Goal: Information Seeking & Learning: Compare options

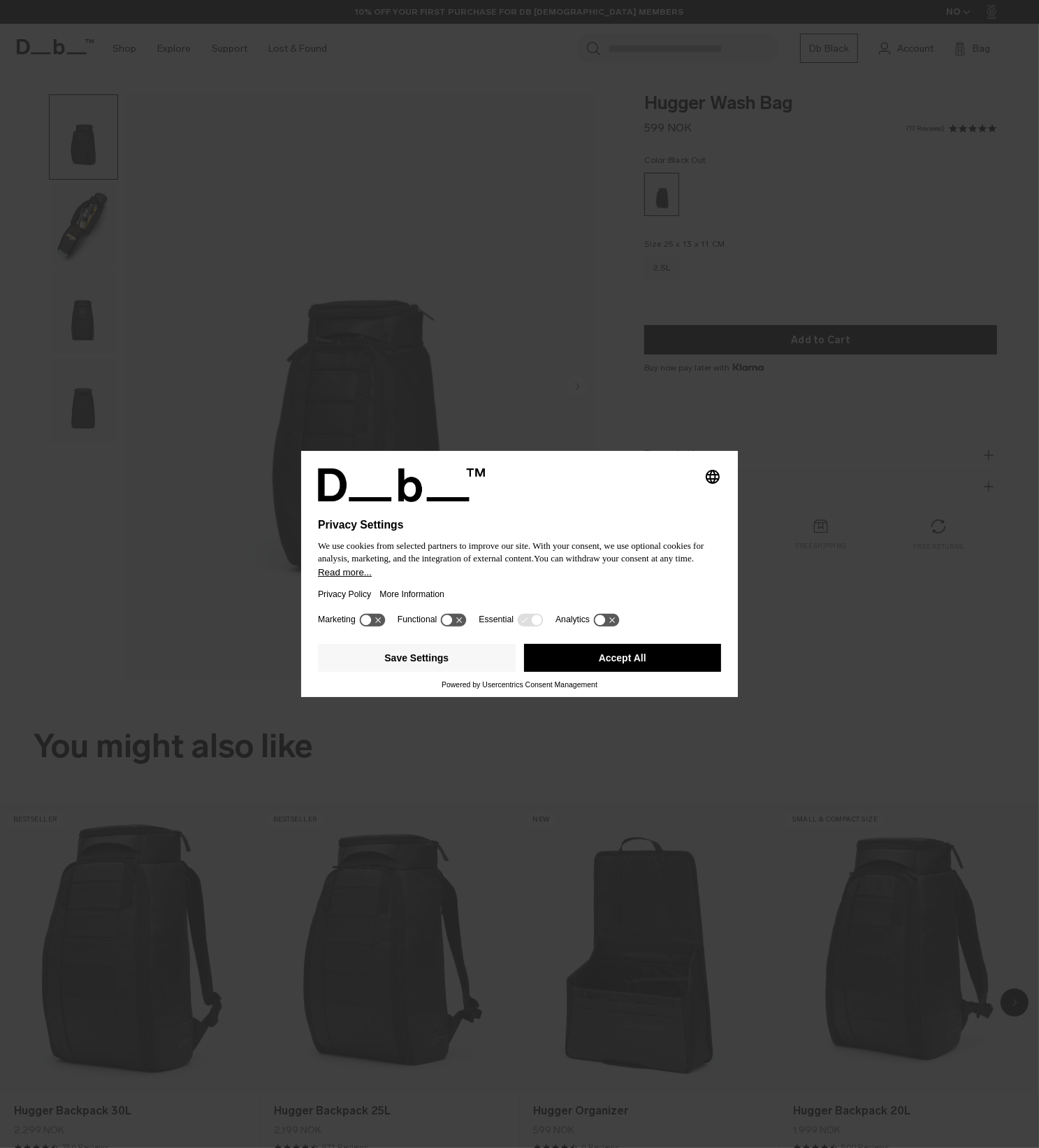
click at [624, 663] on button "Accept All" at bounding box center [623, 658] width 197 height 28
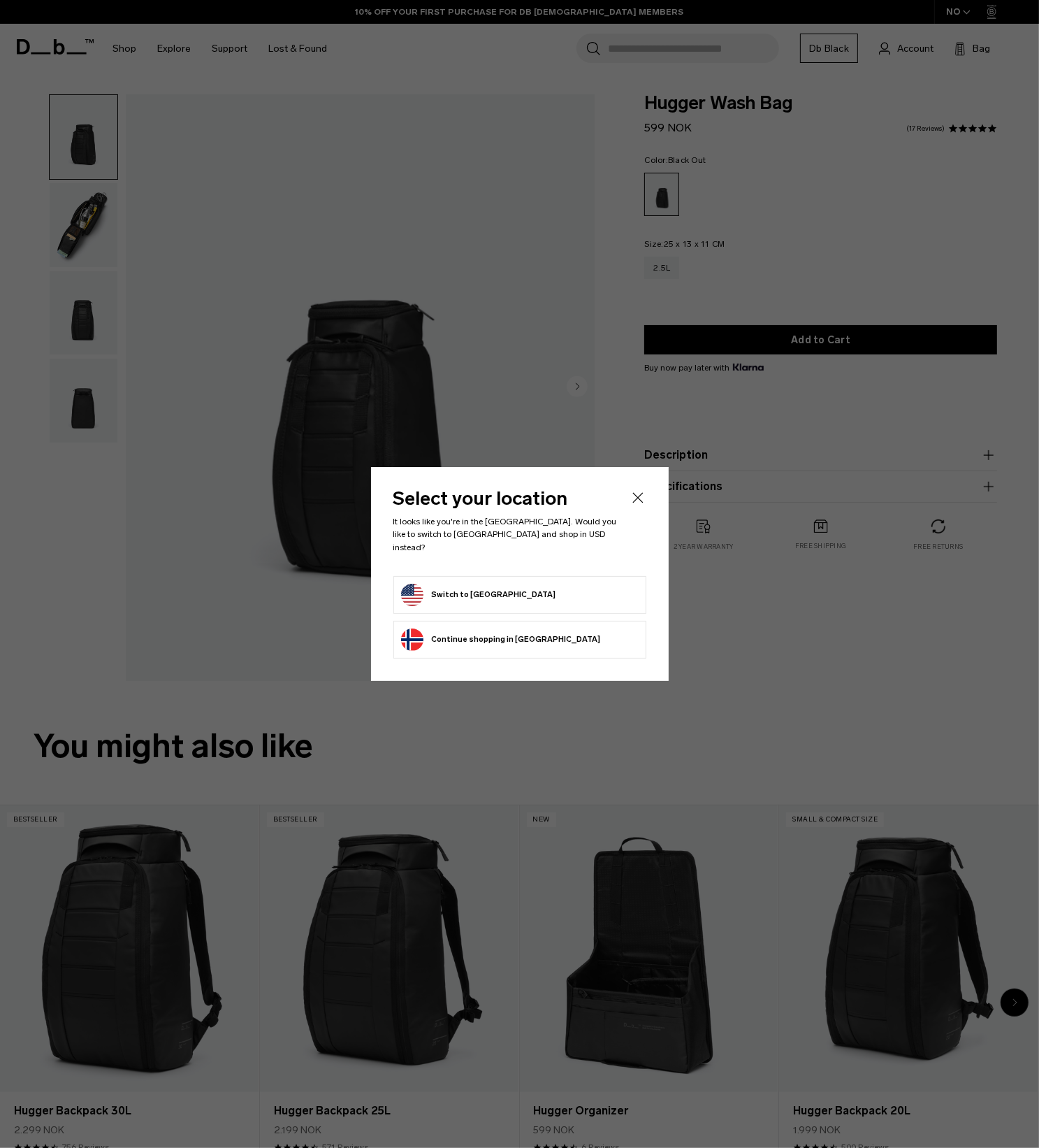
click at [643, 513] on header "Select your location It looks like you're in the United States. Would you like …" at bounding box center [520, 532] width 253 height 86
click at [632, 504] on icon "Close" at bounding box center [637, 497] width 17 height 17
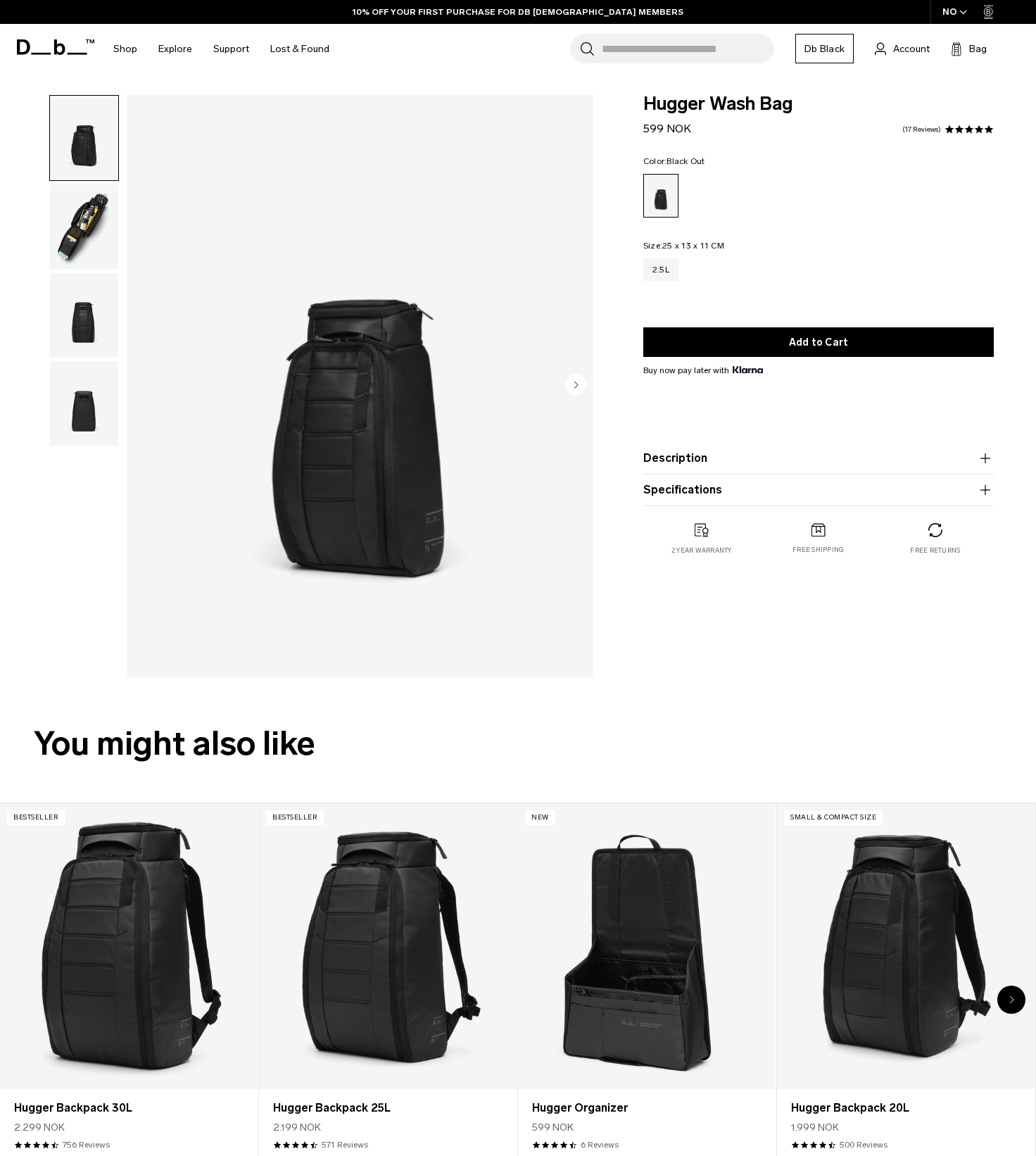
click at [88, 216] on img "button" at bounding box center [83, 227] width 68 height 85
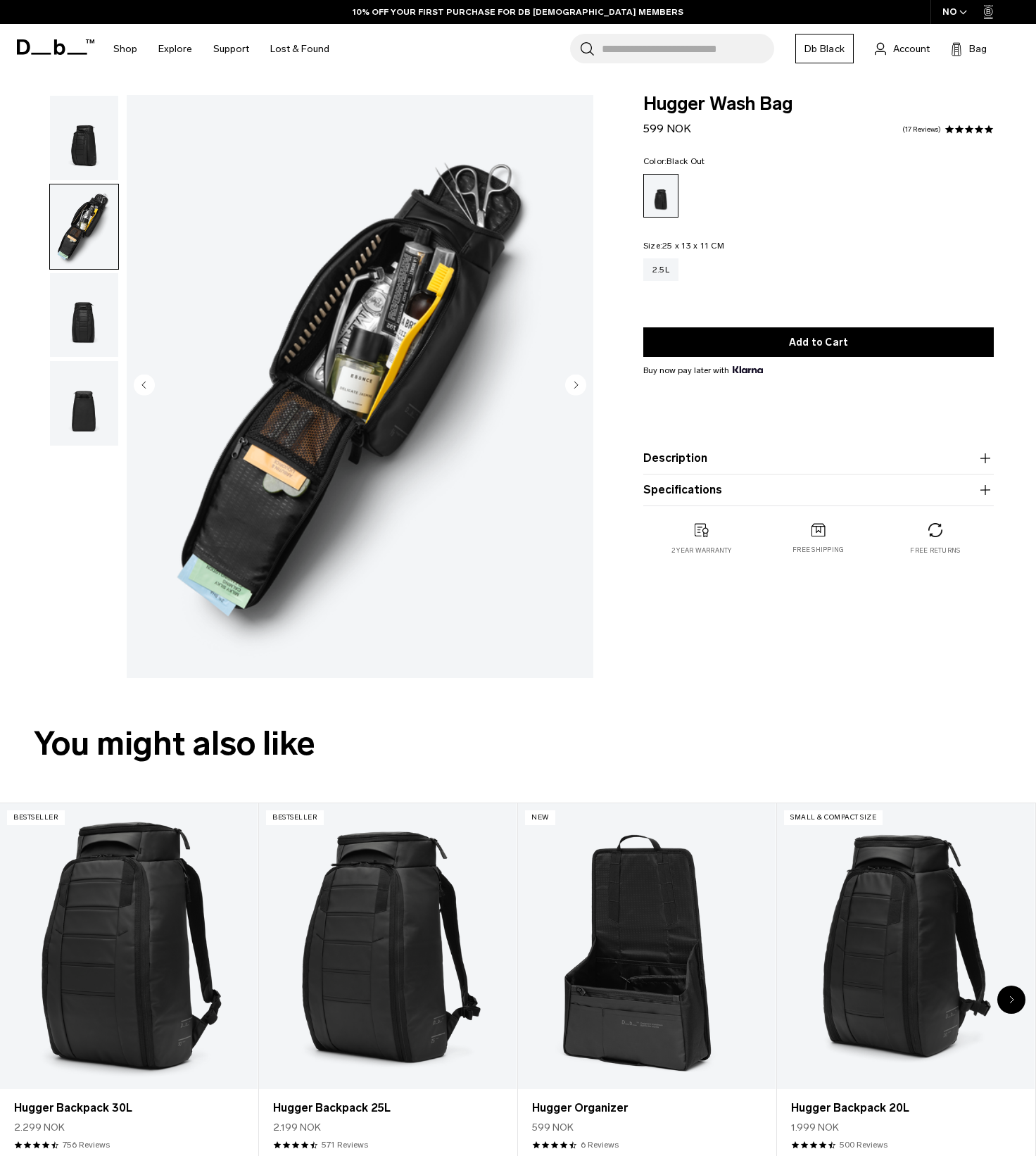
click at [85, 334] on img "button" at bounding box center [83, 315] width 68 height 85
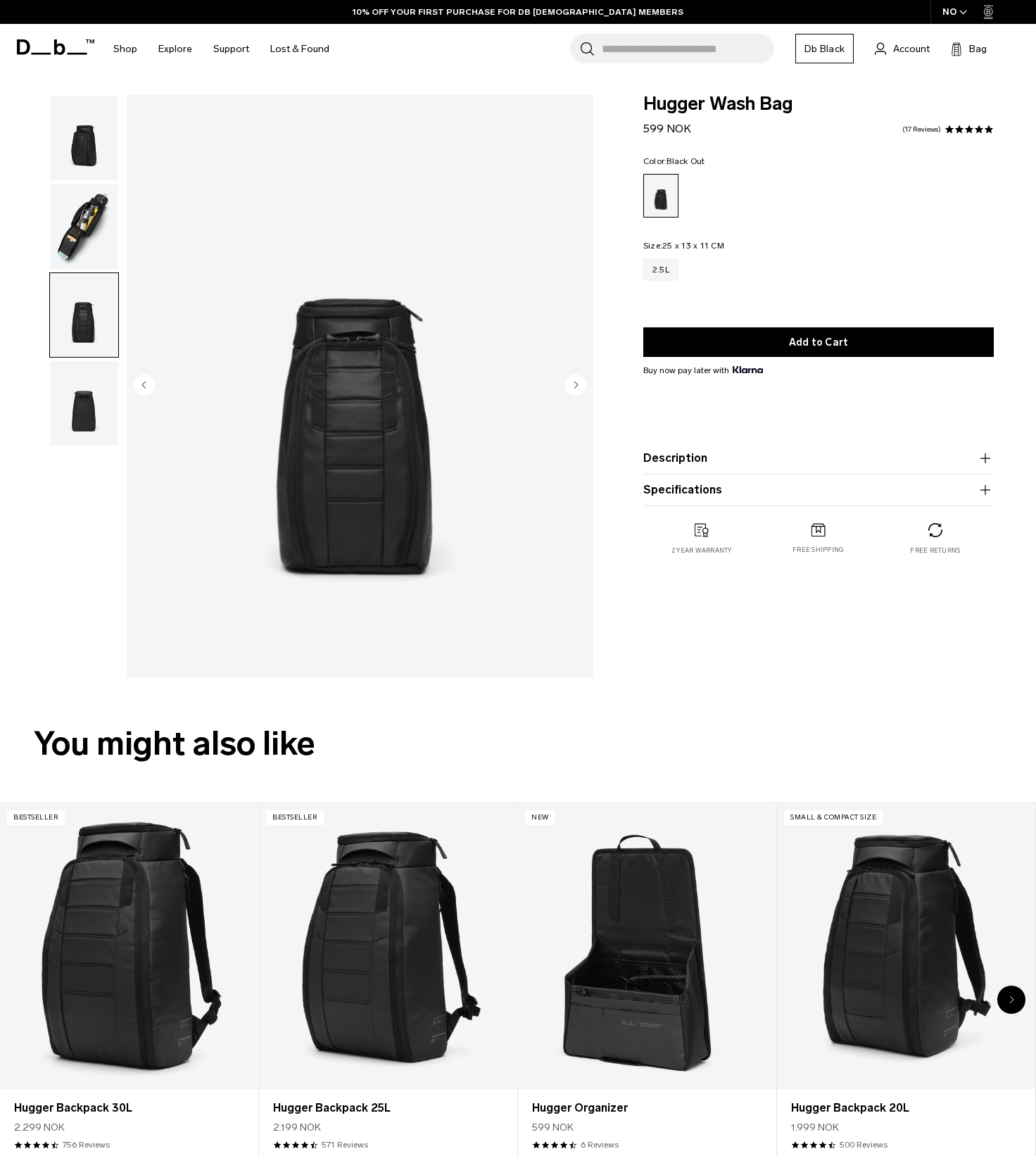
click at [69, 405] on img "button" at bounding box center [83, 404] width 68 height 85
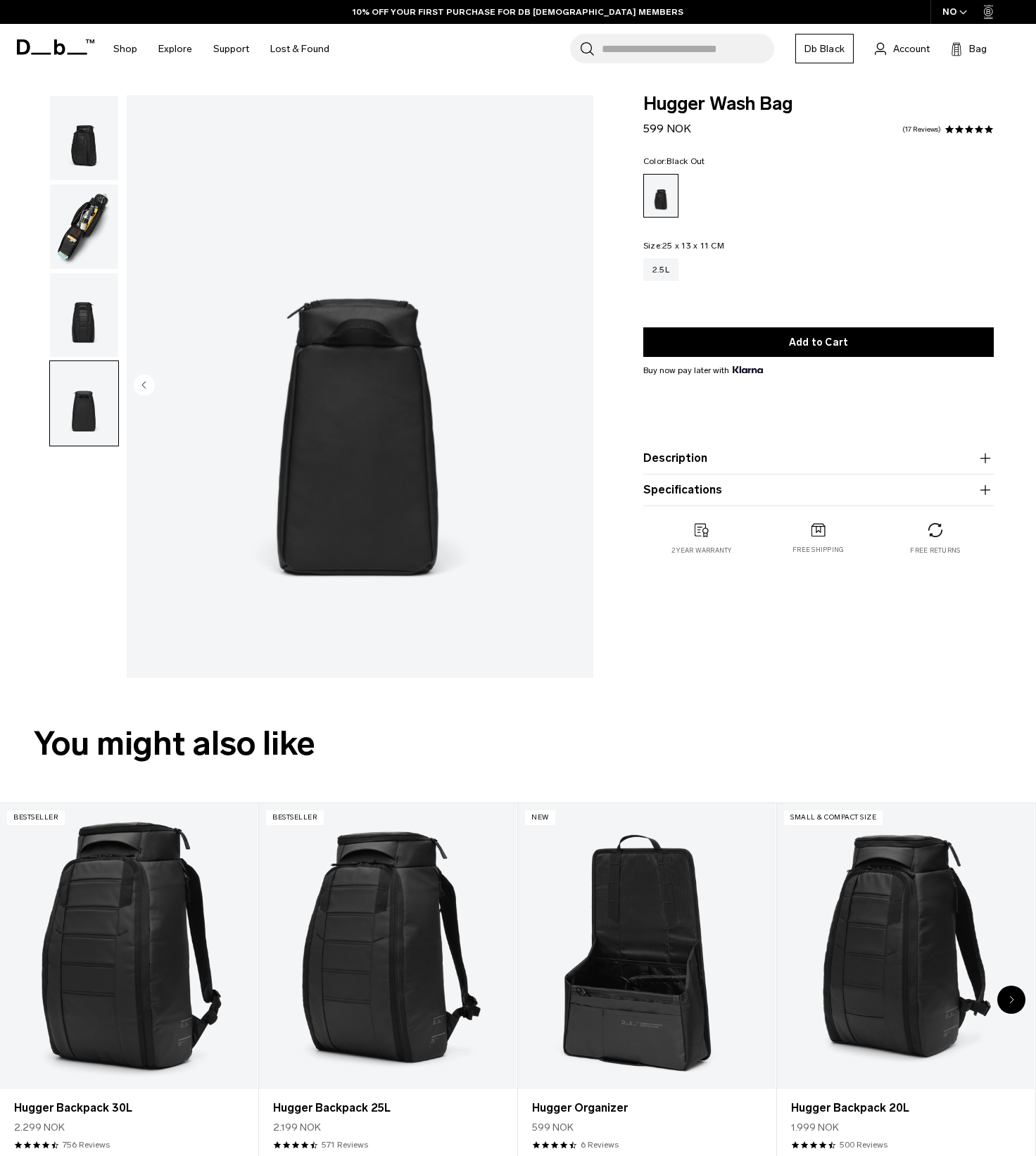
click at [79, 328] on img "button" at bounding box center [83, 315] width 68 height 85
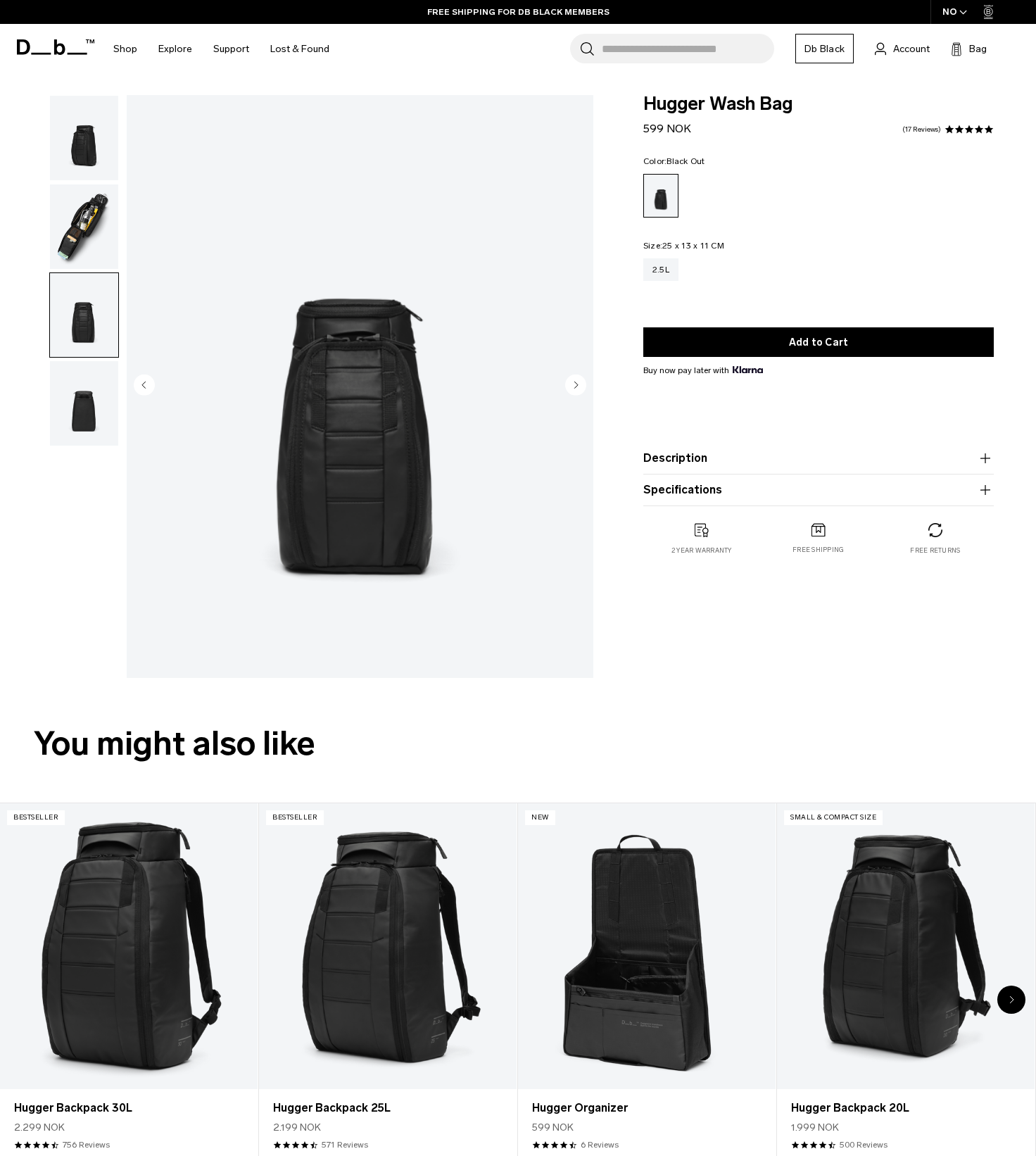
click at [70, 249] on img "button" at bounding box center [83, 227] width 68 height 85
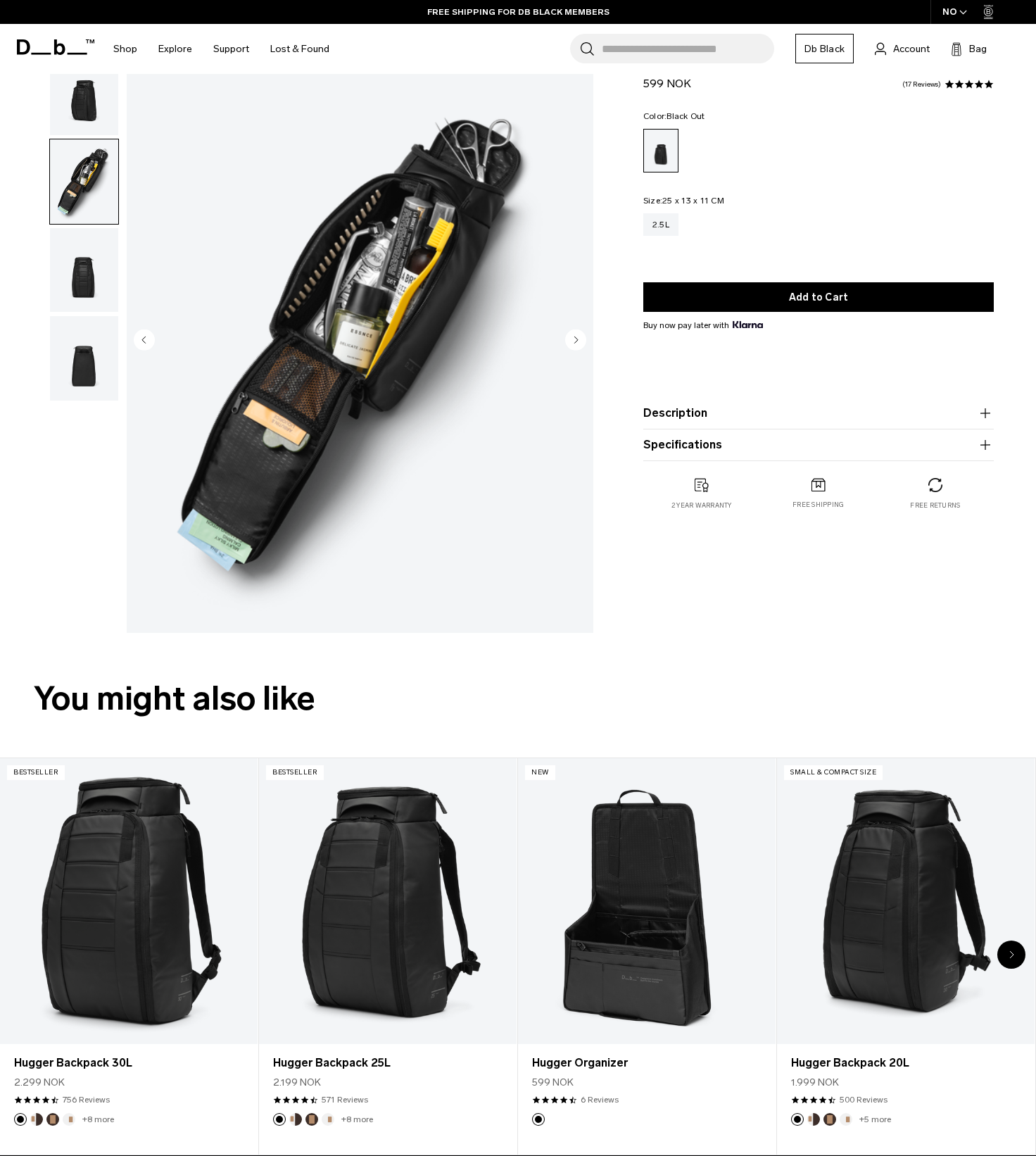
scroll to position [70, 0]
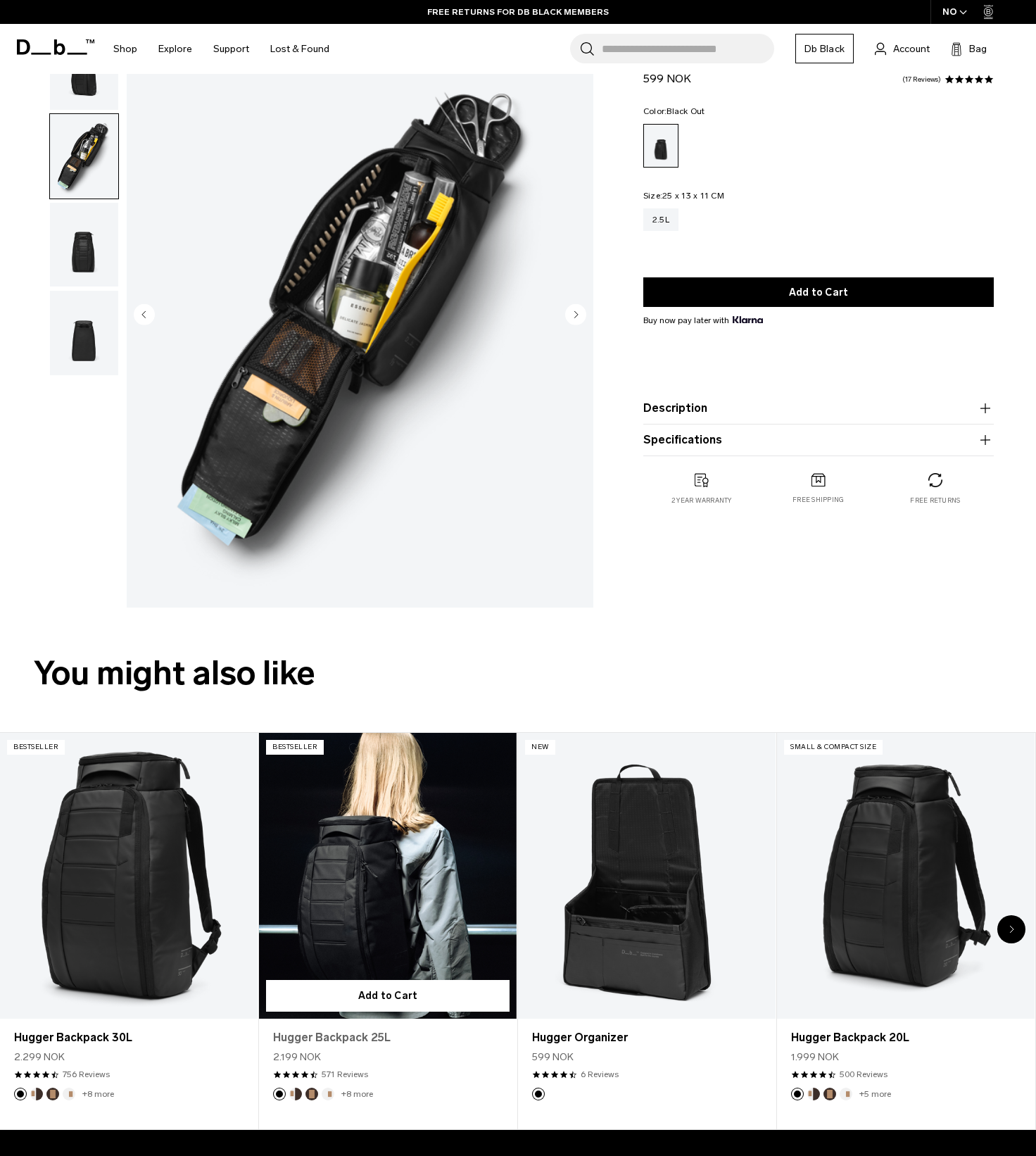
click at [363, 1036] on link "Hugger Backpack 25L" at bounding box center [387, 1037] width 230 height 17
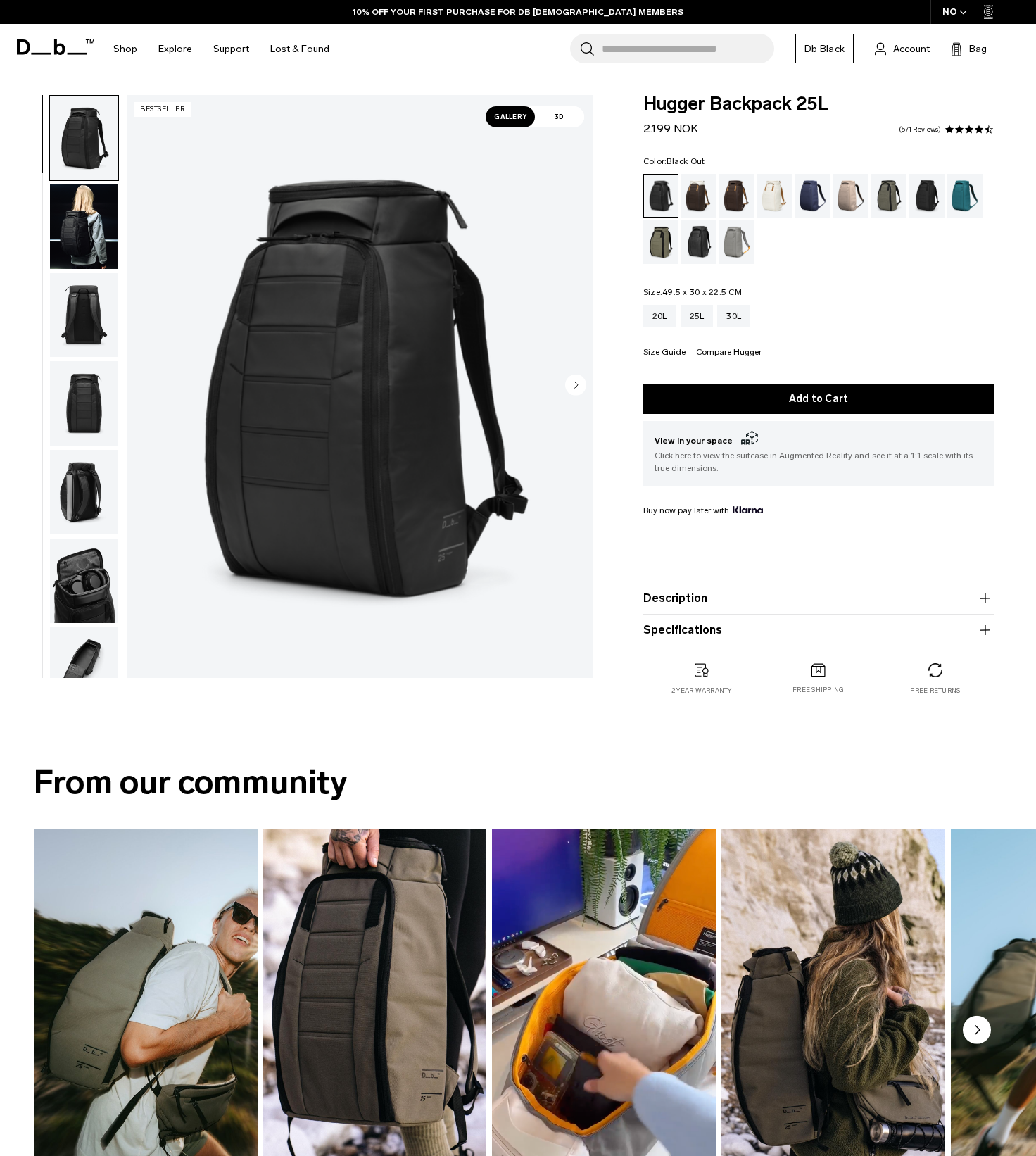
click at [99, 217] on img "button" at bounding box center [83, 227] width 68 height 85
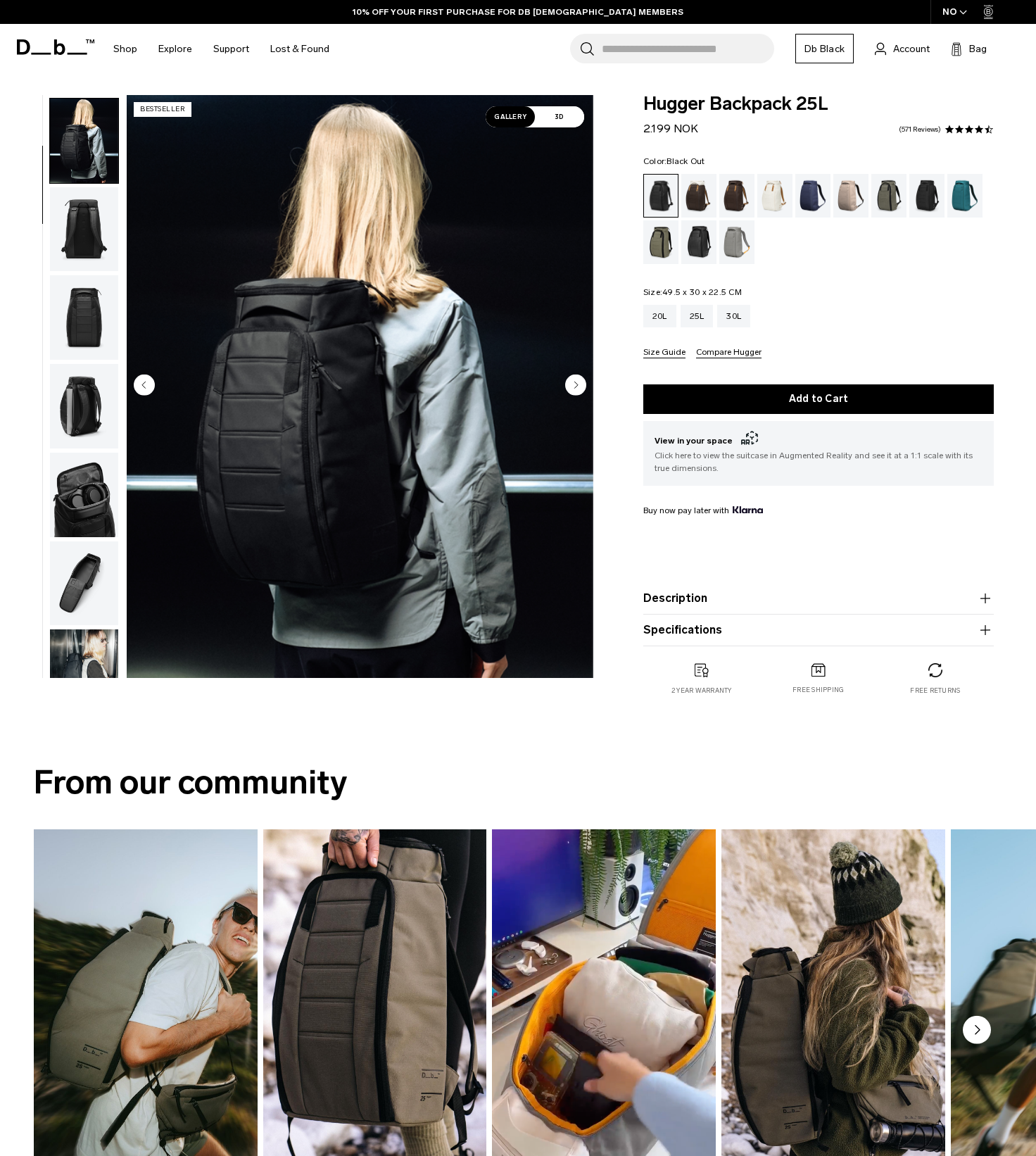
scroll to position [88, 0]
click at [91, 243] on img "button" at bounding box center [83, 227] width 68 height 85
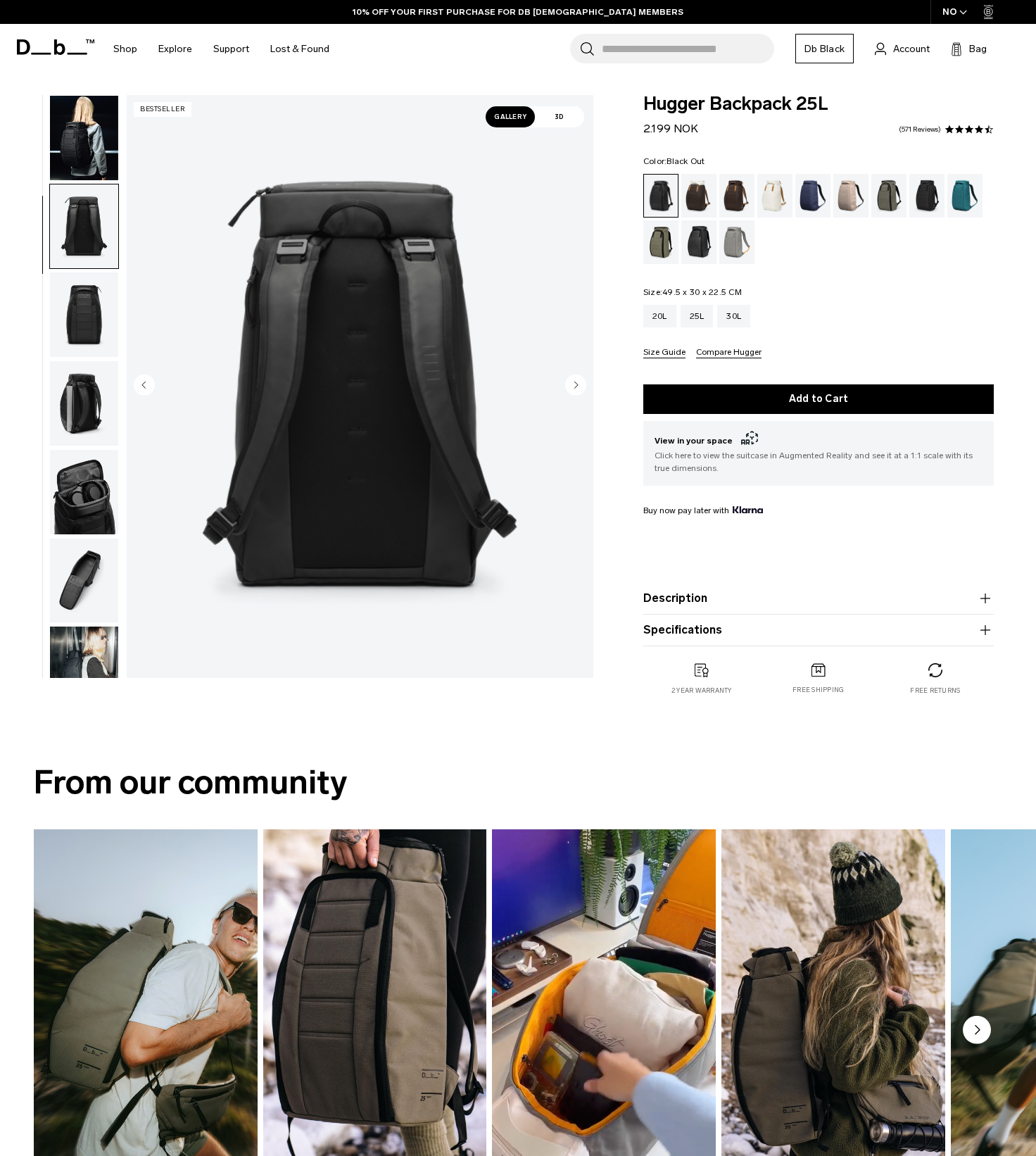
scroll to position [178, 0]
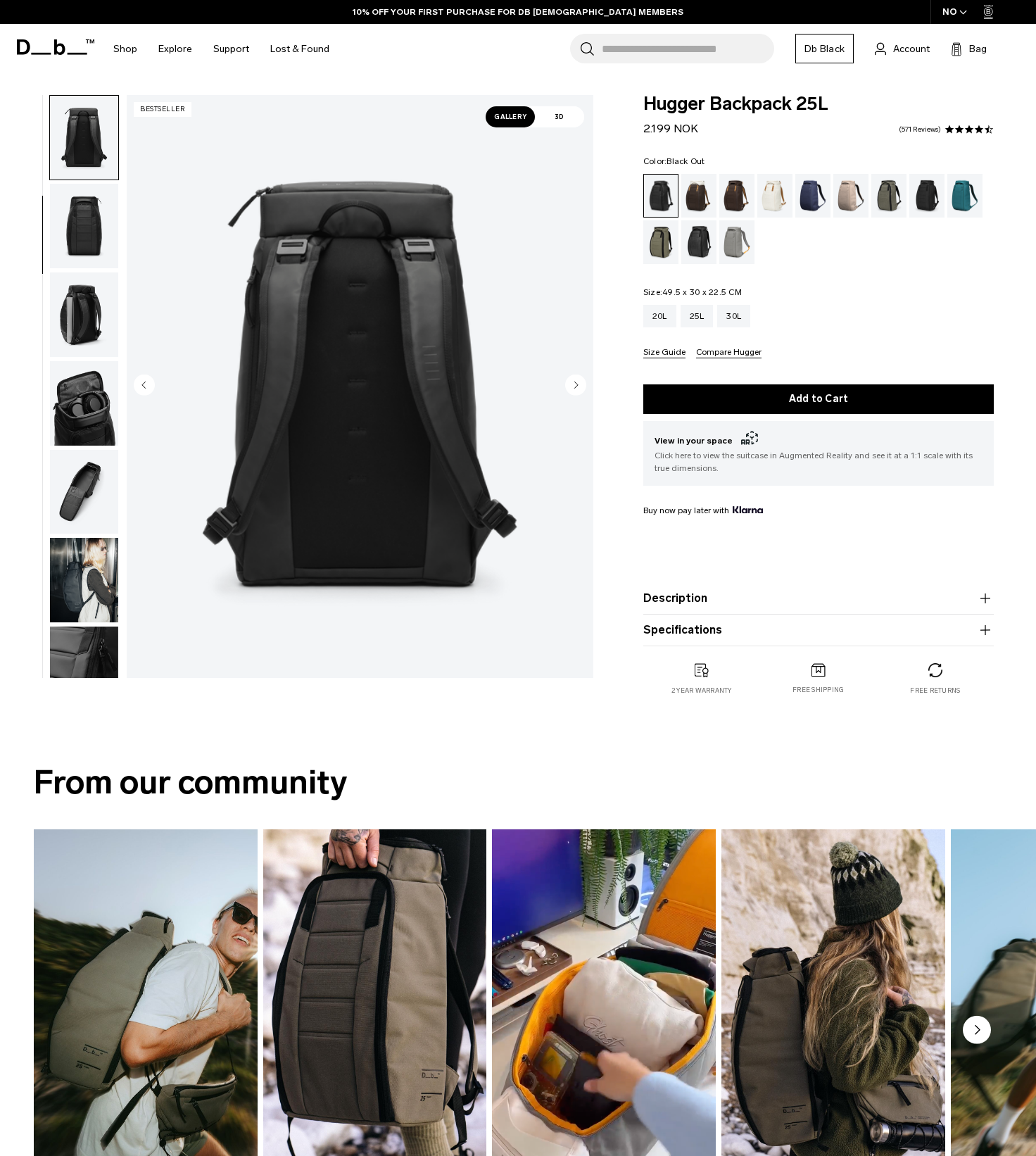
click at [90, 220] on img "button" at bounding box center [83, 226] width 68 height 85
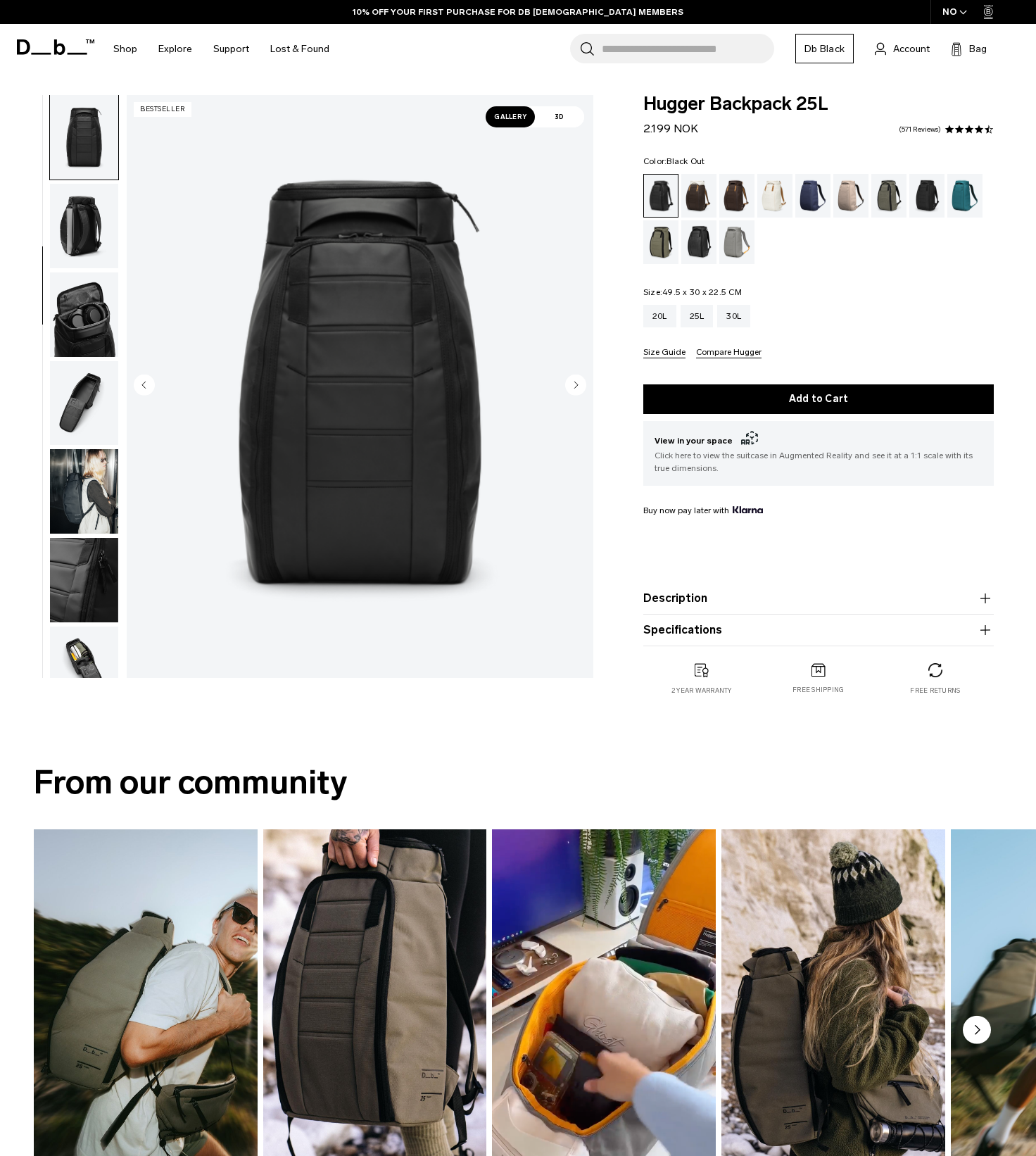
click at [90, 220] on img "button" at bounding box center [83, 226] width 68 height 85
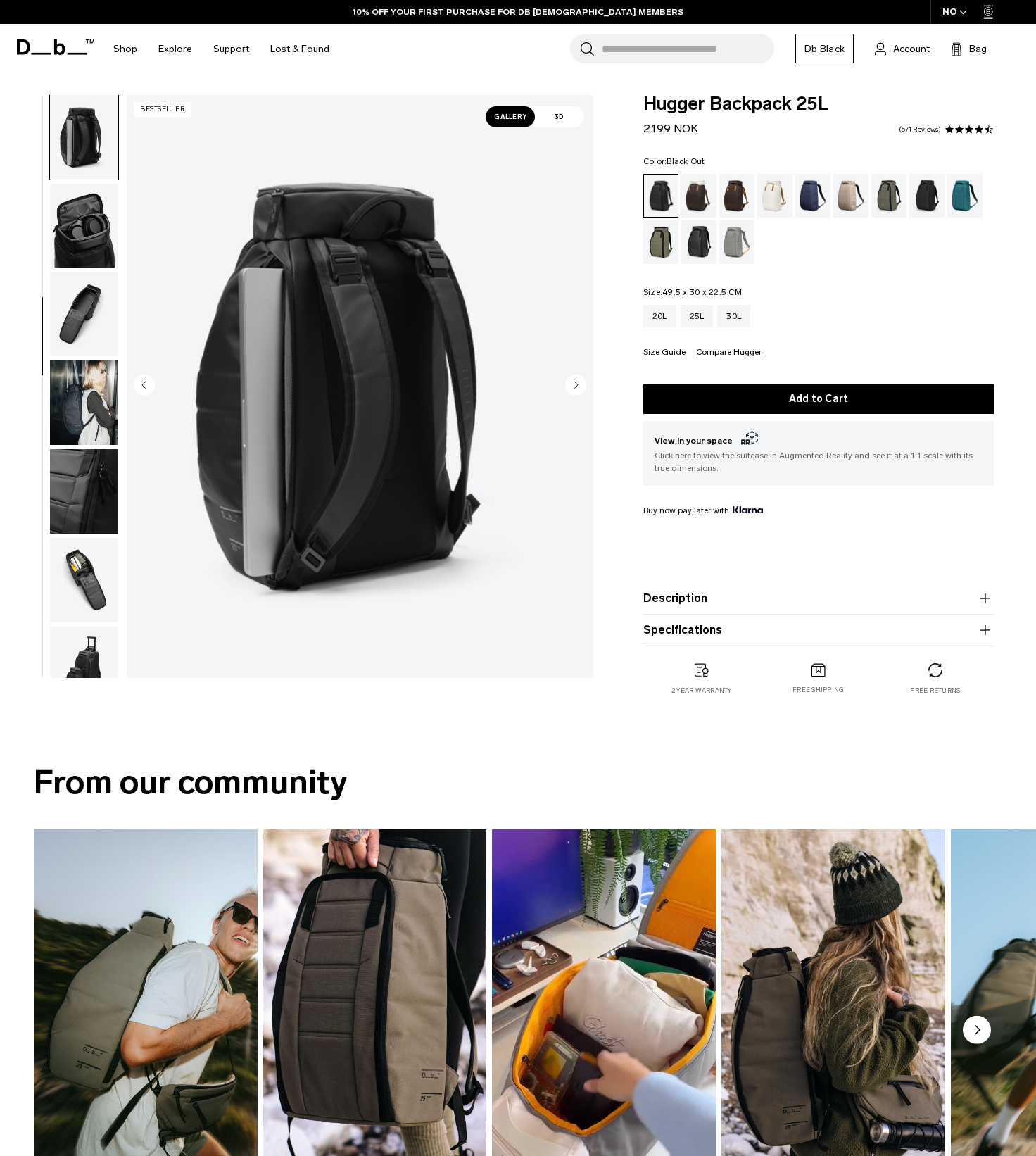
click at [90, 220] on img "button" at bounding box center [83, 226] width 68 height 85
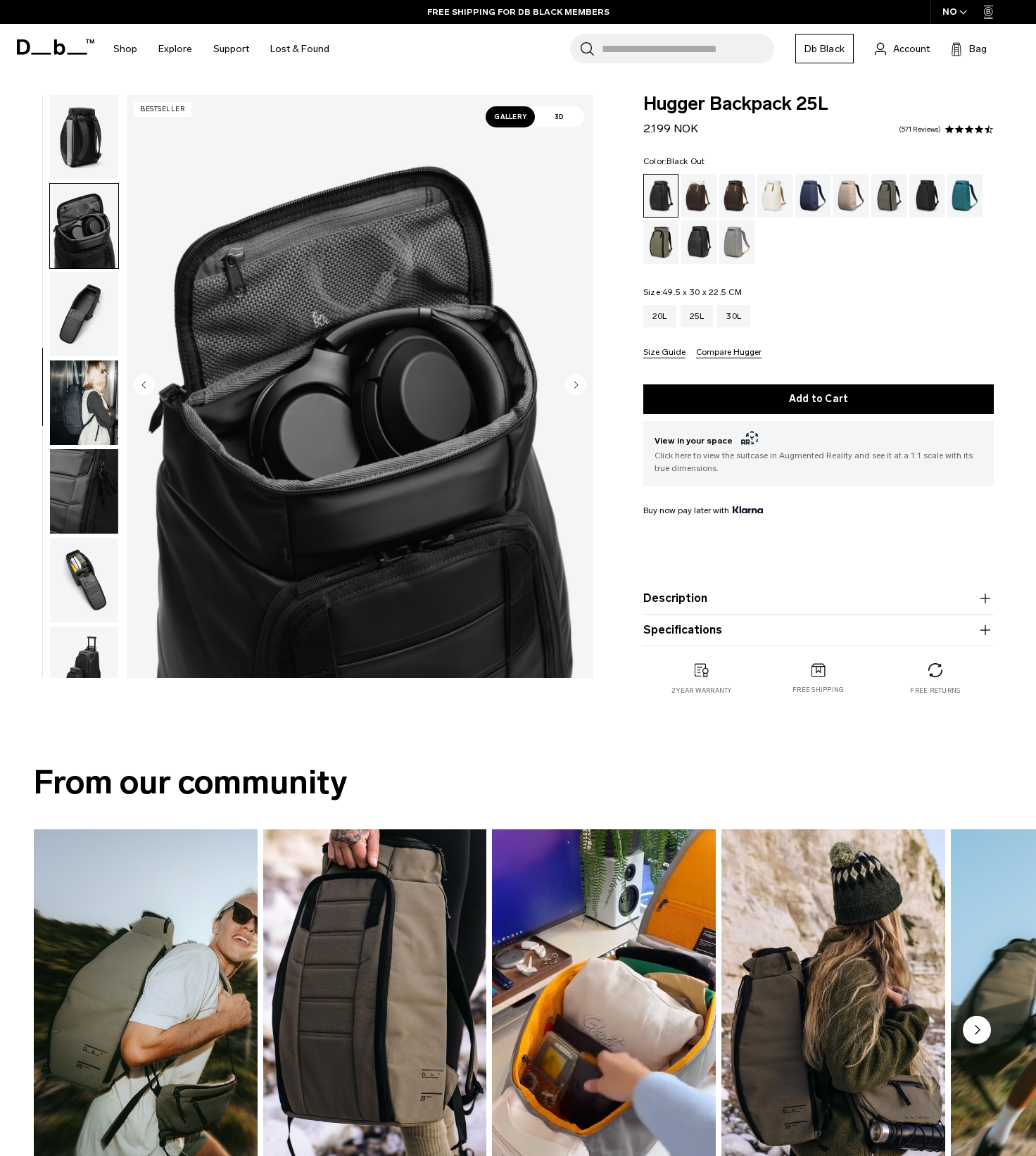
scroll to position [388, 0]
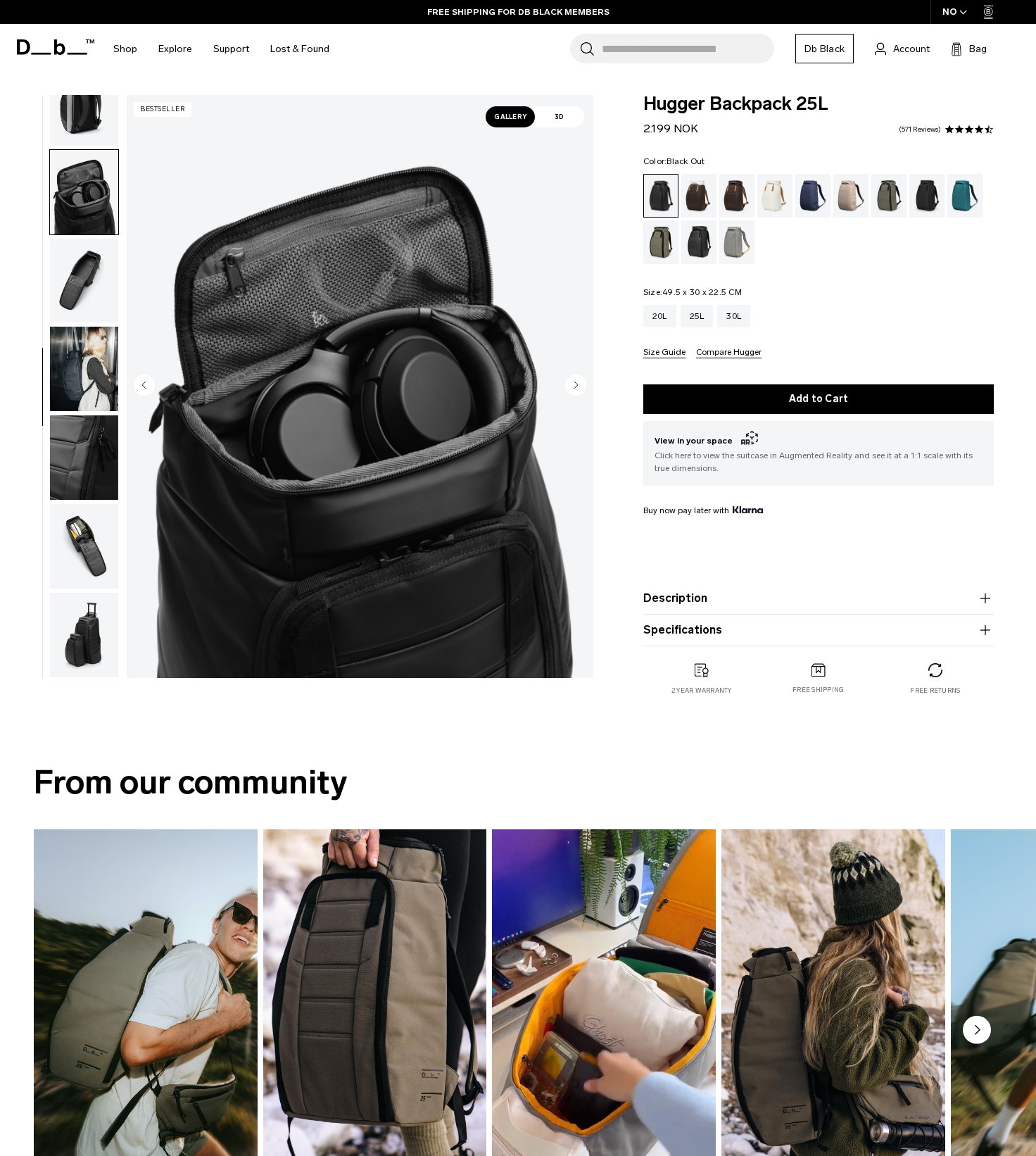
click at [90, 220] on img "button" at bounding box center [83, 192] width 68 height 85
click at [84, 257] on img "button" at bounding box center [83, 281] width 68 height 85
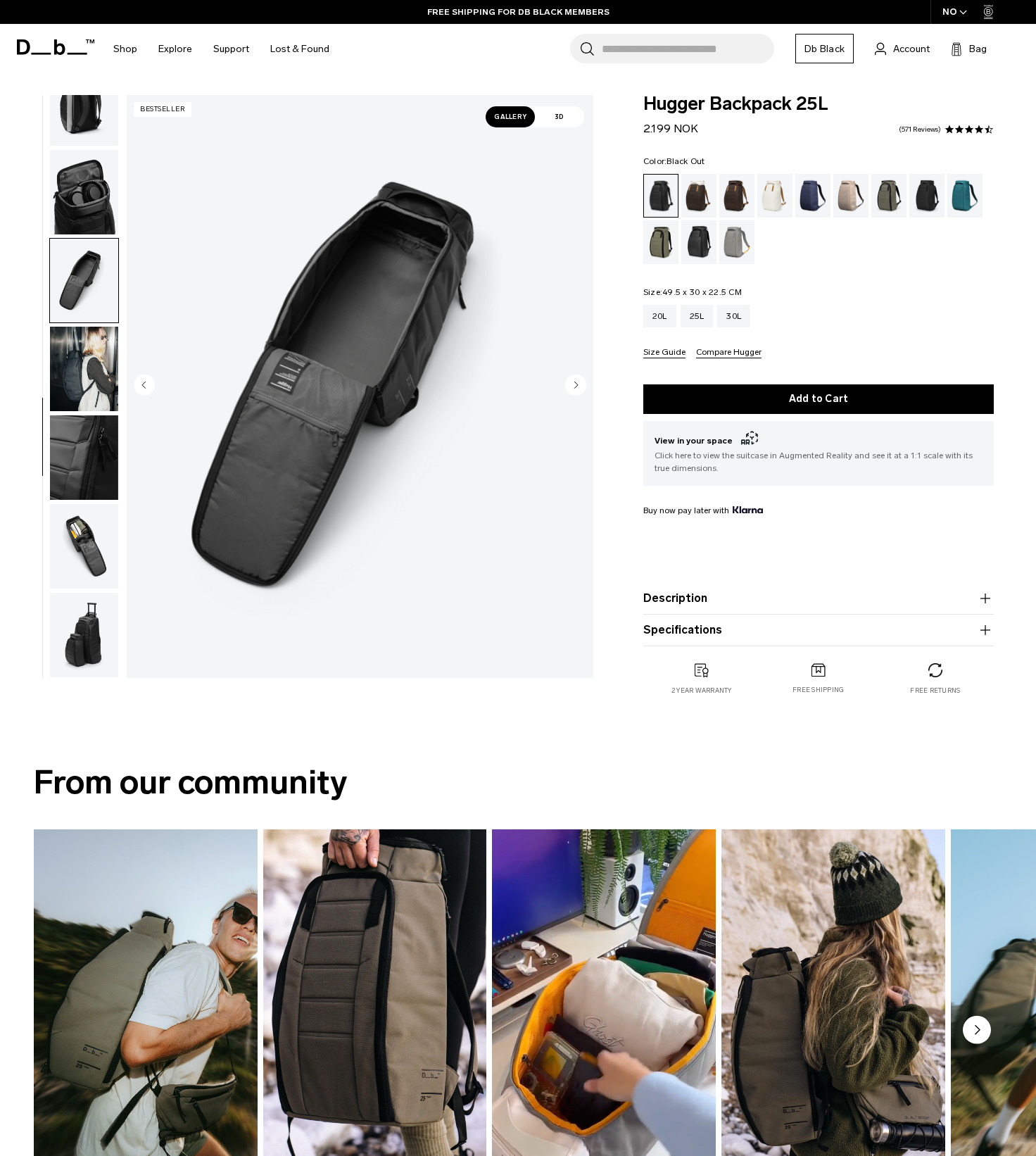
click at [98, 379] on img "button" at bounding box center [83, 369] width 68 height 85
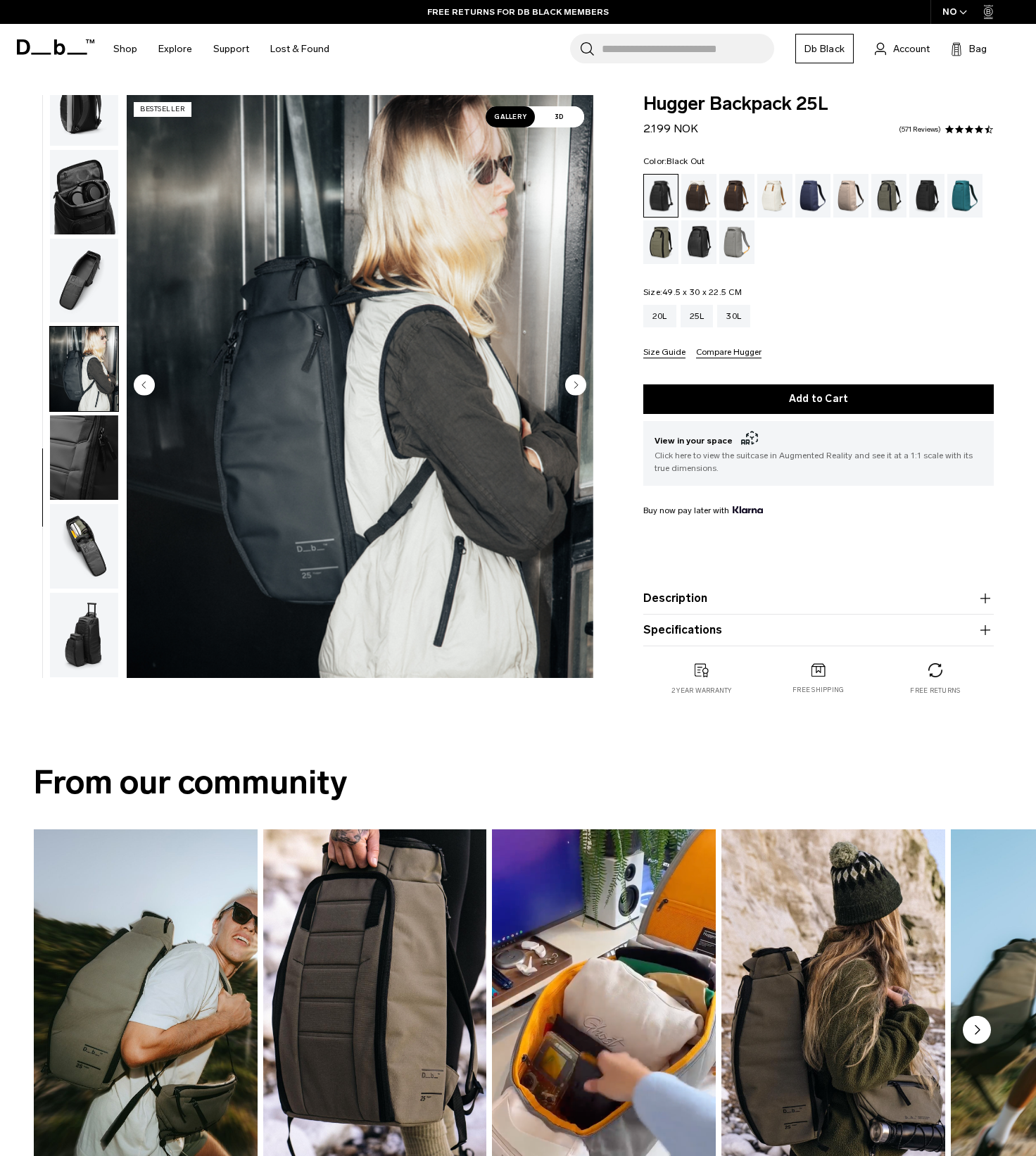
click at [87, 460] on img "button" at bounding box center [83, 458] width 68 height 85
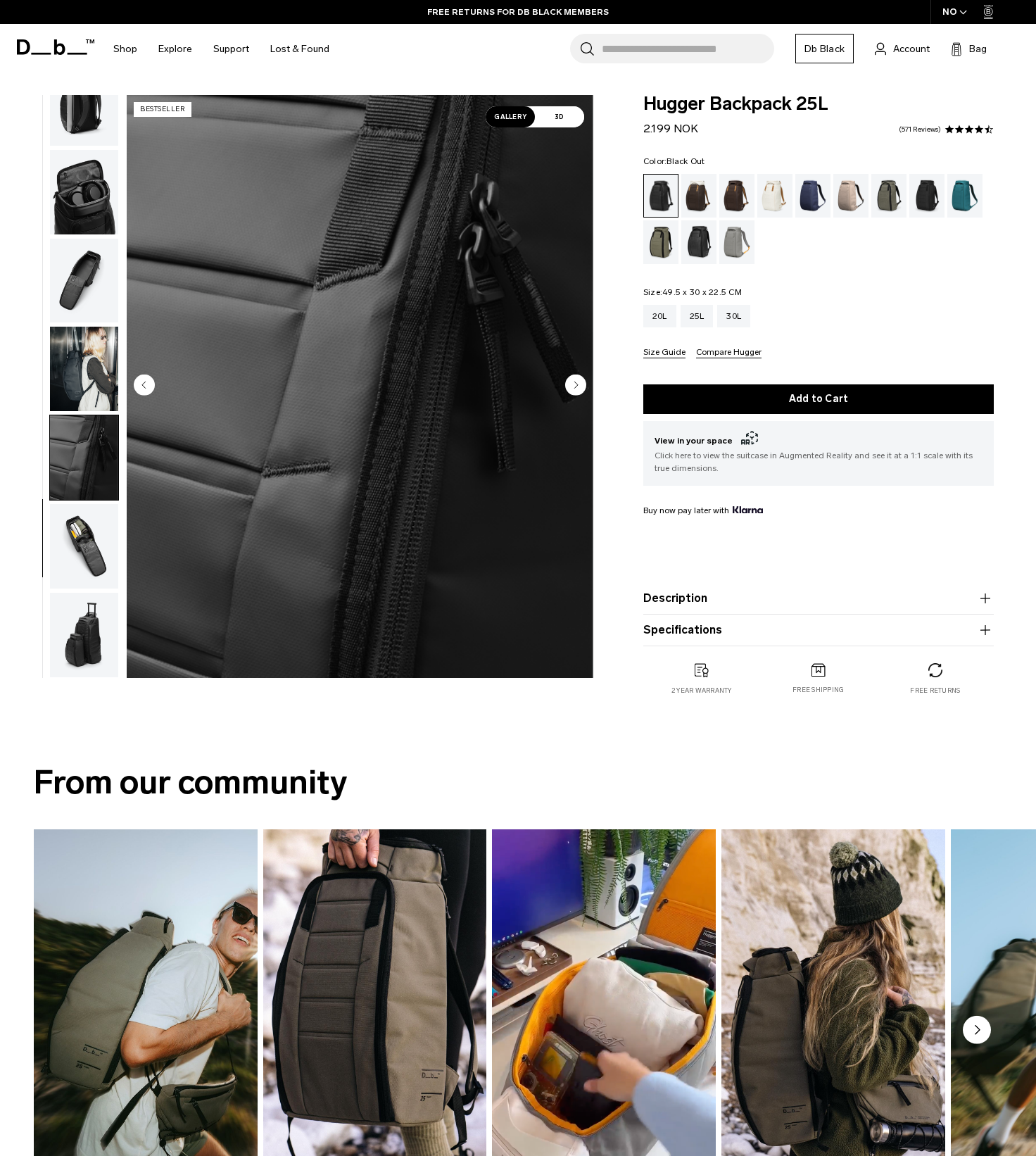
click at [90, 551] on img "button" at bounding box center [83, 546] width 68 height 85
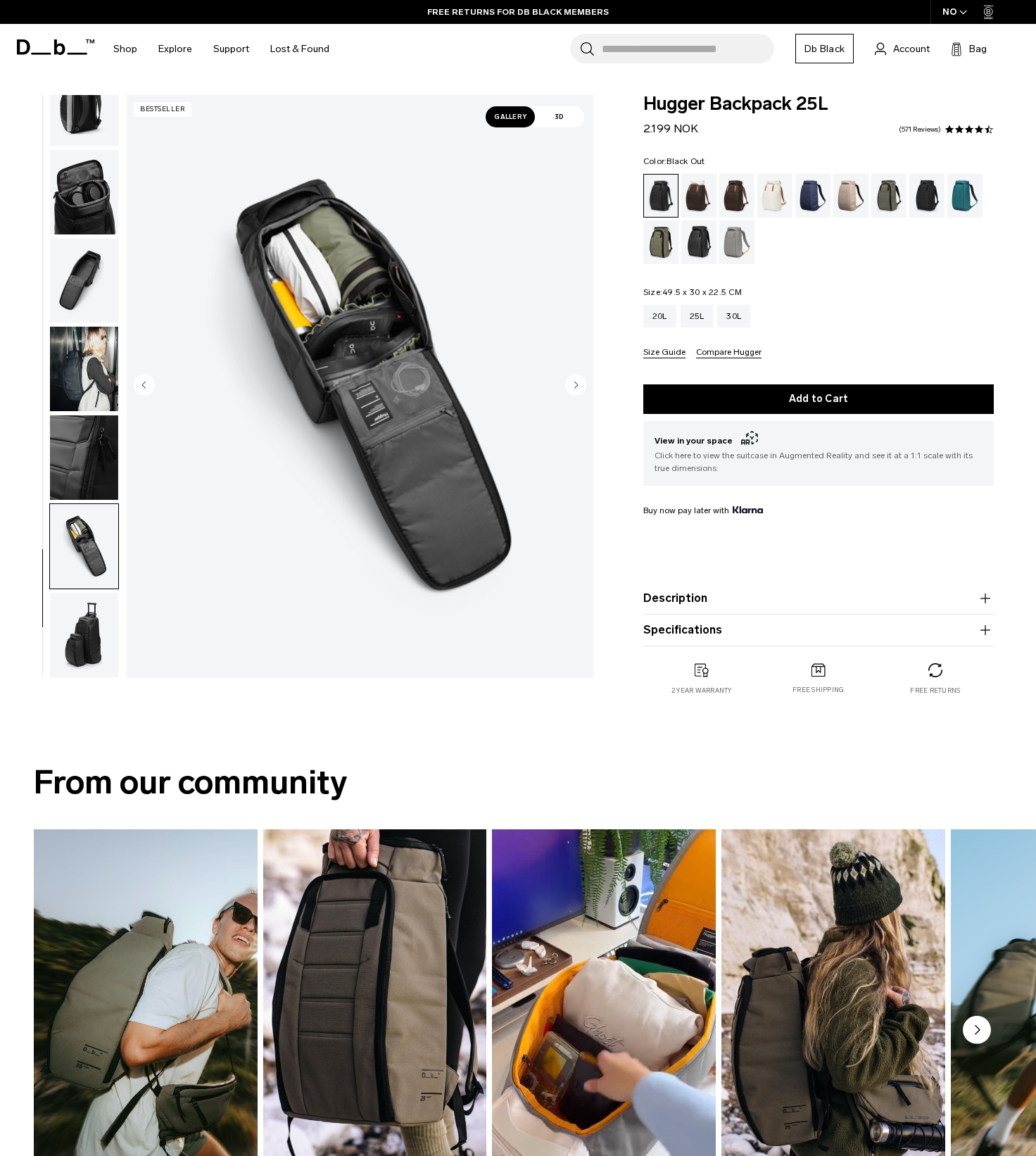
click at [90, 637] on img "button" at bounding box center [83, 635] width 68 height 85
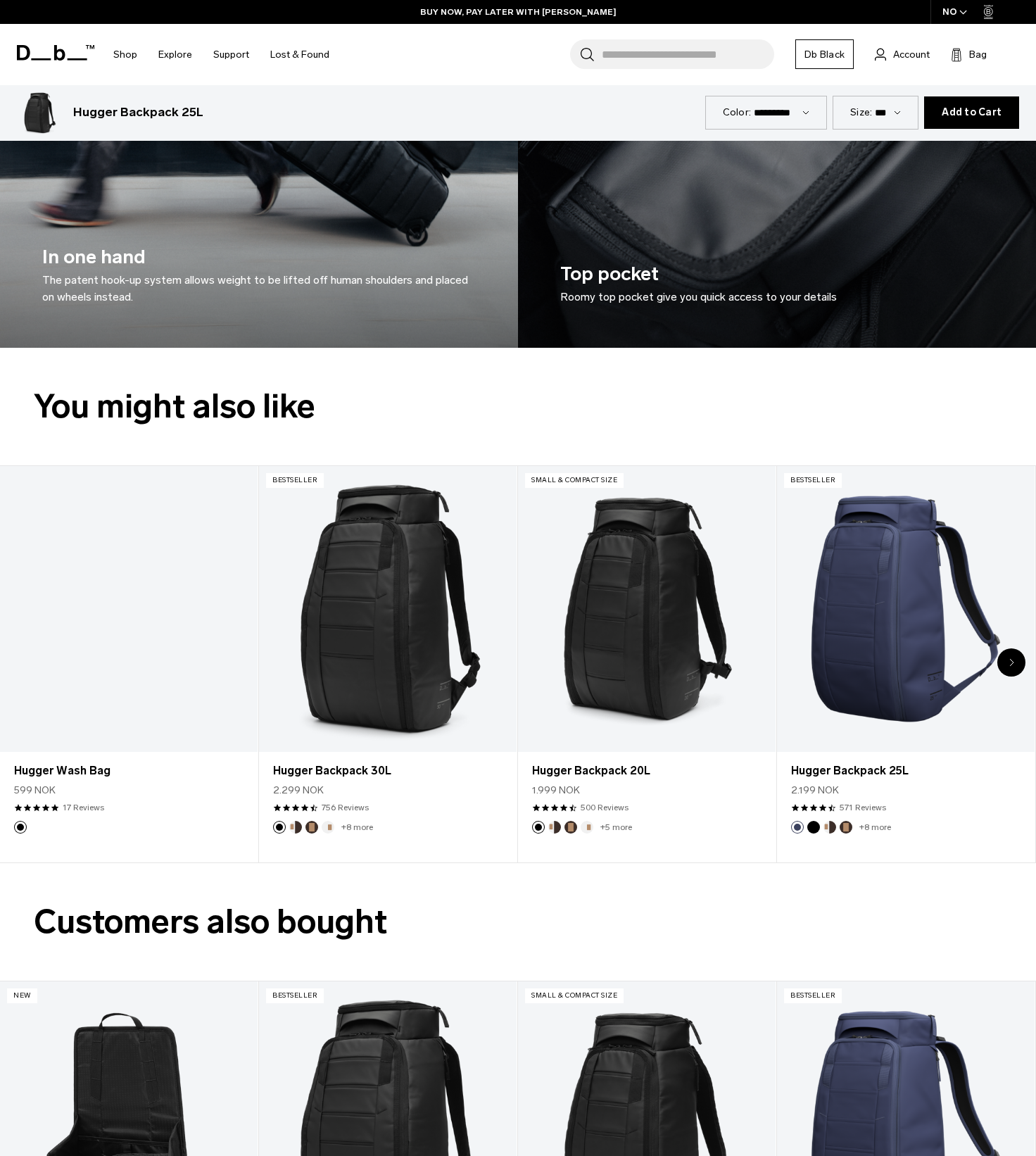
scroll to position [3167, 0]
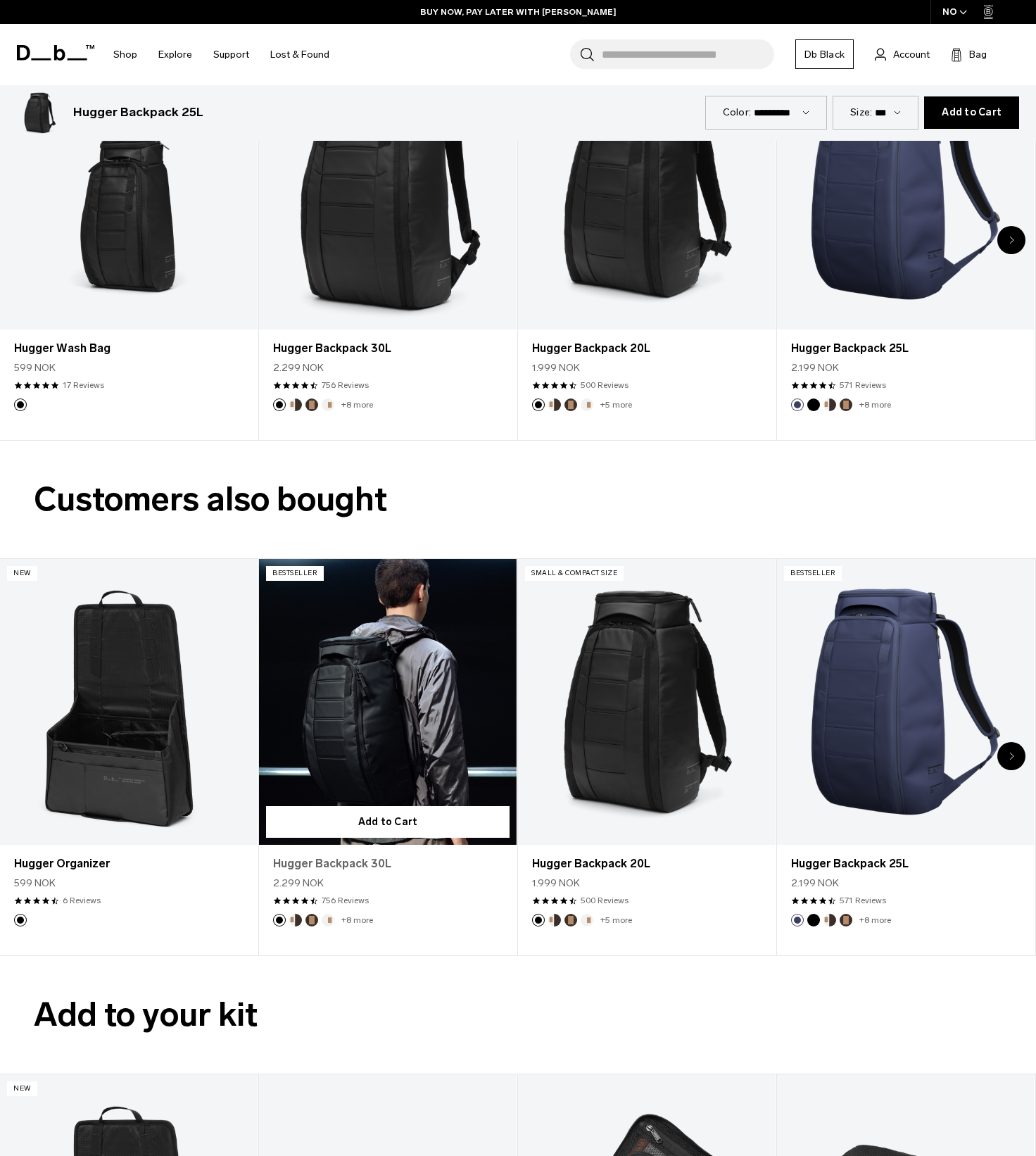
click at [358, 862] on link "Hugger Backpack 30L" at bounding box center [387, 864] width 230 height 17
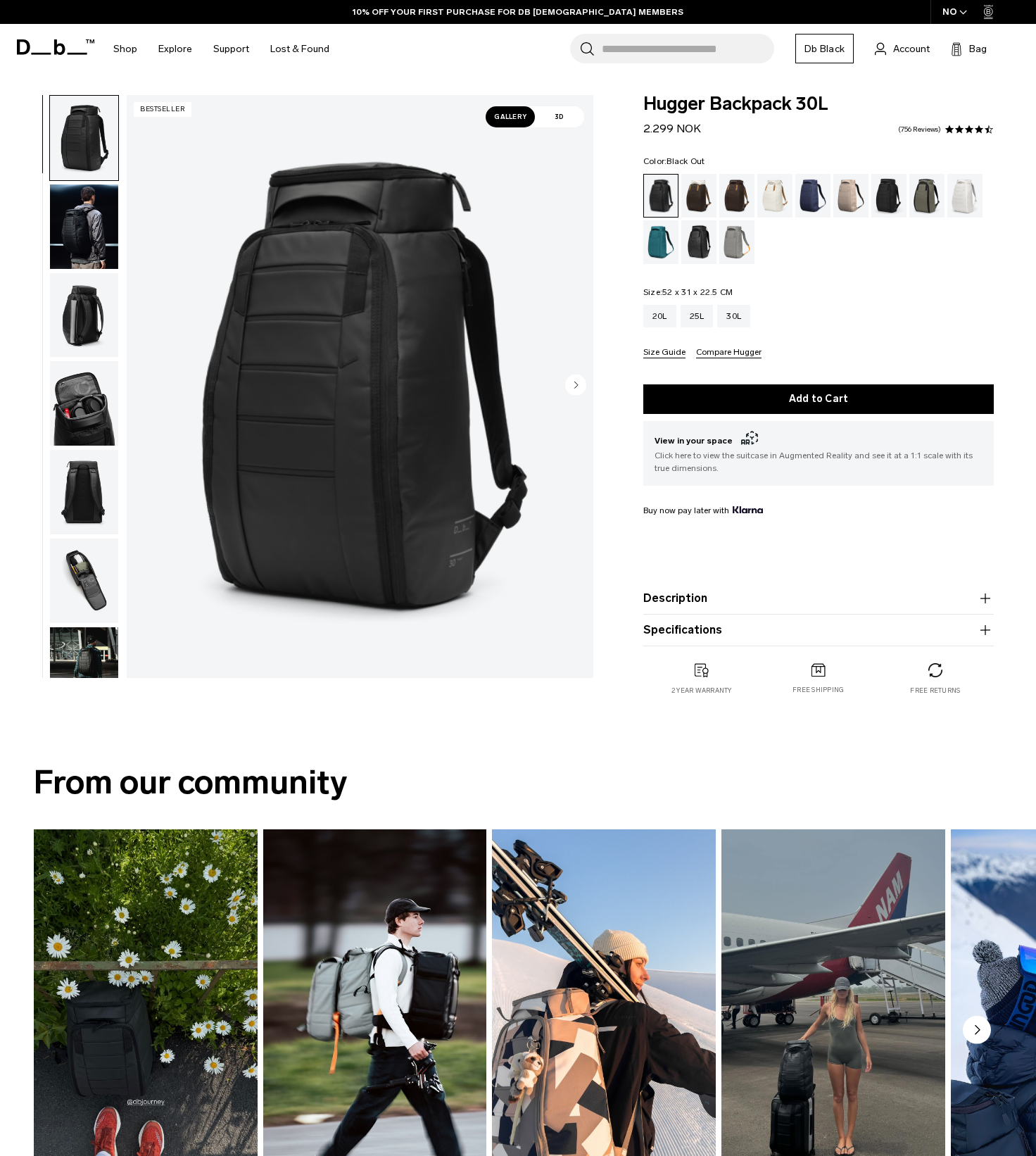
click at [984, 626] on icon "button" at bounding box center [985, 630] width 17 height 17
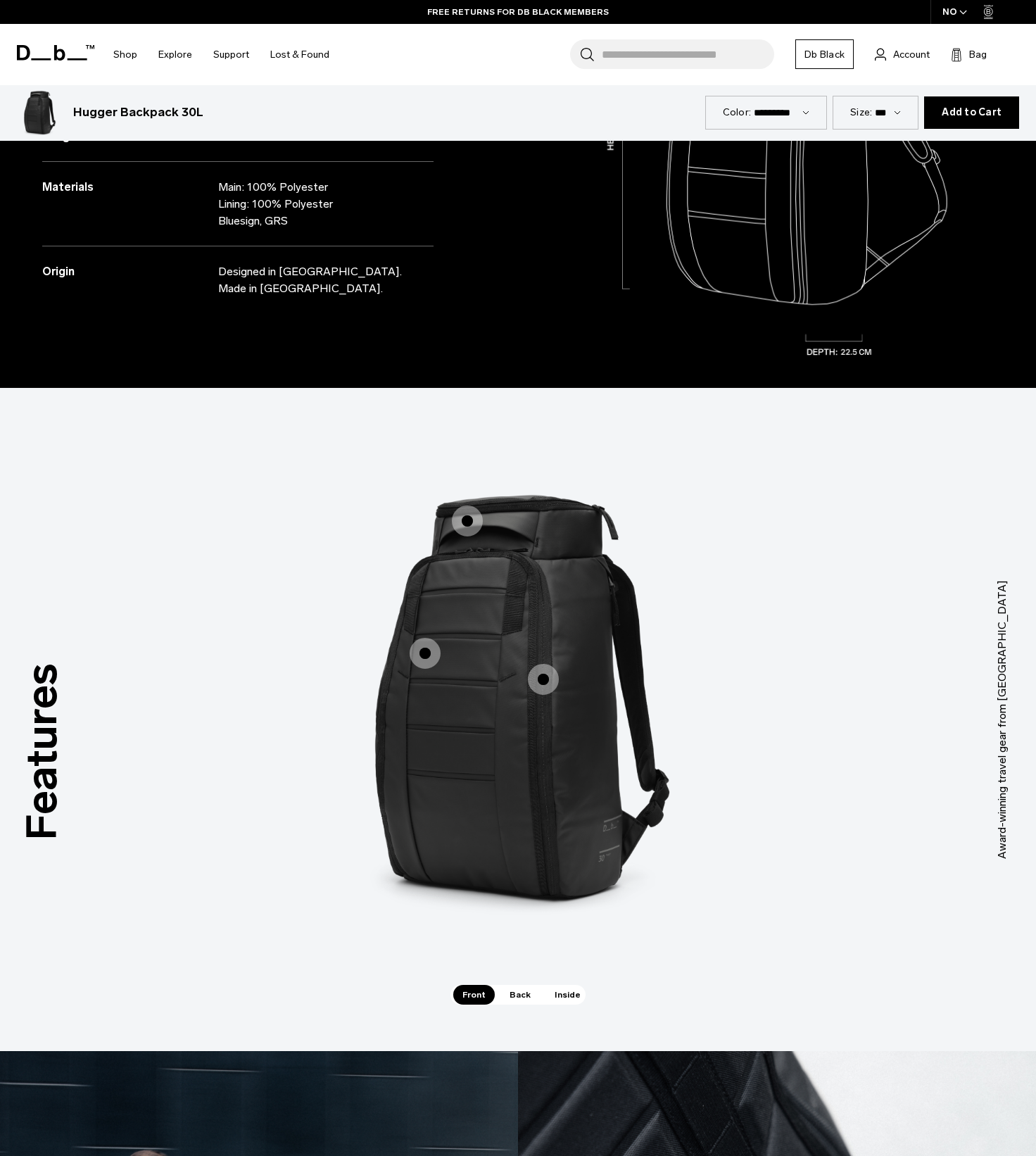
scroll to position [1619, 0]
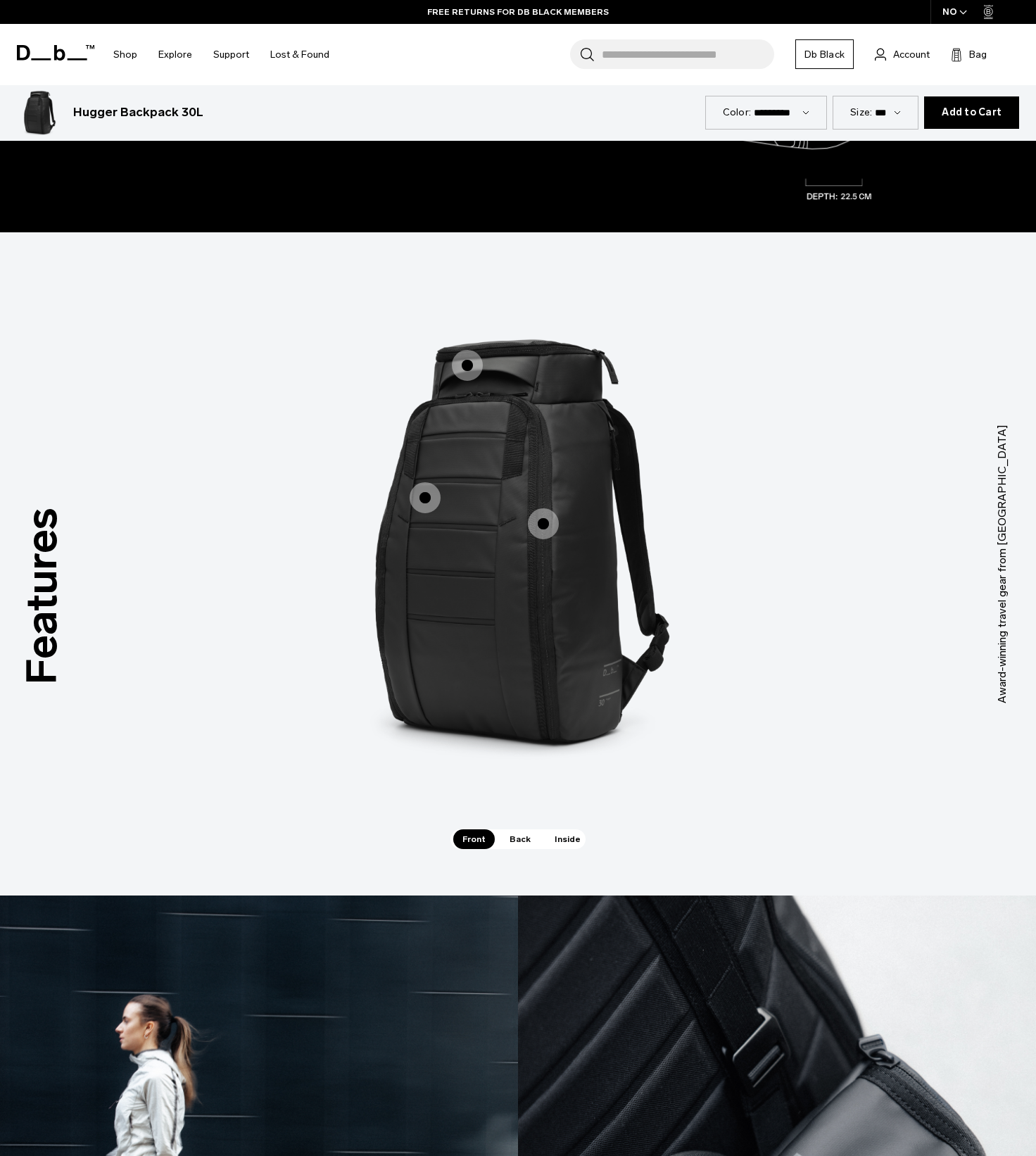
click at [552, 519] on span "1 / 3" at bounding box center [543, 524] width 31 height 31
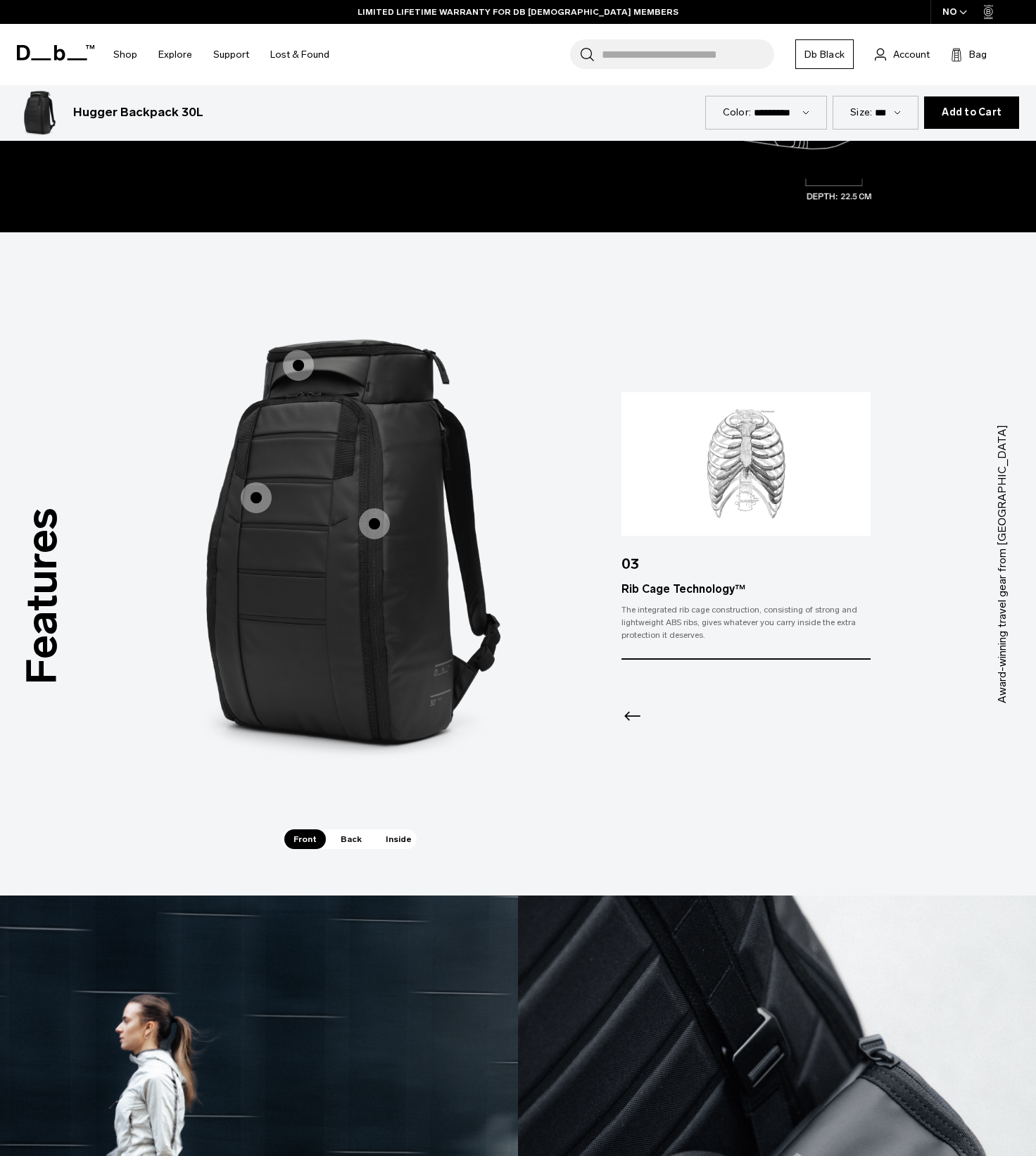
click at [259, 494] on span "1 / 3" at bounding box center [256, 497] width 31 height 31
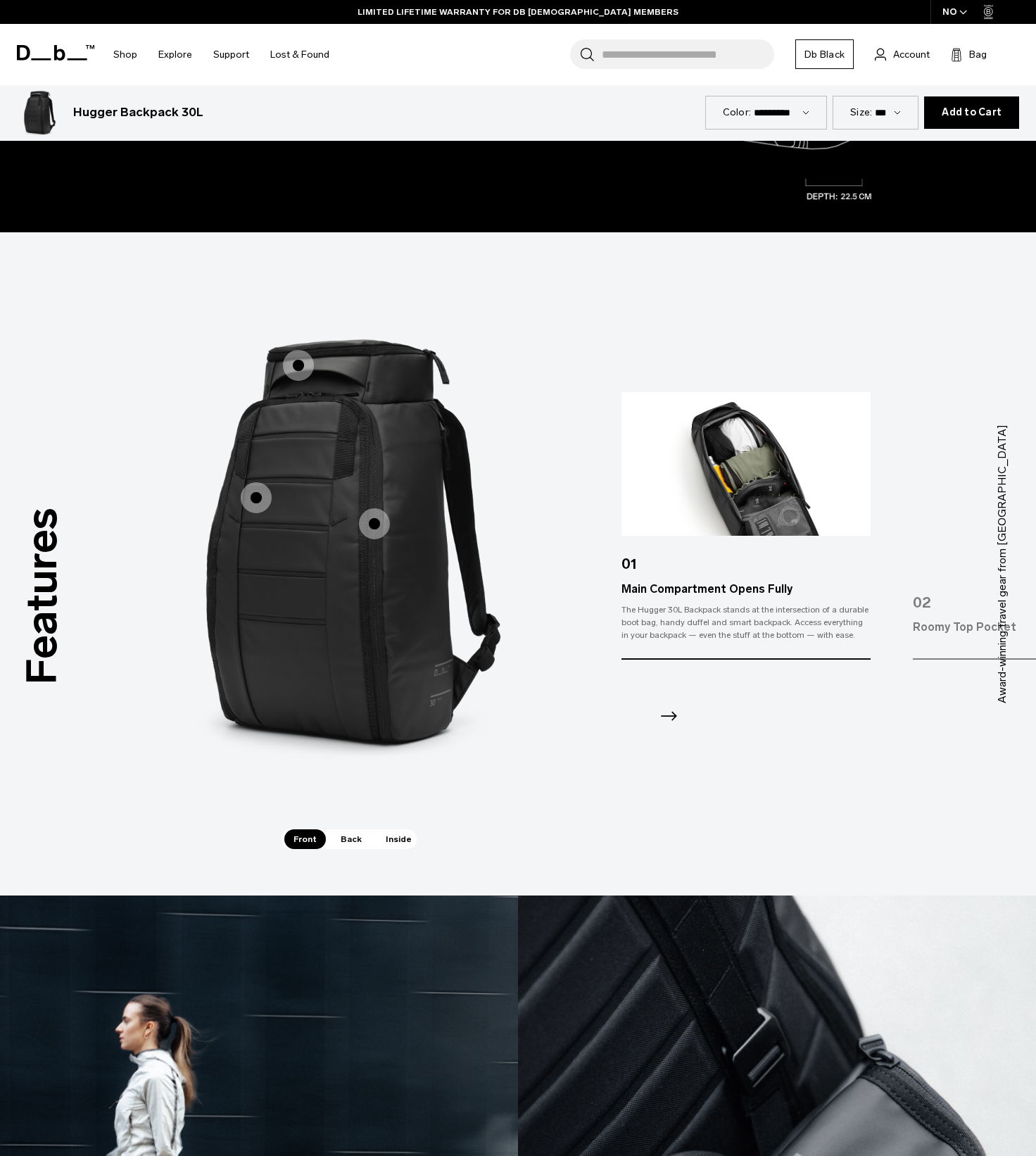
click at [290, 355] on span "1 / 3" at bounding box center [298, 365] width 31 height 31
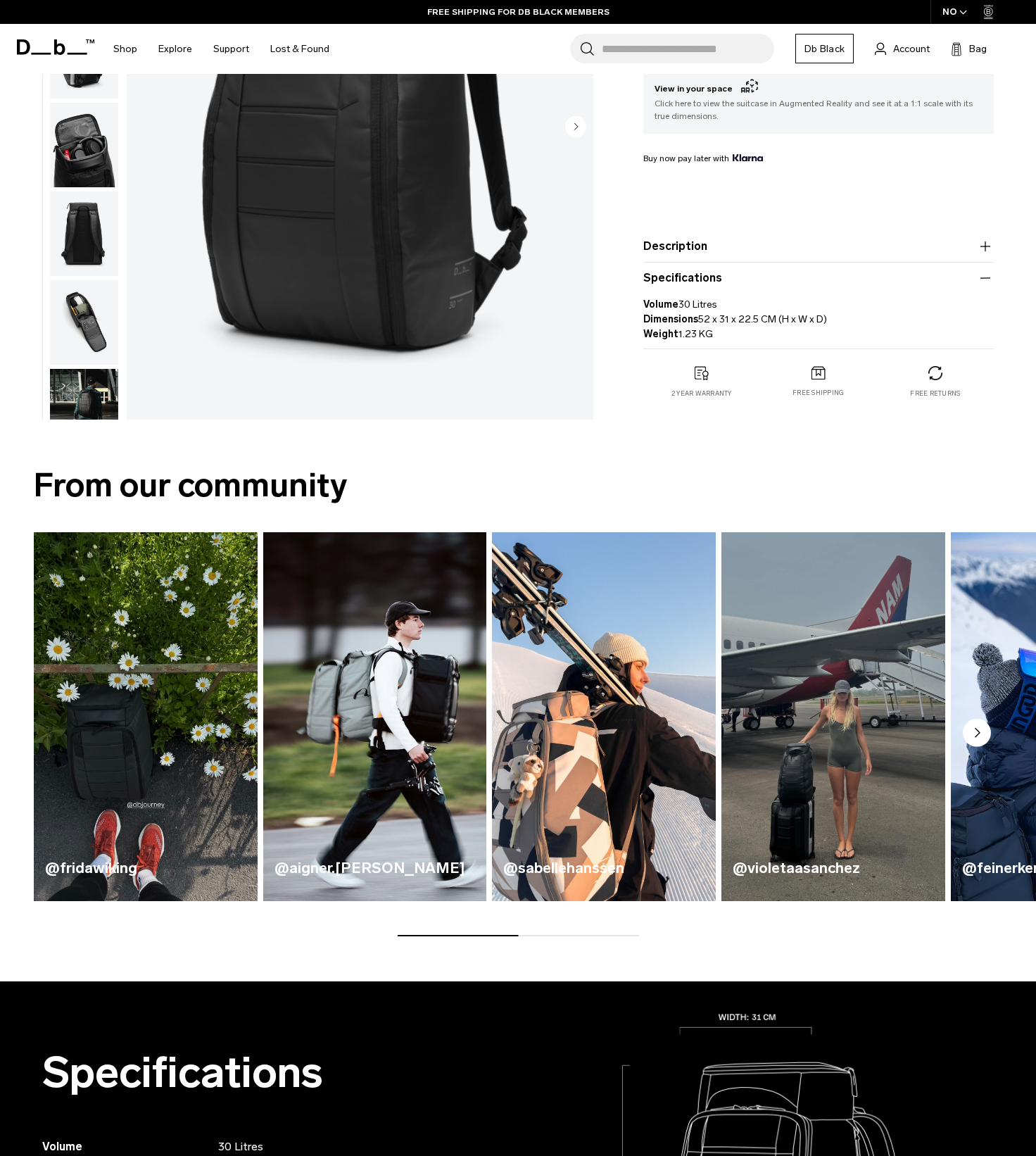
scroll to position [0, 0]
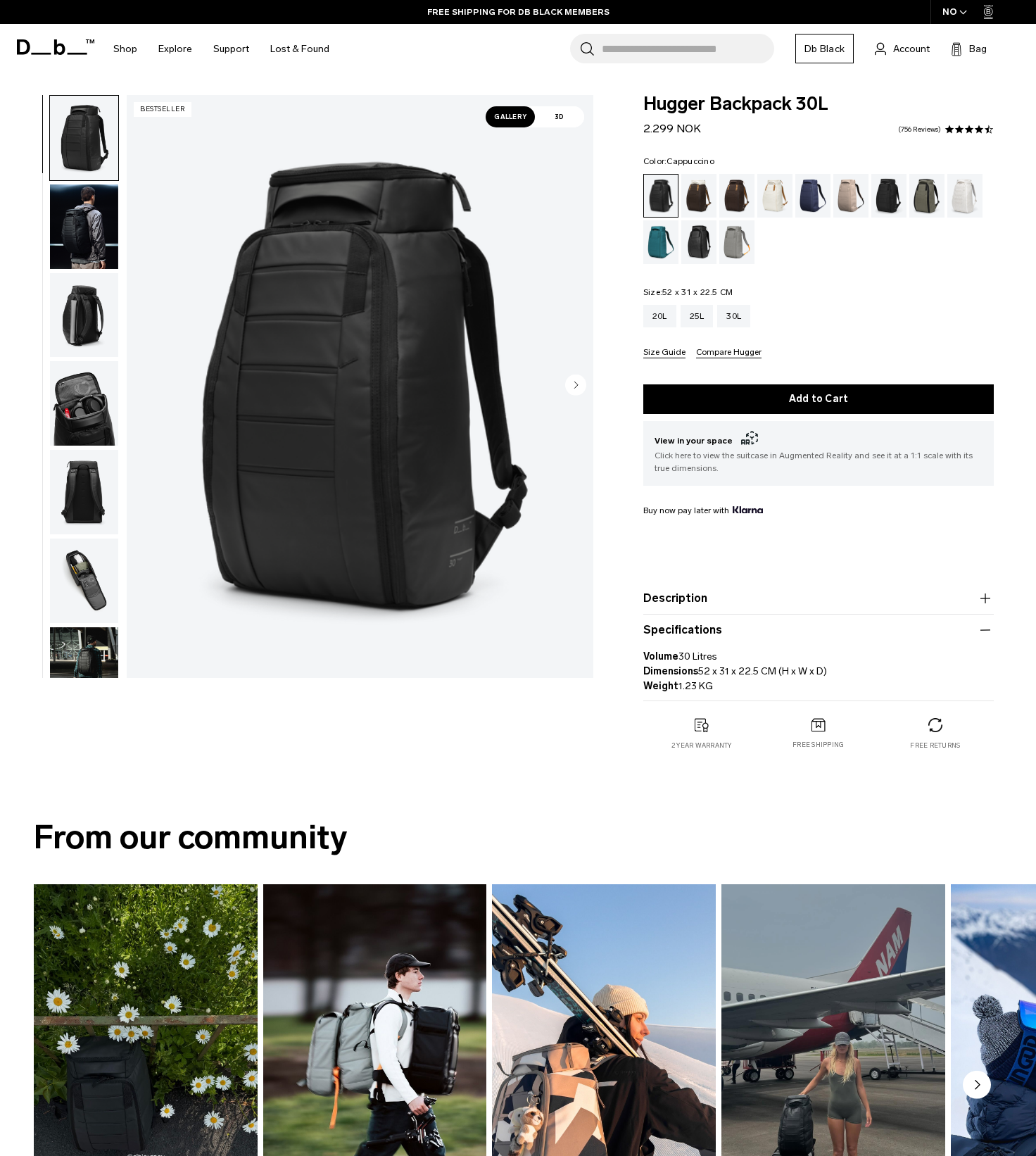
click at [700, 197] on div "Cappuccino" at bounding box center [699, 196] width 36 height 44
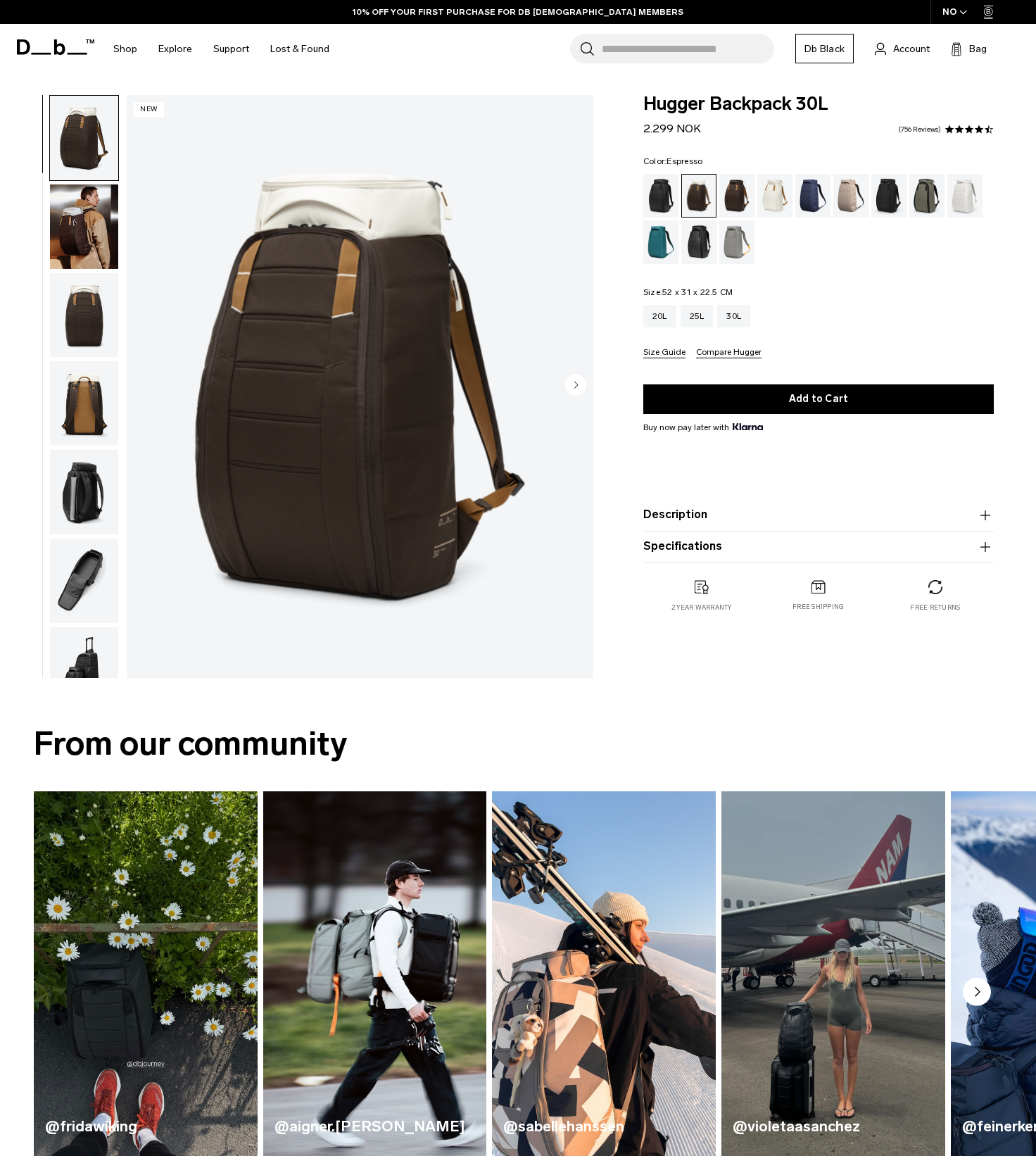
click at [738, 195] on div "Espresso" at bounding box center [737, 196] width 36 height 44
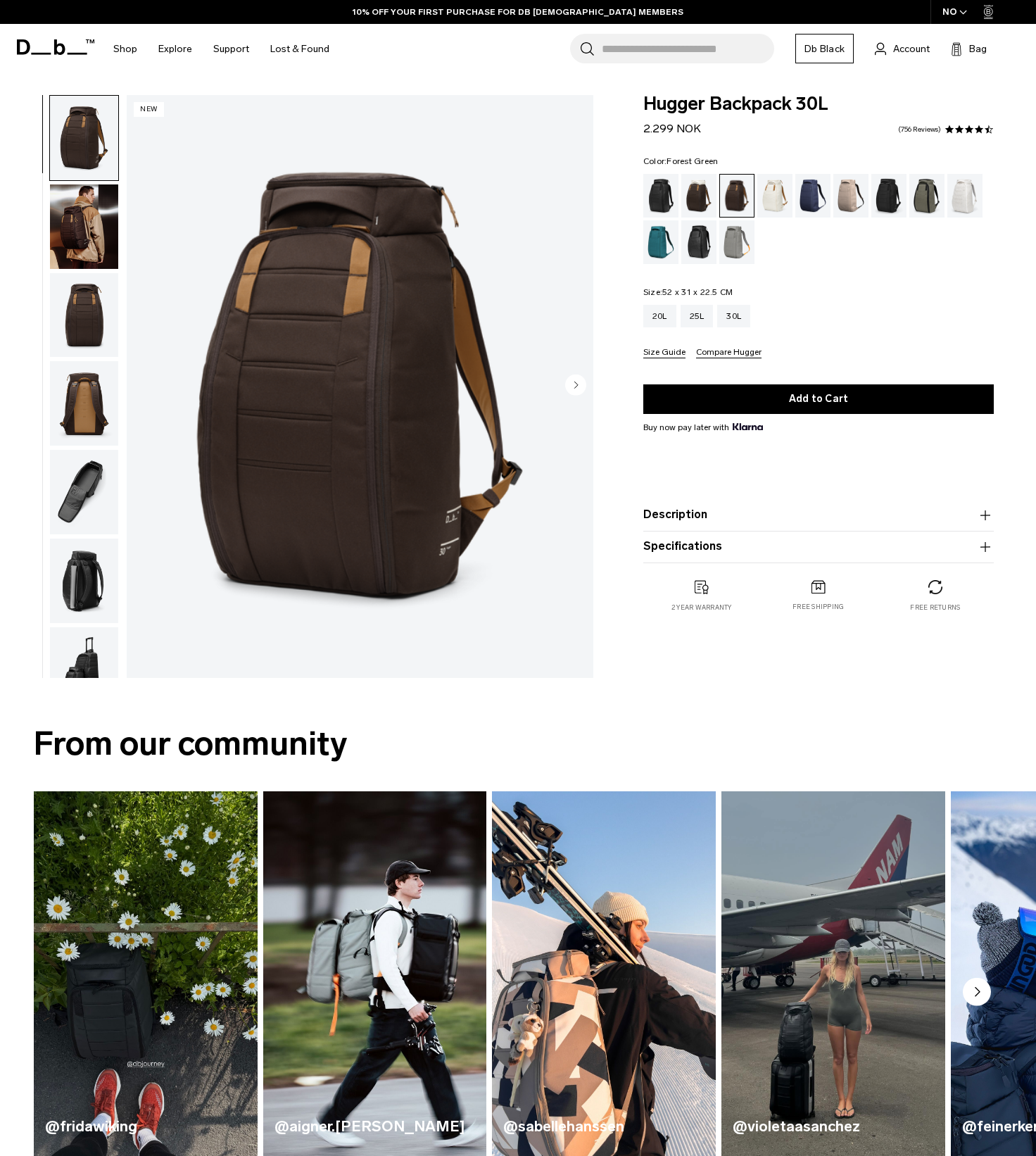
click at [928, 194] on div "Forest Green" at bounding box center [927, 196] width 36 height 44
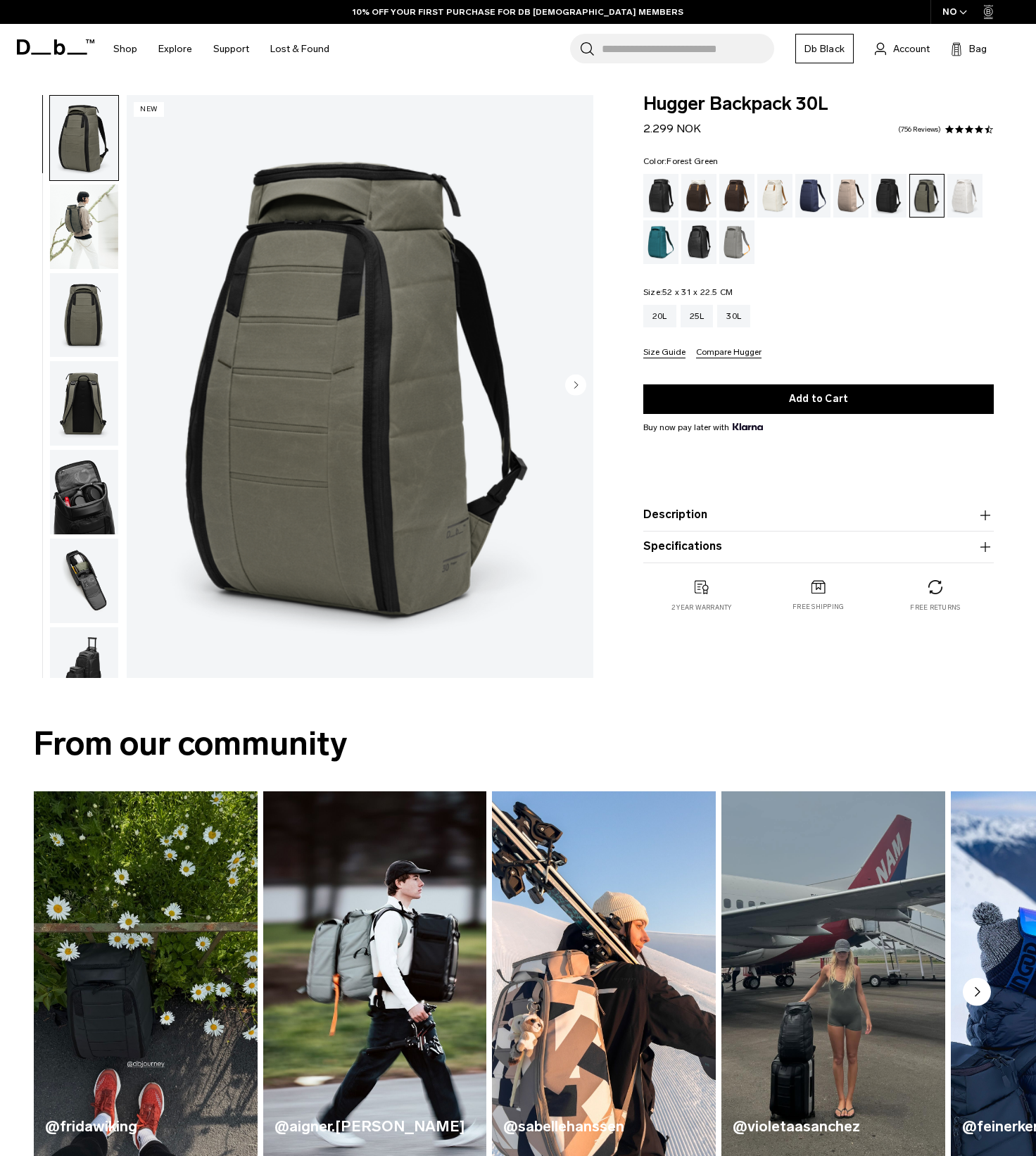
click at [663, 355] on button "Size Guide" at bounding box center [665, 353] width 42 height 10
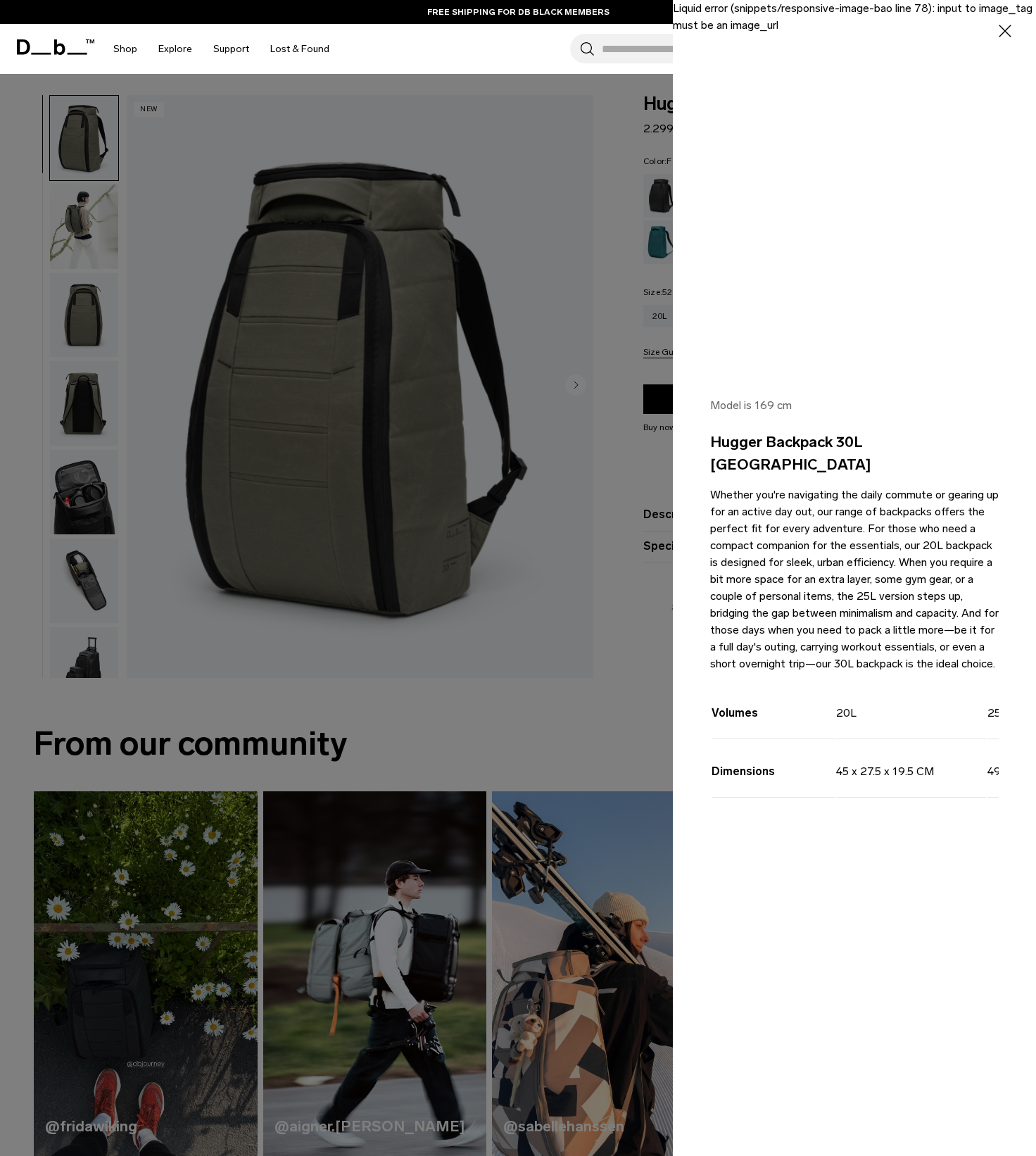
click at [625, 733] on div at bounding box center [518, 578] width 1036 height 1156
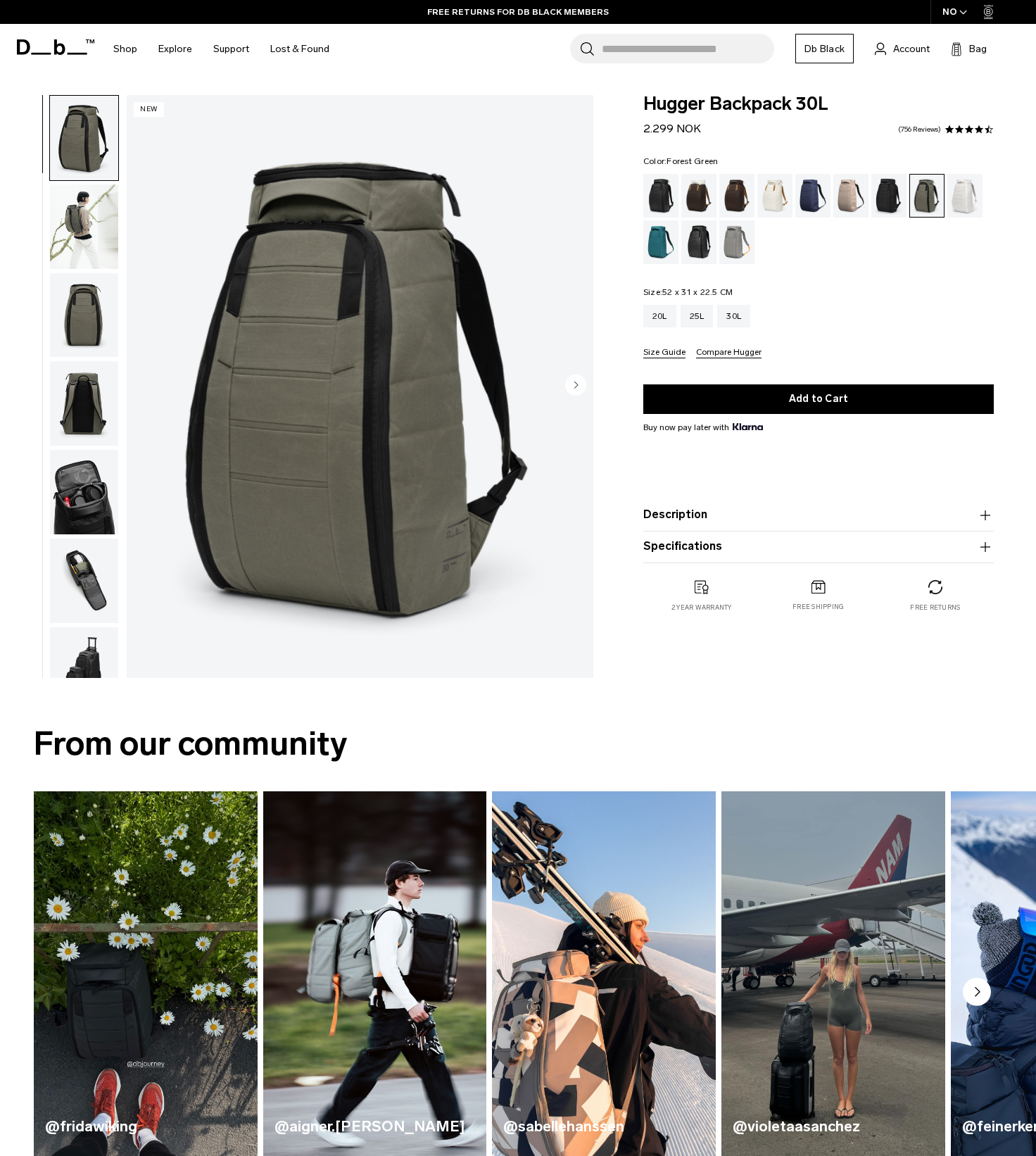
click at [736, 356] on button "Compare Hugger" at bounding box center [729, 353] width 66 height 10
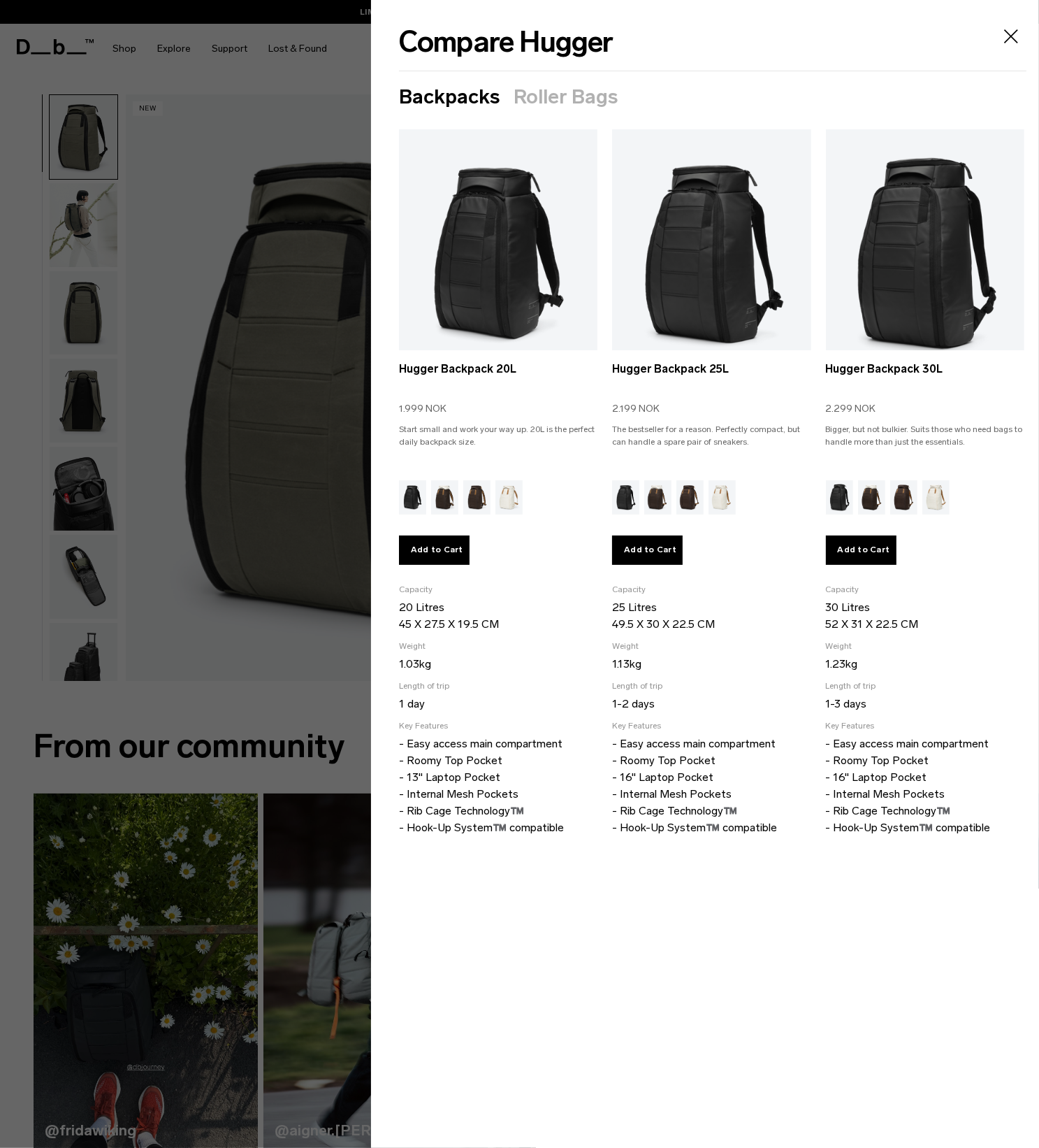
click at [300, 691] on div at bounding box center [519, 574] width 1039 height 1148
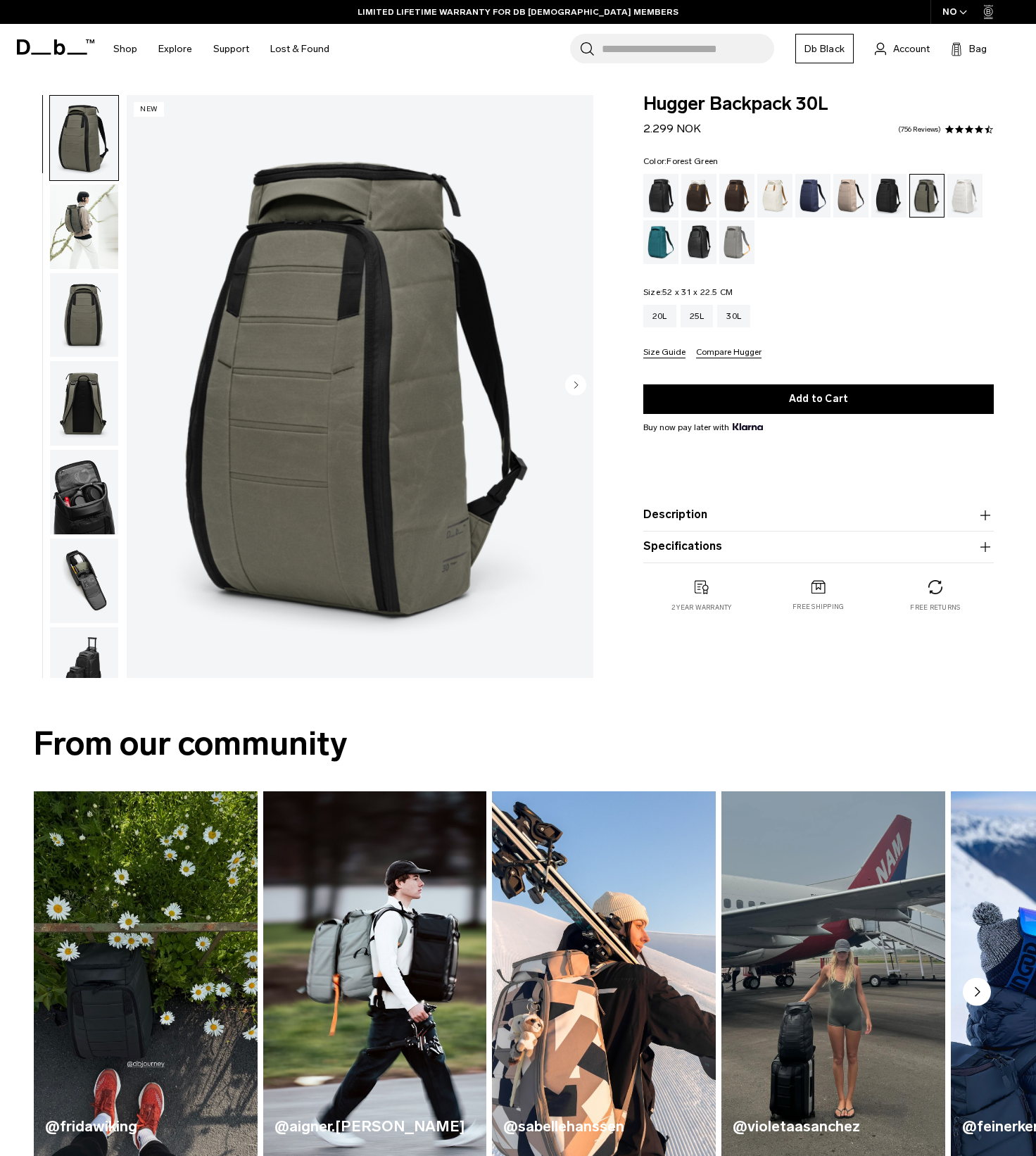
click at [734, 348] on button "Compare Hugger" at bounding box center [729, 353] width 66 height 10
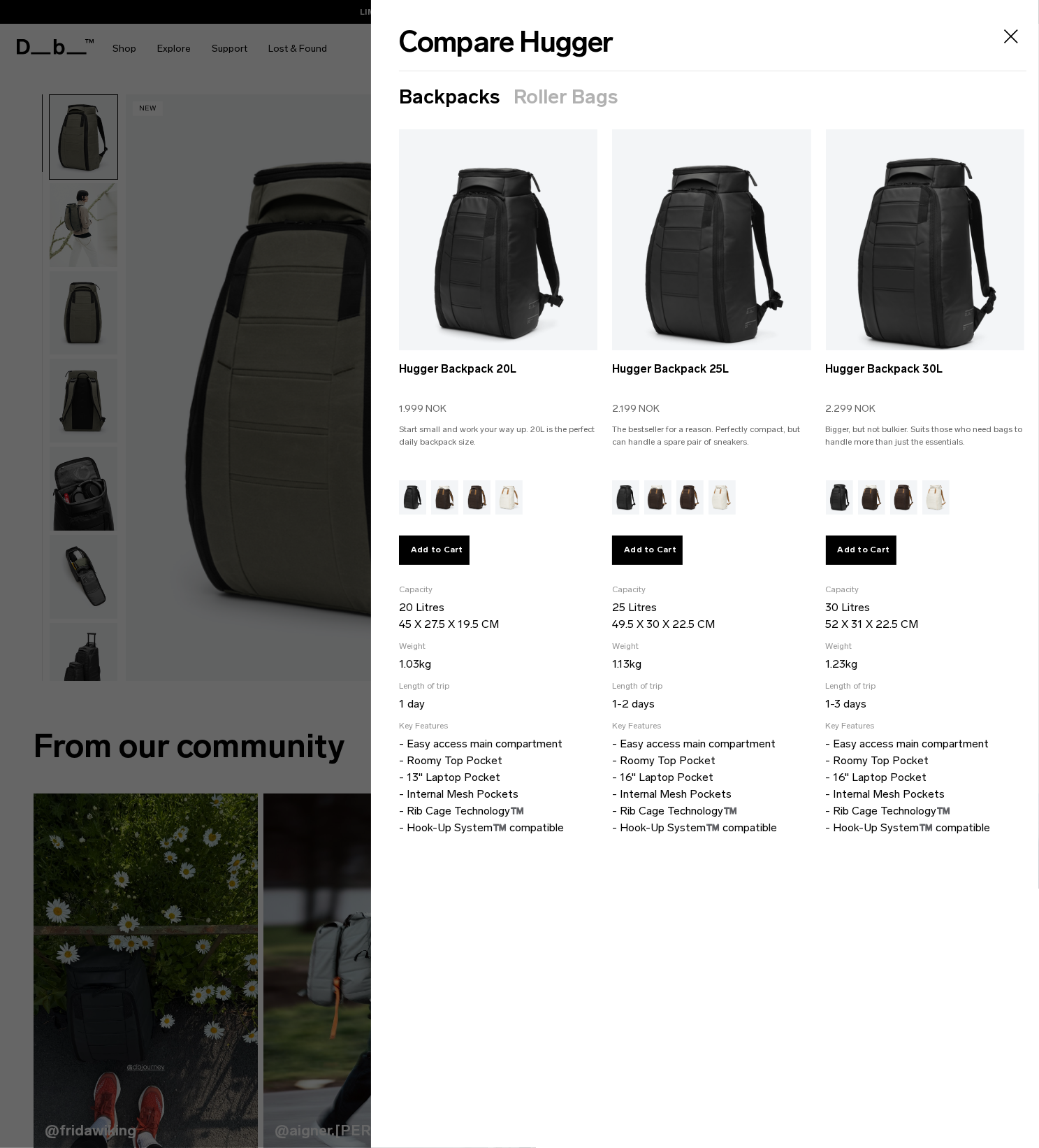
click at [306, 703] on div at bounding box center [519, 574] width 1039 height 1148
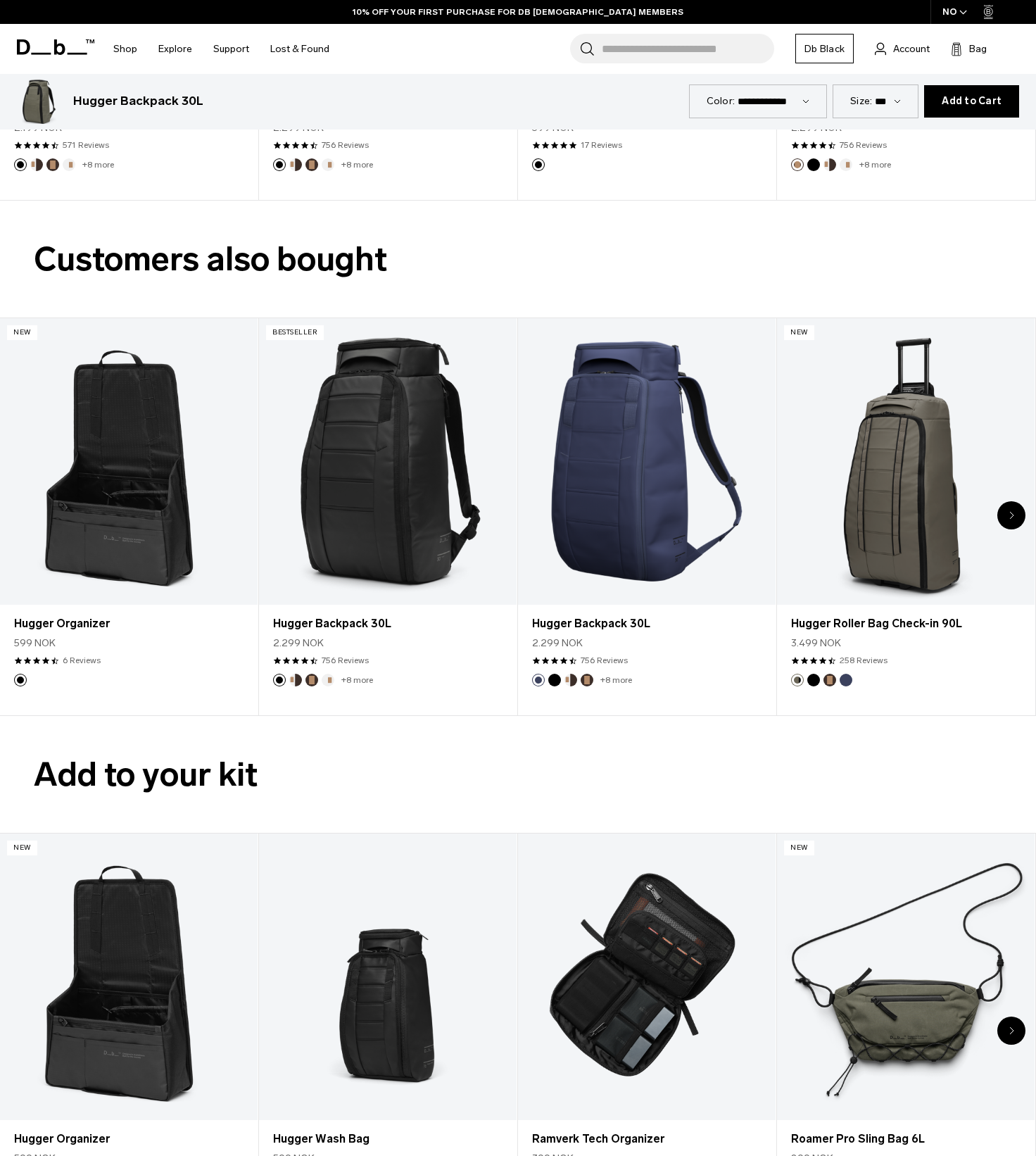
scroll to position [3238, 0]
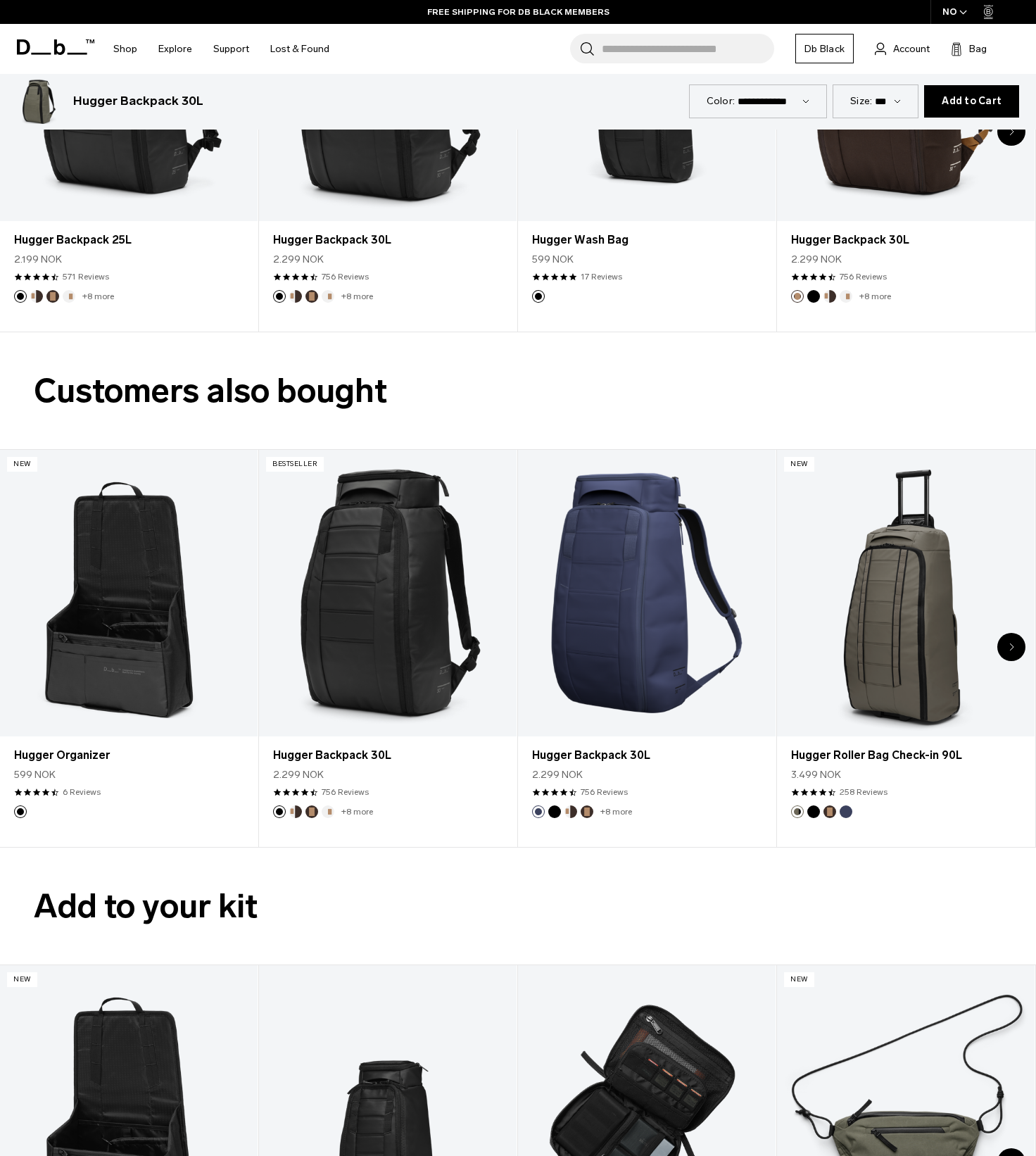
click at [1016, 643] on div "Next slide" at bounding box center [1011, 646] width 29 height 29
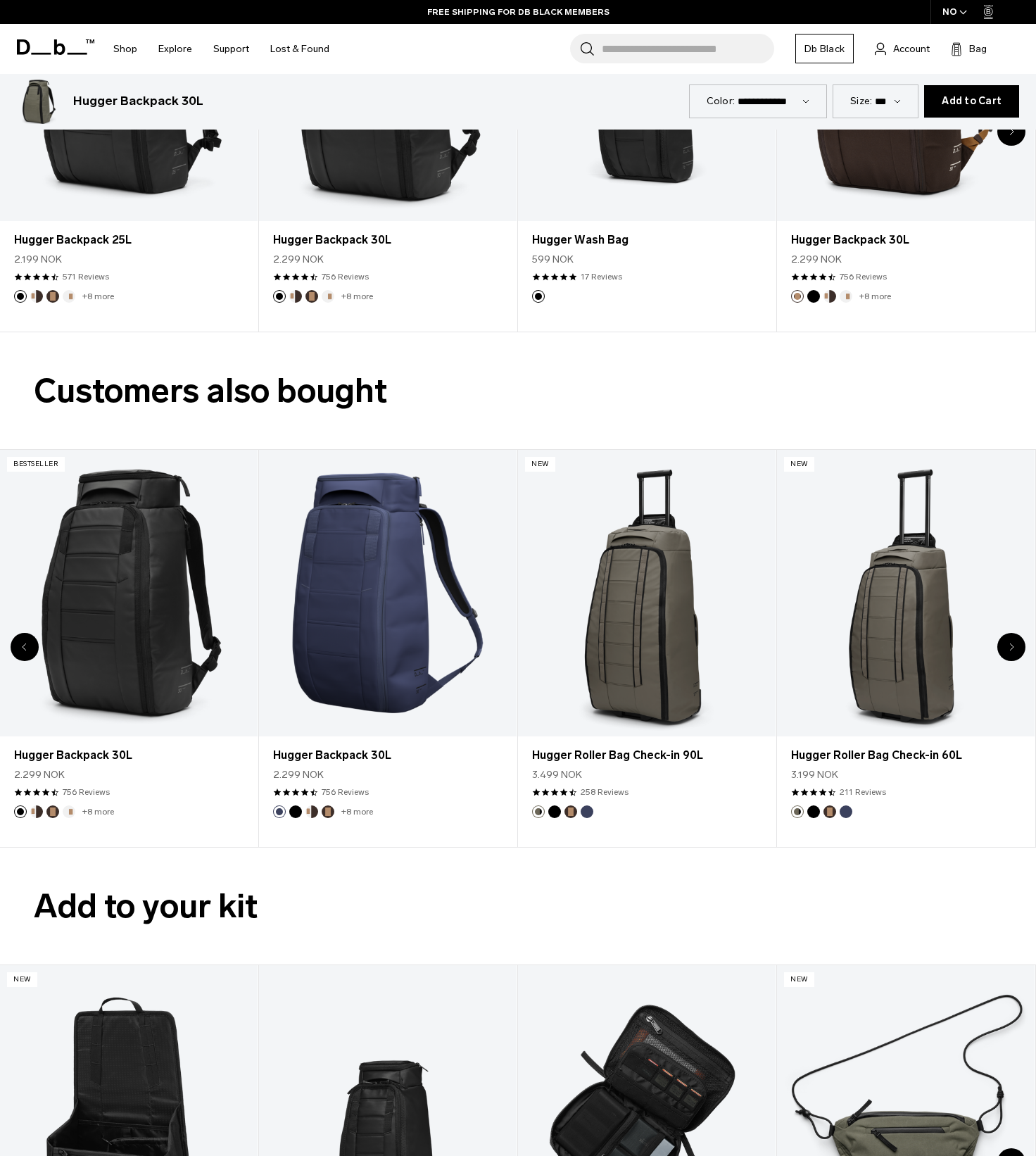
click at [1016, 643] on div "Next slide" at bounding box center [1011, 646] width 29 height 29
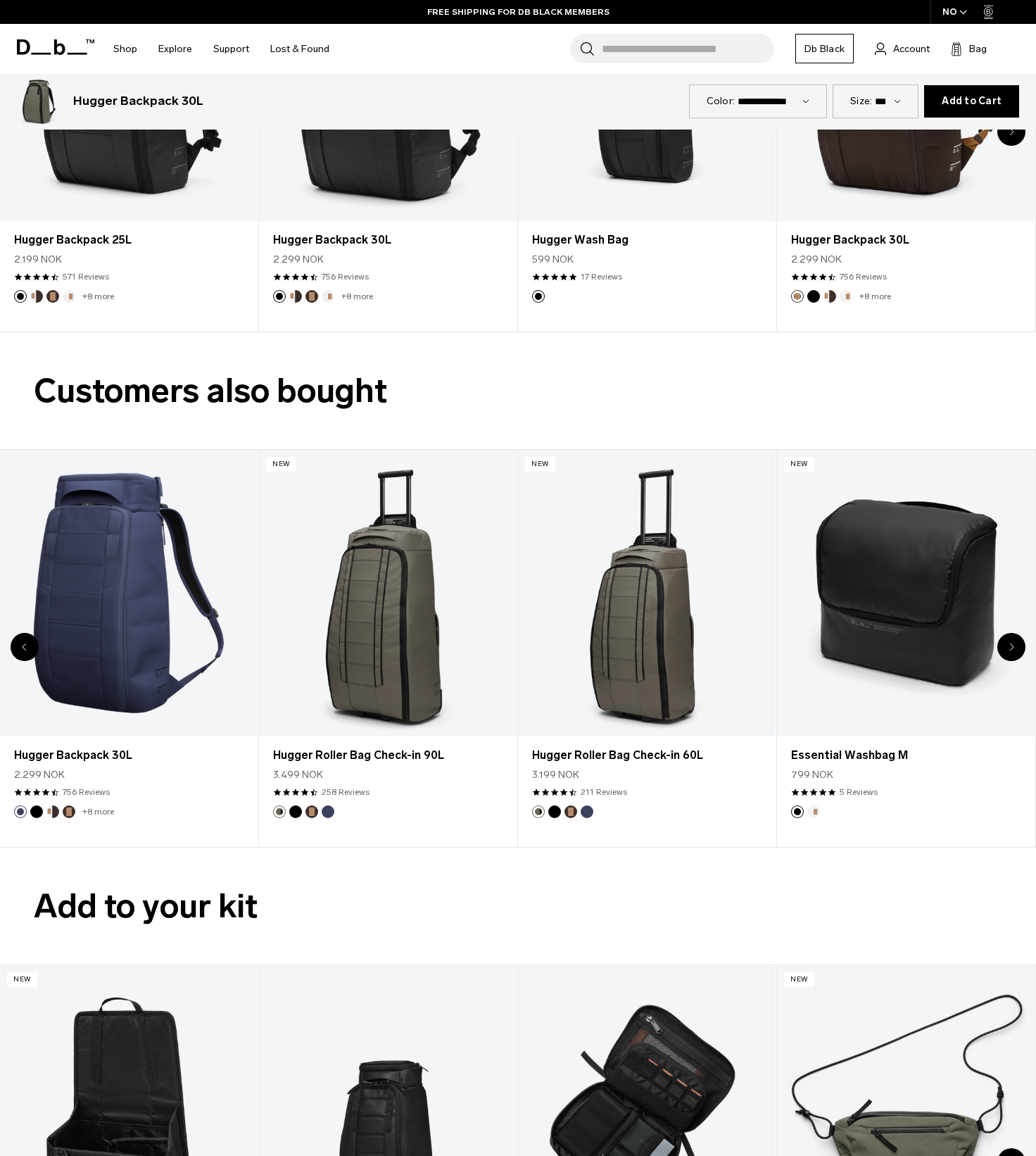
click at [1016, 643] on div "Next slide" at bounding box center [1011, 646] width 29 height 29
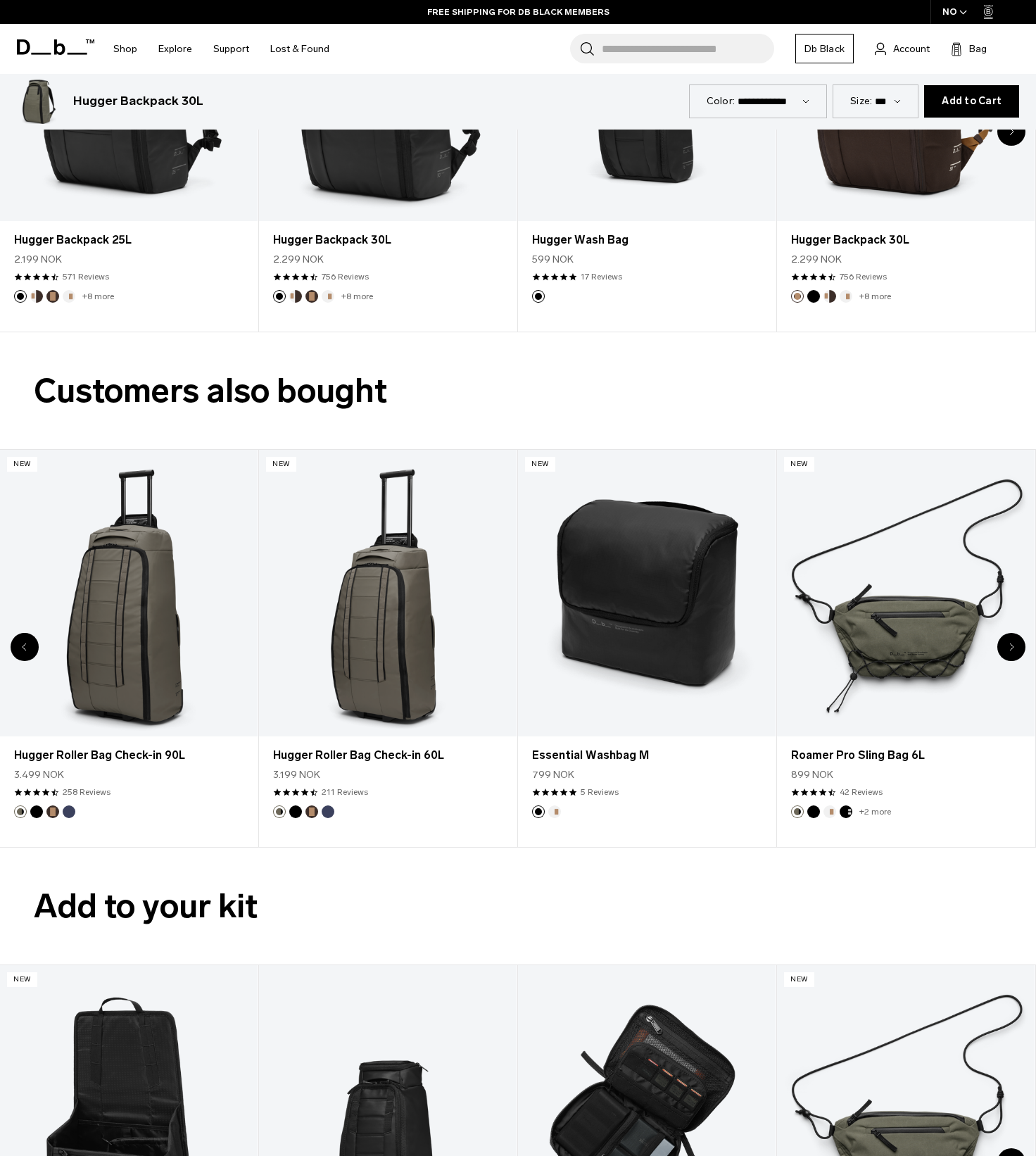
click at [1016, 643] on div "Next slide" at bounding box center [1011, 646] width 29 height 29
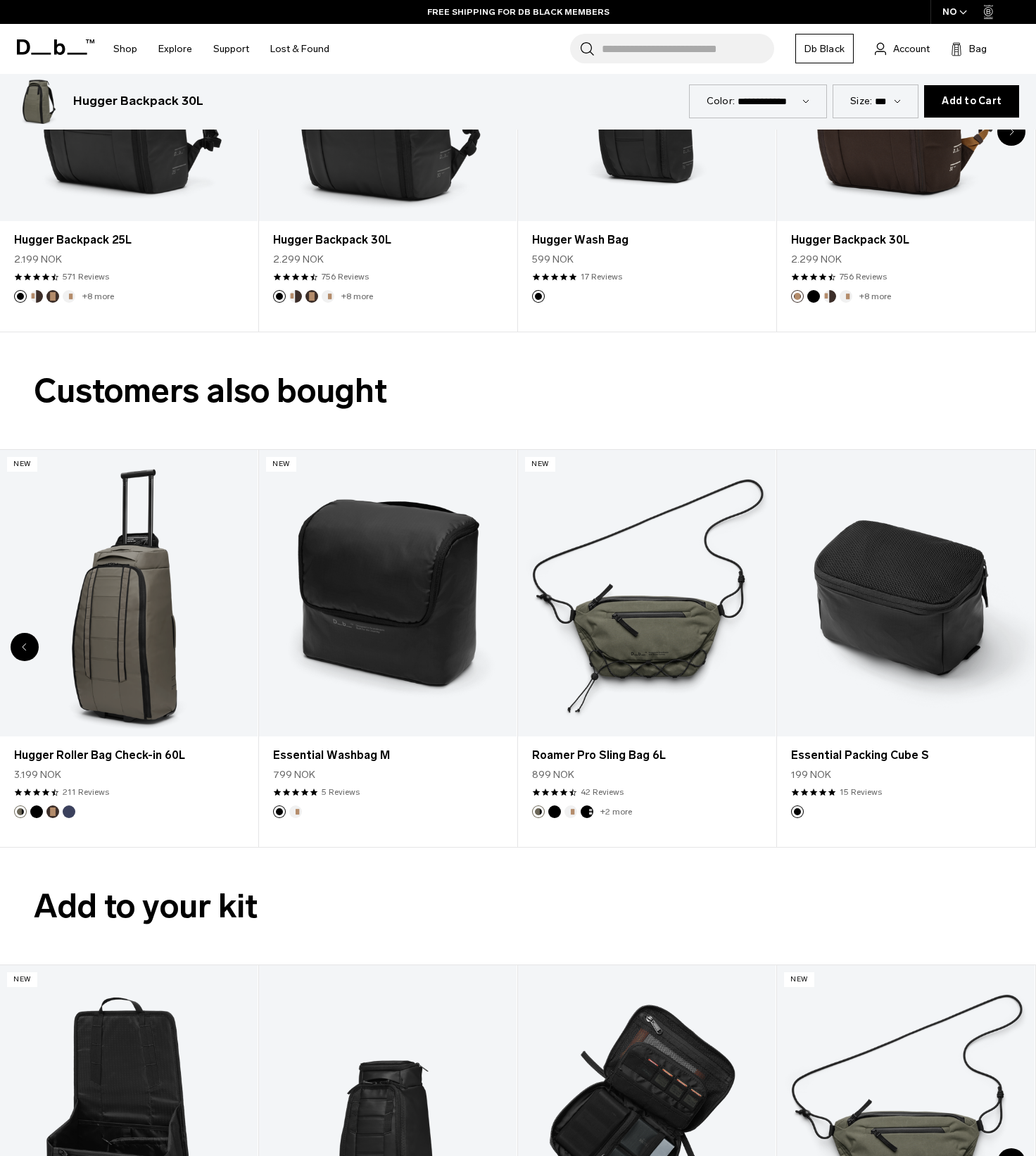
click at [1016, 643] on div "8 / 8" at bounding box center [906, 593] width 257 height 287
click at [16, 645] on div "Previous slide" at bounding box center [24, 646] width 29 height 29
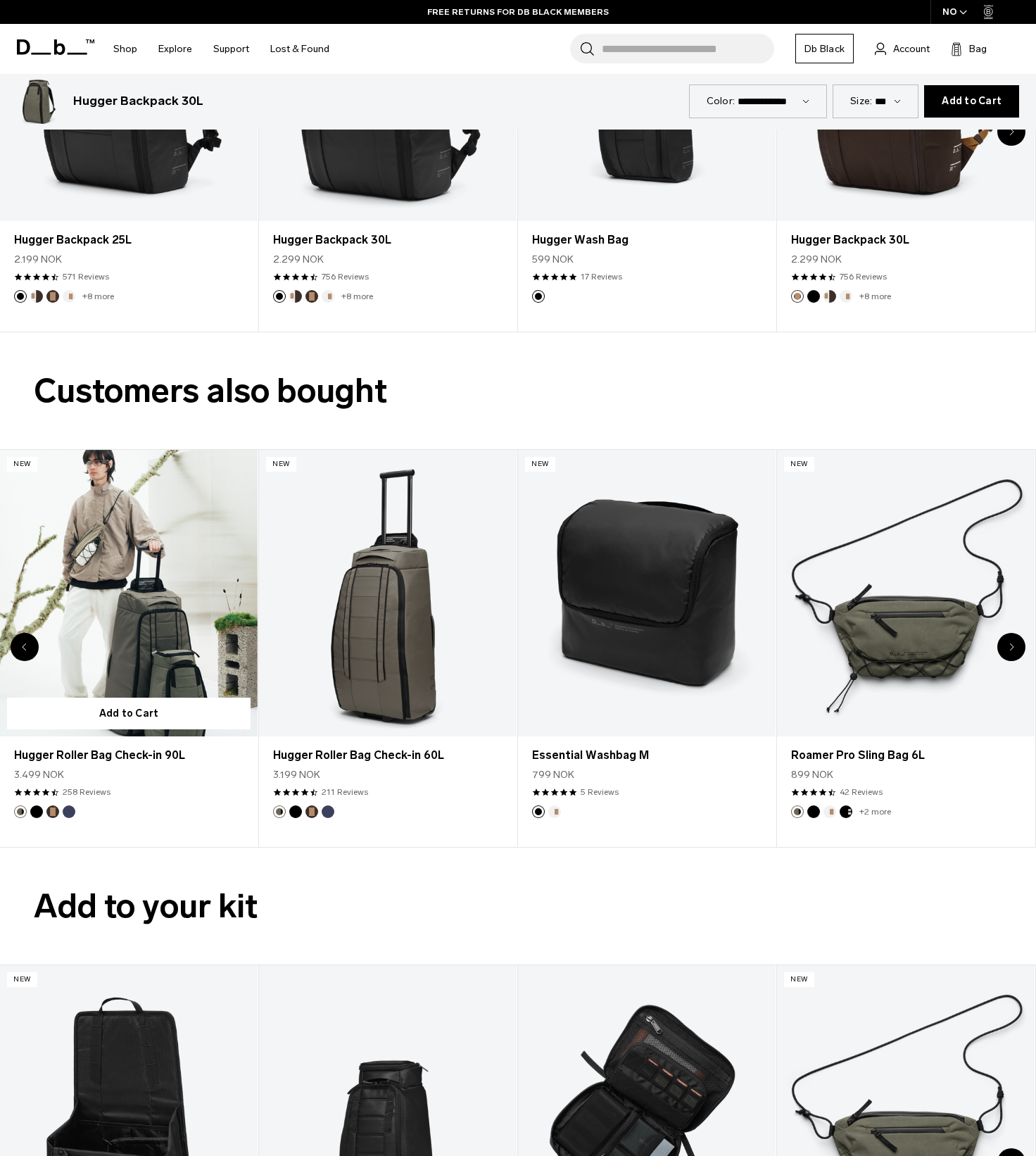
click at [94, 656] on link "Hugger Roller Bag Check-in 90L" at bounding box center [129, 593] width 257 height 287
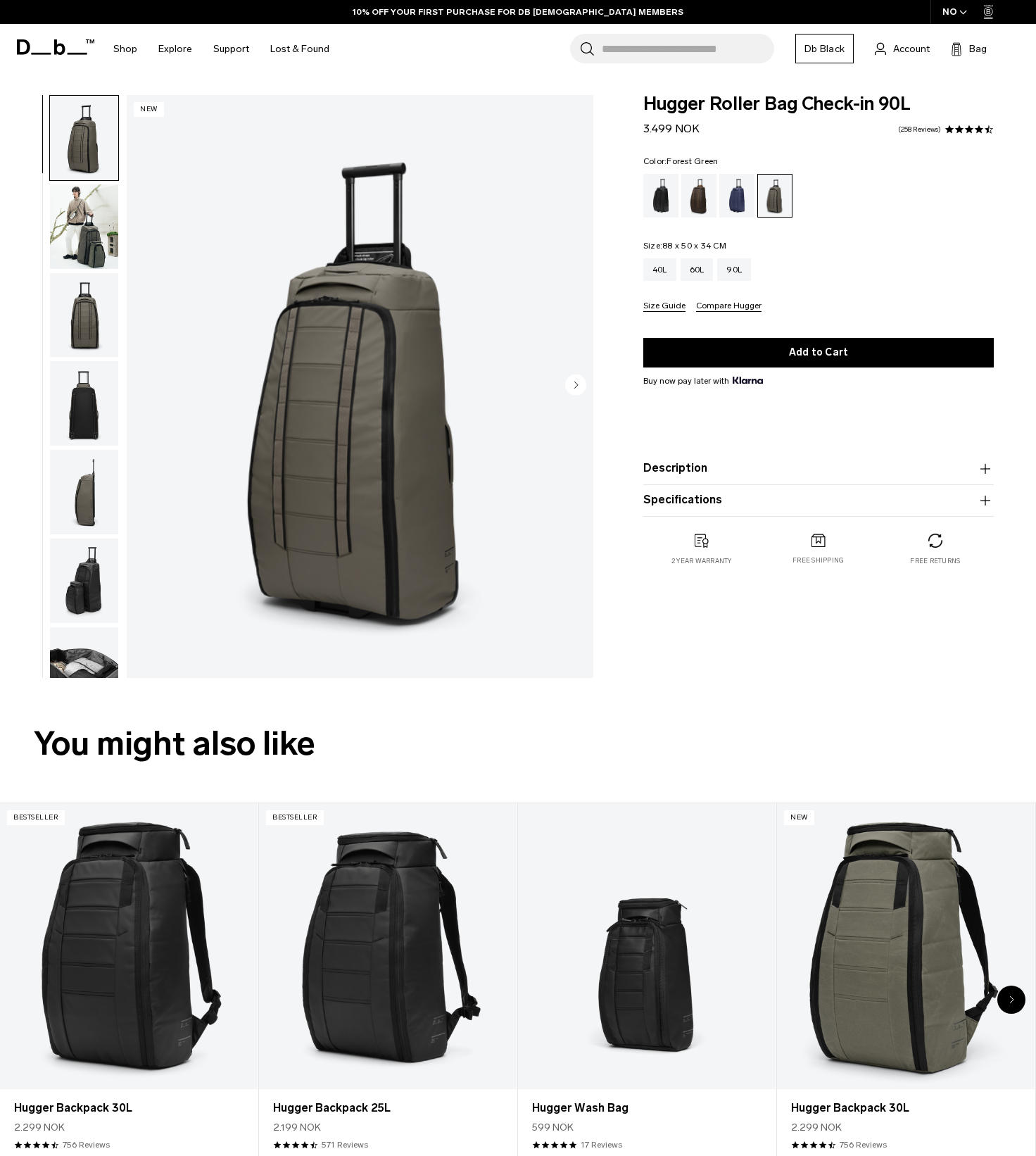
click at [67, 227] on img "button" at bounding box center [83, 227] width 68 height 85
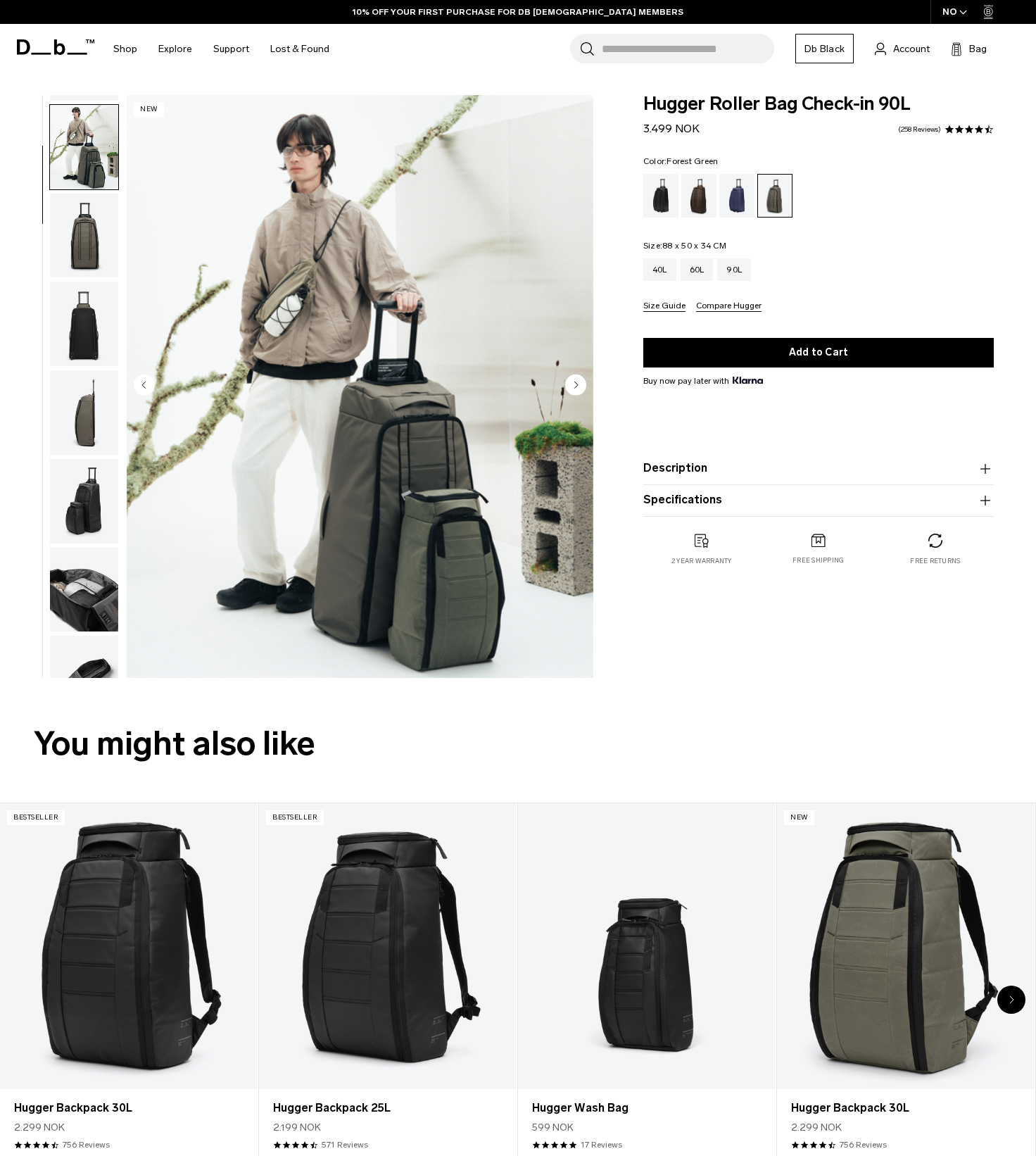
scroll to position [88, 0]
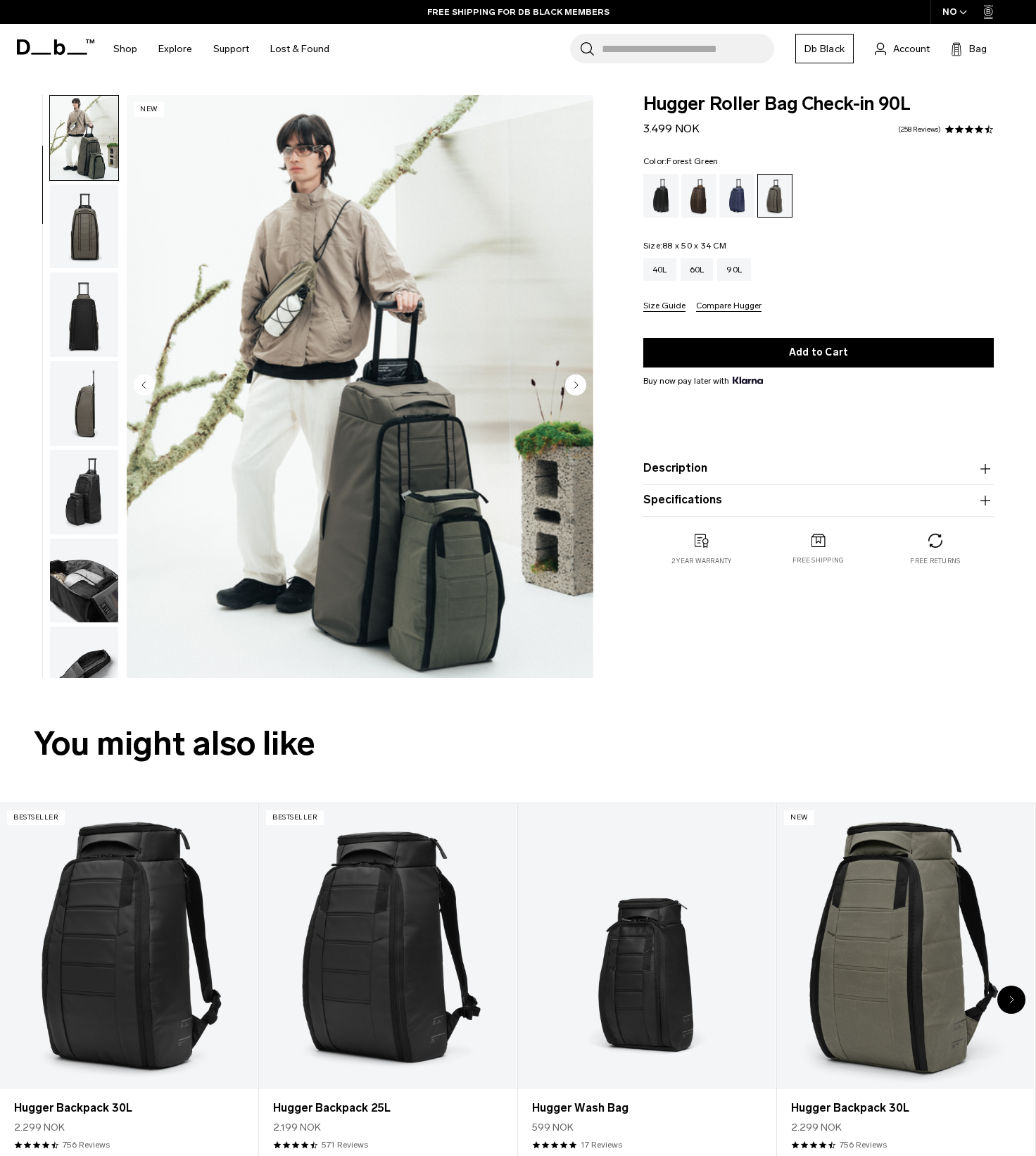
click at [95, 312] on img "button" at bounding box center [83, 315] width 68 height 85
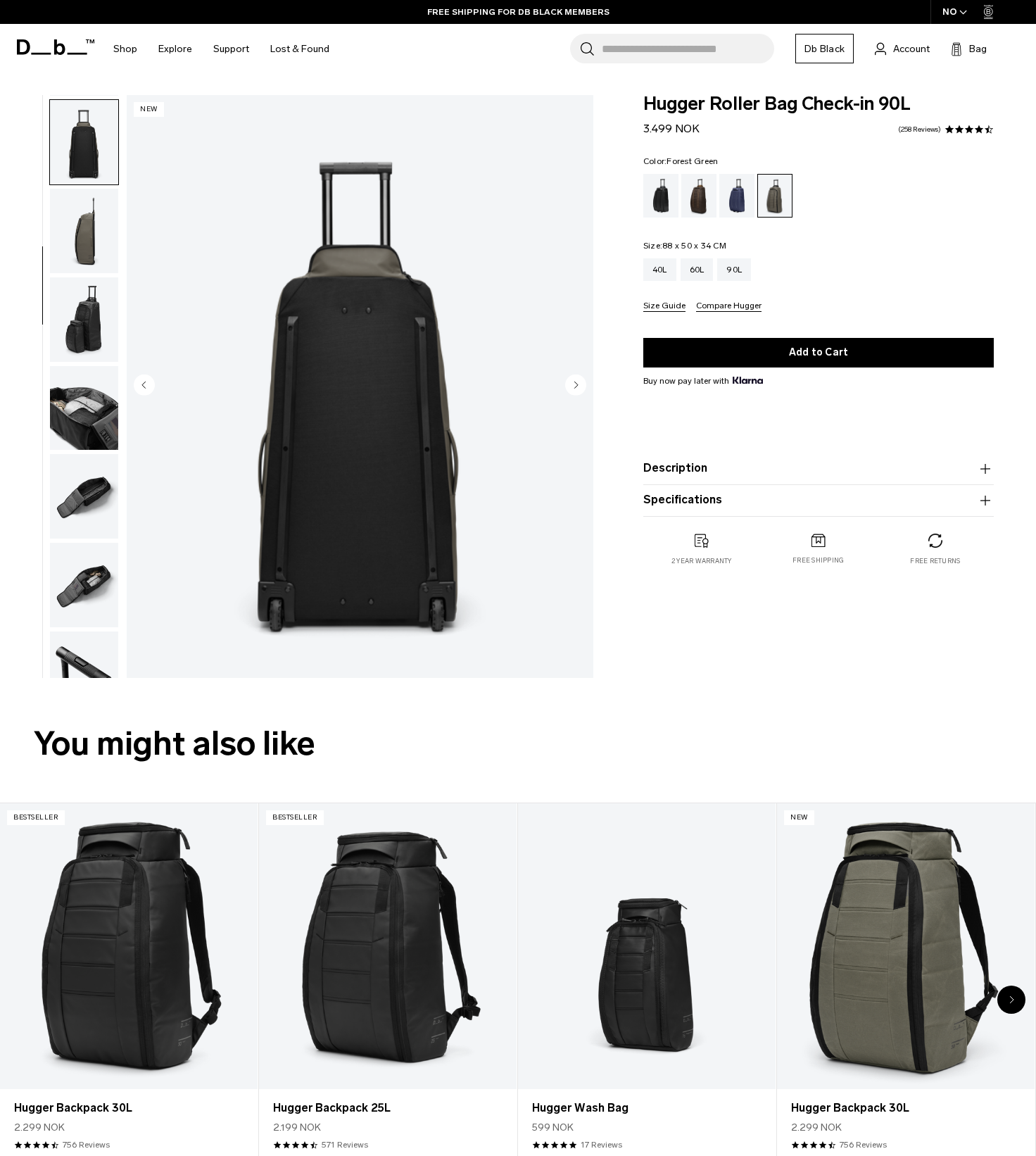
scroll to position [266, 0]
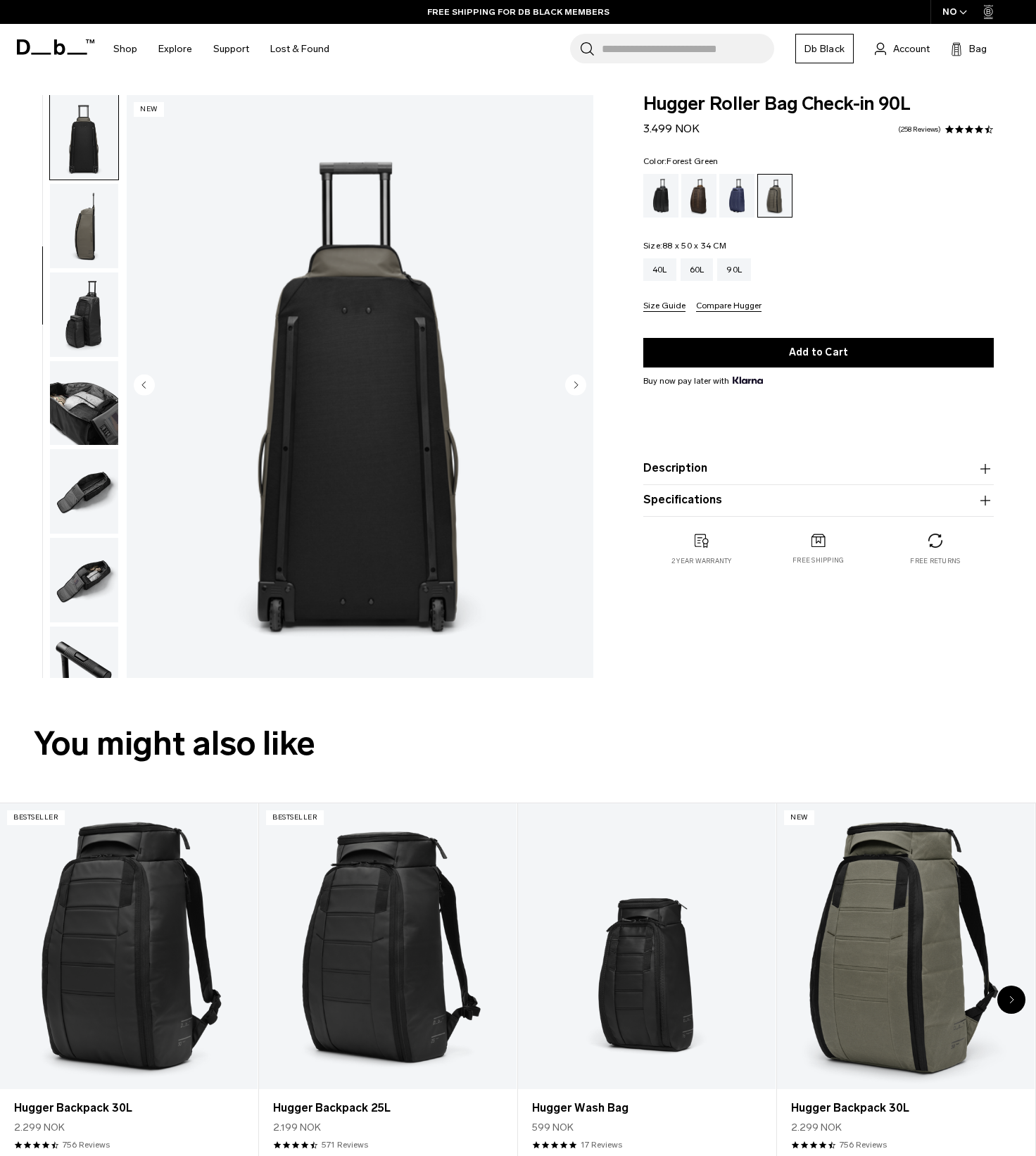
click at [80, 306] on img "button" at bounding box center [83, 315] width 68 height 85
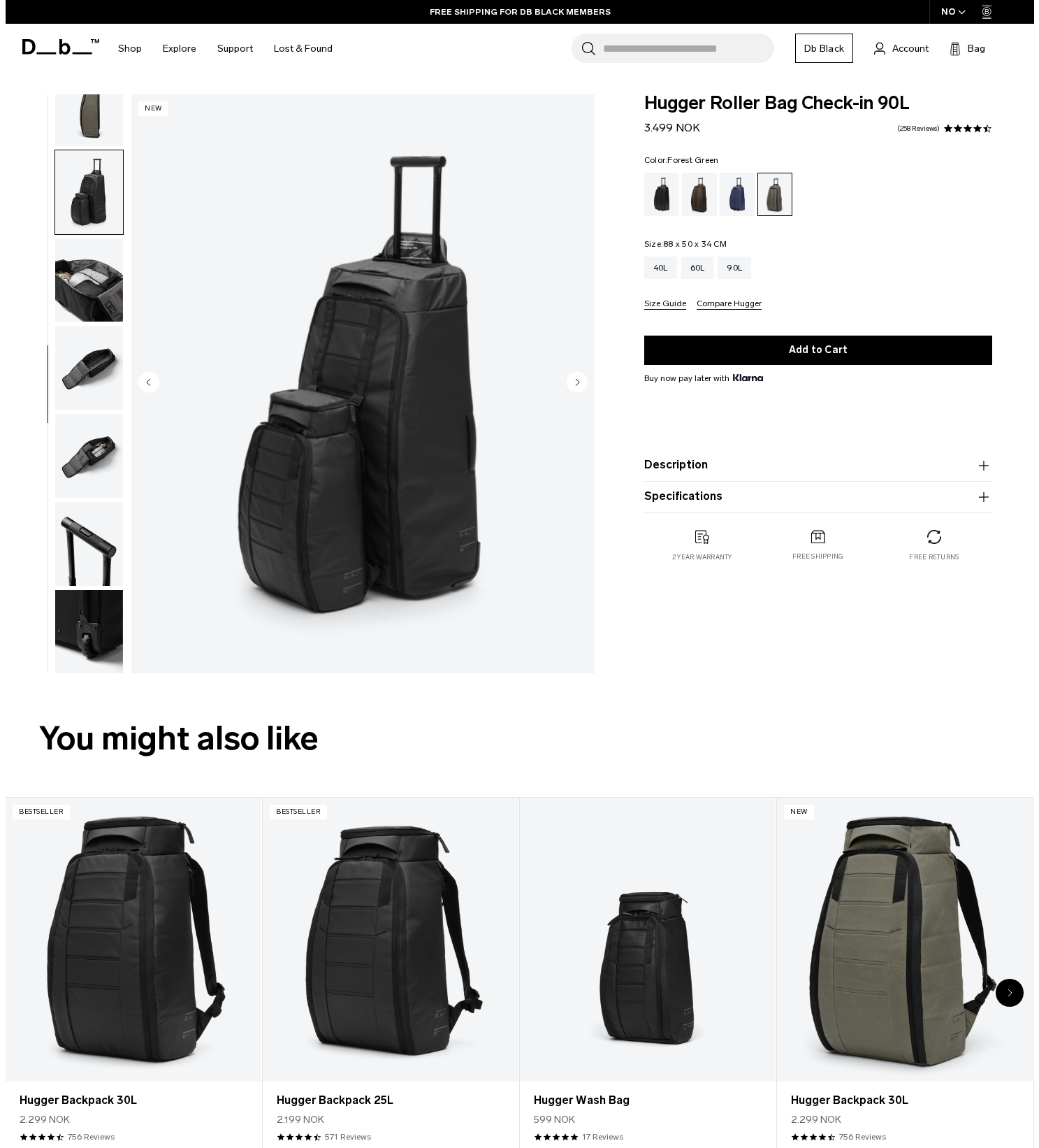
scroll to position [386, 0]
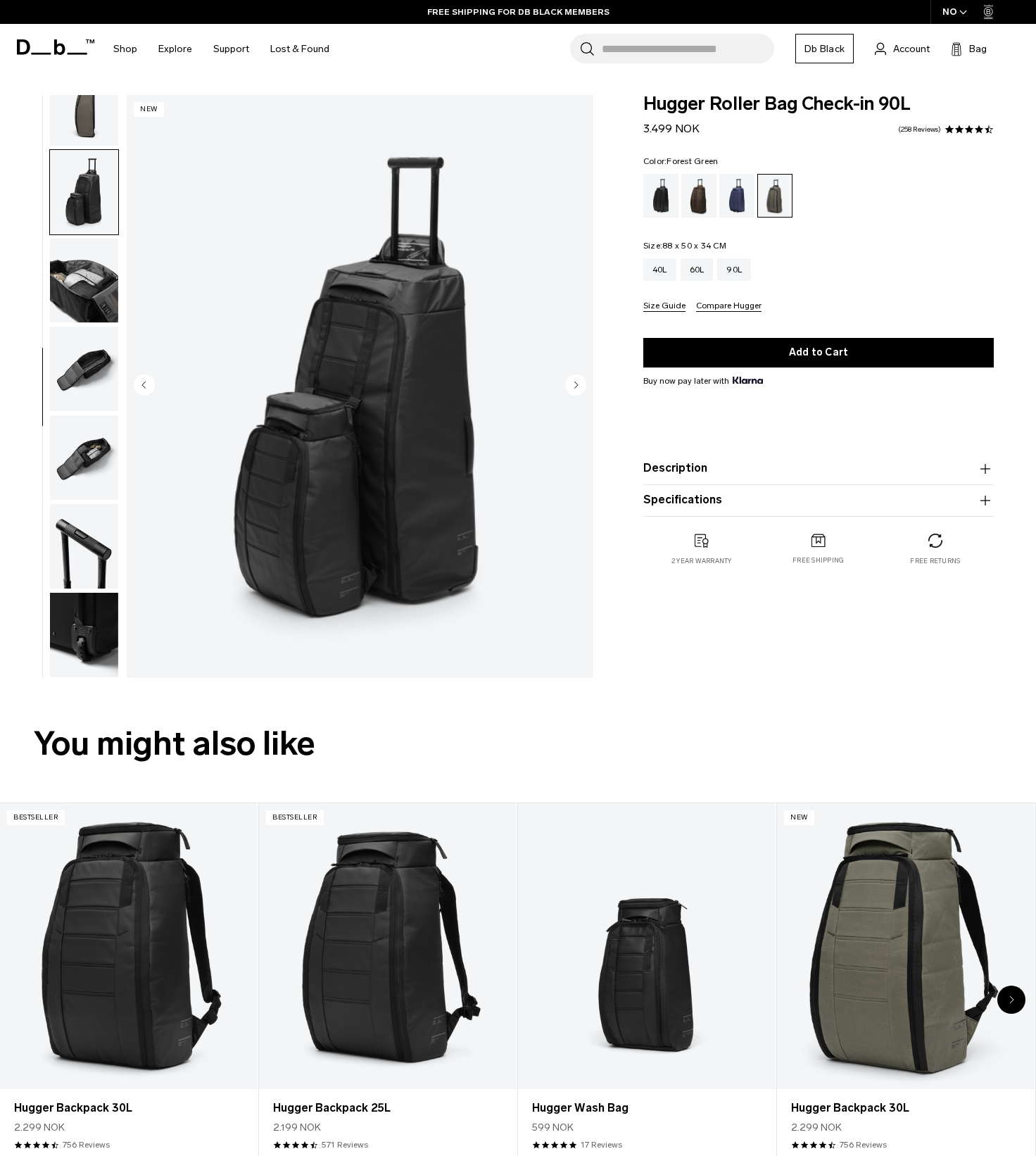
click at [80, 285] on img "button" at bounding box center [83, 281] width 68 height 85
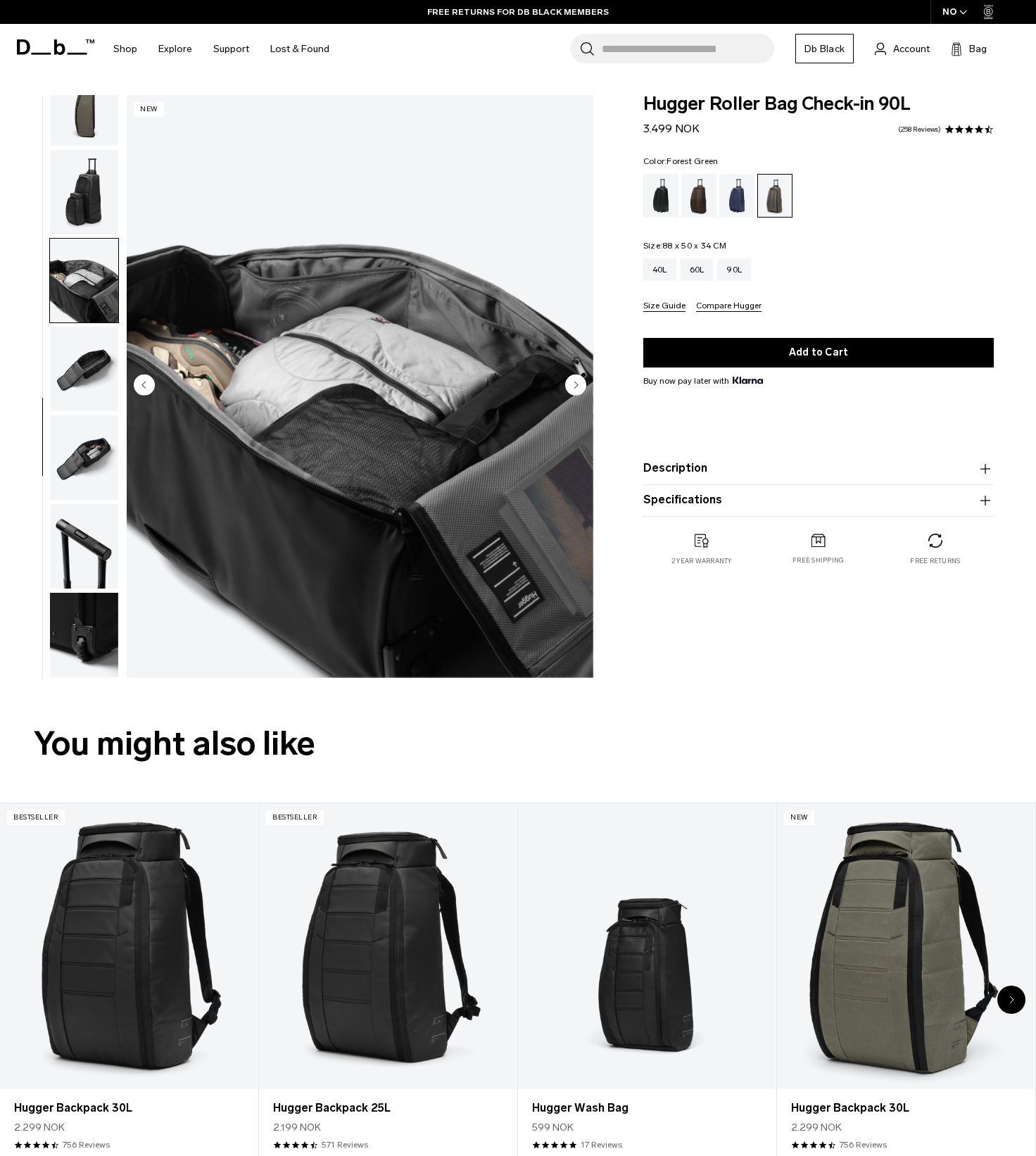
click at [738, 310] on button "Compare Hugger" at bounding box center [729, 306] width 66 height 10
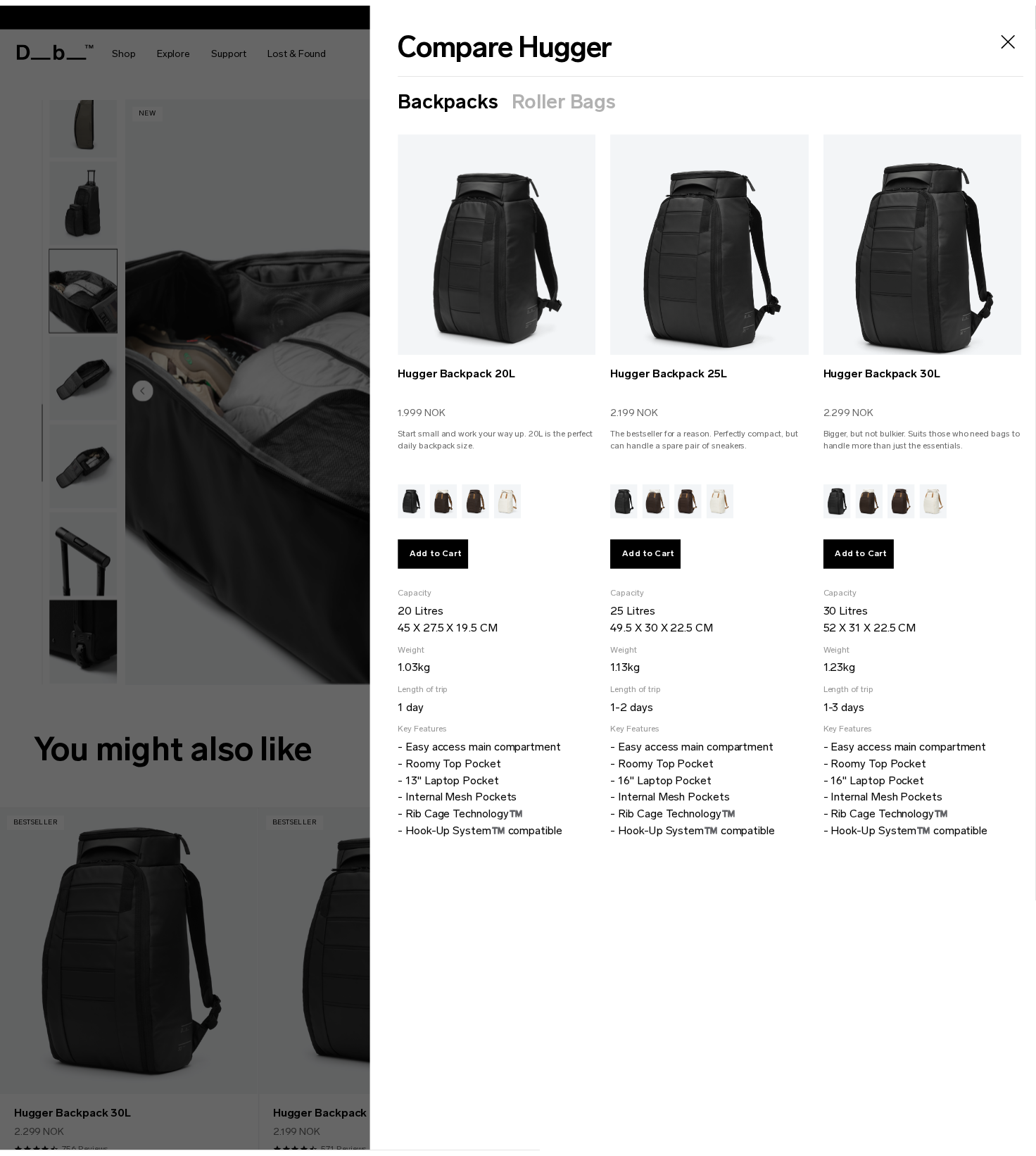
scroll to position [381, 0]
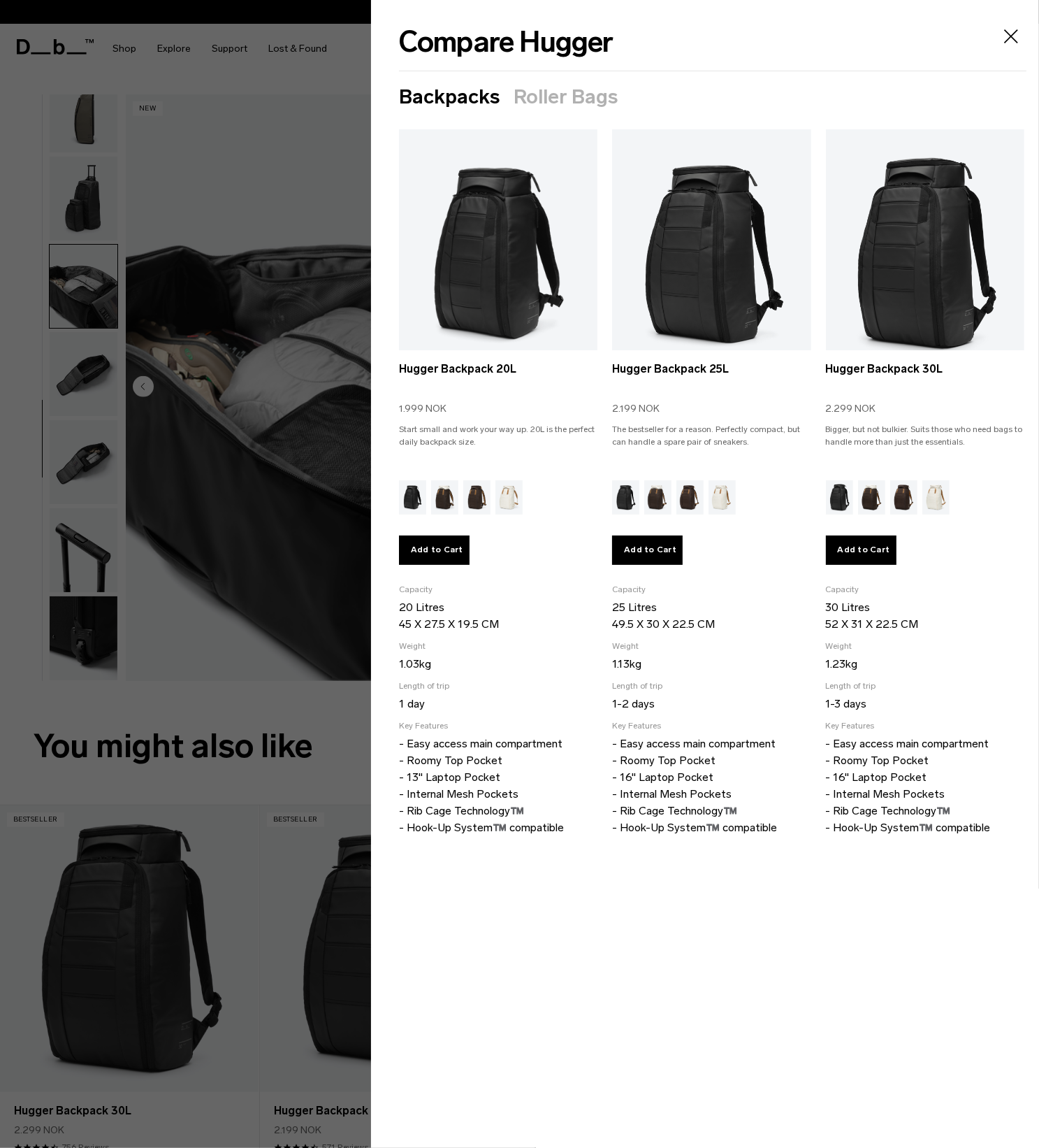
click at [555, 91] on button "Roller Bags" at bounding box center [565, 97] width 104 height 23
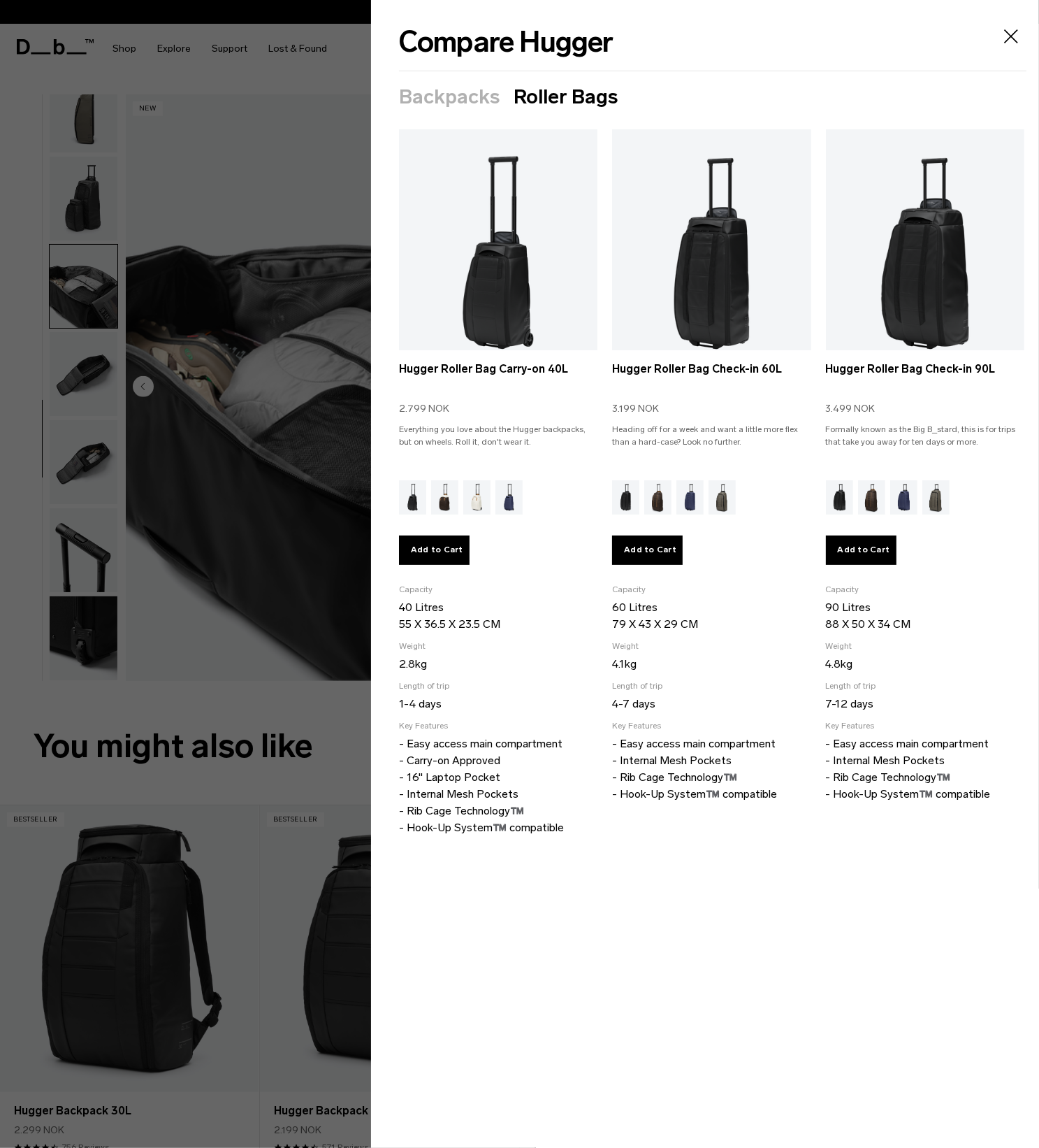
click at [1006, 46] on icon "Close" at bounding box center [1011, 36] width 23 height 23
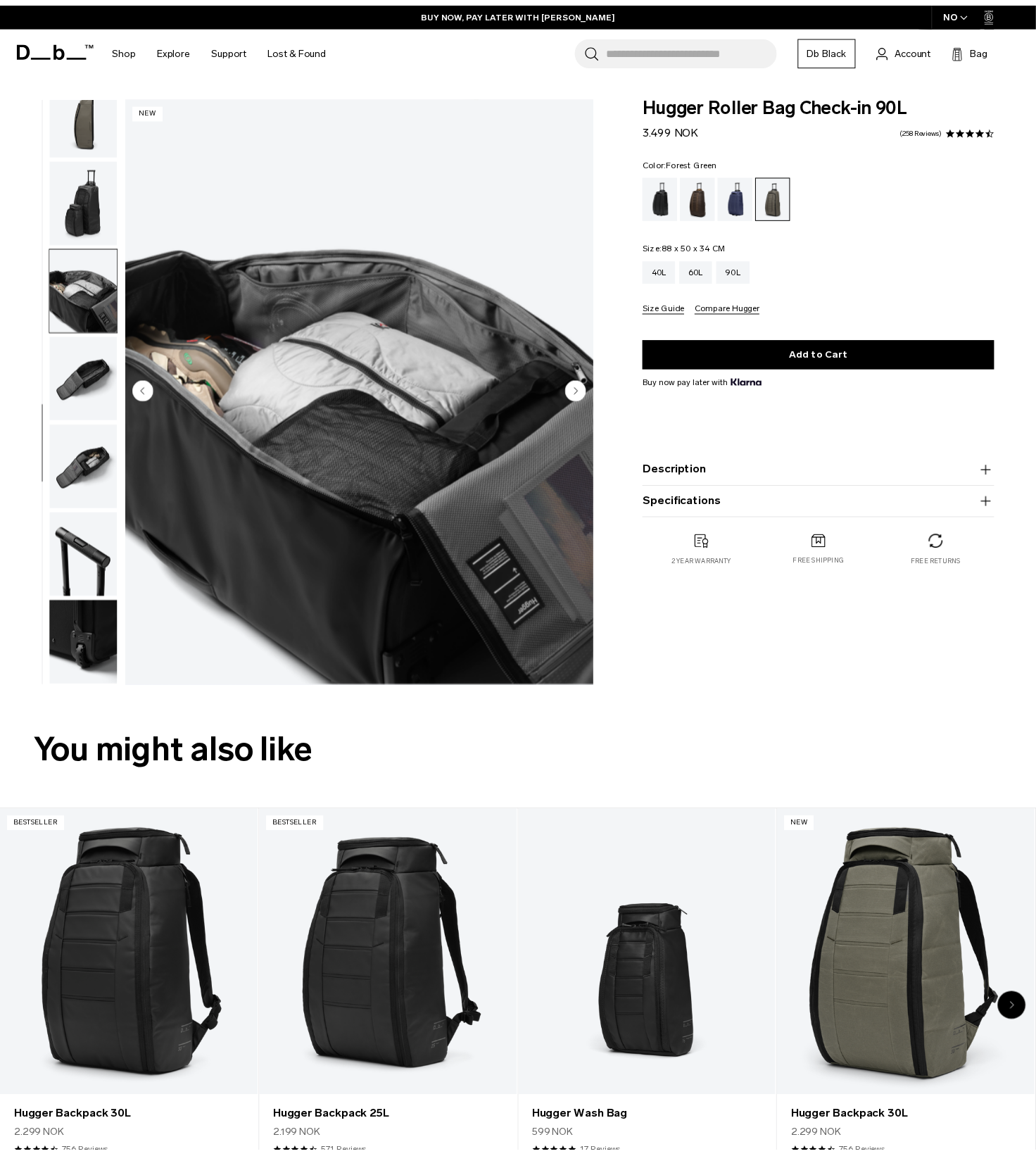
scroll to position [388, 0]
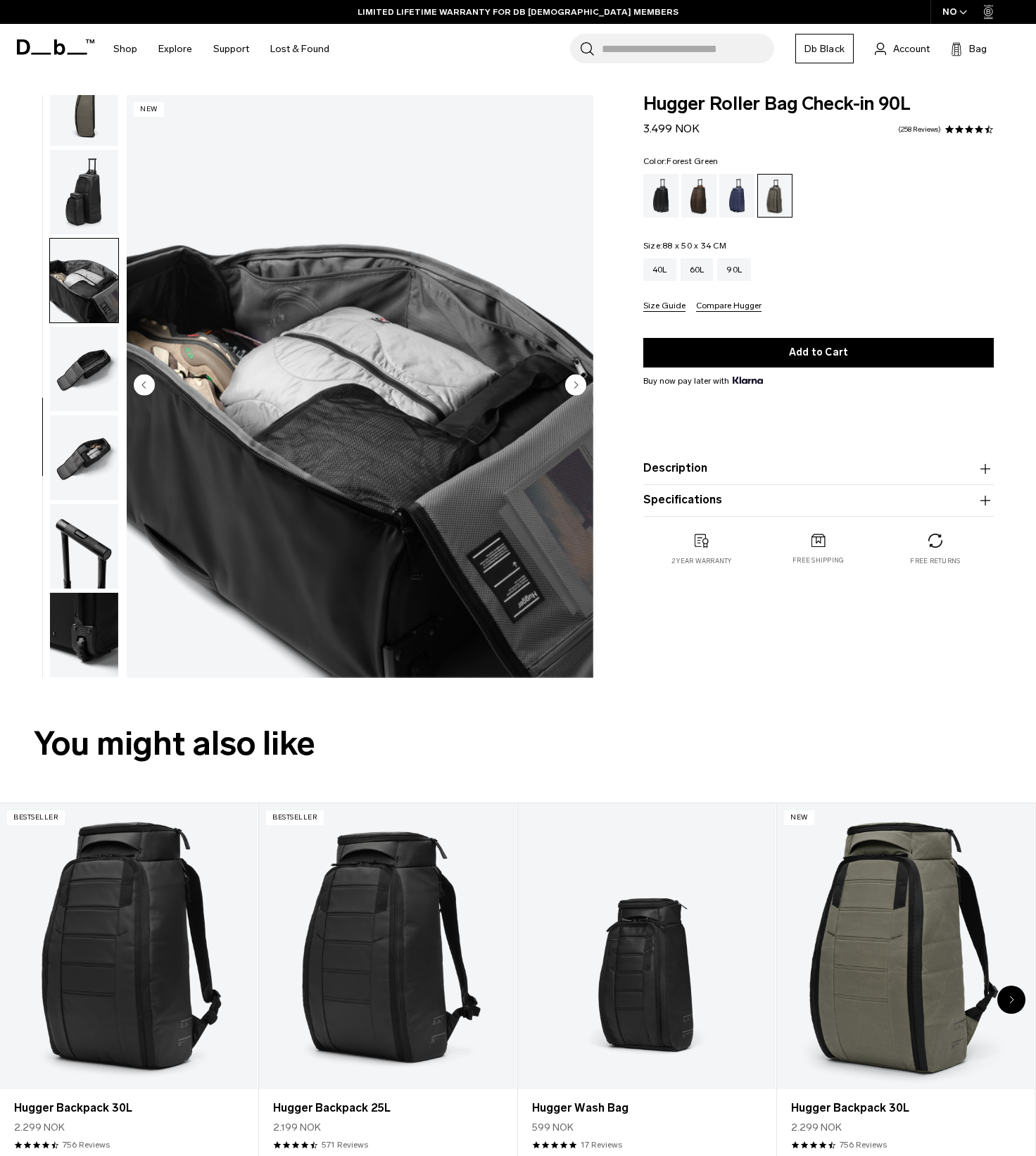
click at [71, 361] on img "button" at bounding box center [83, 369] width 68 height 85
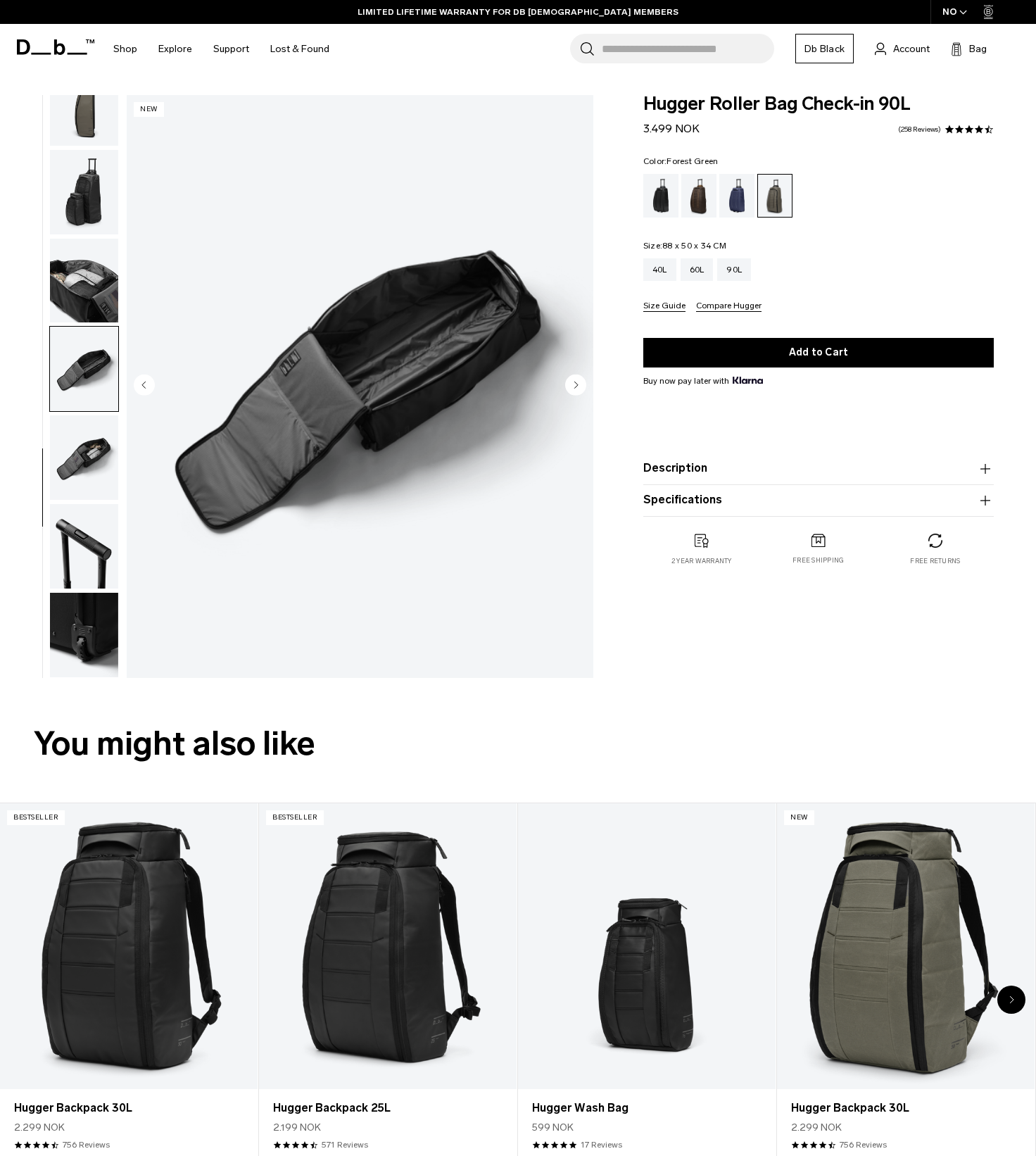
click at [86, 450] on img "button" at bounding box center [83, 458] width 68 height 85
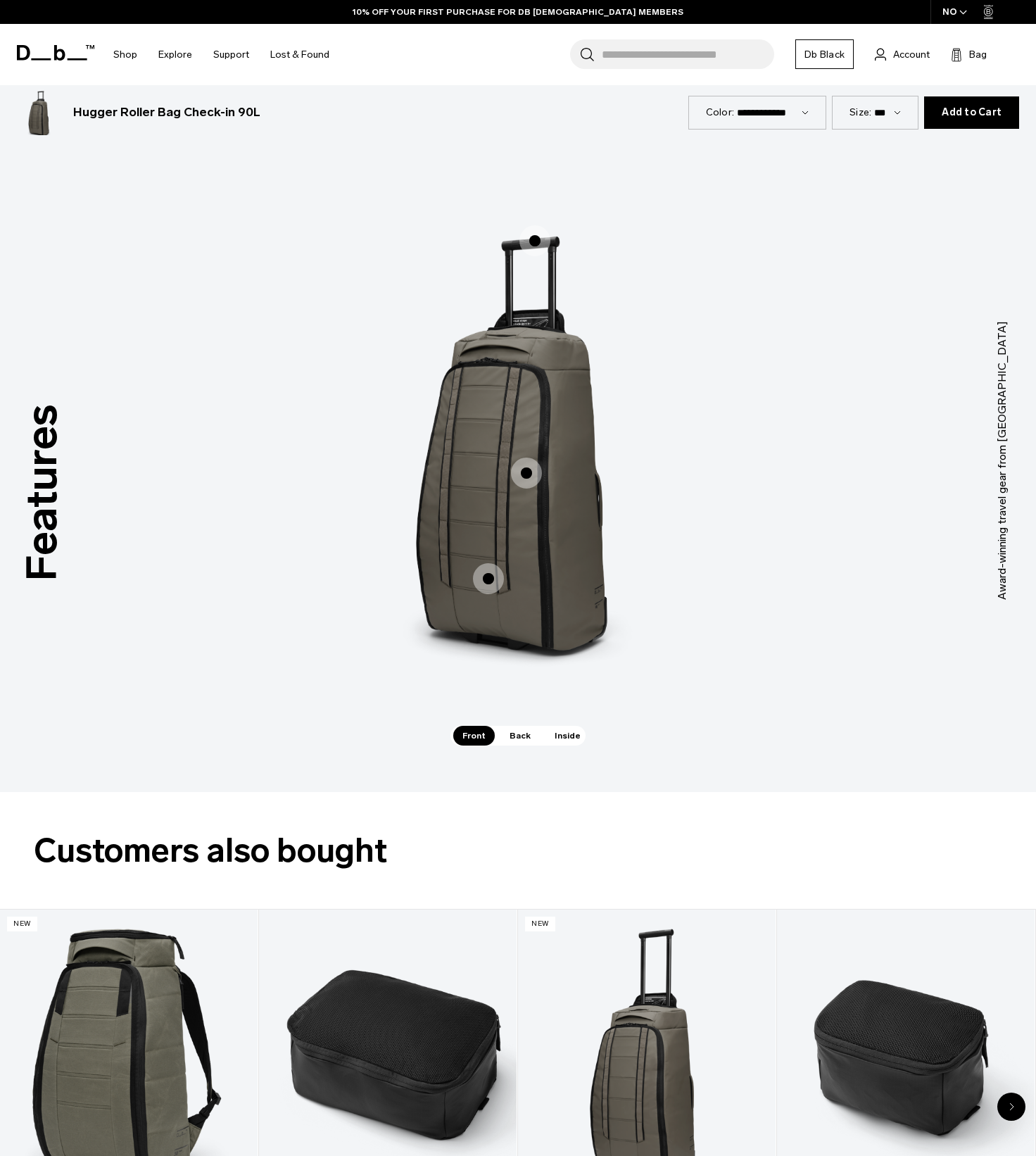
scroll to position [1619, 0]
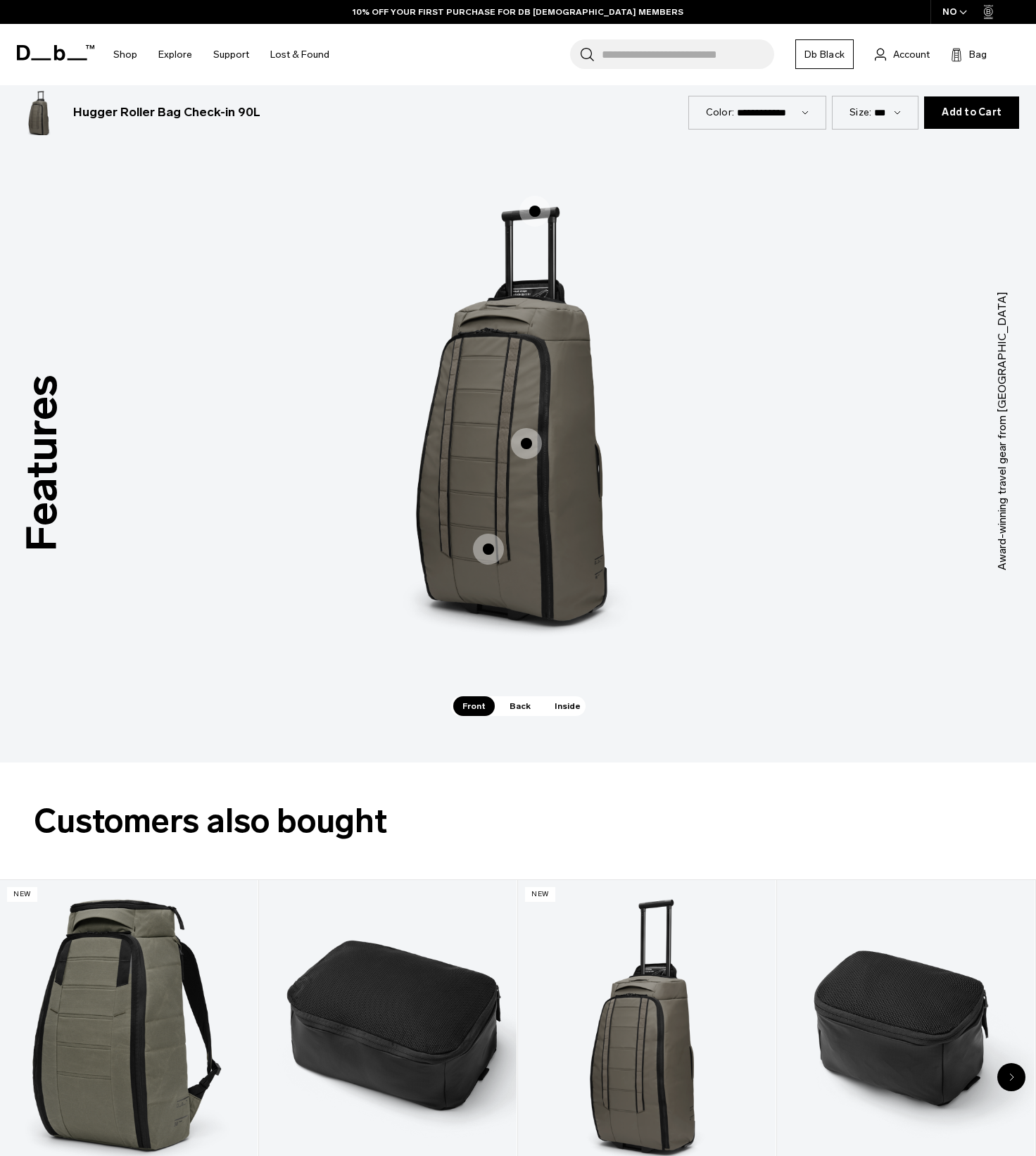
click at [517, 711] on span "Back" at bounding box center [520, 706] width 39 height 20
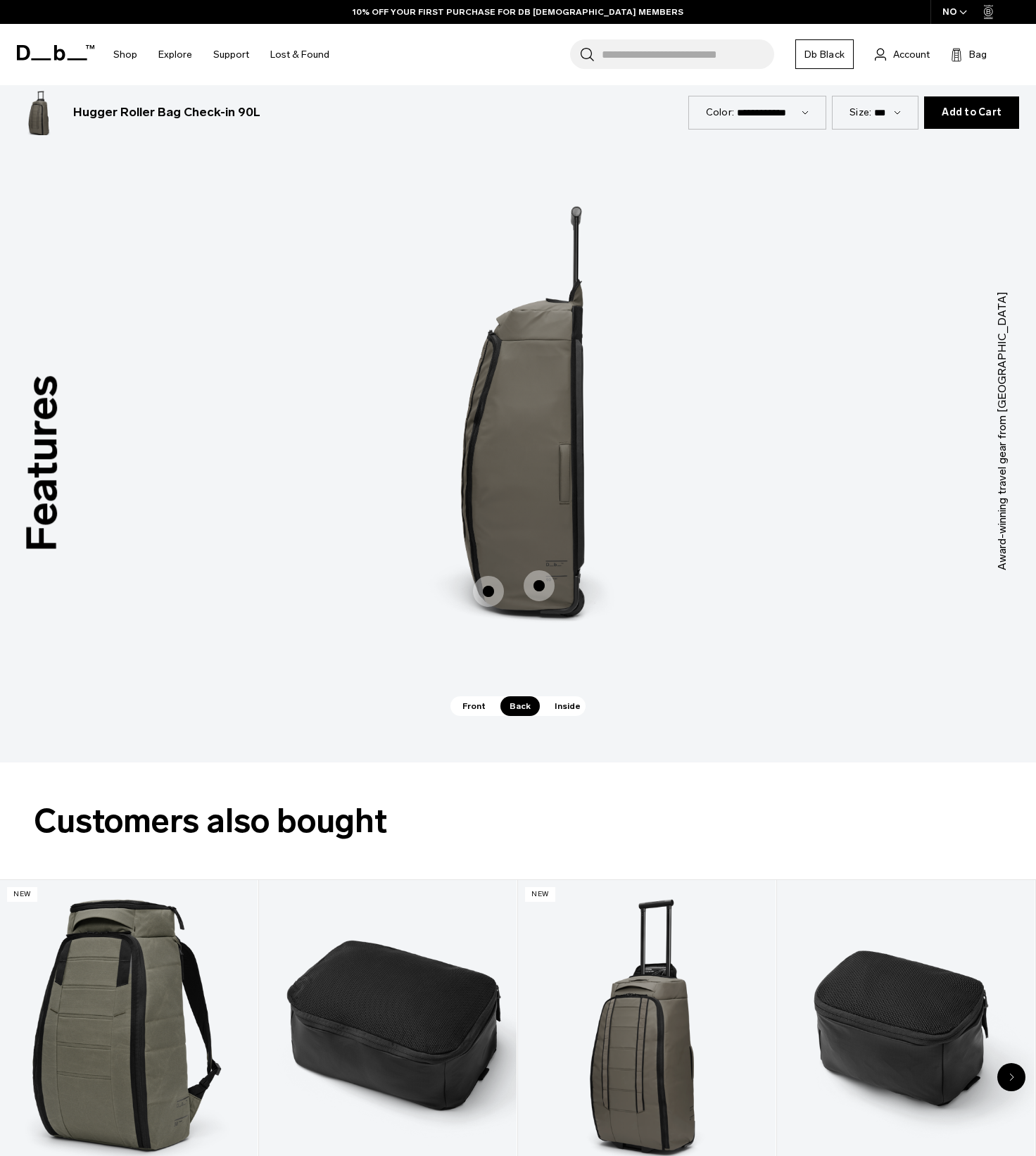
click at [577, 702] on span "Inside" at bounding box center [567, 706] width 45 height 20
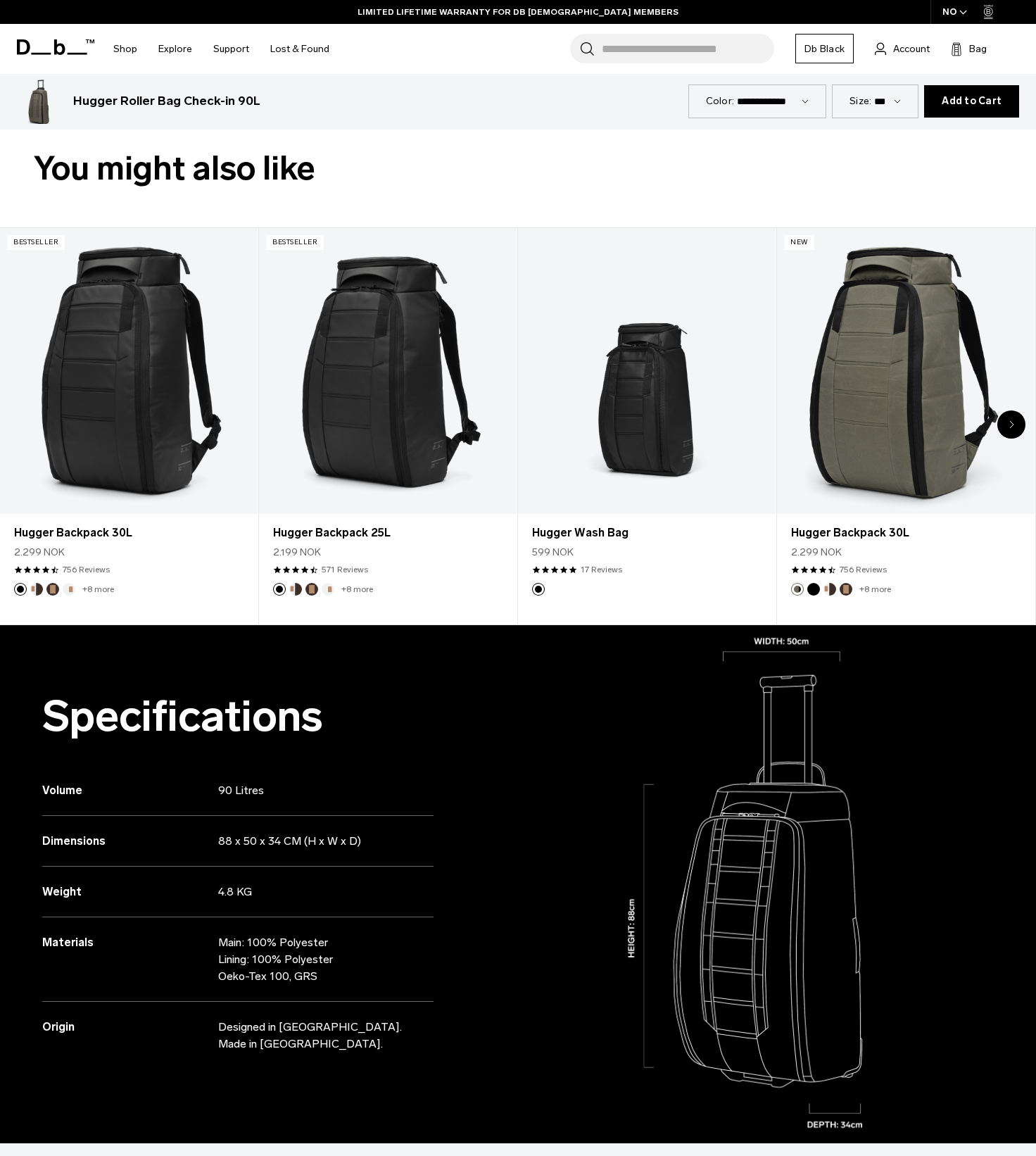
scroll to position [423, 0]
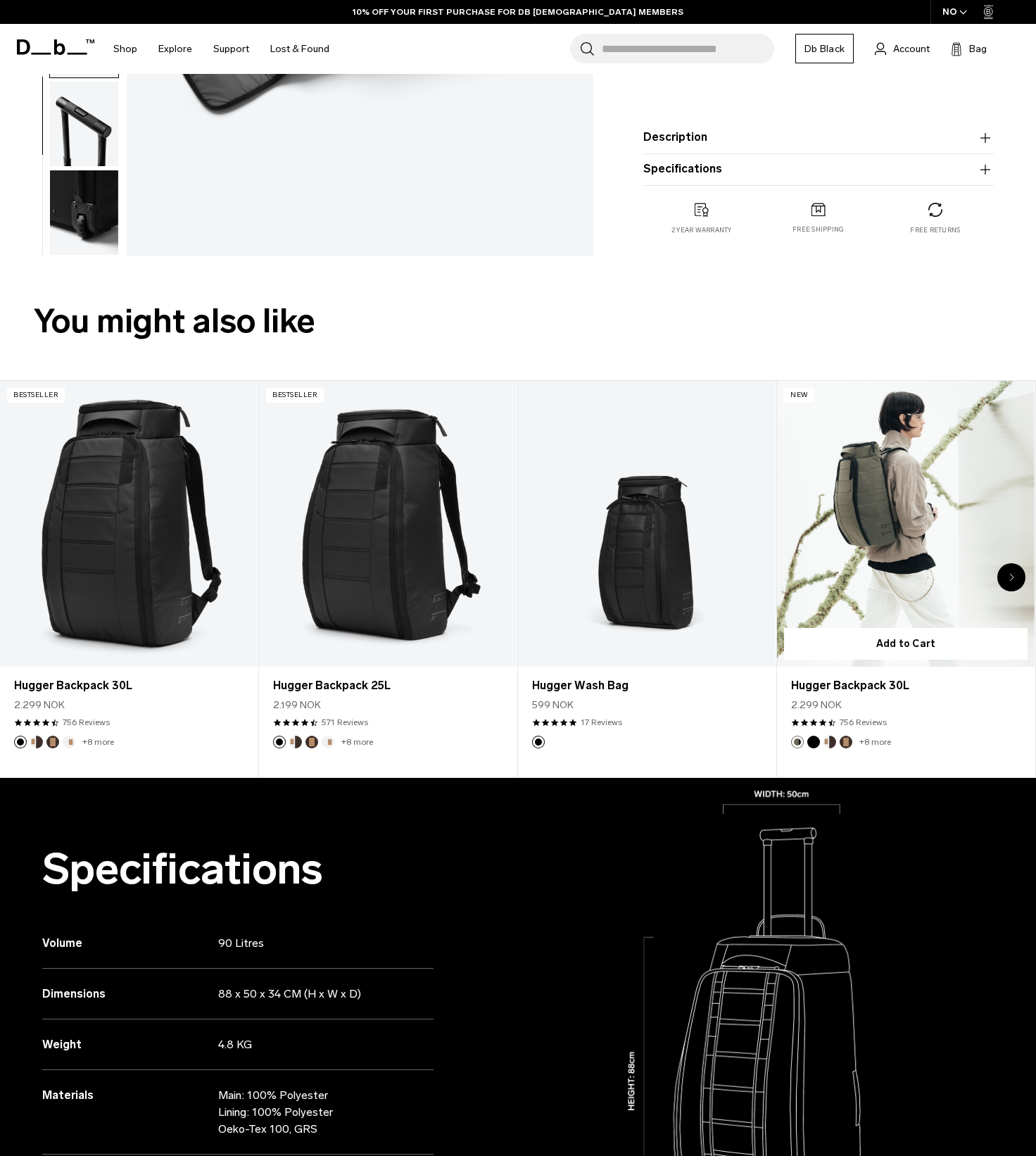
click at [908, 600] on link "Hugger Backpack 30L" at bounding box center [906, 524] width 257 height 287
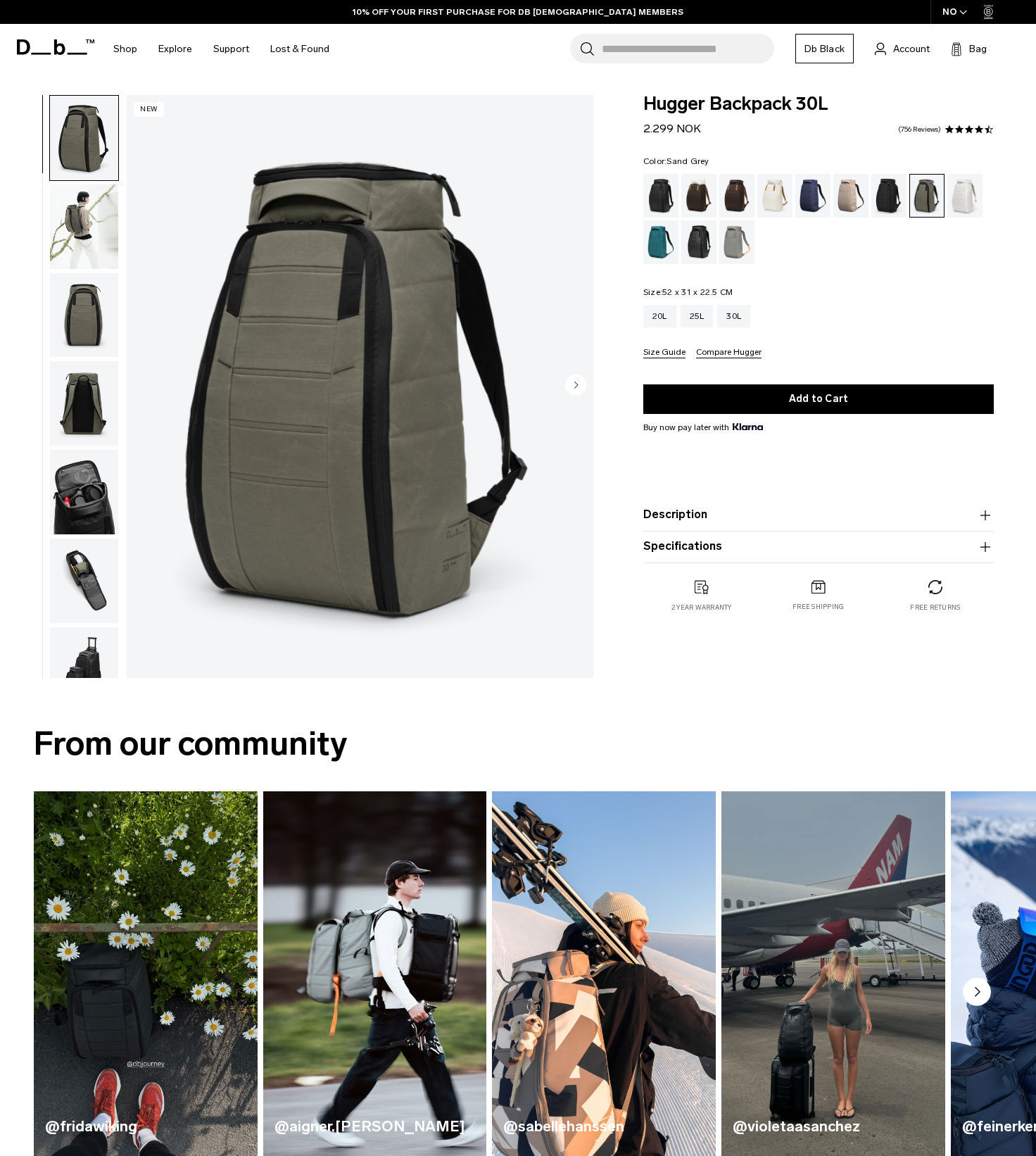
click at [739, 246] on div "Sand Grey" at bounding box center [737, 242] width 36 height 44
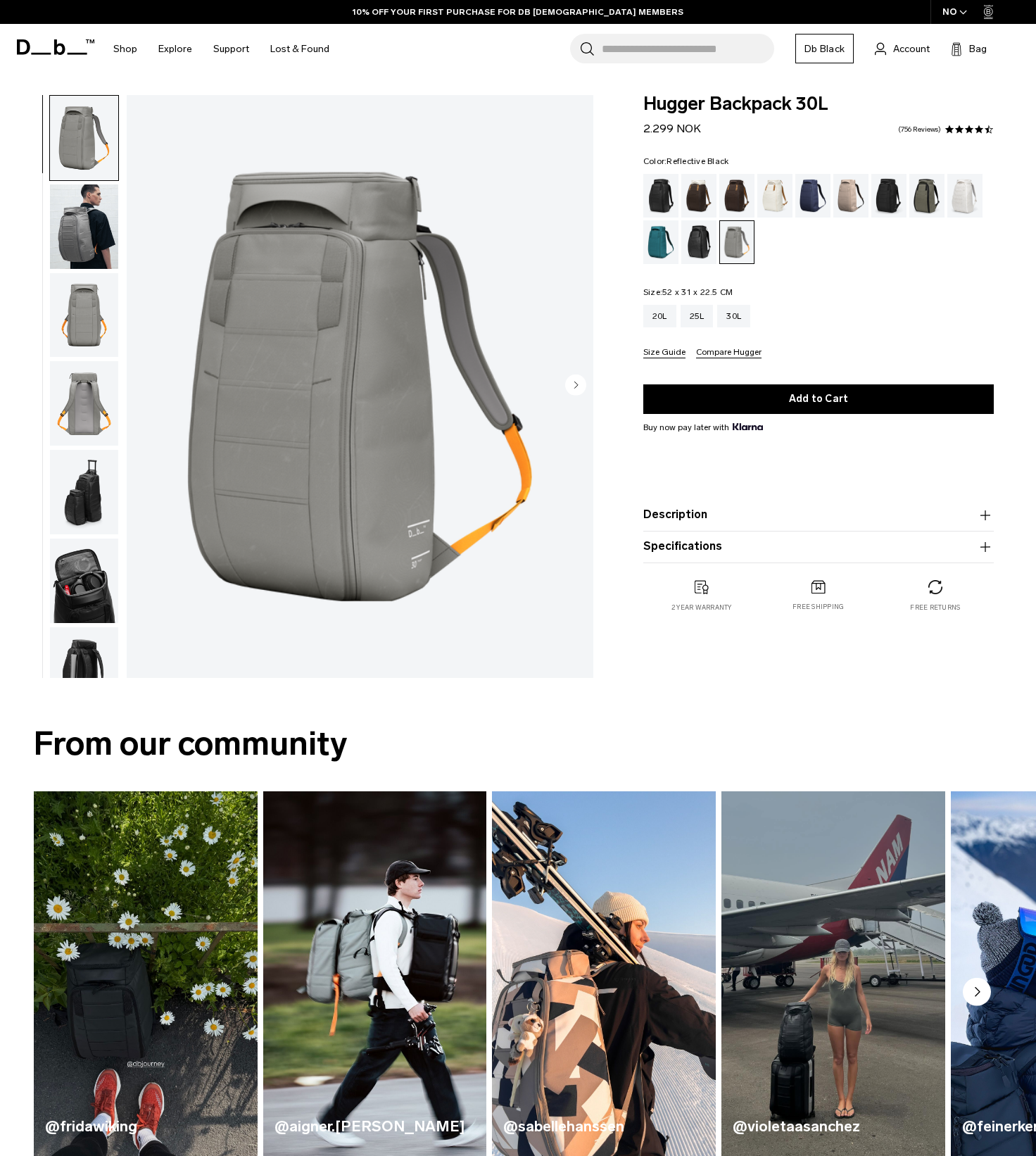
click at [698, 244] on div "Reflective Black" at bounding box center [699, 242] width 36 height 44
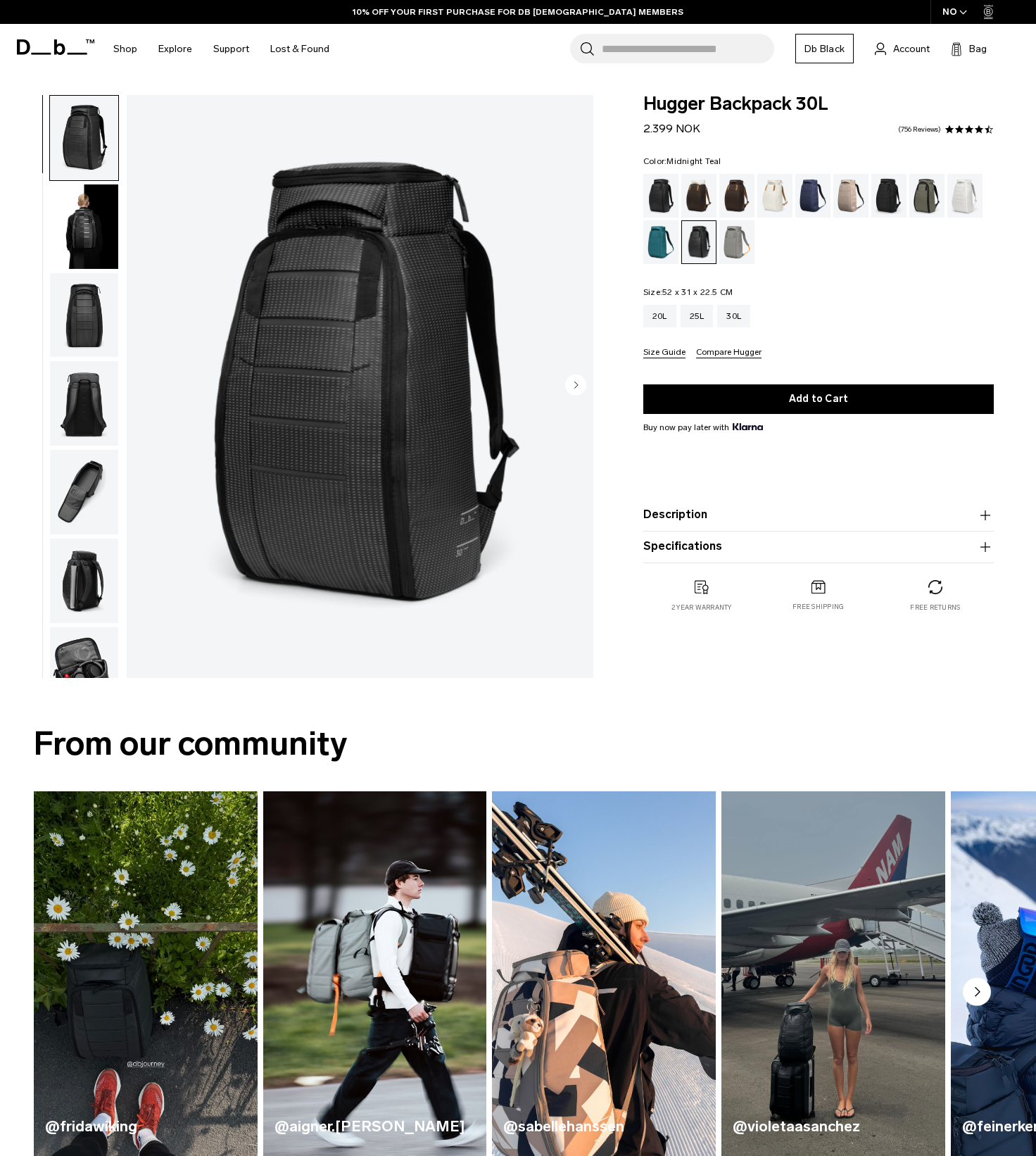
click at [658, 244] on div "Midnight Teal" at bounding box center [661, 242] width 36 height 44
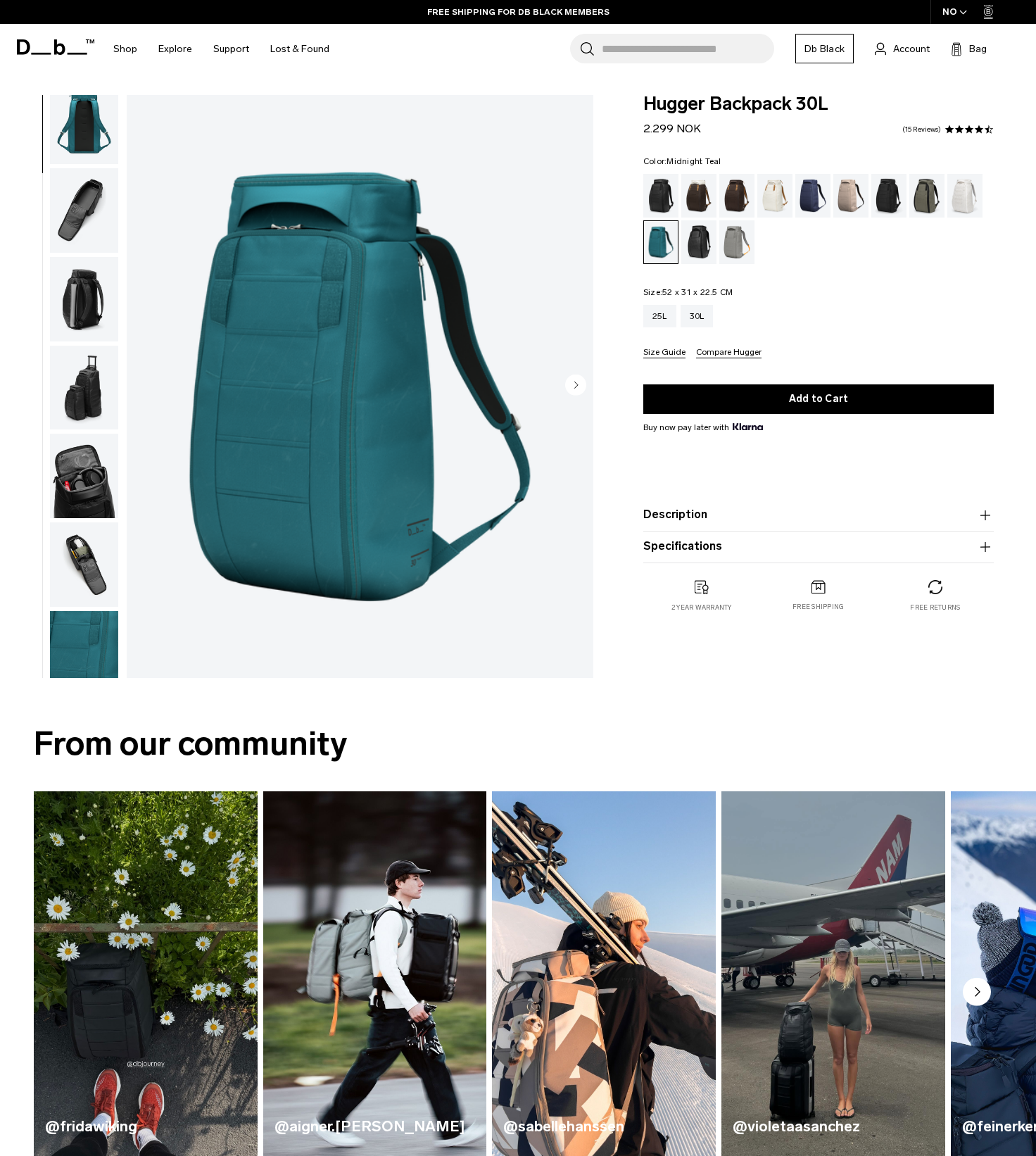
click at [79, 448] on img "button" at bounding box center [83, 476] width 68 height 85
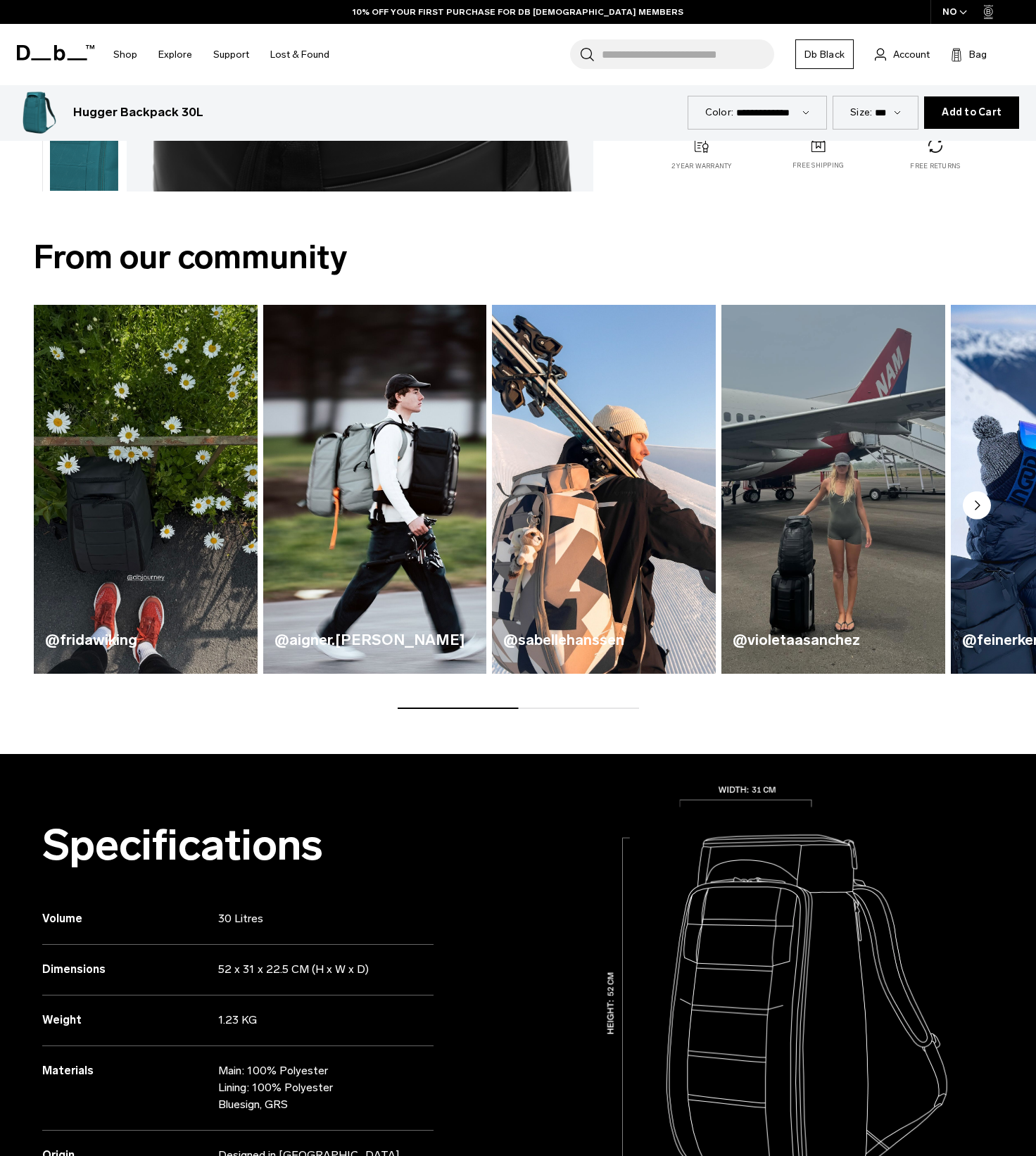
scroll to position [493, 0]
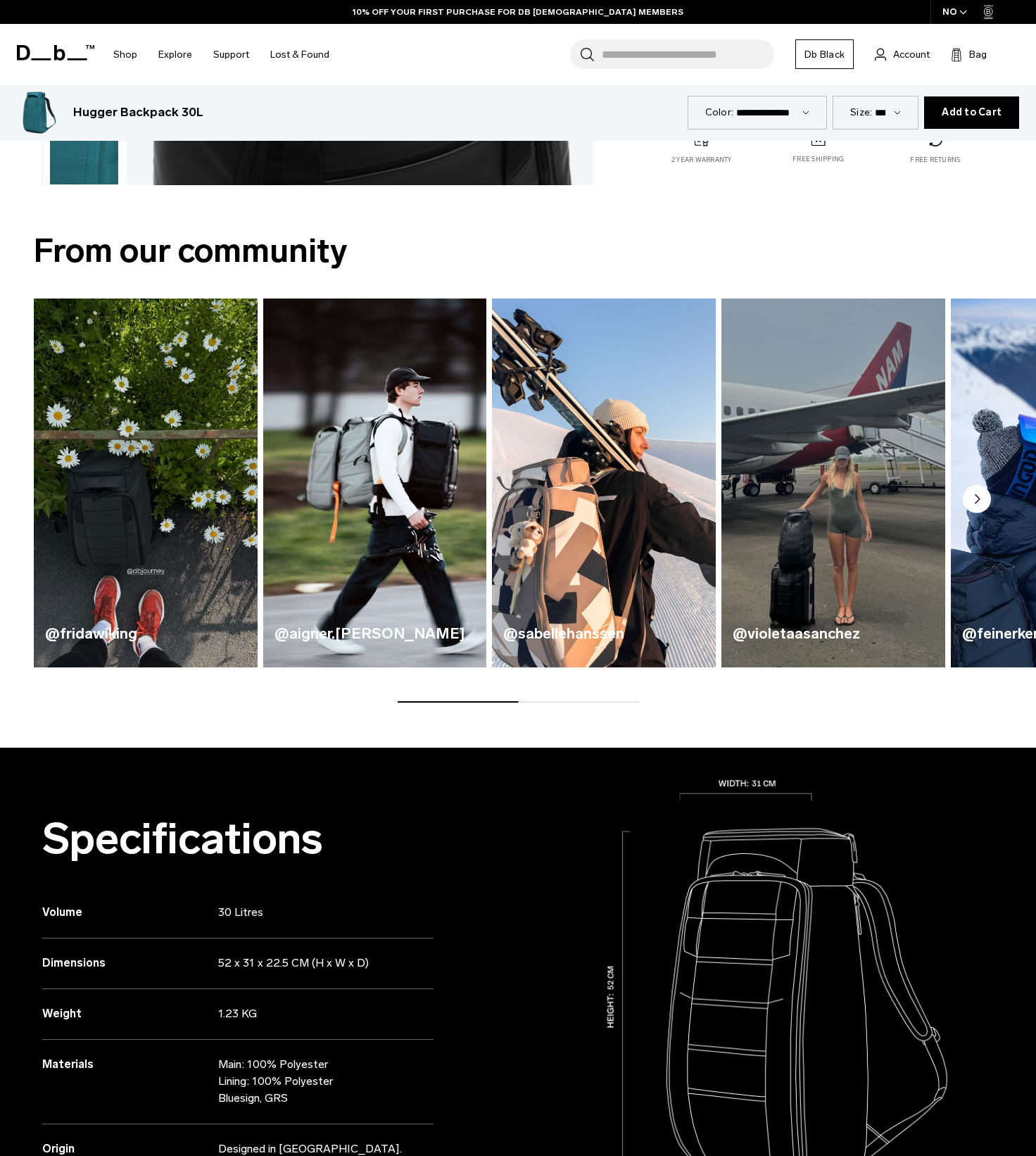
click at [981, 496] on circle "Next slide" at bounding box center [977, 498] width 29 height 29
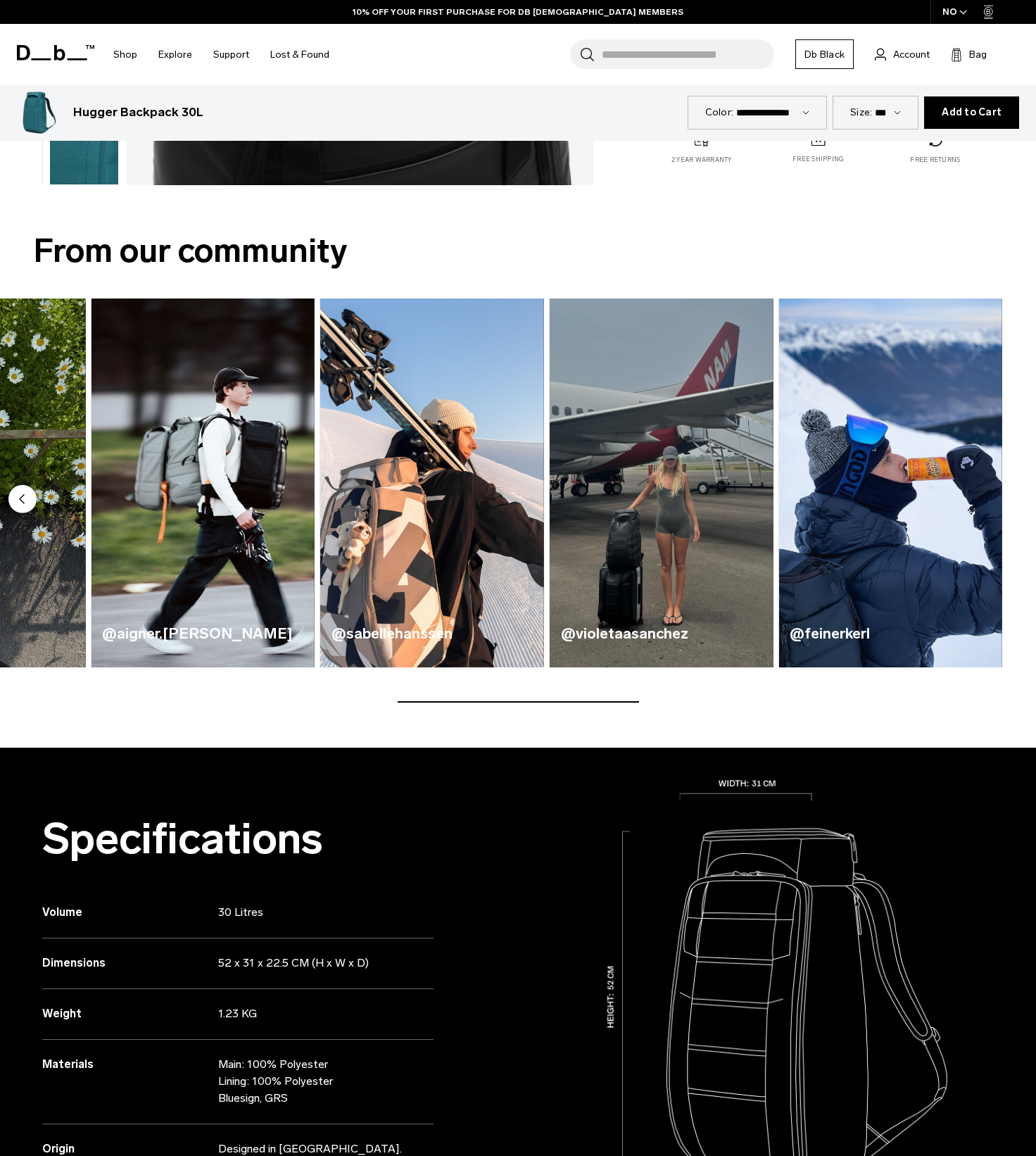
click at [981, 496] on img "5 / 5" at bounding box center [891, 483] width 224 height 369
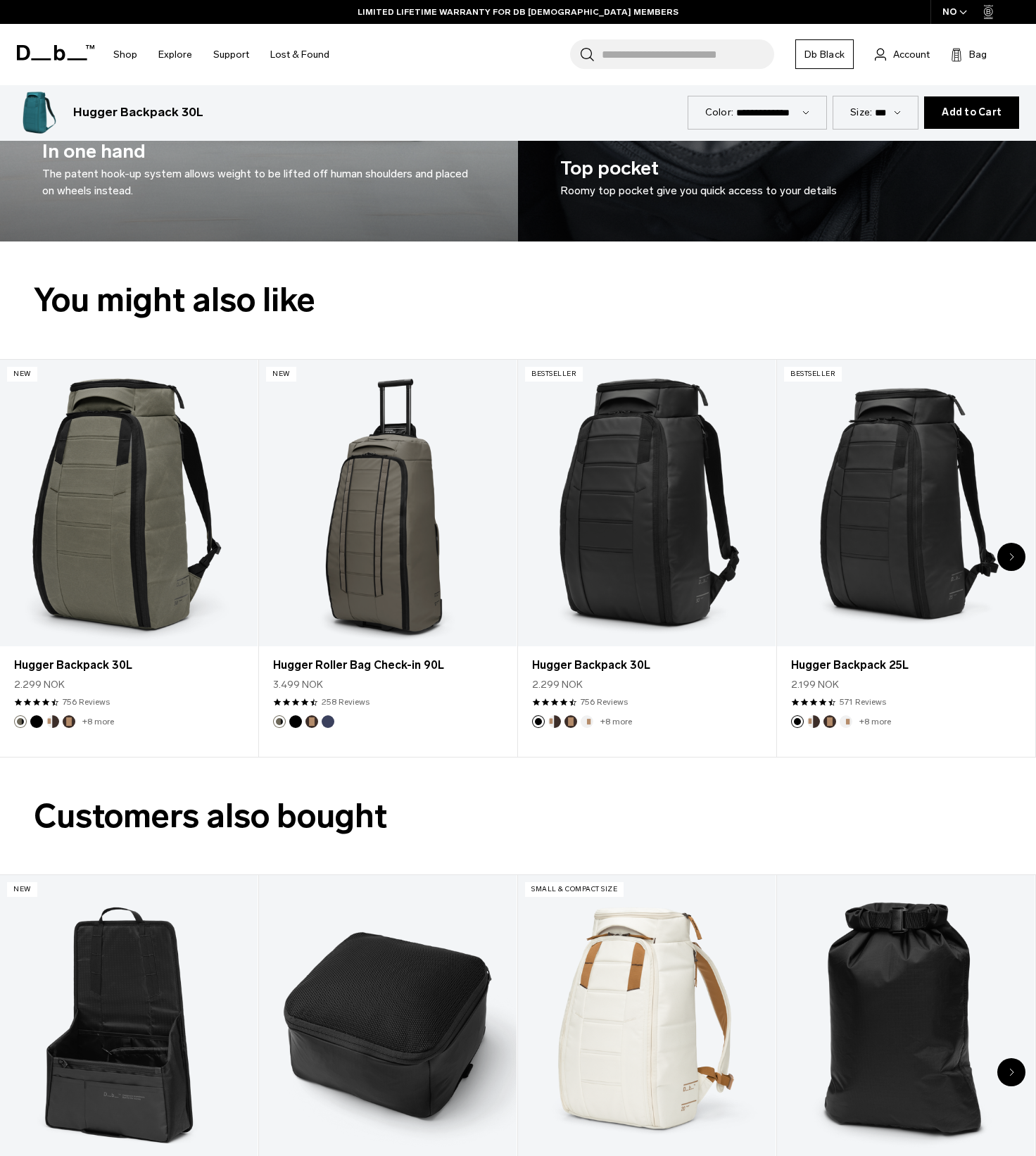
scroll to position [2815, 0]
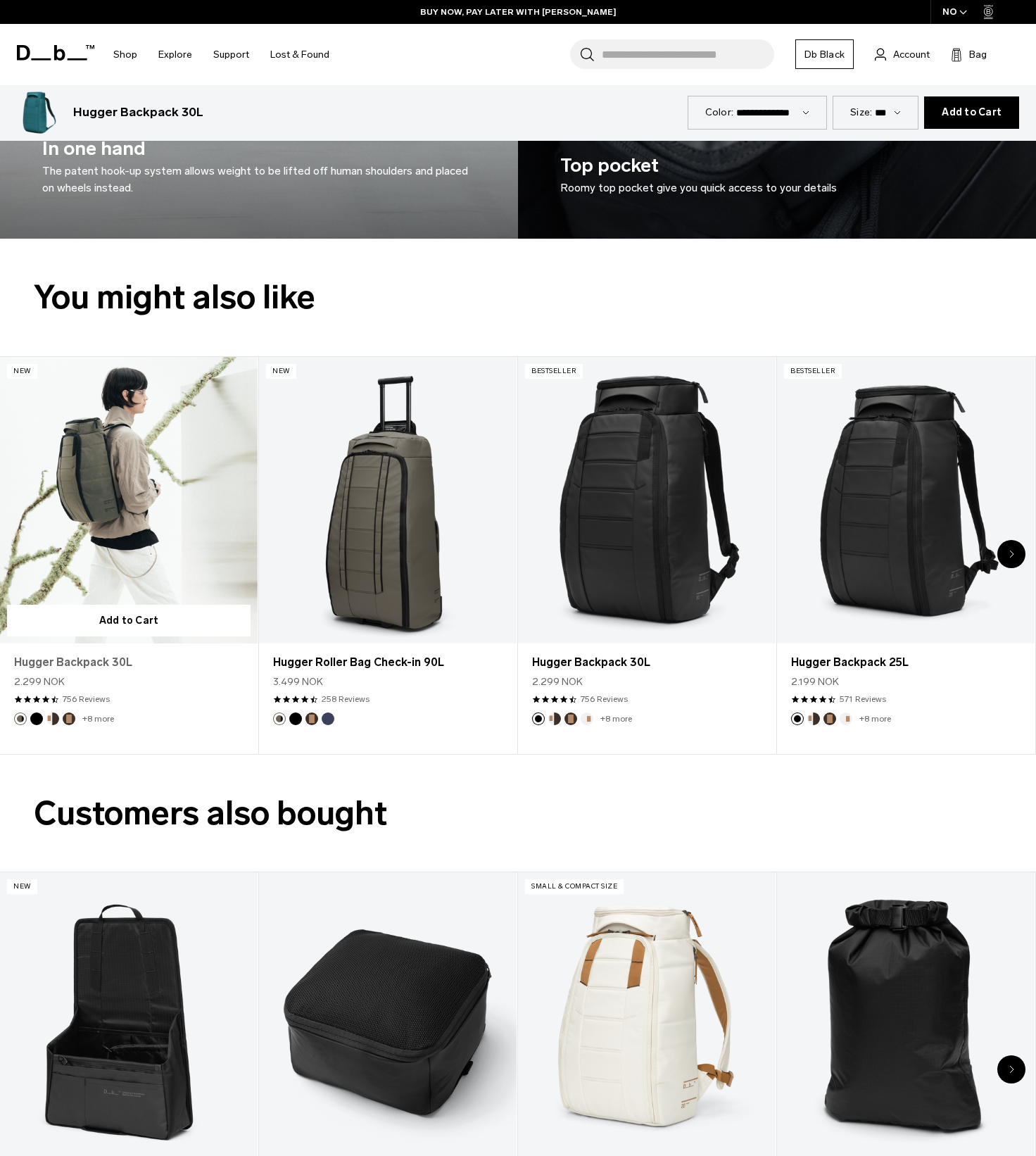
click at [111, 662] on link "Hugger Backpack 30L" at bounding box center [129, 662] width 230 height 17
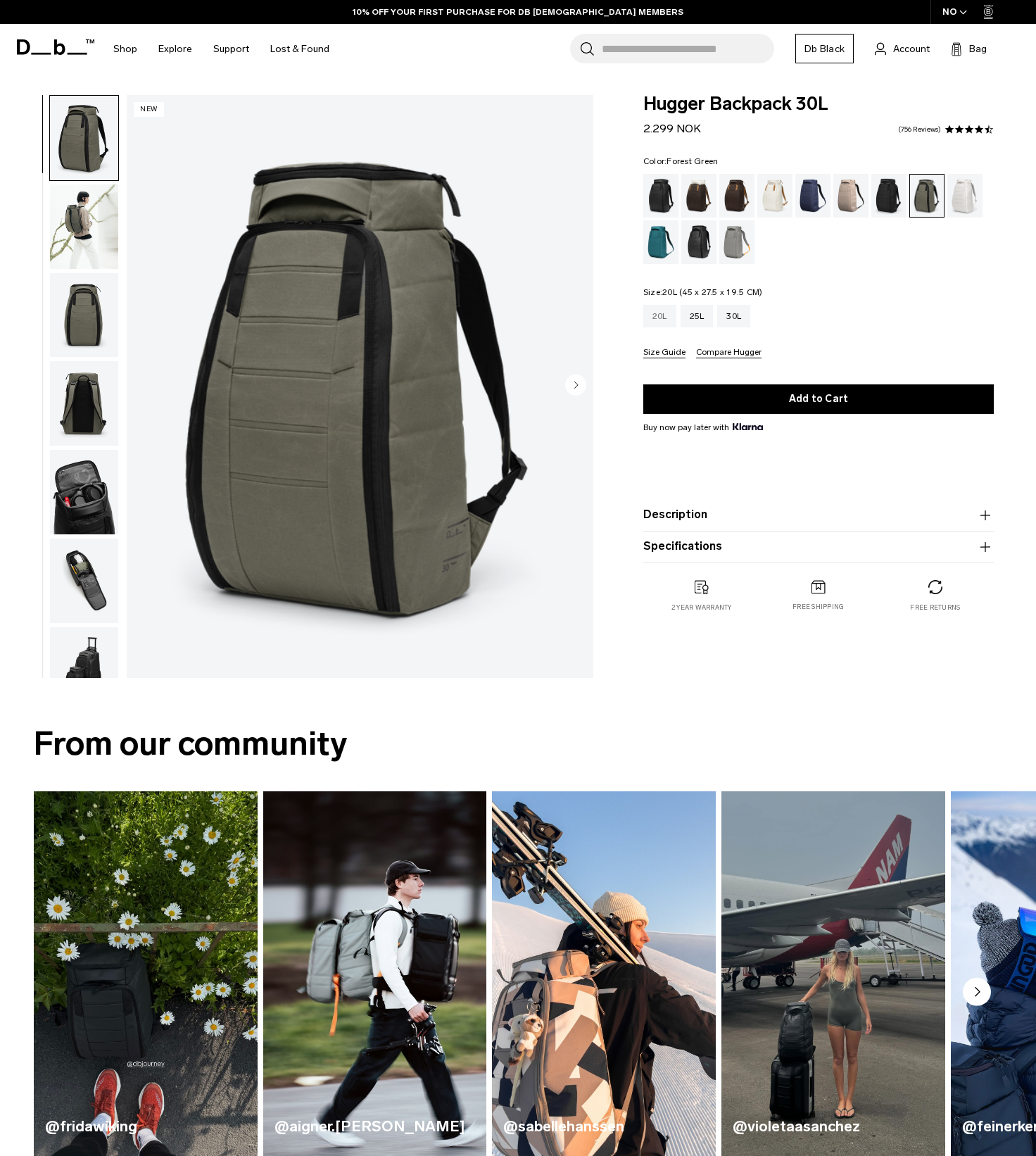
click at [662, 310] on div "20L" at bounding box center [659, 316] width 33 height 23
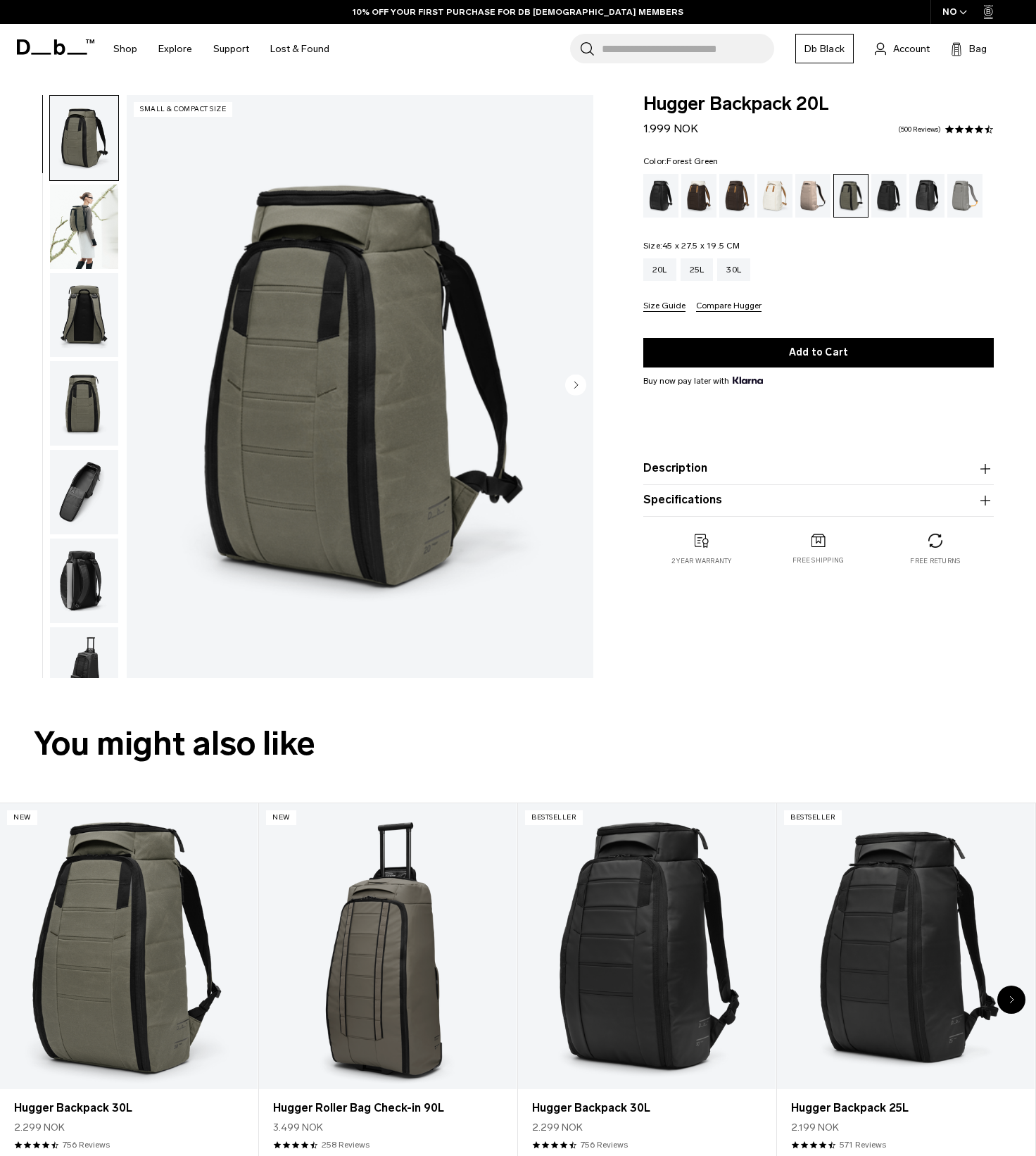
click at [91, 217] on img "button" at bounding box center [83, 227] width 68 height 85
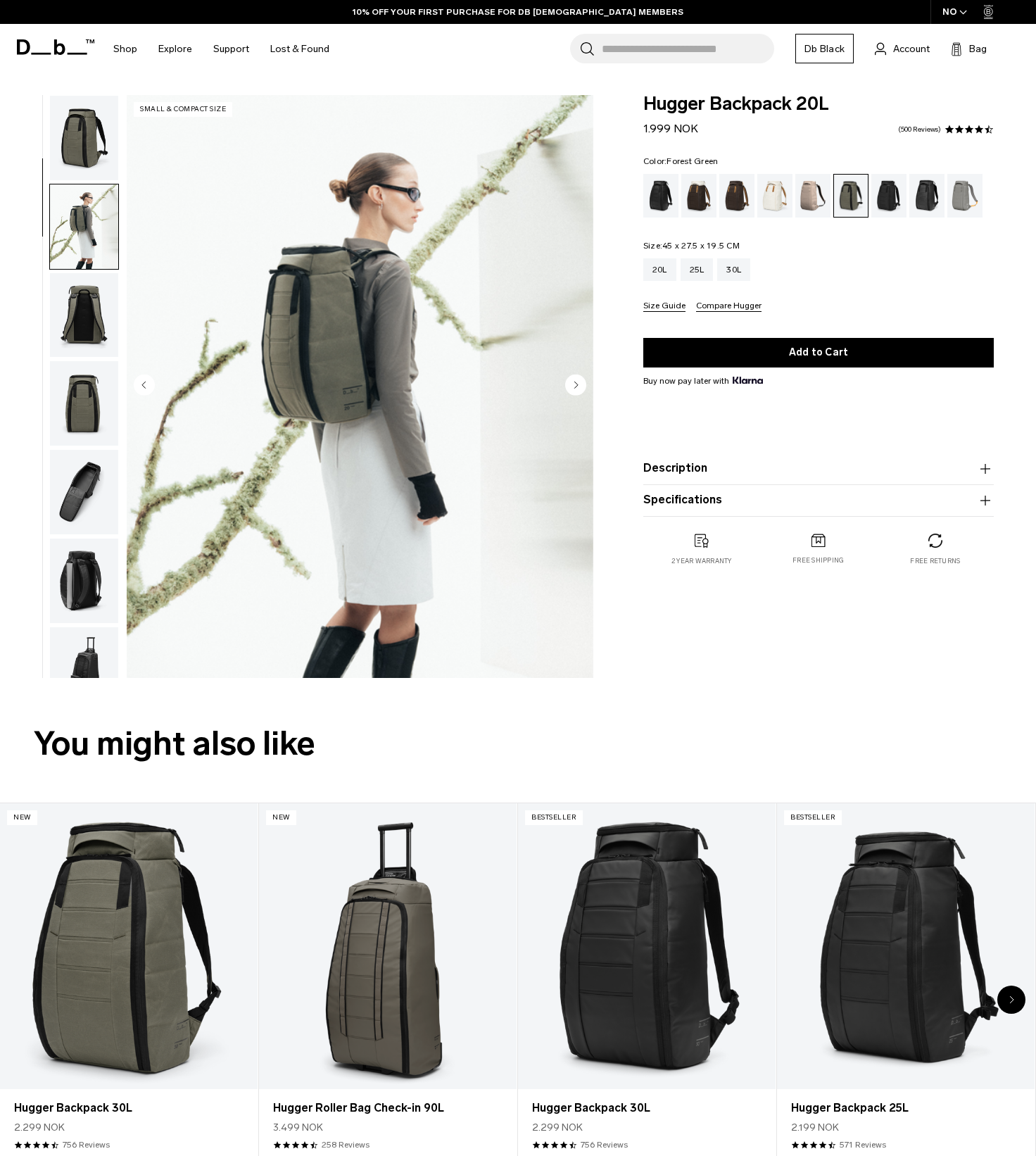
scroll to position [88, 0]
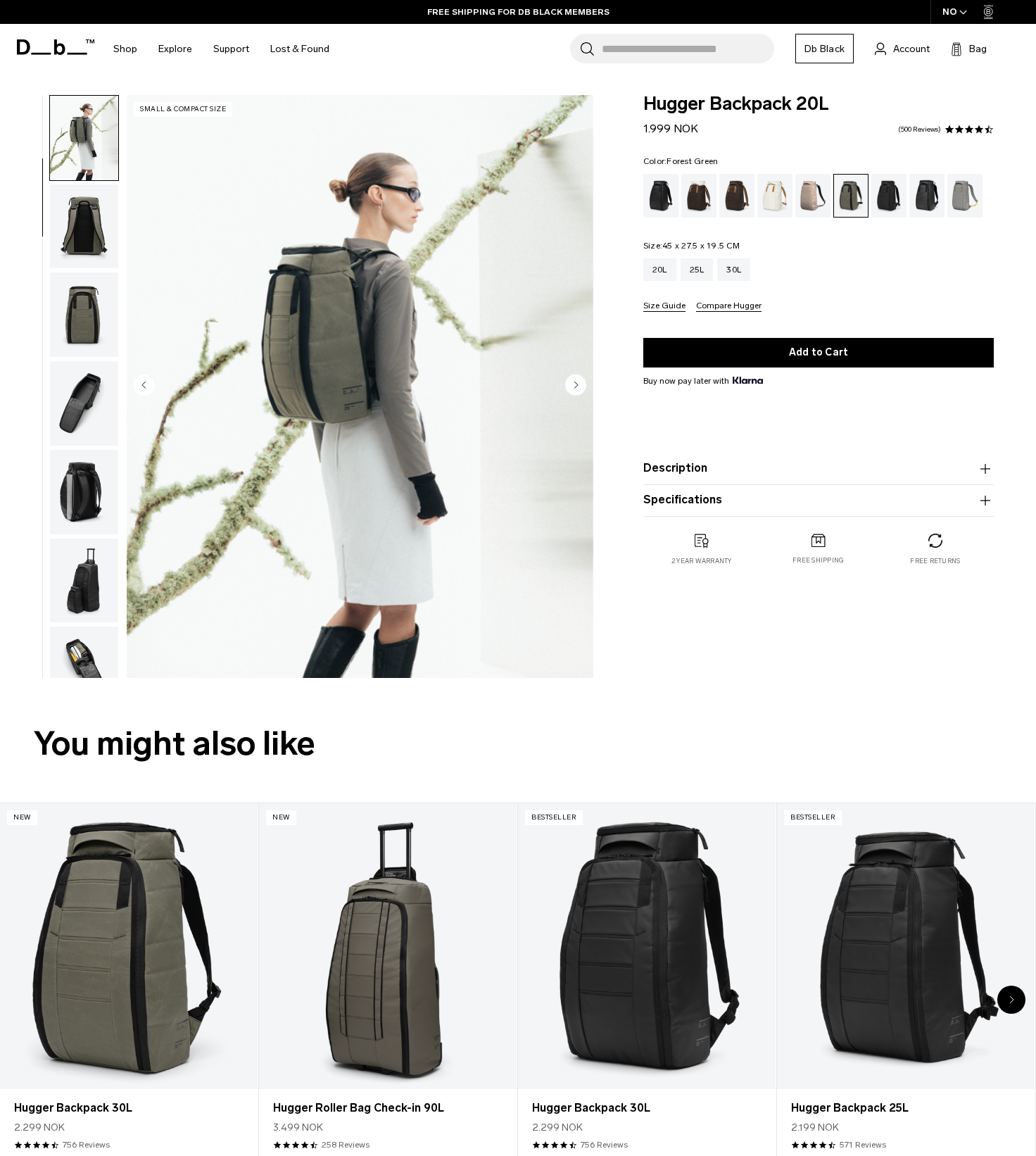
click at [81, 329] on img "button" at bounding box center [83, 315] width 68 height 85
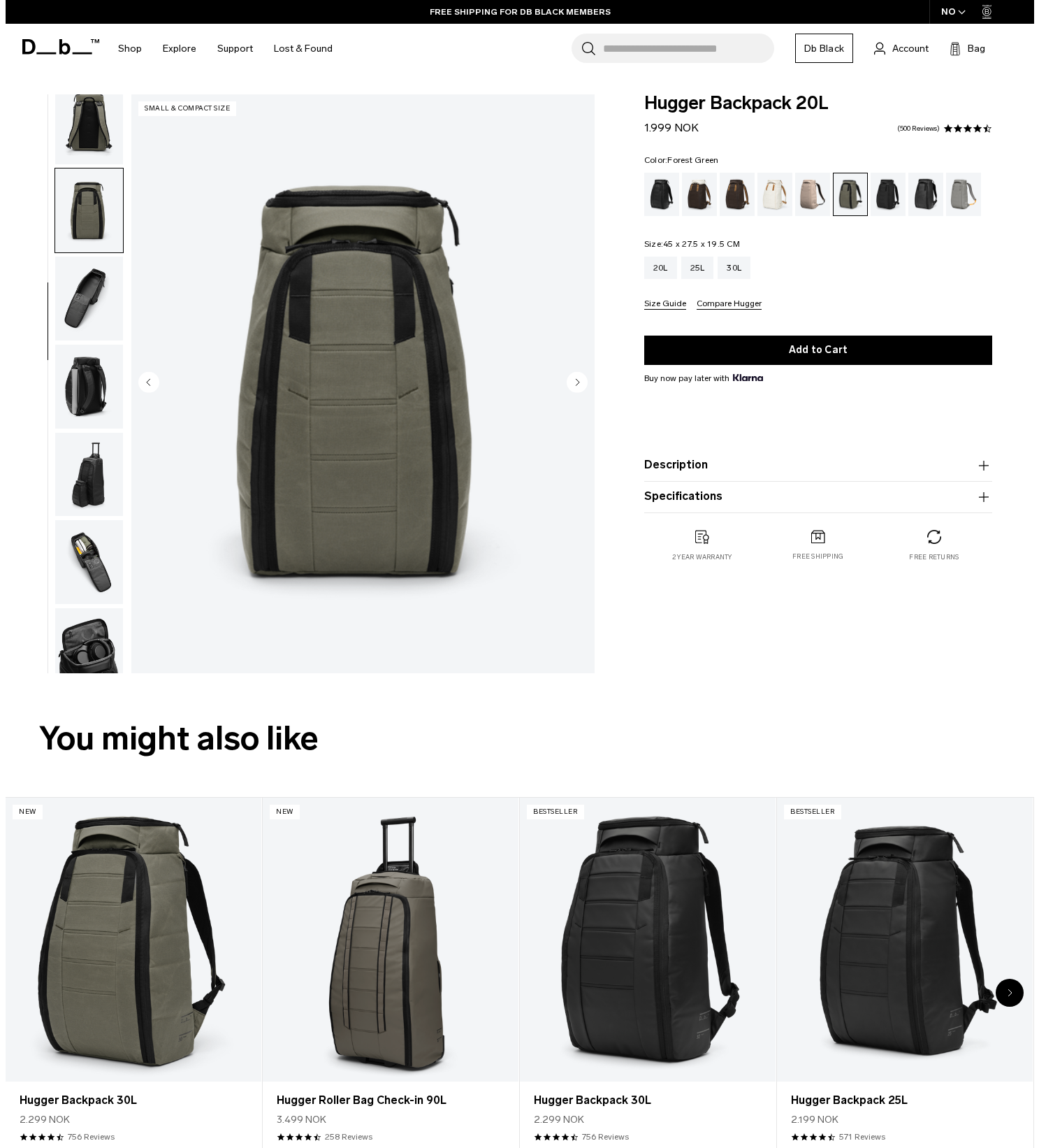
scroll to position [210, 0]
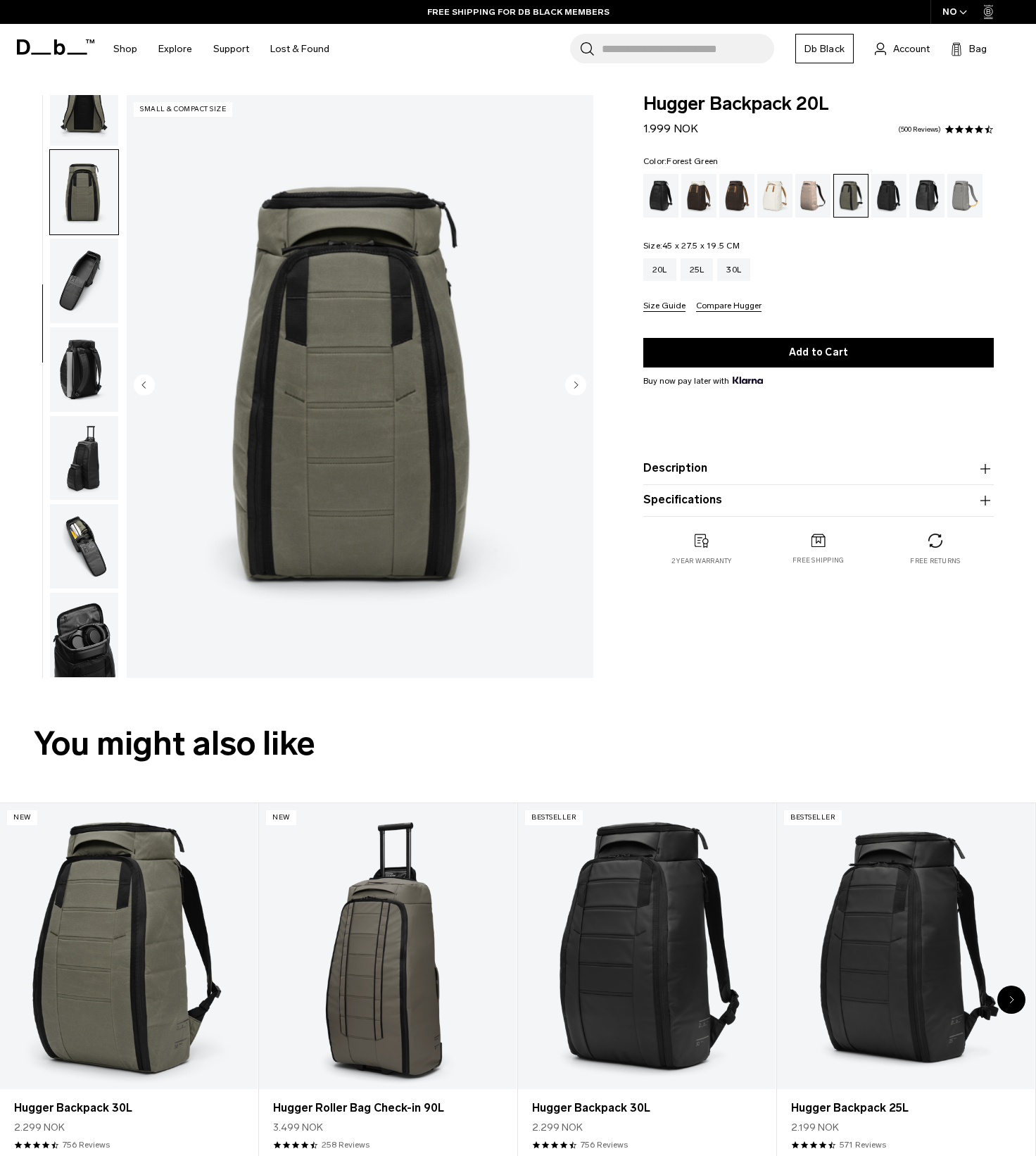
click at [99, 545] on img "button" at bounding box center [83, 546] width 68 height 85
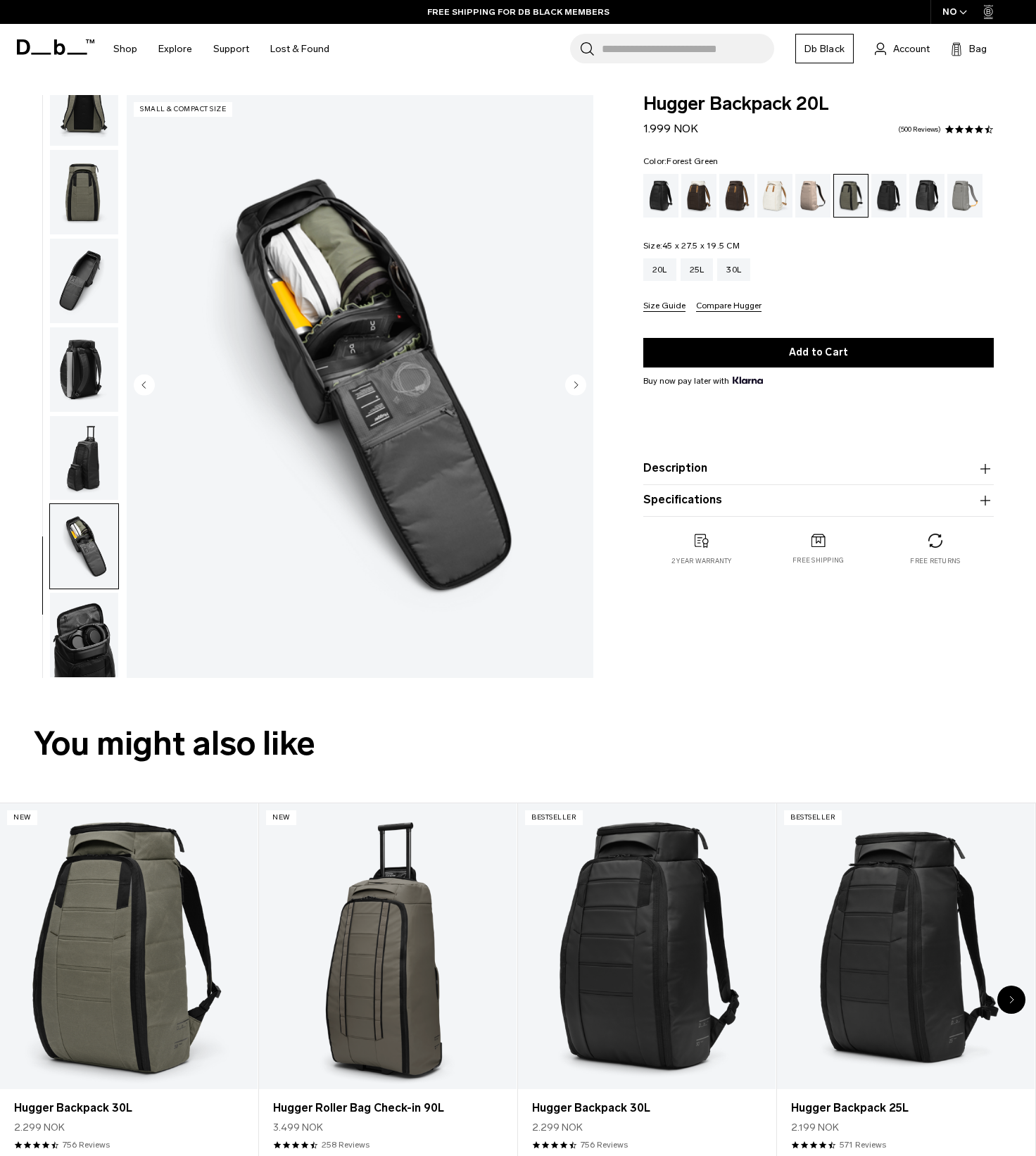
click at [86, 614] on img "button" at bounding box center [83, 635] width 68 height 85
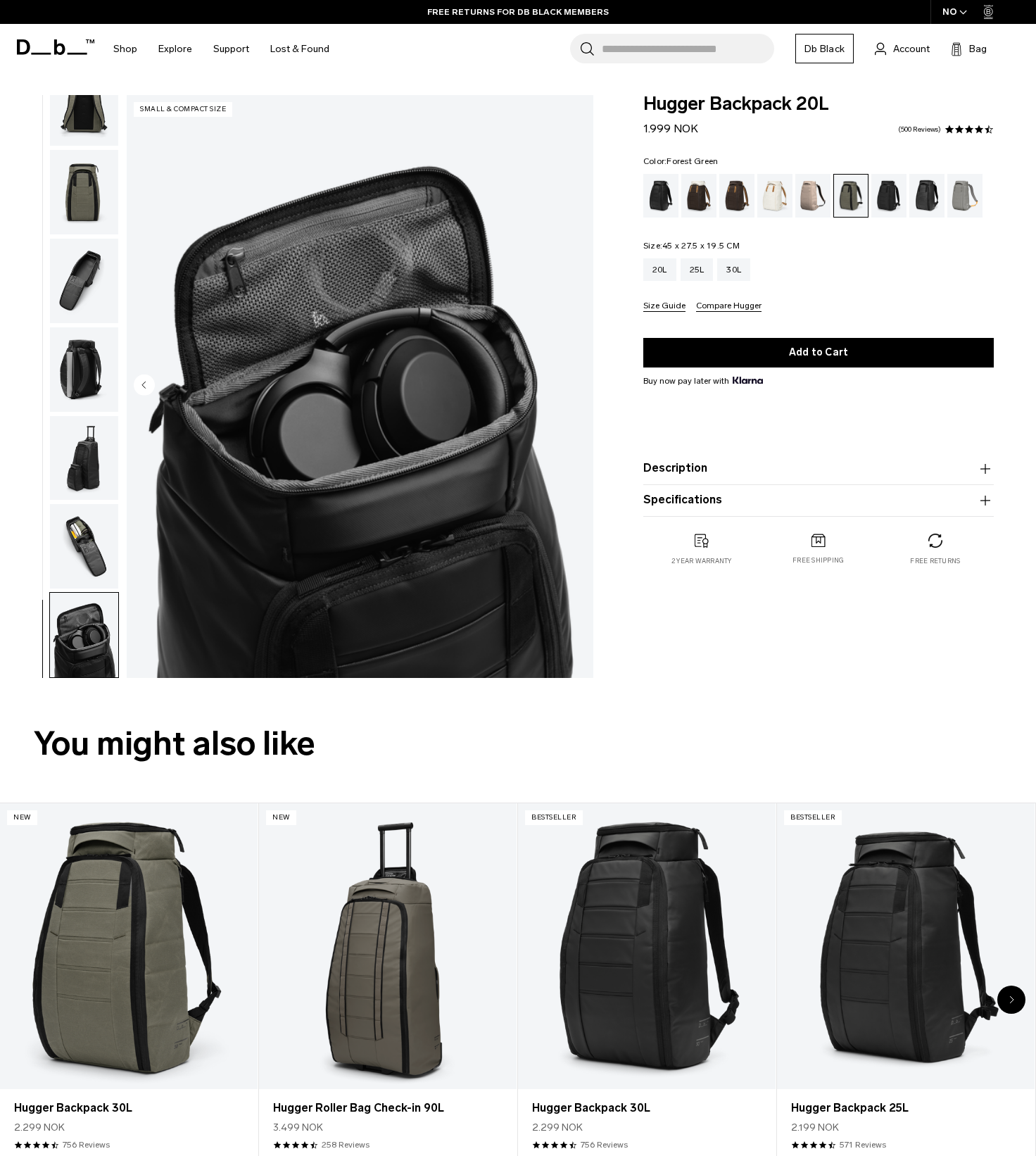
click at [730, 308] on button "Compare Hugger" at bounding box center [729, 306] width 66 height 10
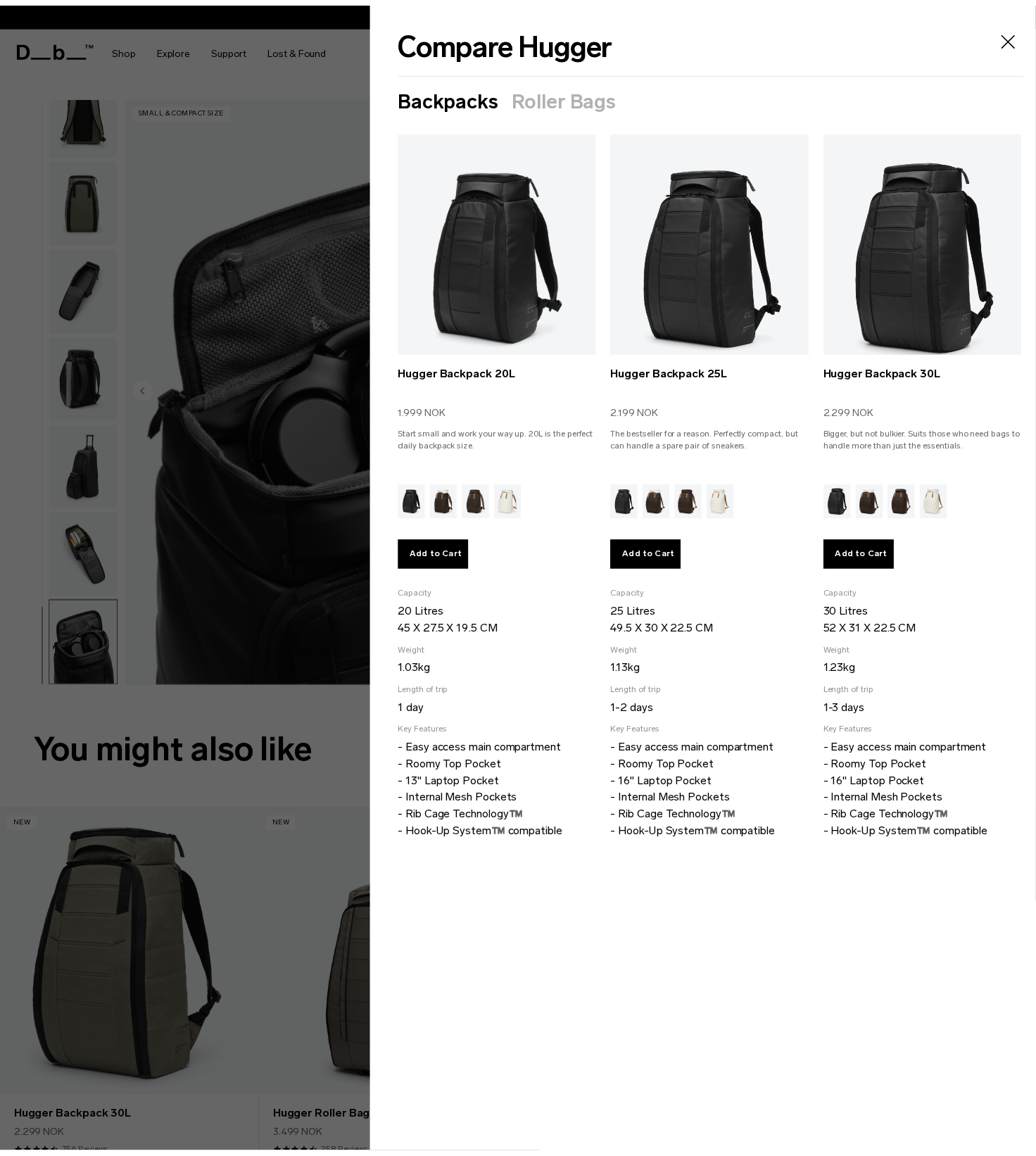
scroll to position [203, 0]
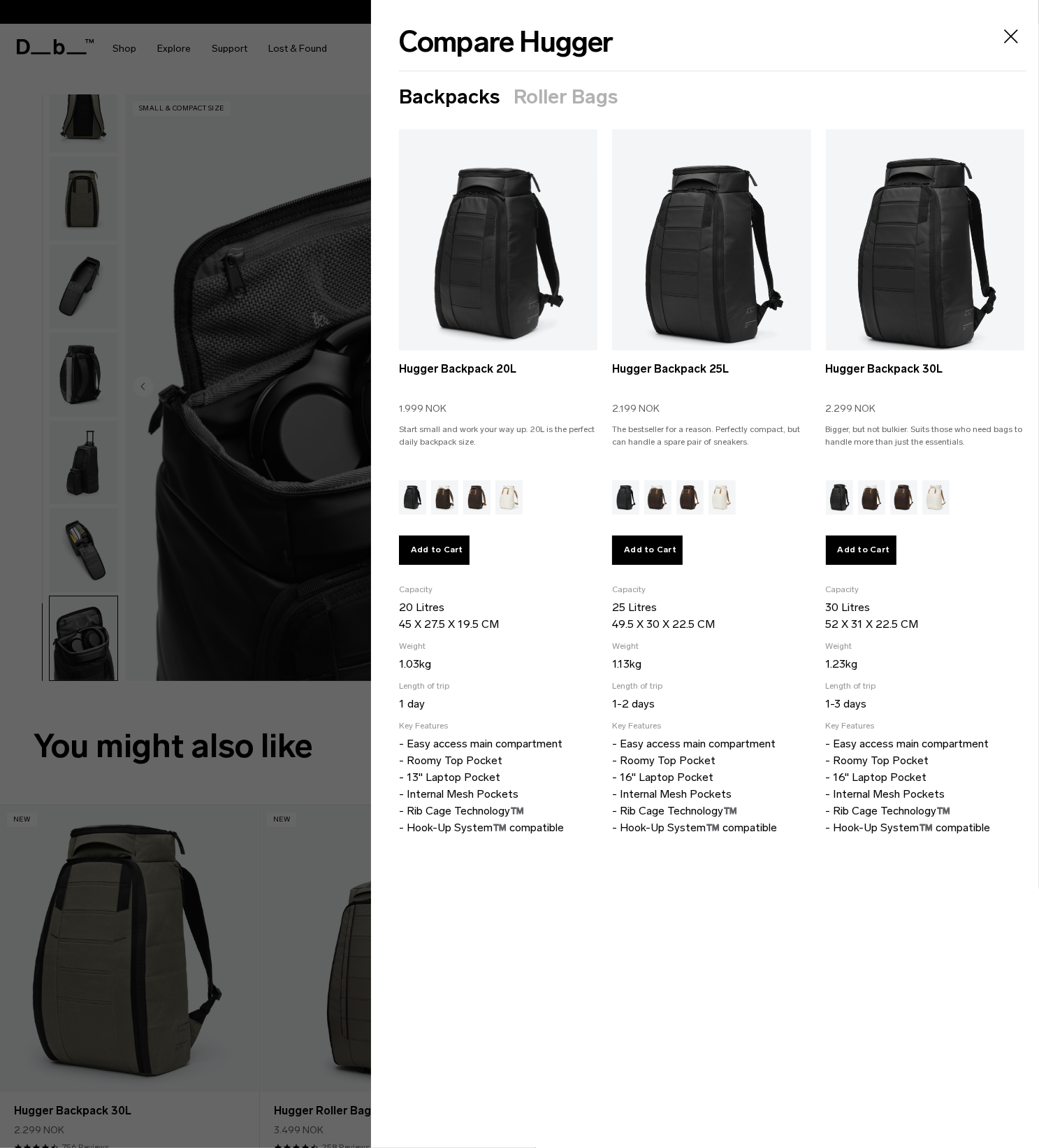
click at [1014, 34] on icon "Close" at bounding box center [1011, 36] width 14 height 14
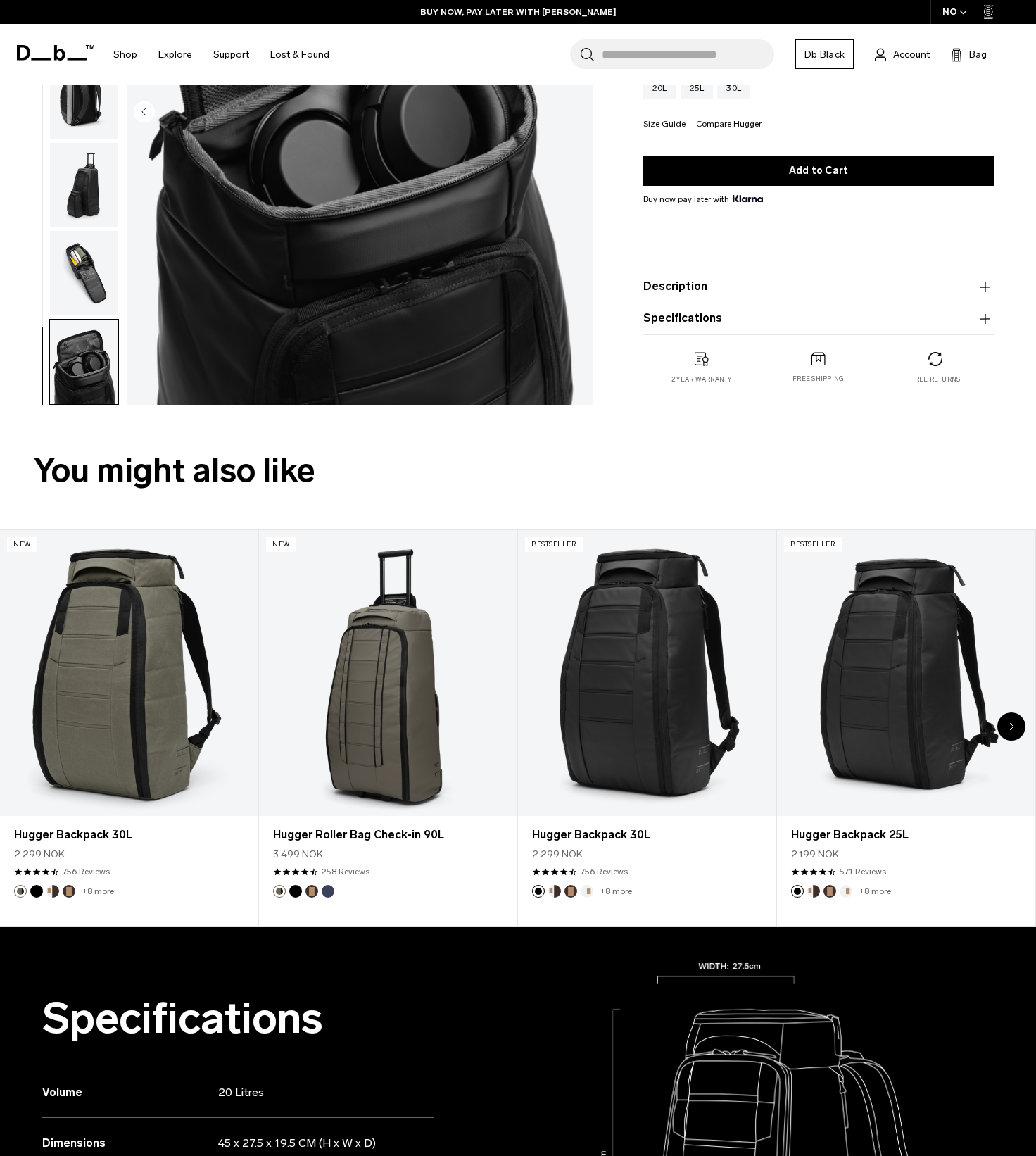
scroll to position [282, 0]
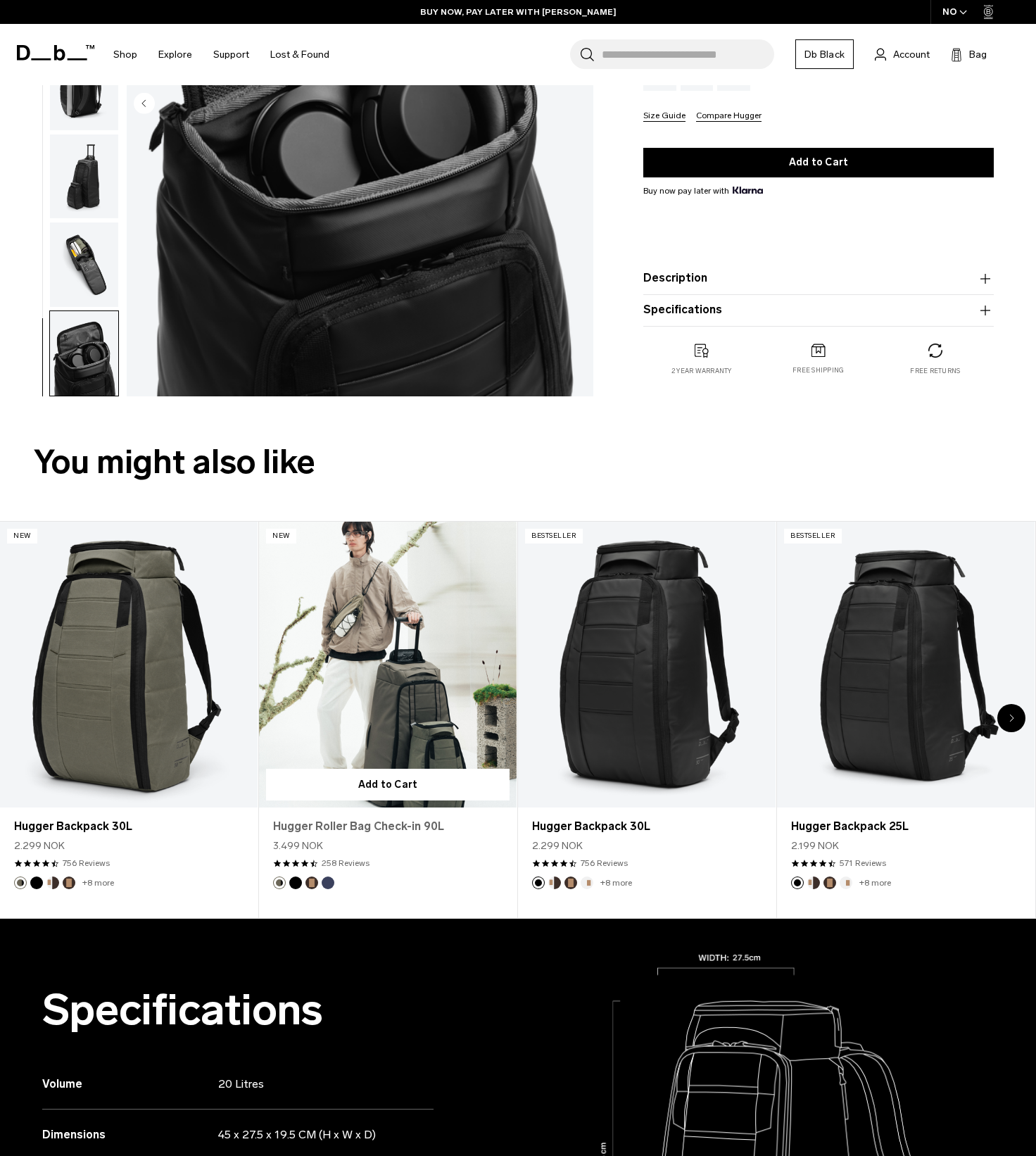
click at [371, 827] on link "Hugger Roller Bag Check-in 90L" at bounding box center [387, 826] width 230 height 17
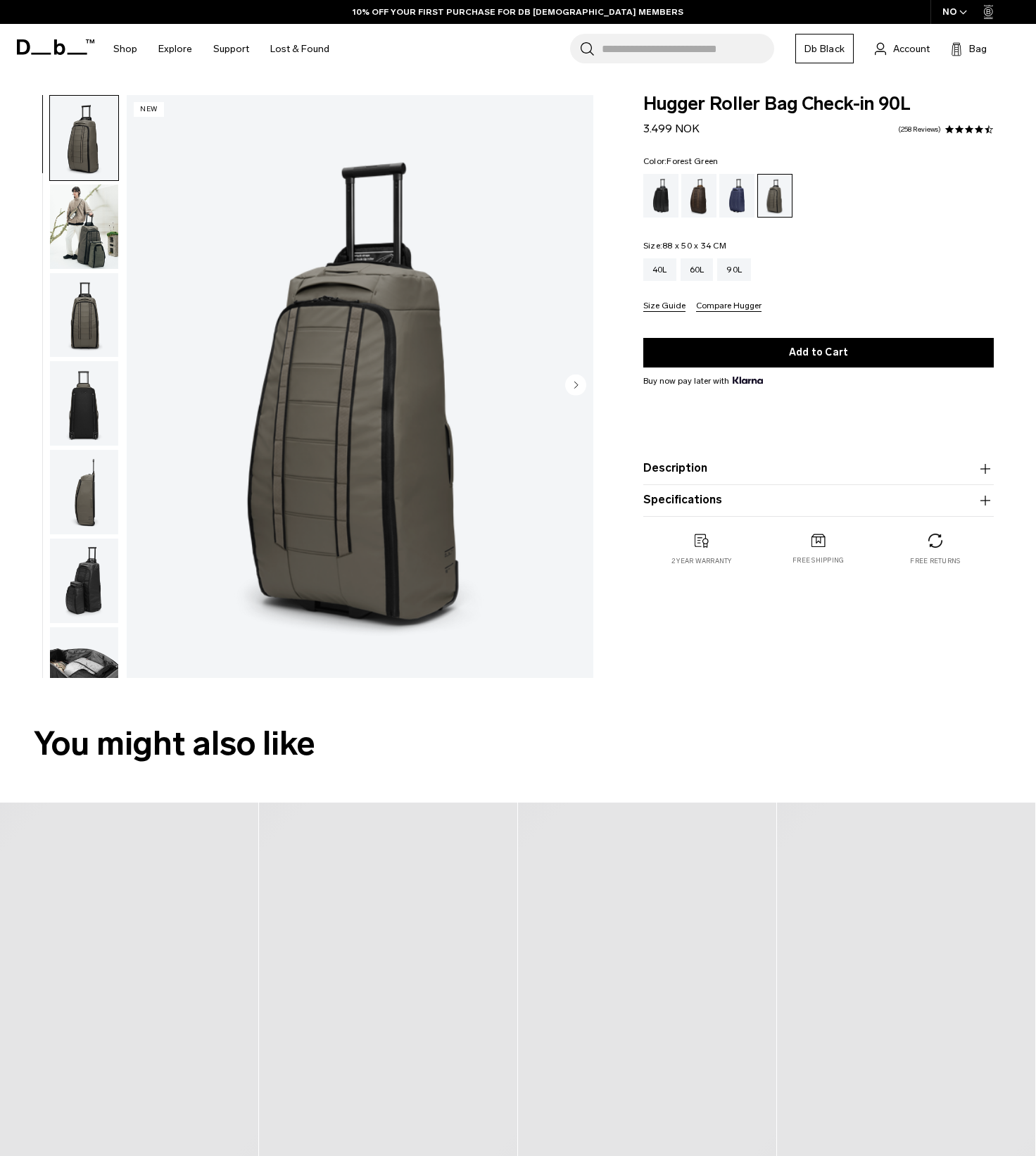
click at [738, 307] on button "Compare Hugger" at bounding box center [729, 306] width 66 height 10
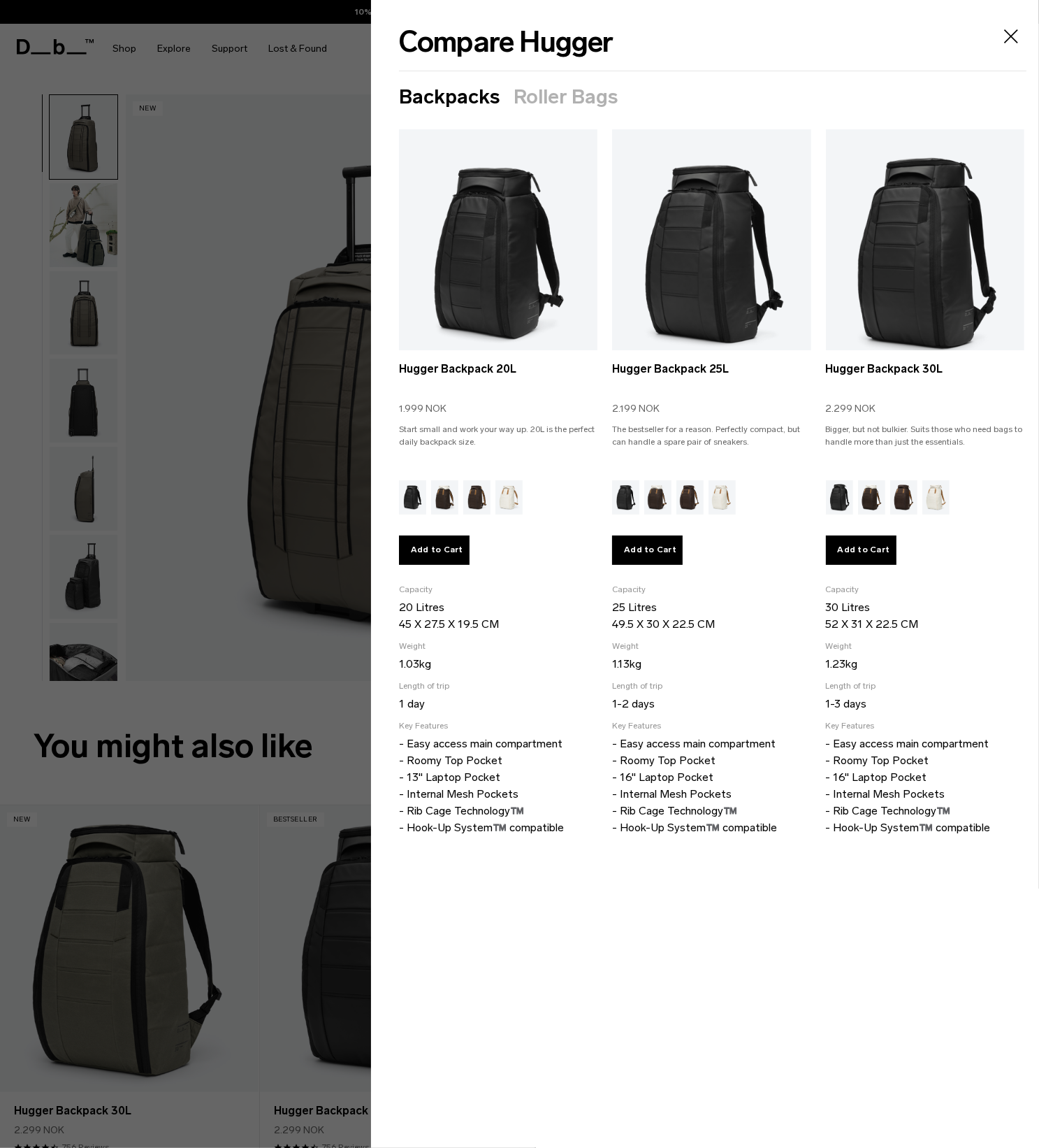
click at [579, 100] on button "Roller Bags" at bounding box center [565, 97] width 104 height 23
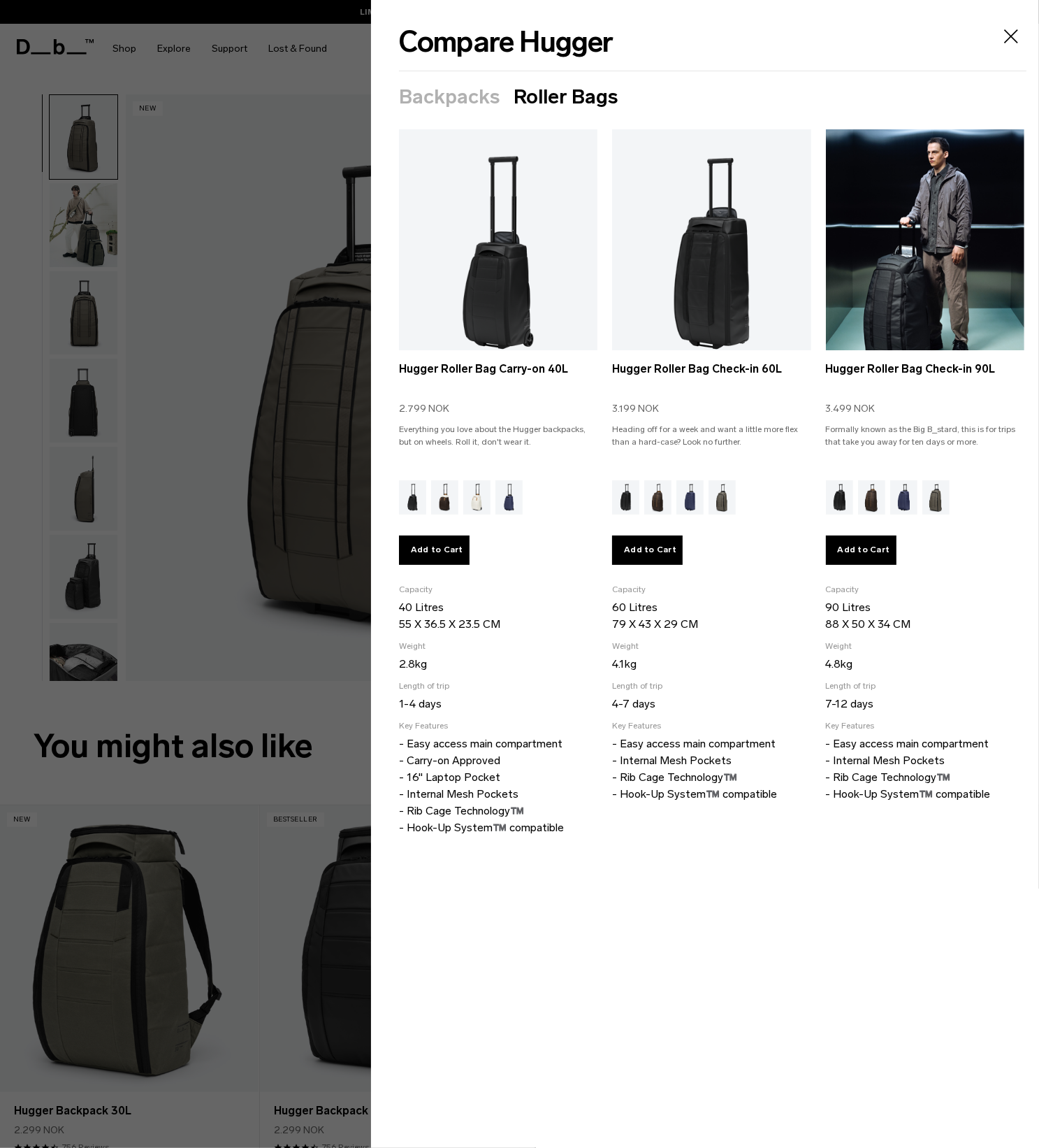
click at [859, 406] on span "3.499 NOK" at bounding box center [851, 409] width 49 height 15
click at [913, 407] on div "3.499 NOK" at bounding box center [925, 409] width 198 height 15
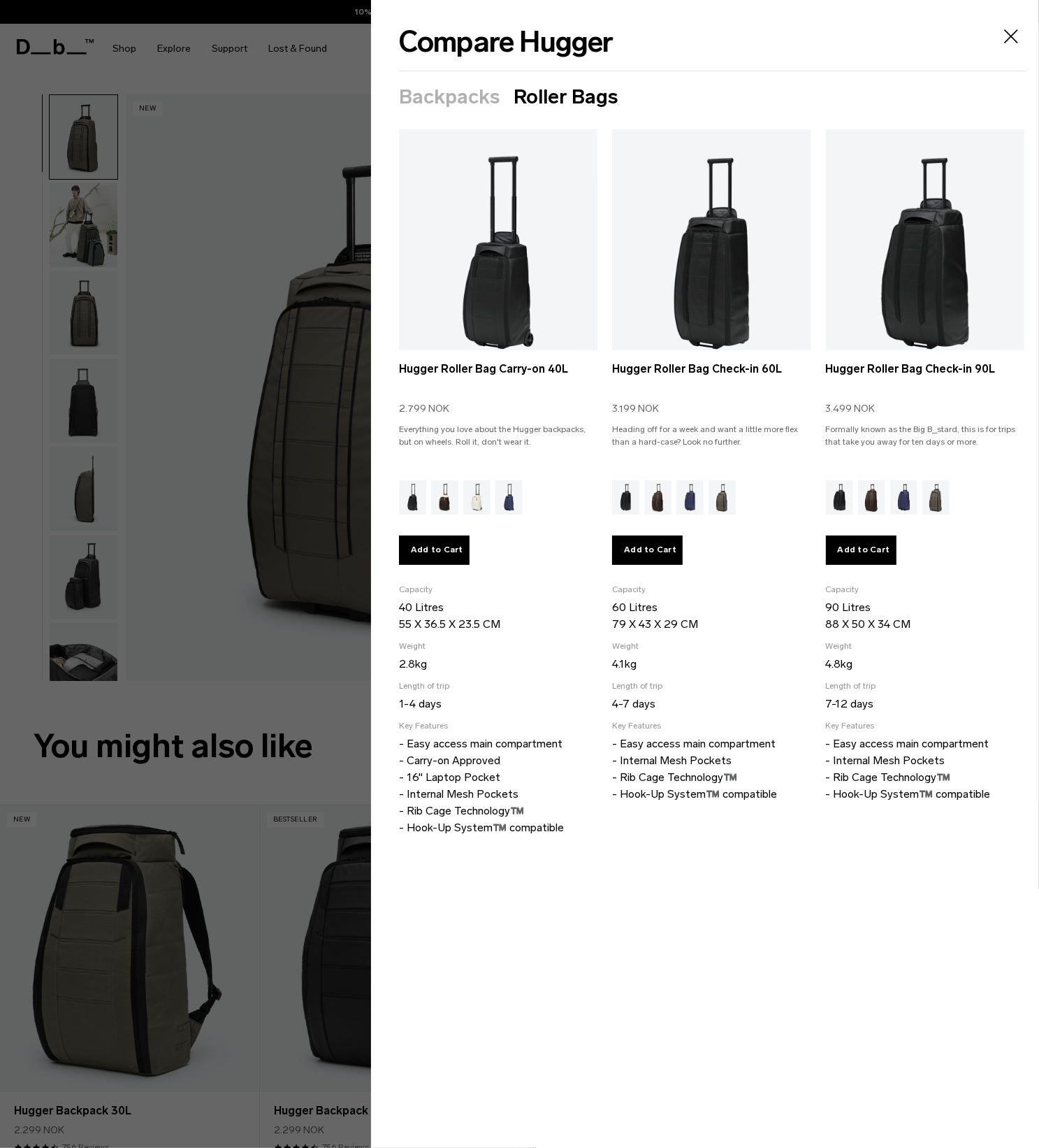
click at [1004, 31] on icon "Close" at bounding box center [1011, 36] width 23 height 23
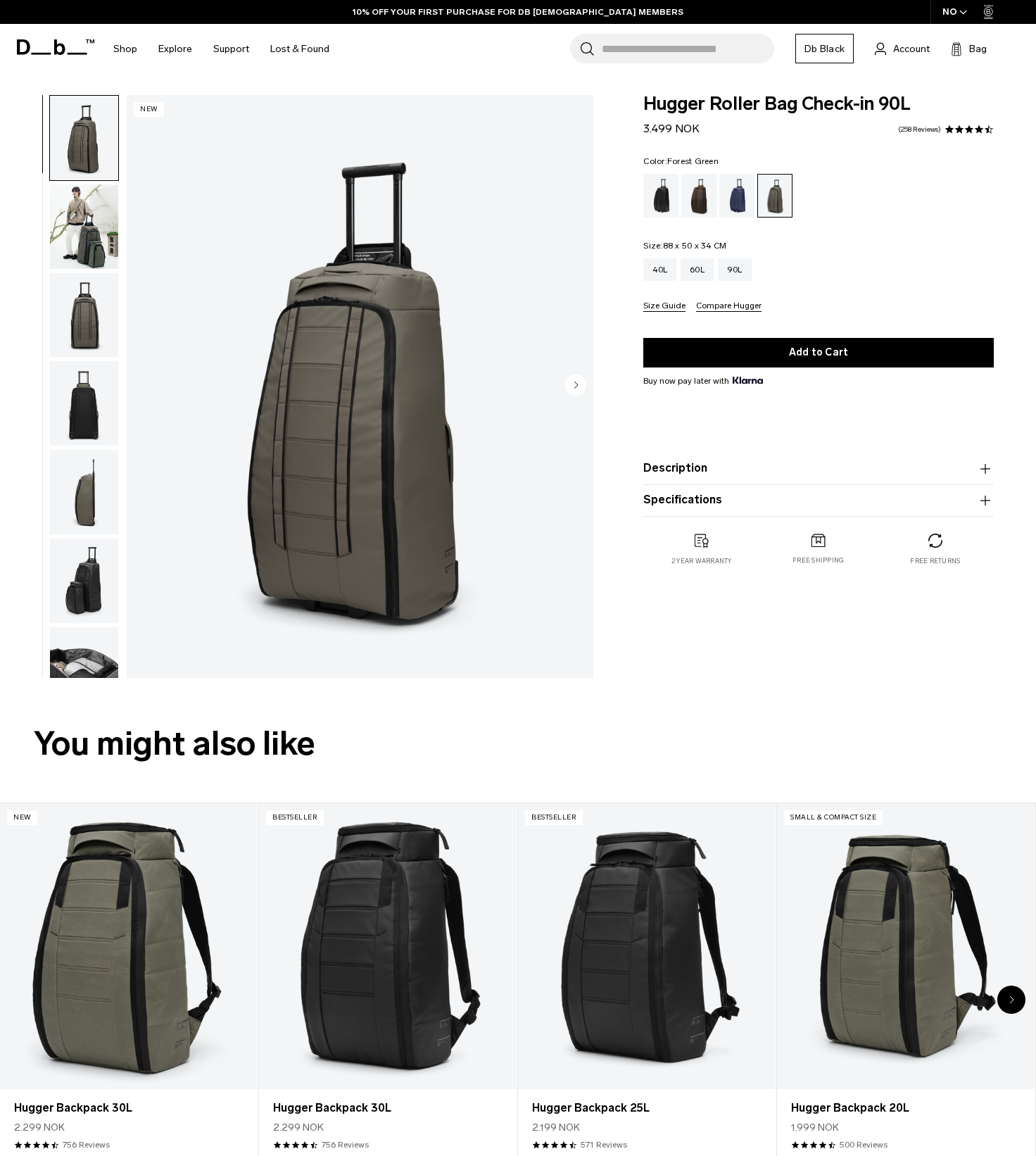
click at [37, 48] on icon at bounding box center [56, 47] width 77 height 15
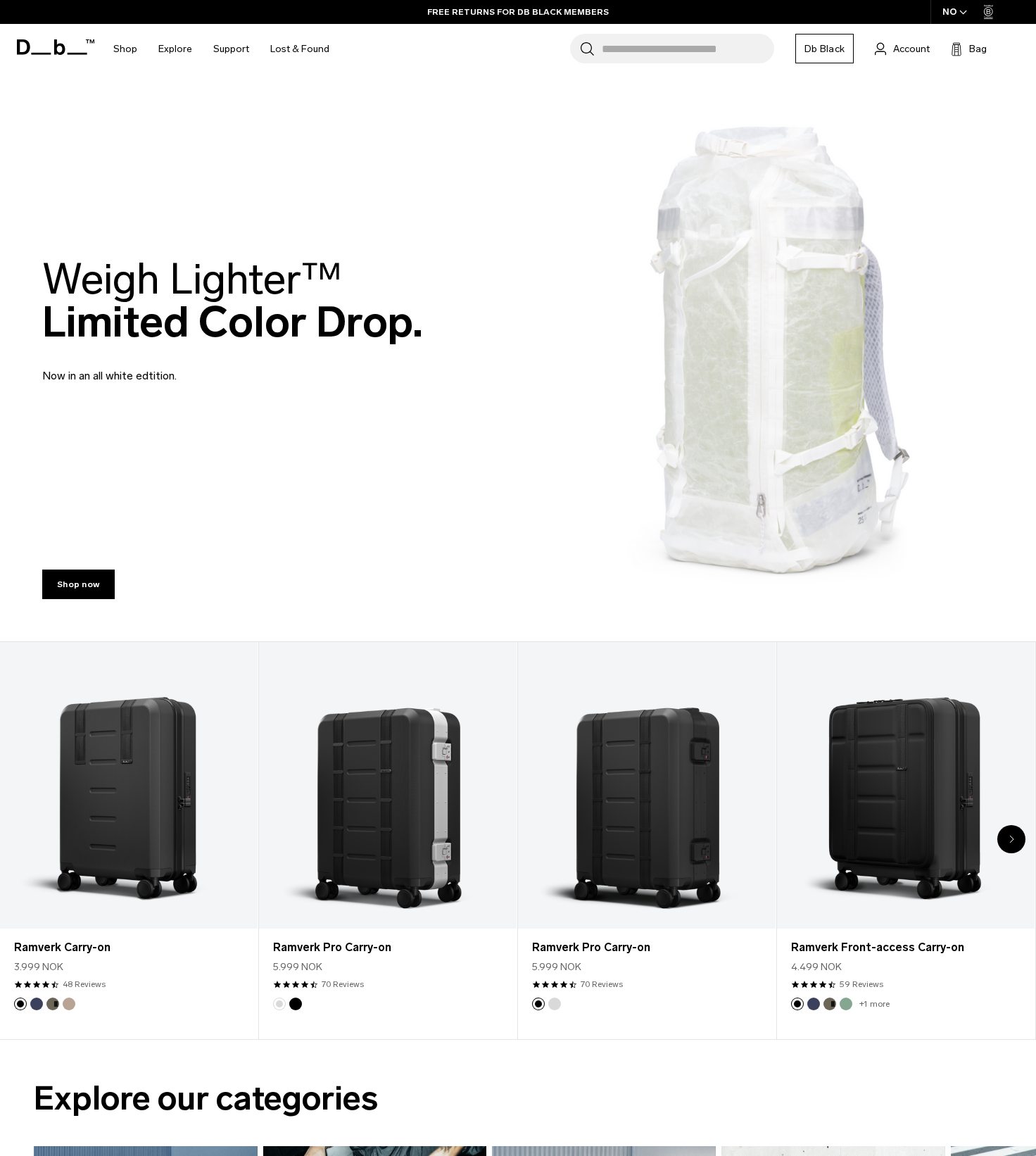
click at [753, 407] on div "Weigh Lighter™  Limited Color Drop. Now in an all white edtition." at bounding box center [518, 321] width 951 height 211
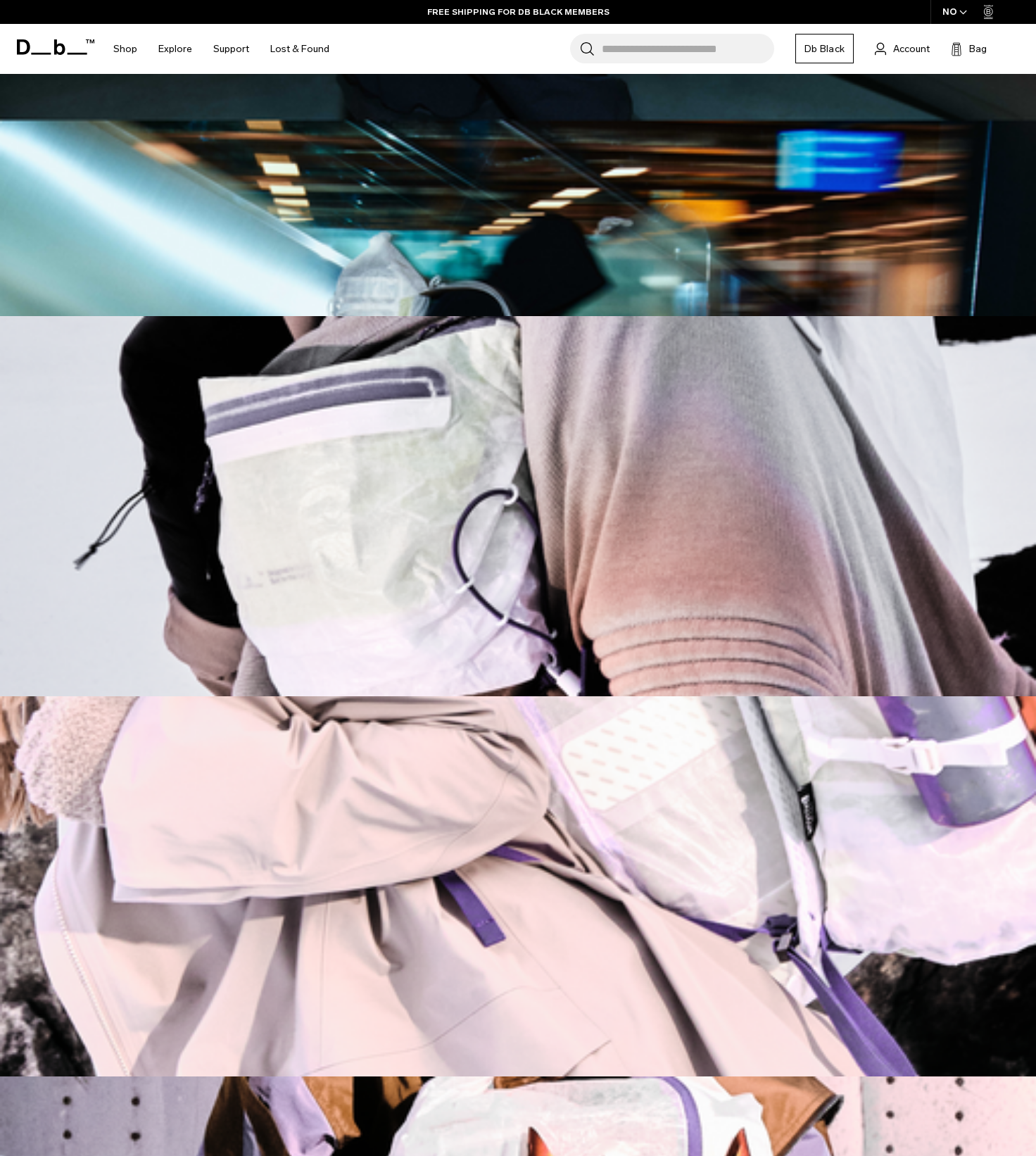
scroll to position [141, 0]
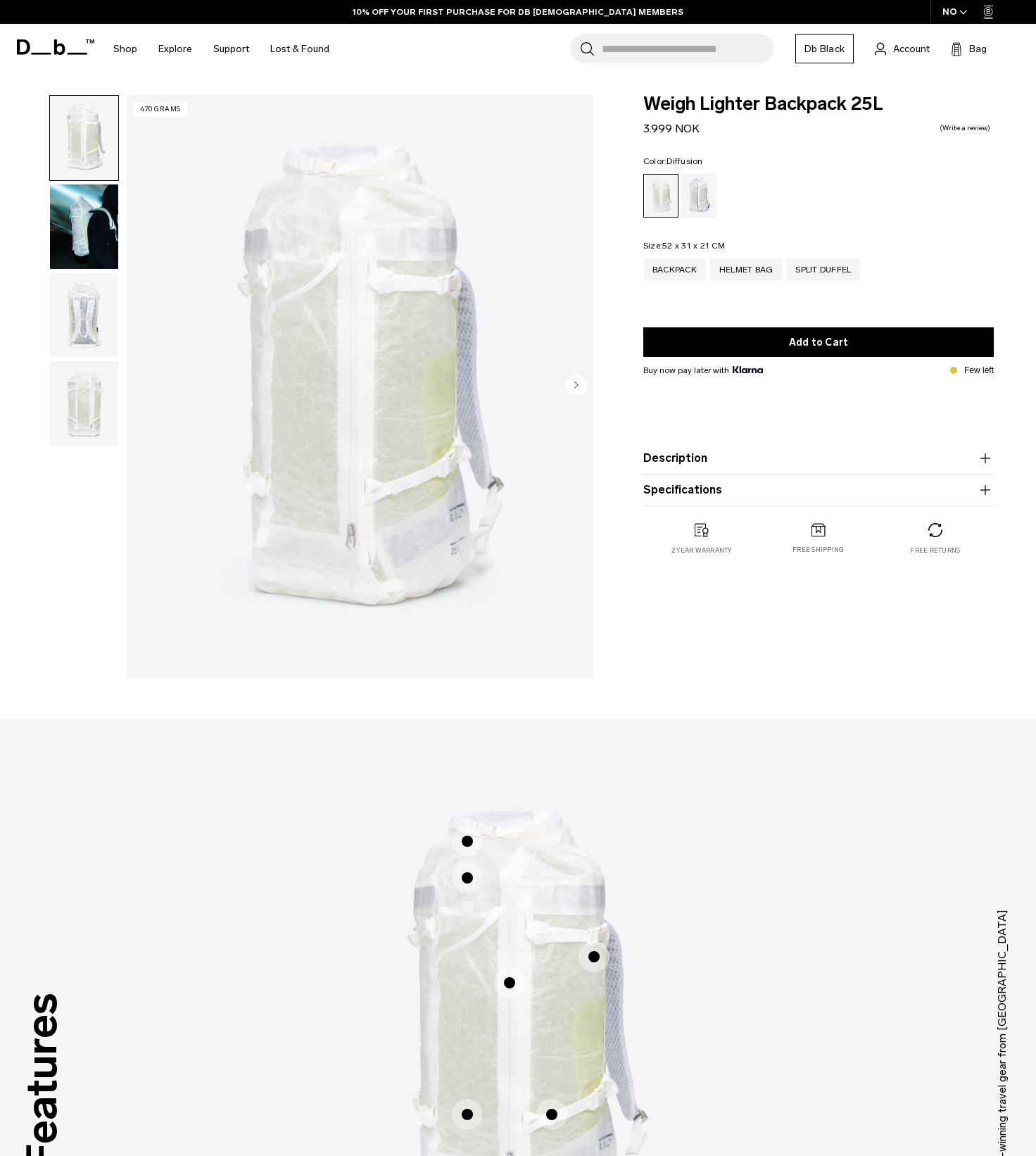
click at [76, 322] on img "button" at bounding box center [83, 315] width 68 height 85
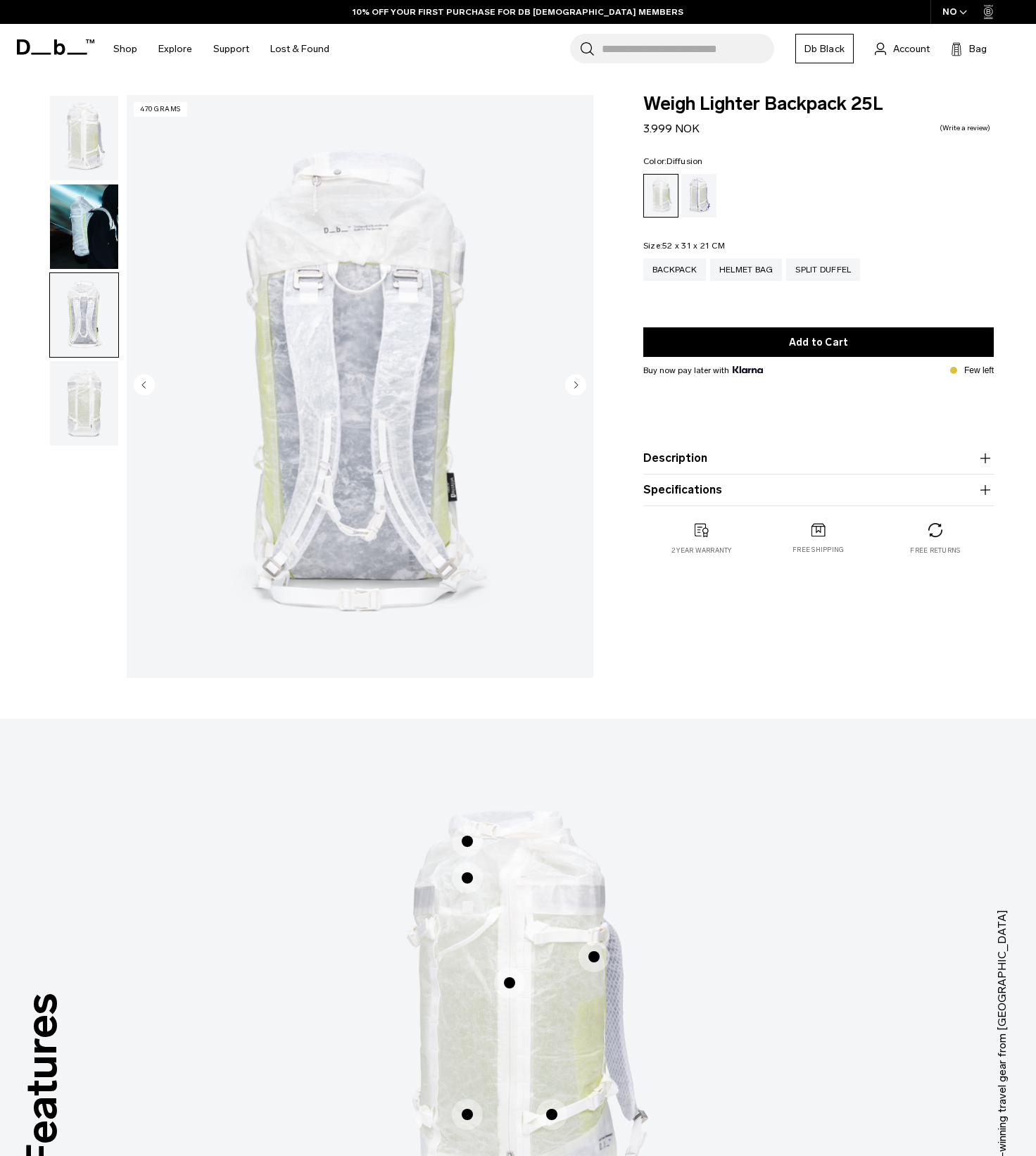
click at [86, 391] on img "button" at bounding box center [83, 404] width 68 height 85
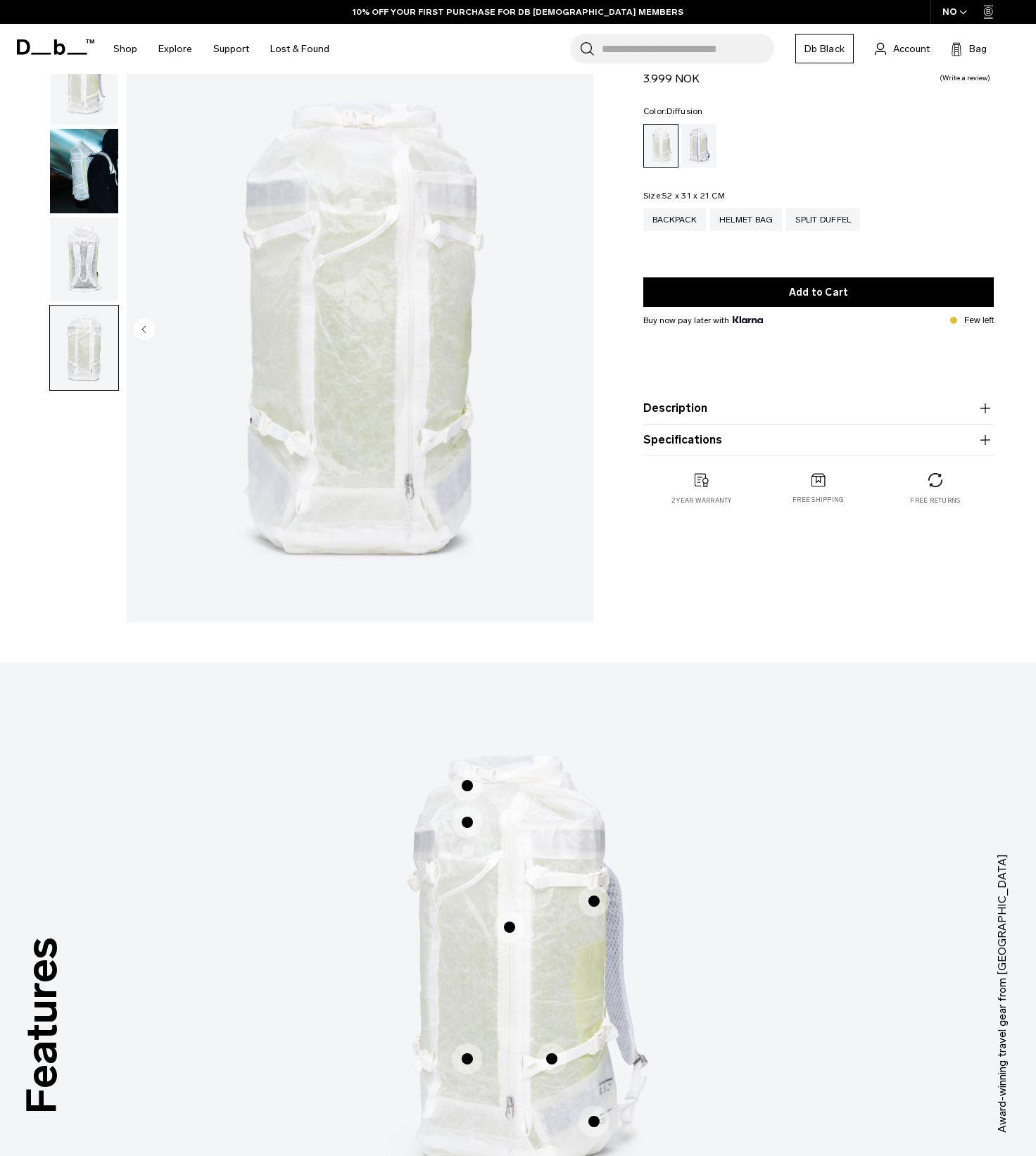
scroll to position [423, 0]
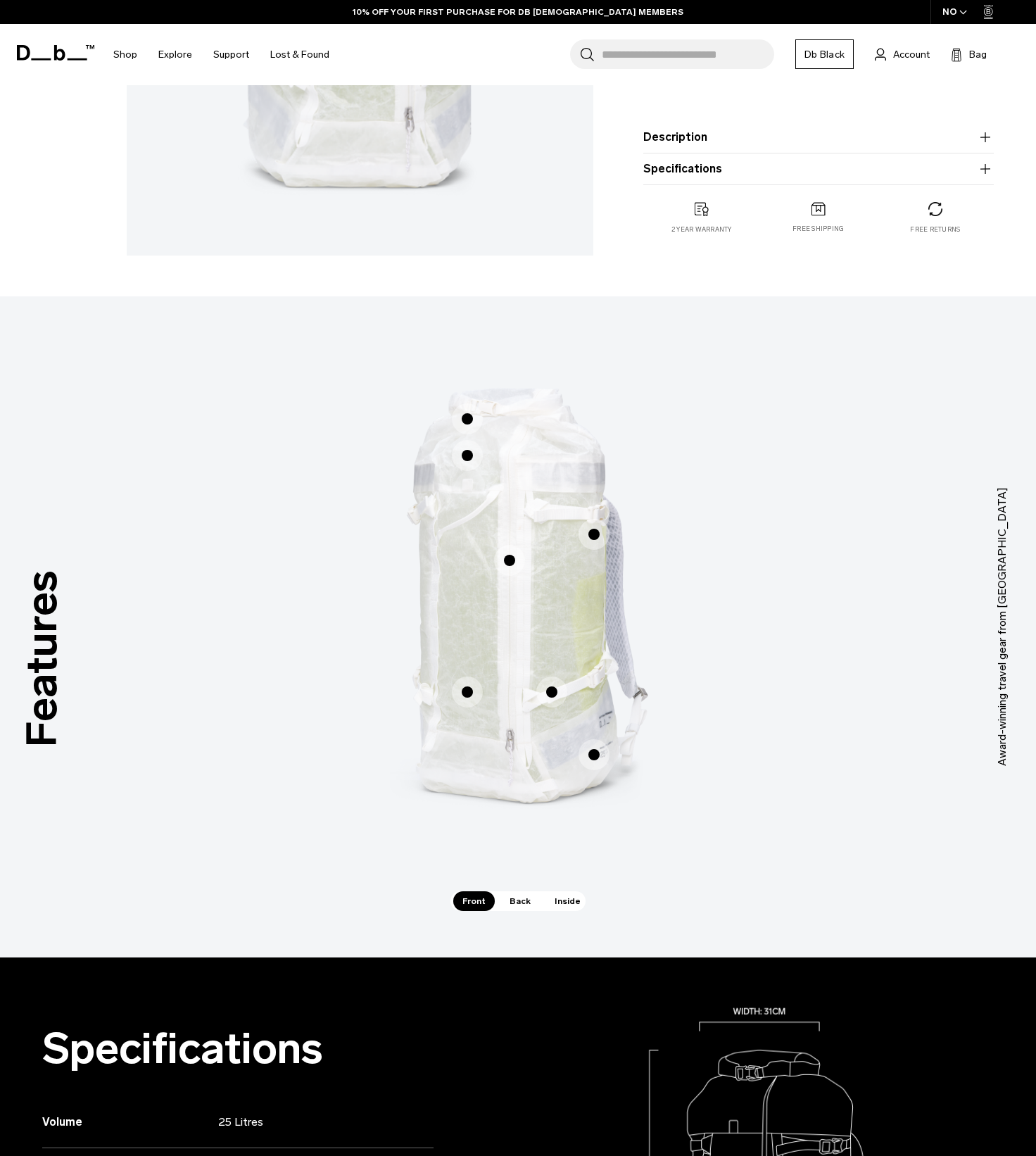
click at [473, 415] on span "1 / 3" at bounding box center [467, 419] width 31 height 31
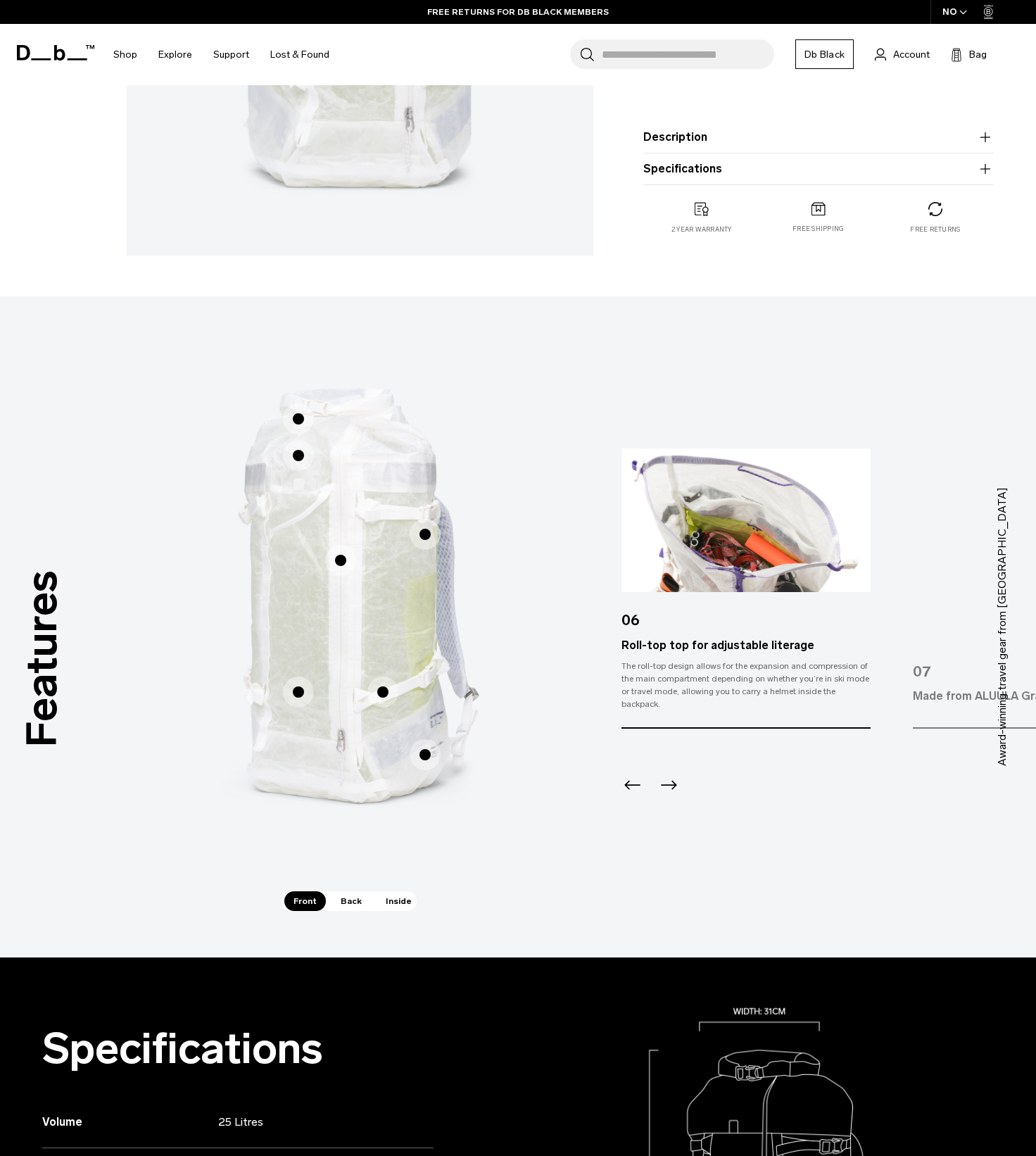
click at [295, 460] on span "1 / 3" at bounding box center [298, 456] width 31 height 31
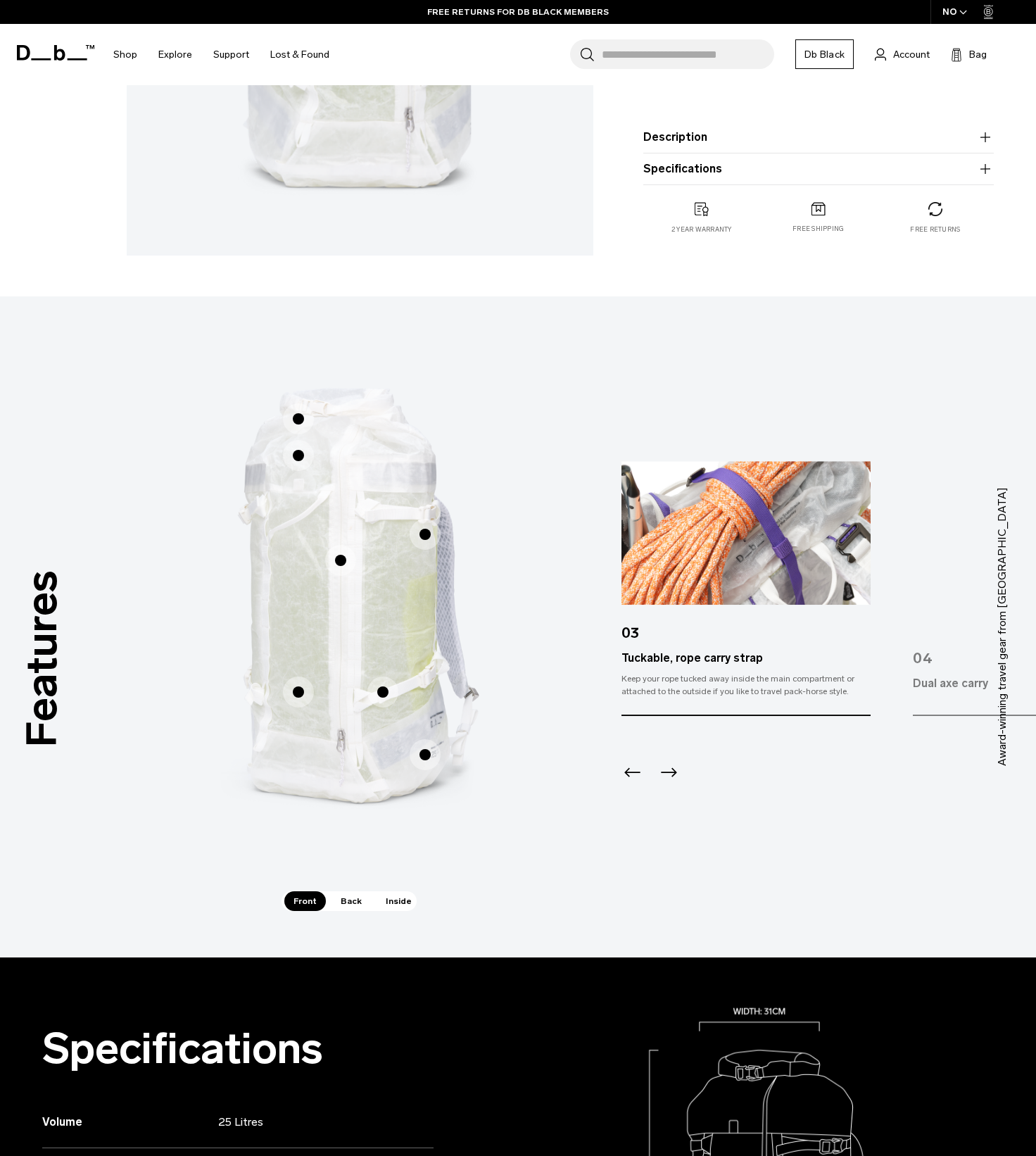
click at [341, 558] on span "1 / 3" at bounding box center [341, 560] width 31 height 31
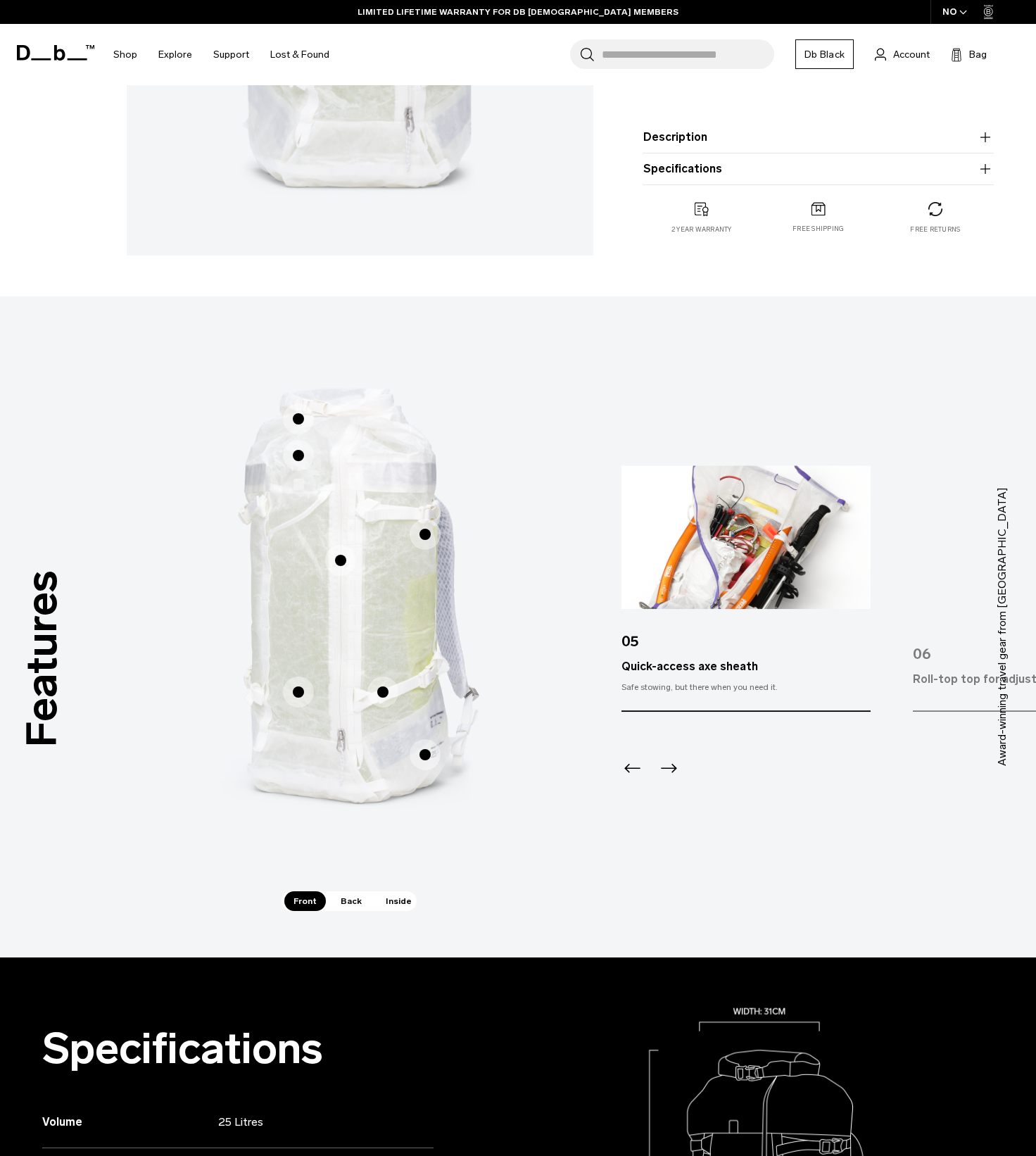
click at [422, 536] on span "1 / 3" at bounding box center [425, 534] width 31 height 31
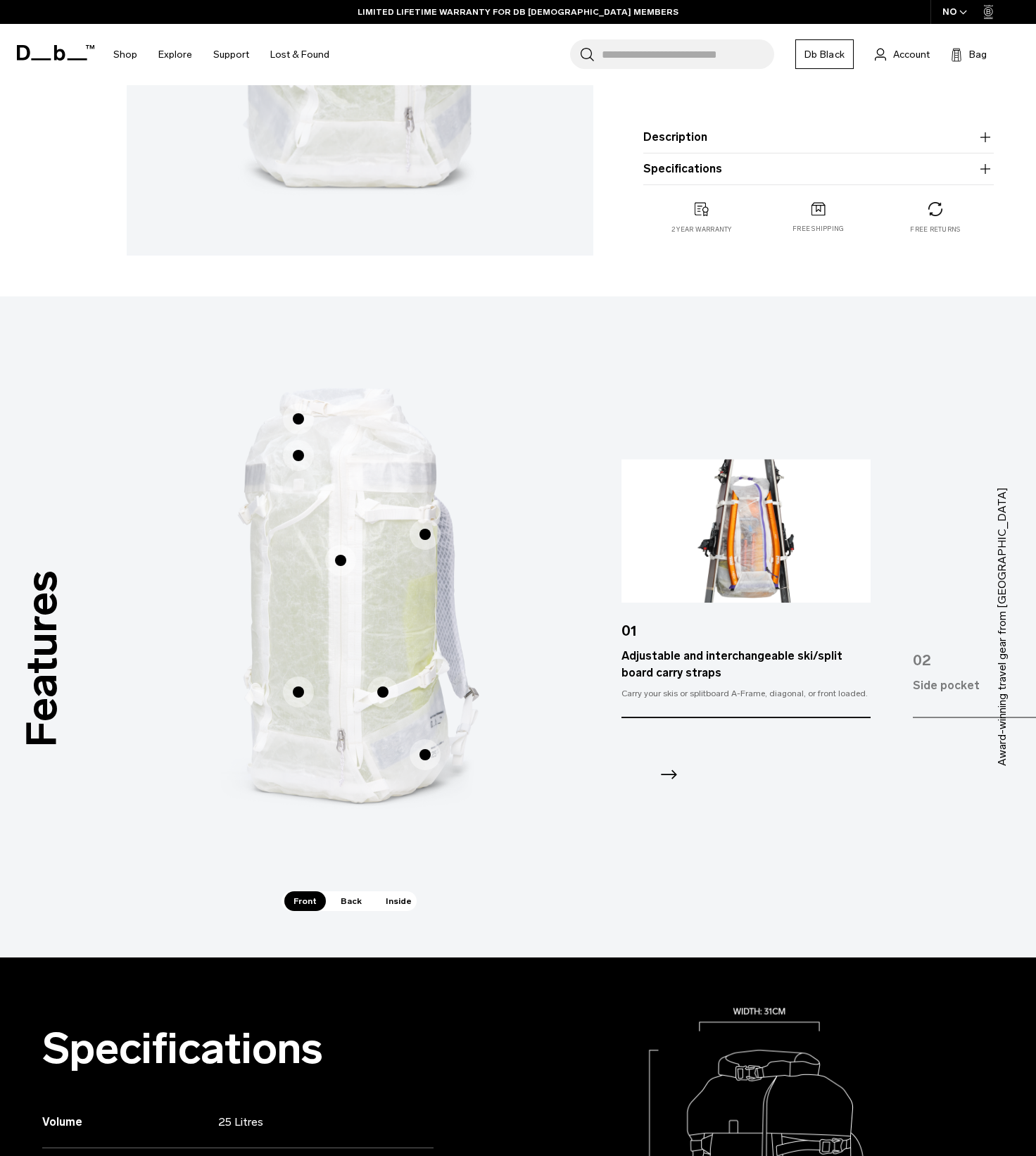
click at [292, 695] on span "1 / 3" at bounding box center [298, 692] width 31 height 31
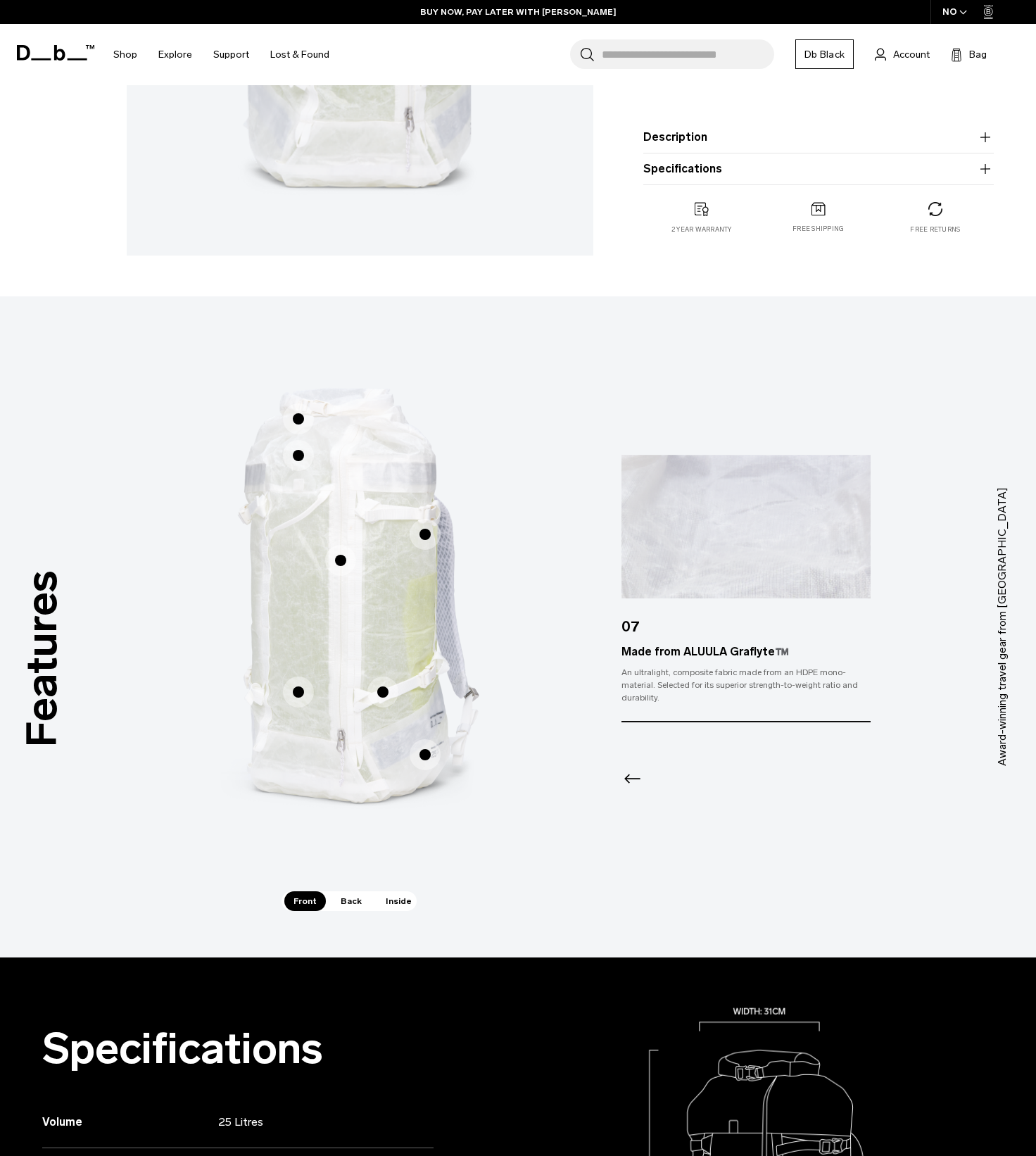
click at [385, 694] on span "1 / 3" at bounding box center [382, 692] width 31 height 31
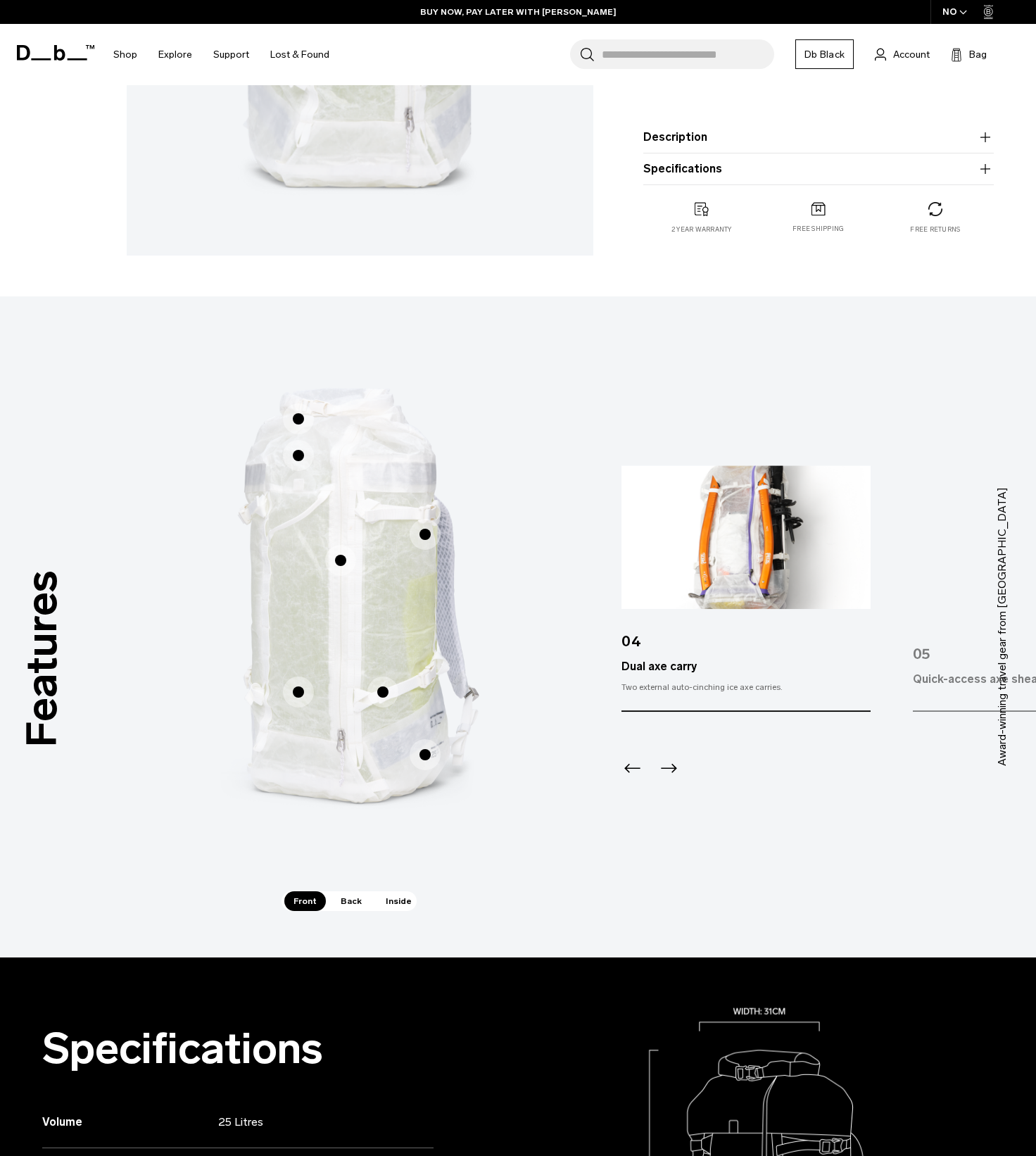
click at [423, 754] on span "1 / 3" at bounding box center [425, 755] width 31 height 31
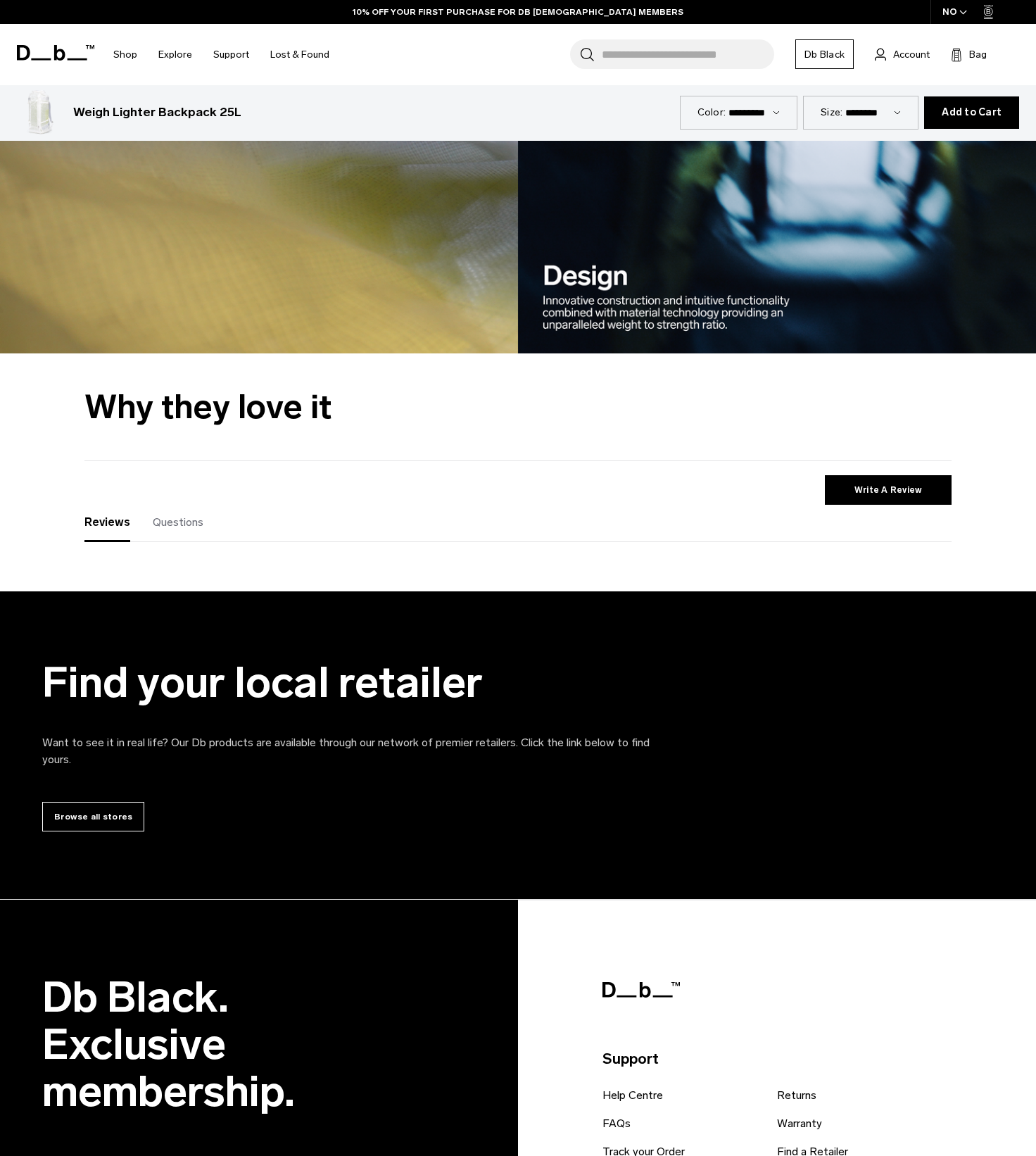
scroll to position [2483, 0]
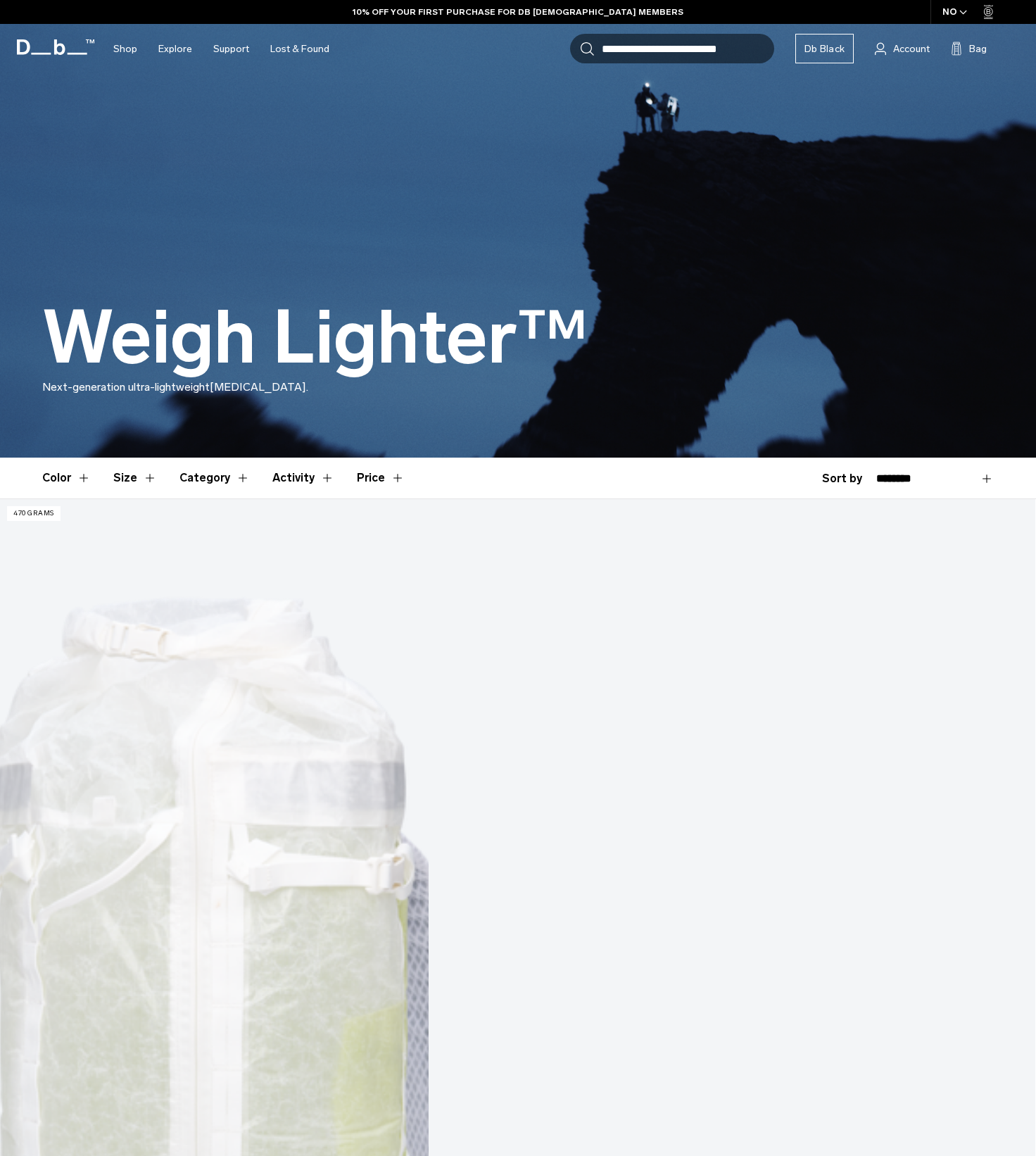
scroll to position [141, 0]
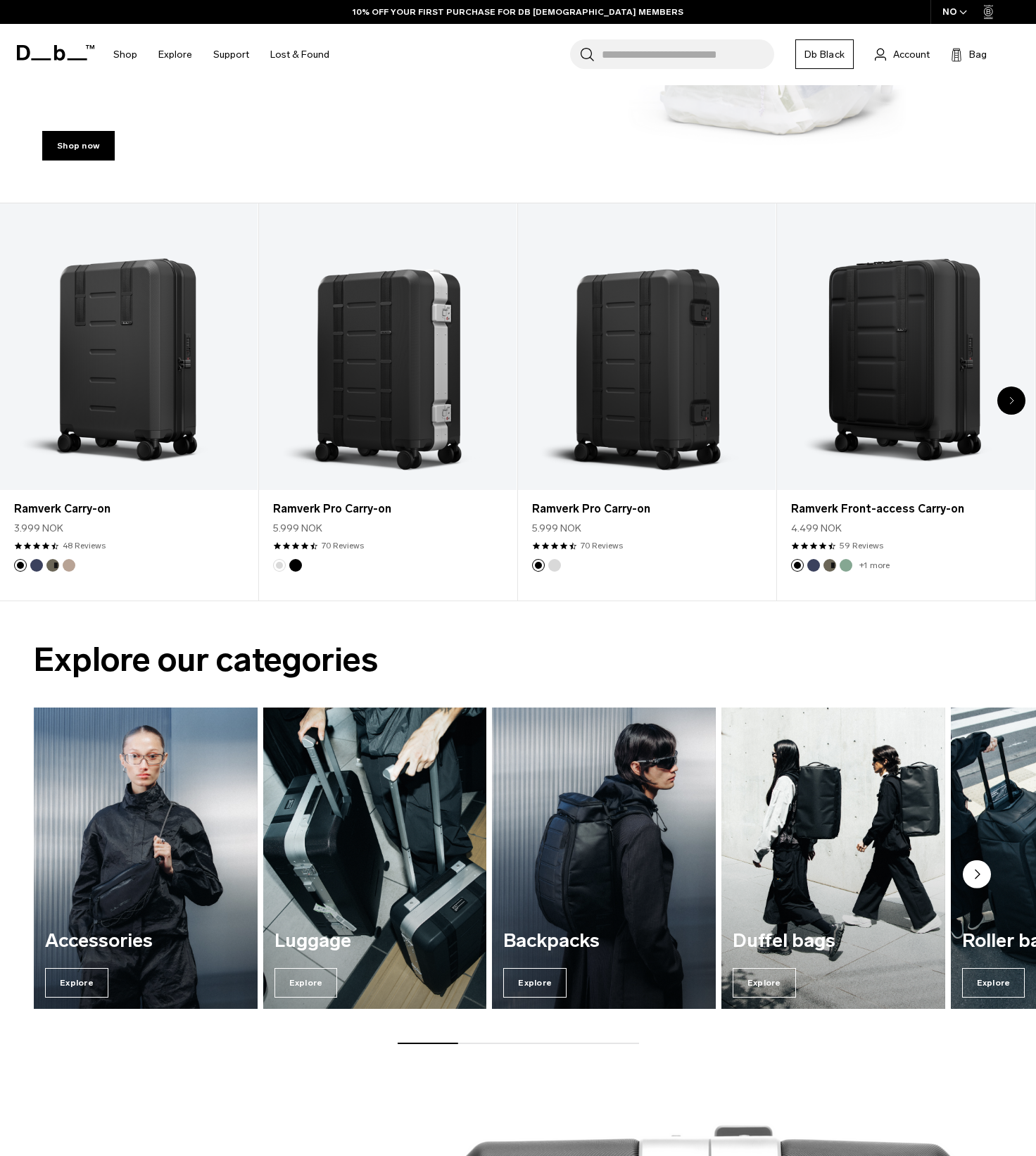
scroll to position [563, 0]
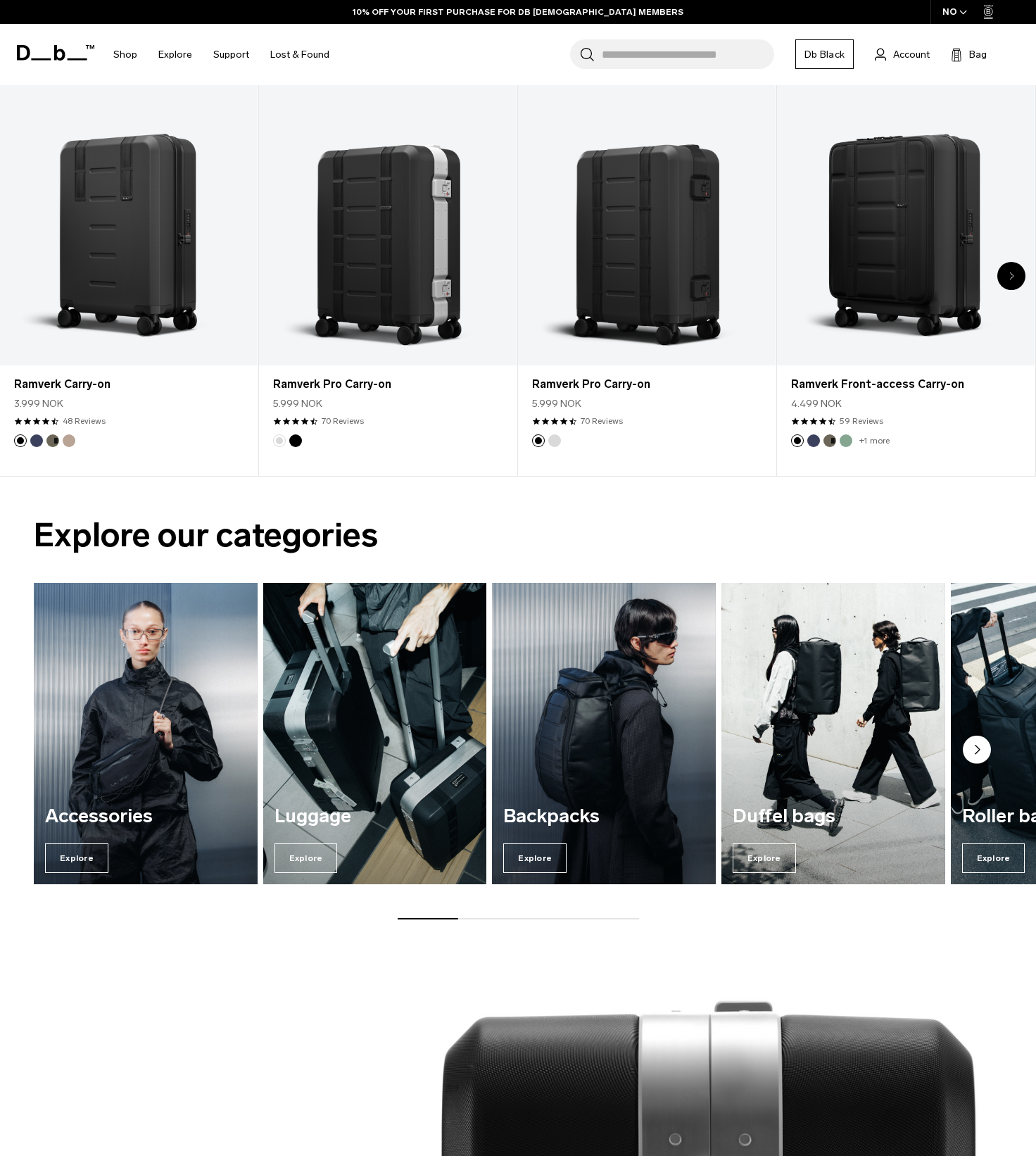
click at [979, 750] on circle "Next slide" at bounding box center [977, 749] width 29 height 29
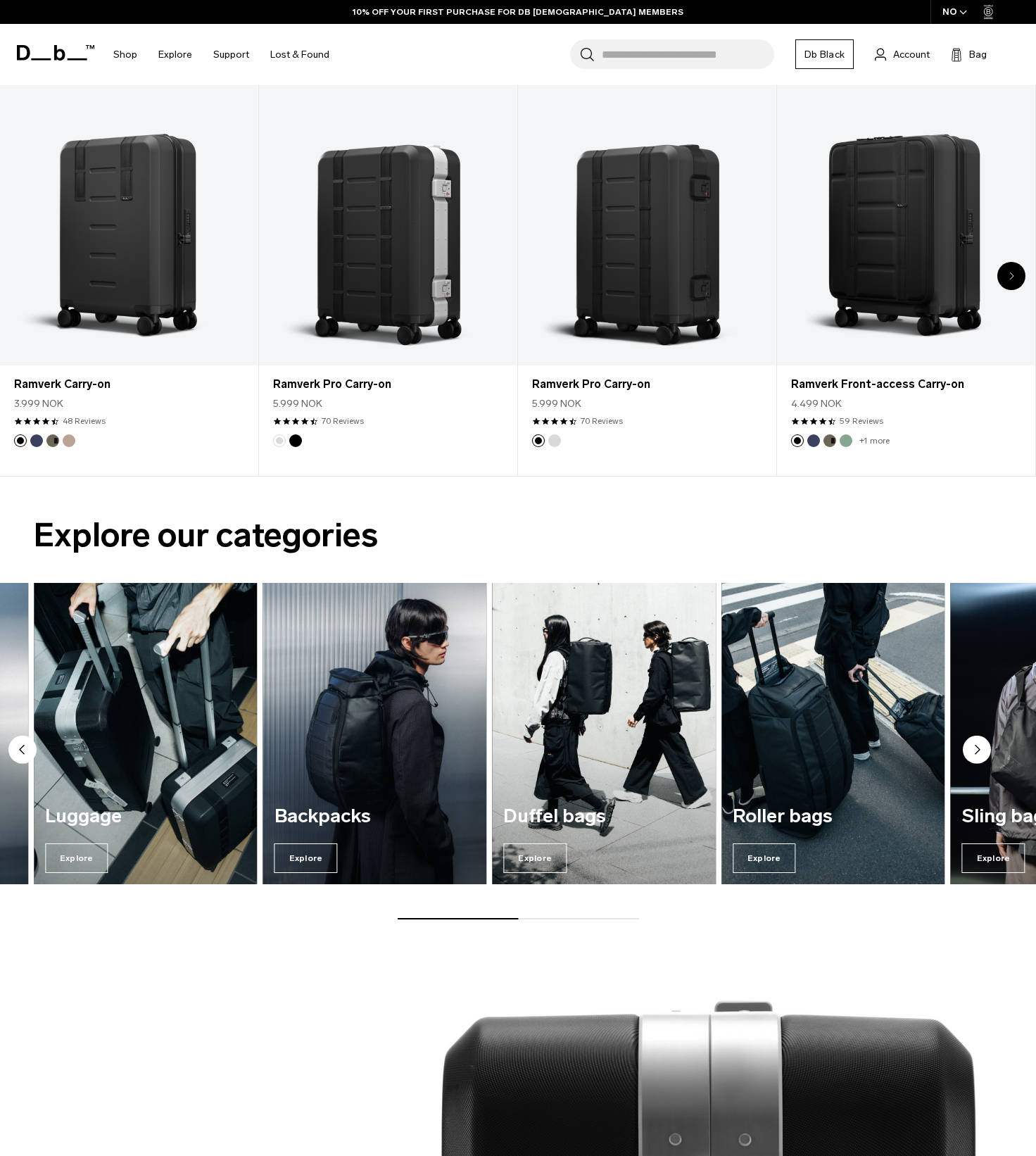
click at [979, 750] on circle "Next slide" at bounding box center [977, 749] width 29 height 29
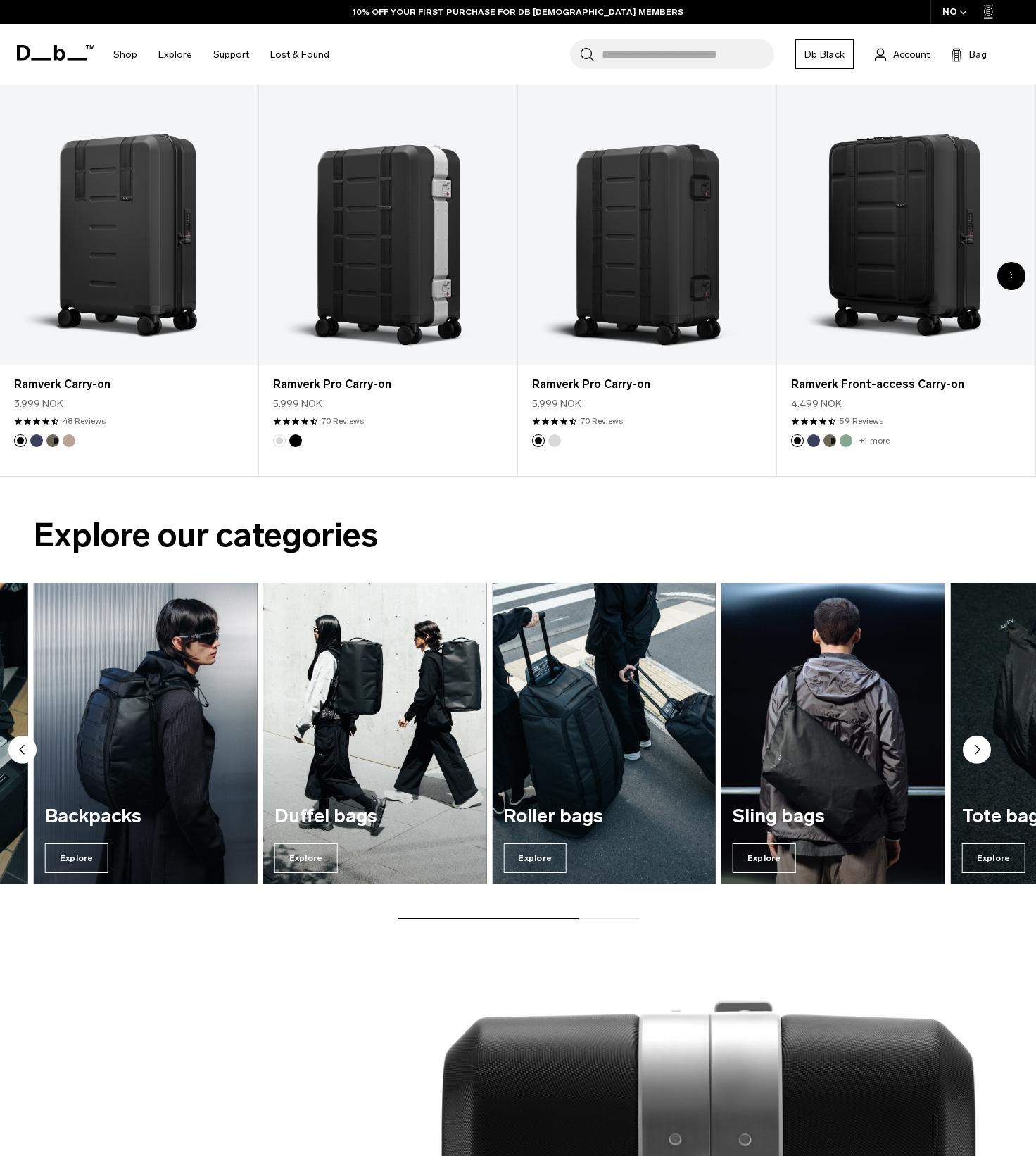
click at [979, 750] on circle "Next slide" at bounding box center [977, 749] width 29 height 29
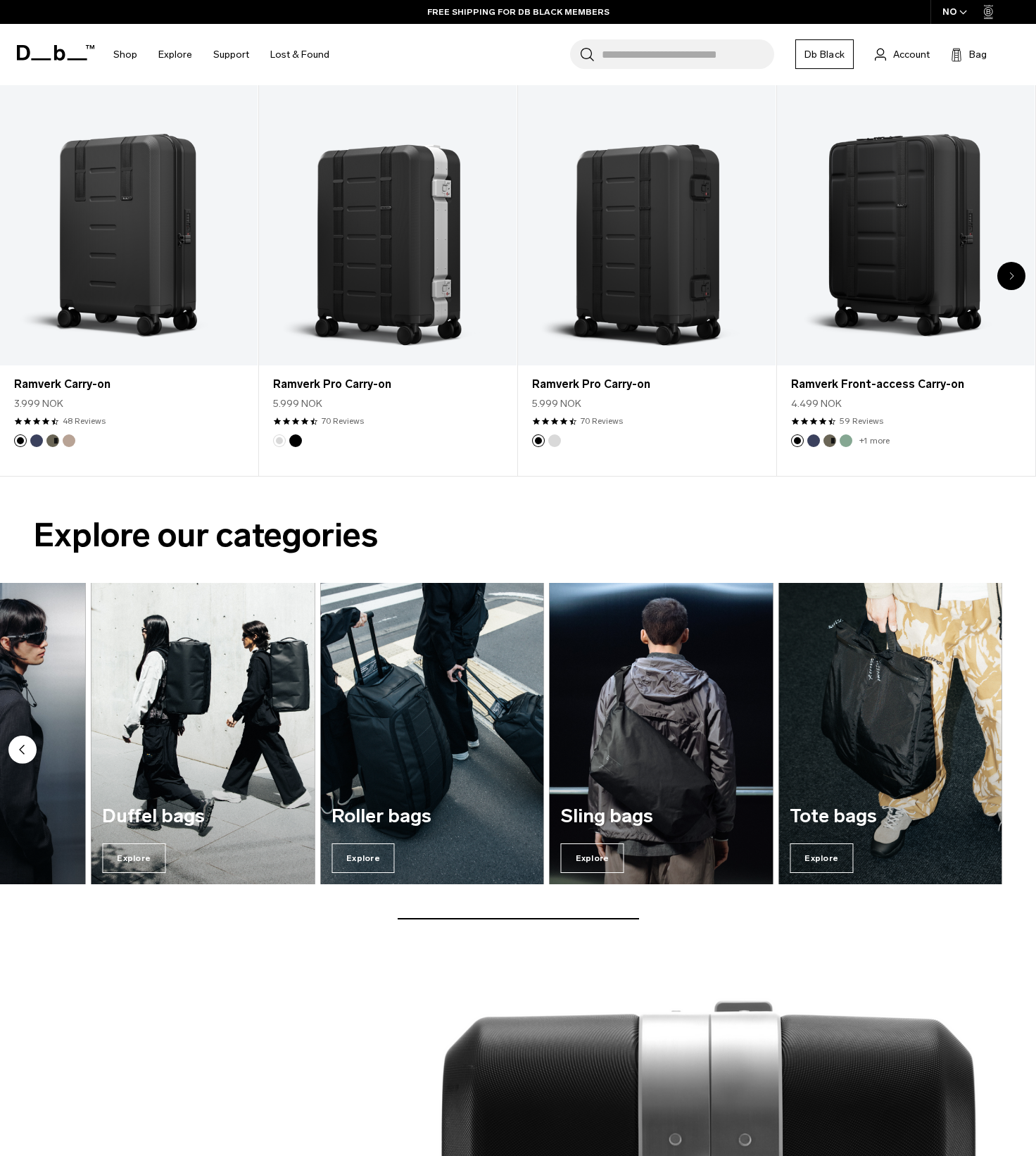
click at [979, 750] on img "7 / 7" at bounding box center [891, 733] width 224 height 302
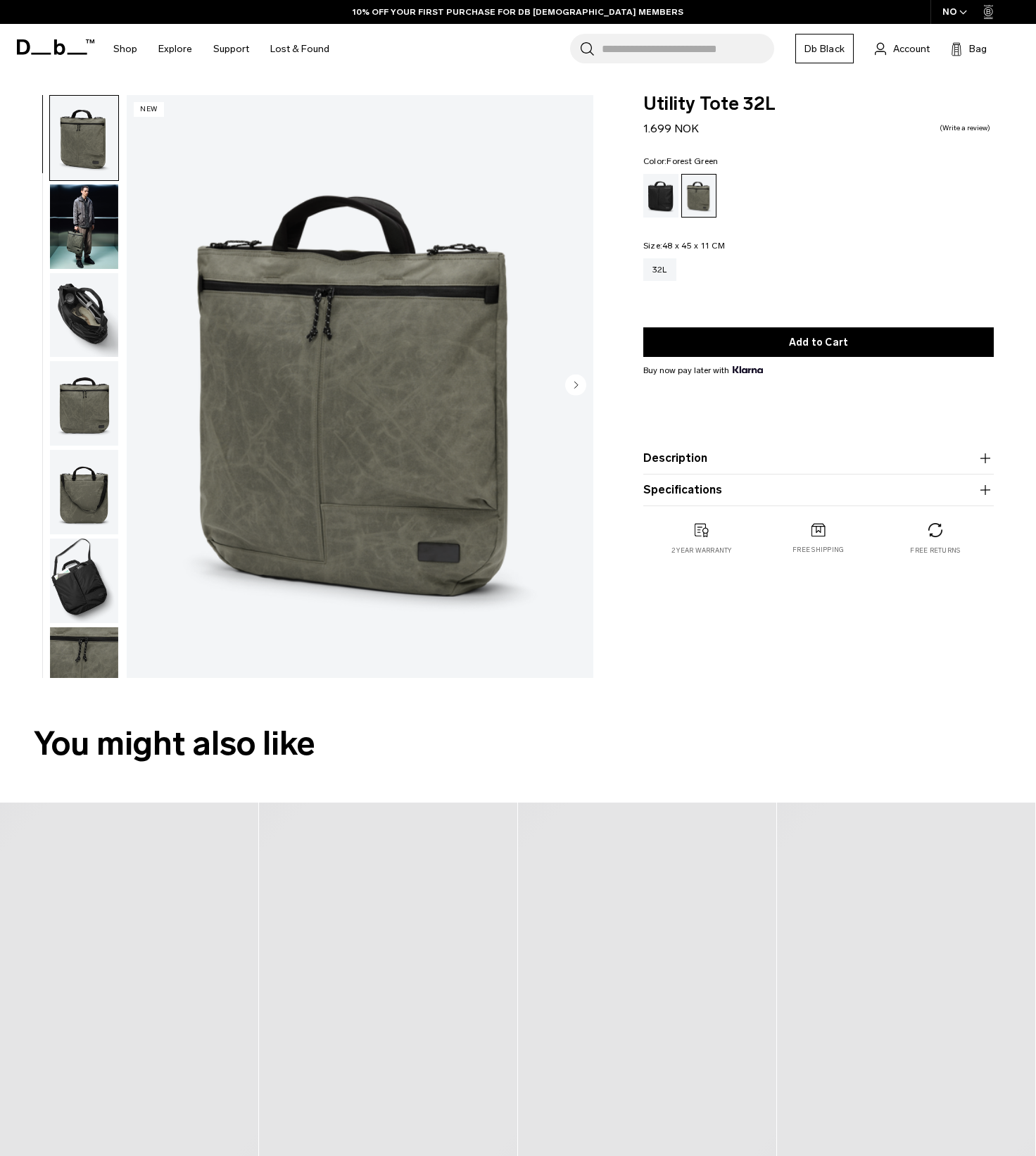
click at [72, 336] on img "button" at bounding box center [83, 315] width 68 height 85
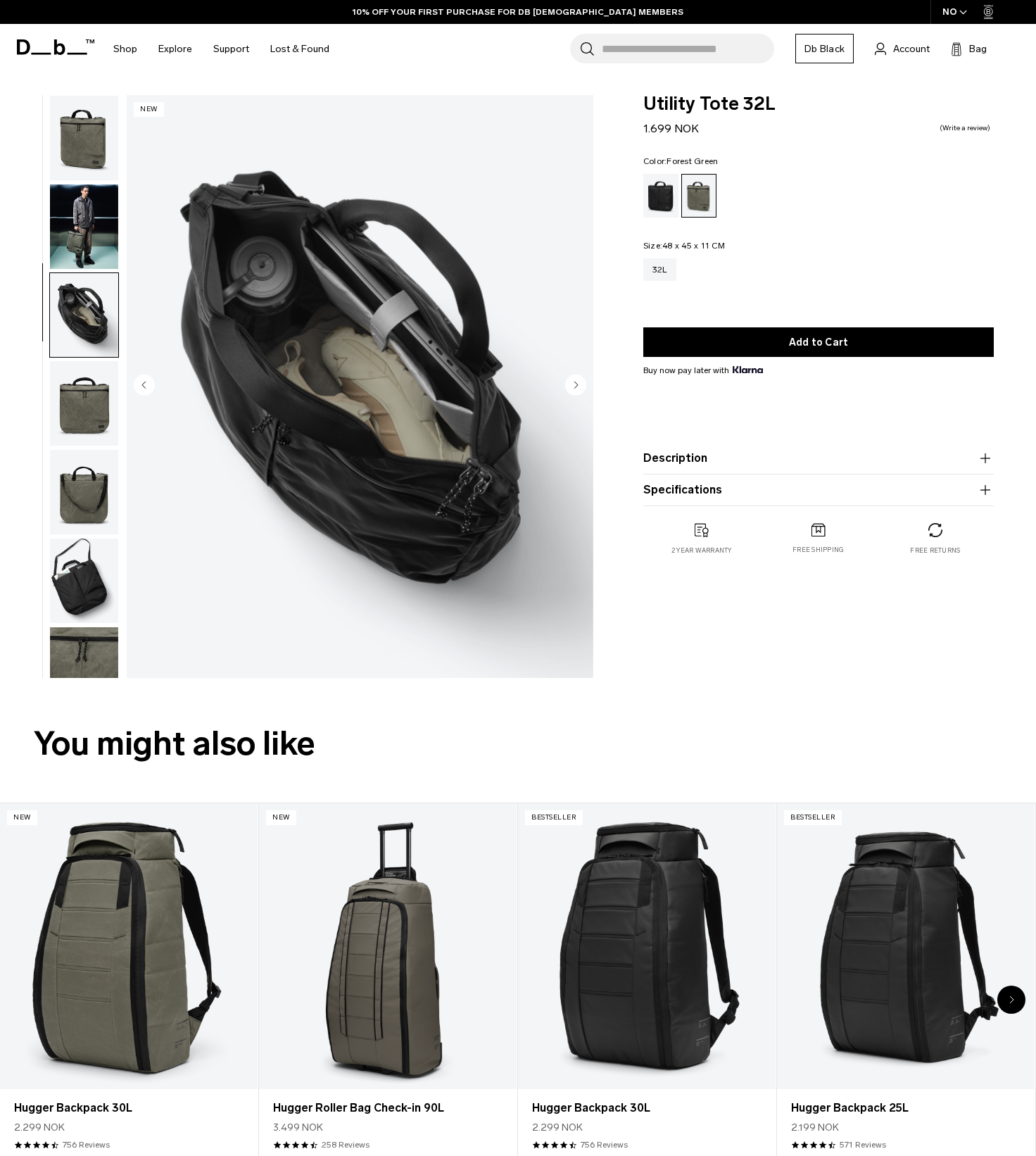
scroll to position [34, 0]
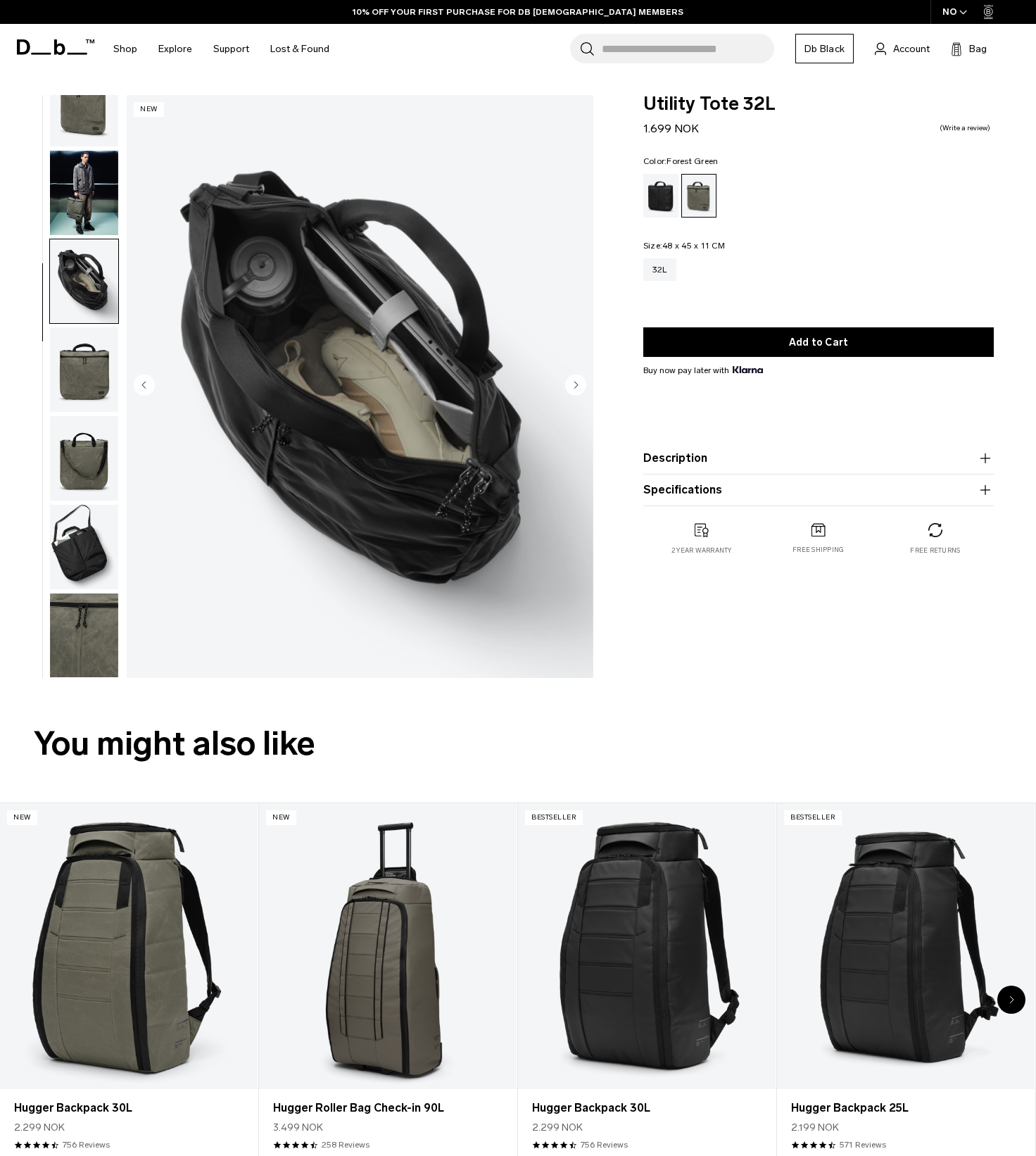
click at [81, 386] on img "button" at bounding box center [83, 370] width 68 height 85
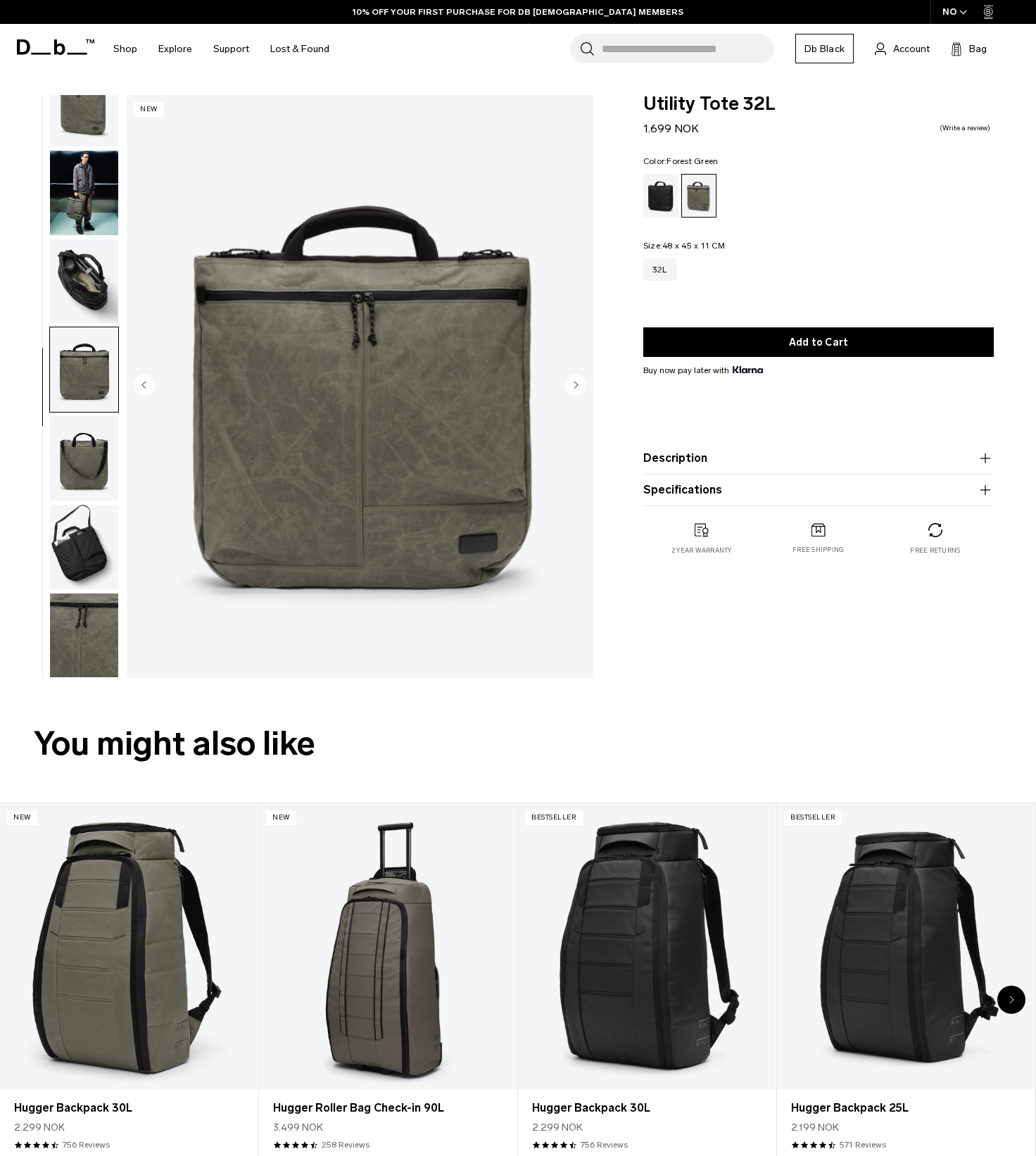
click at [84, 451] on img "button" at bounding box center [83, 458] width 68 height 85
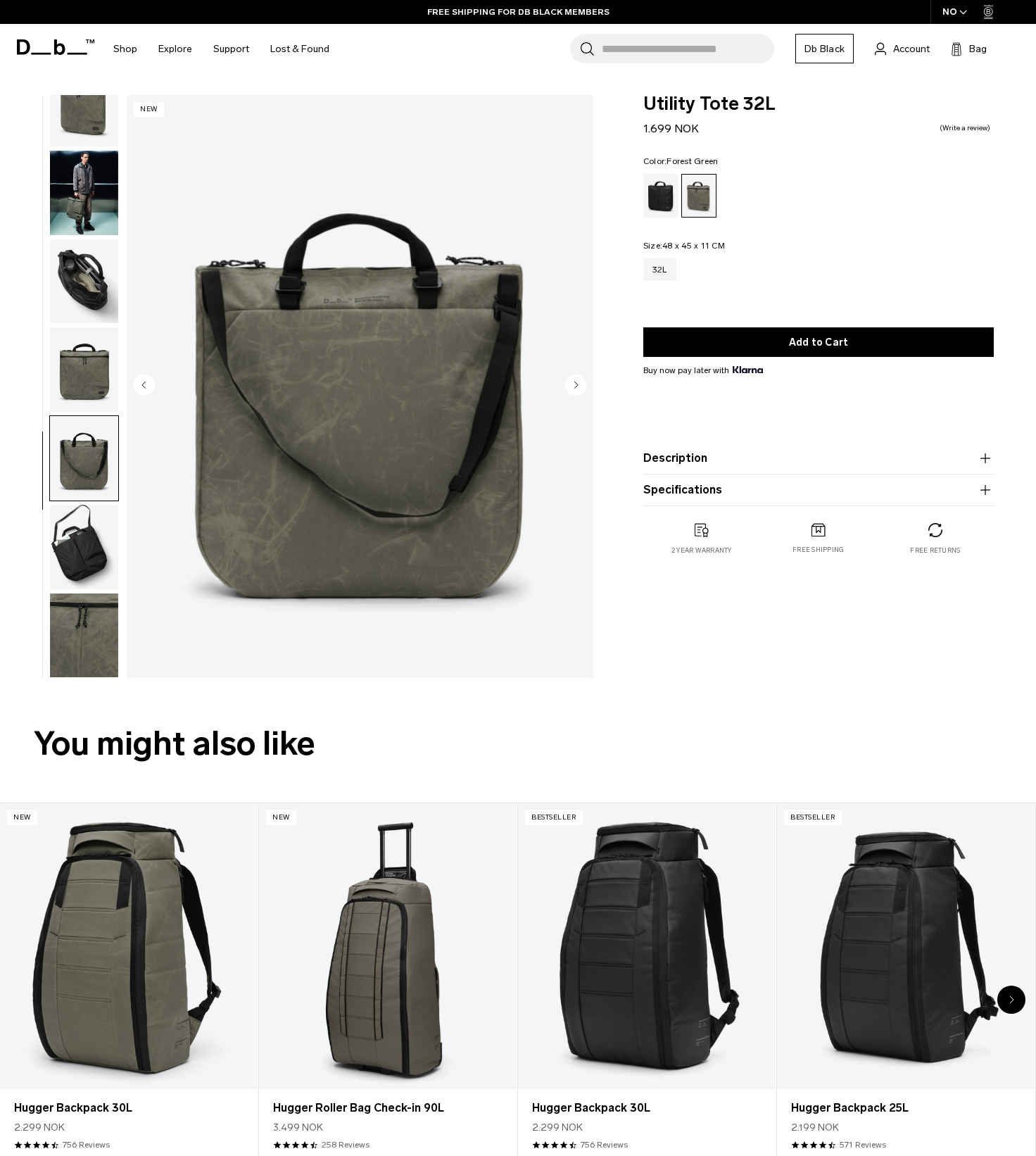
click at [69, 673] on img "button" at bounding box center [83, 635] width 68 height 85
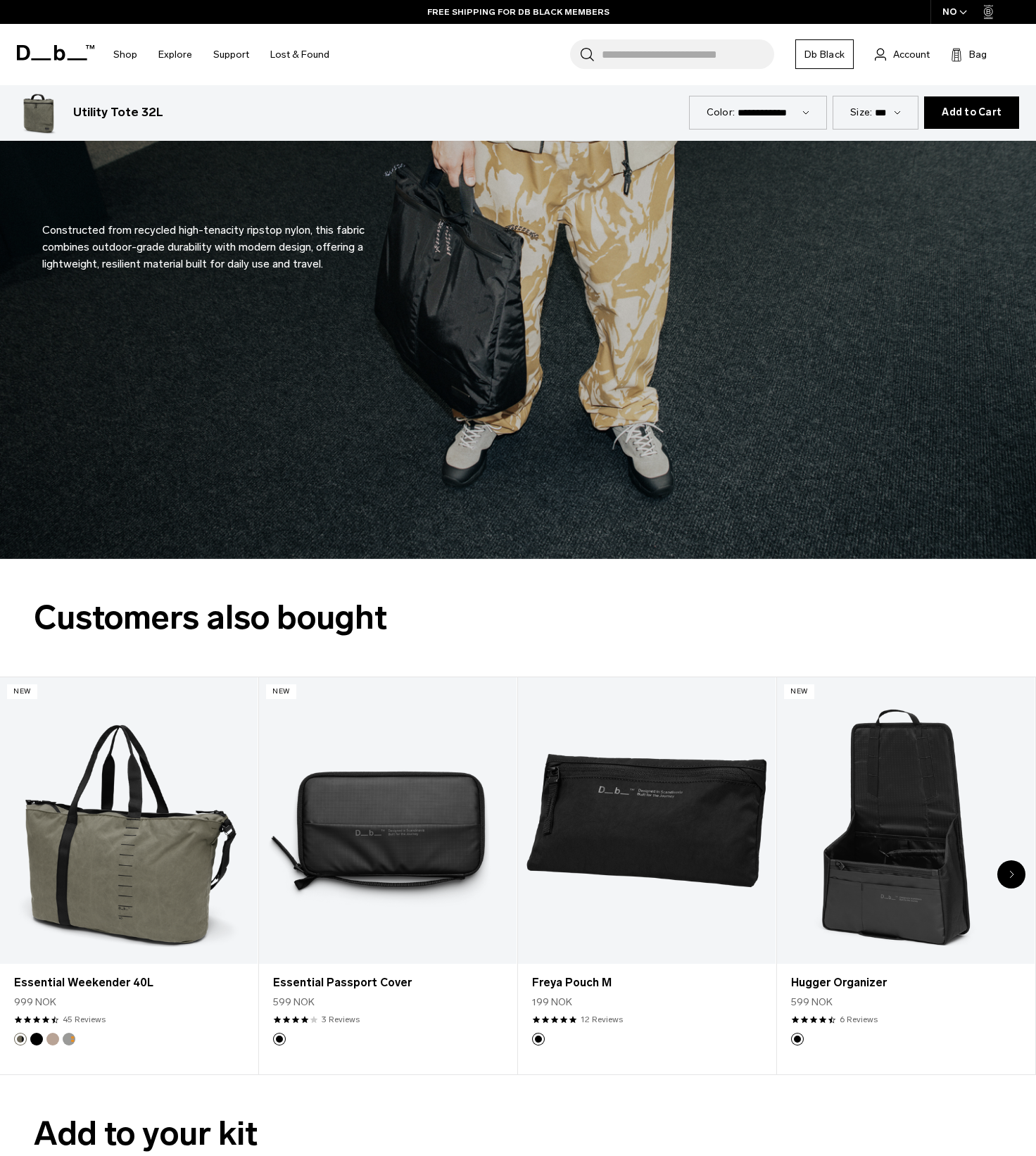
scroll to position [2604, 0]
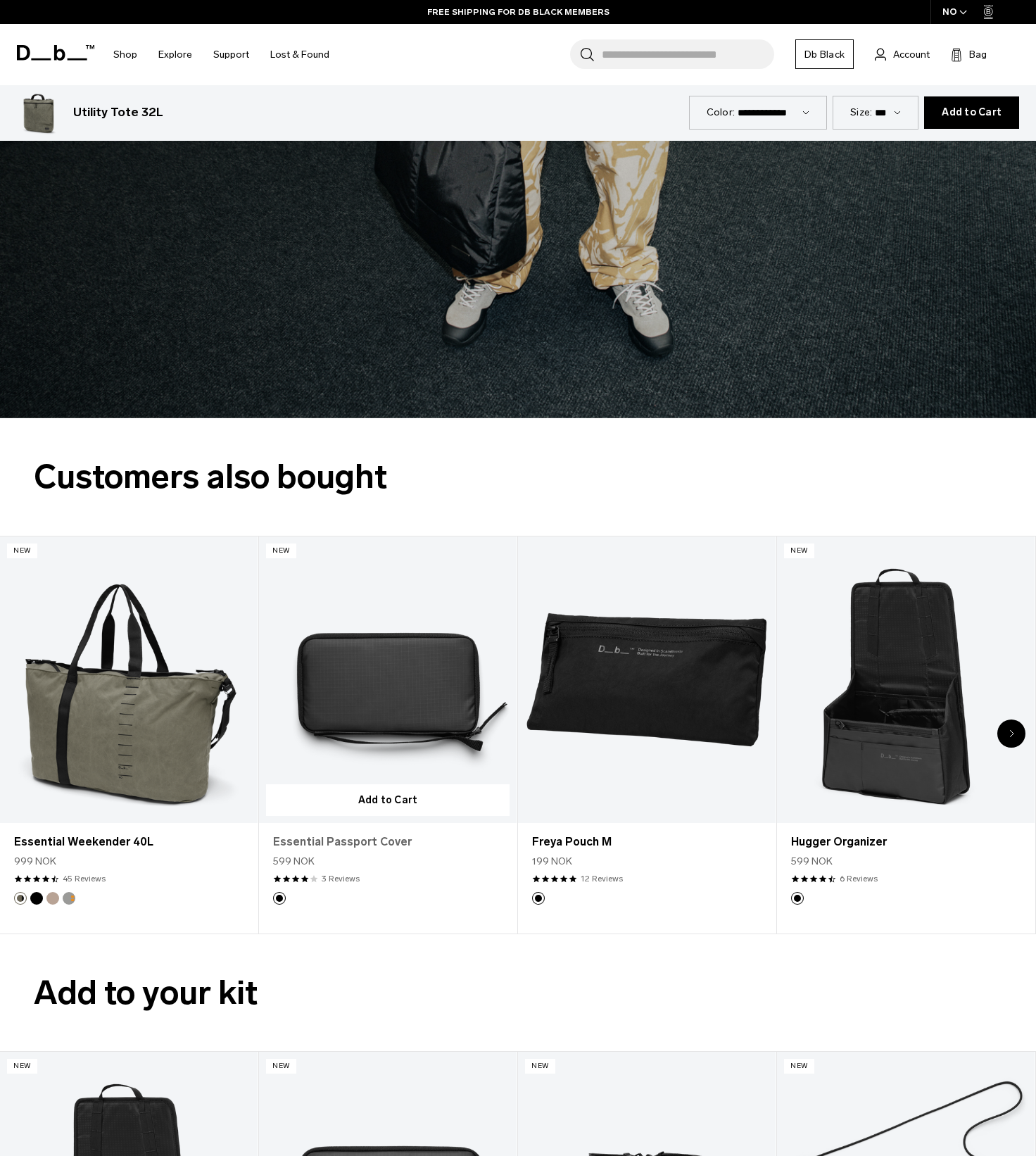
click at [355, 844] on link "Essential Passport Cover" at bounding box center [387, 842] width 230 height 17
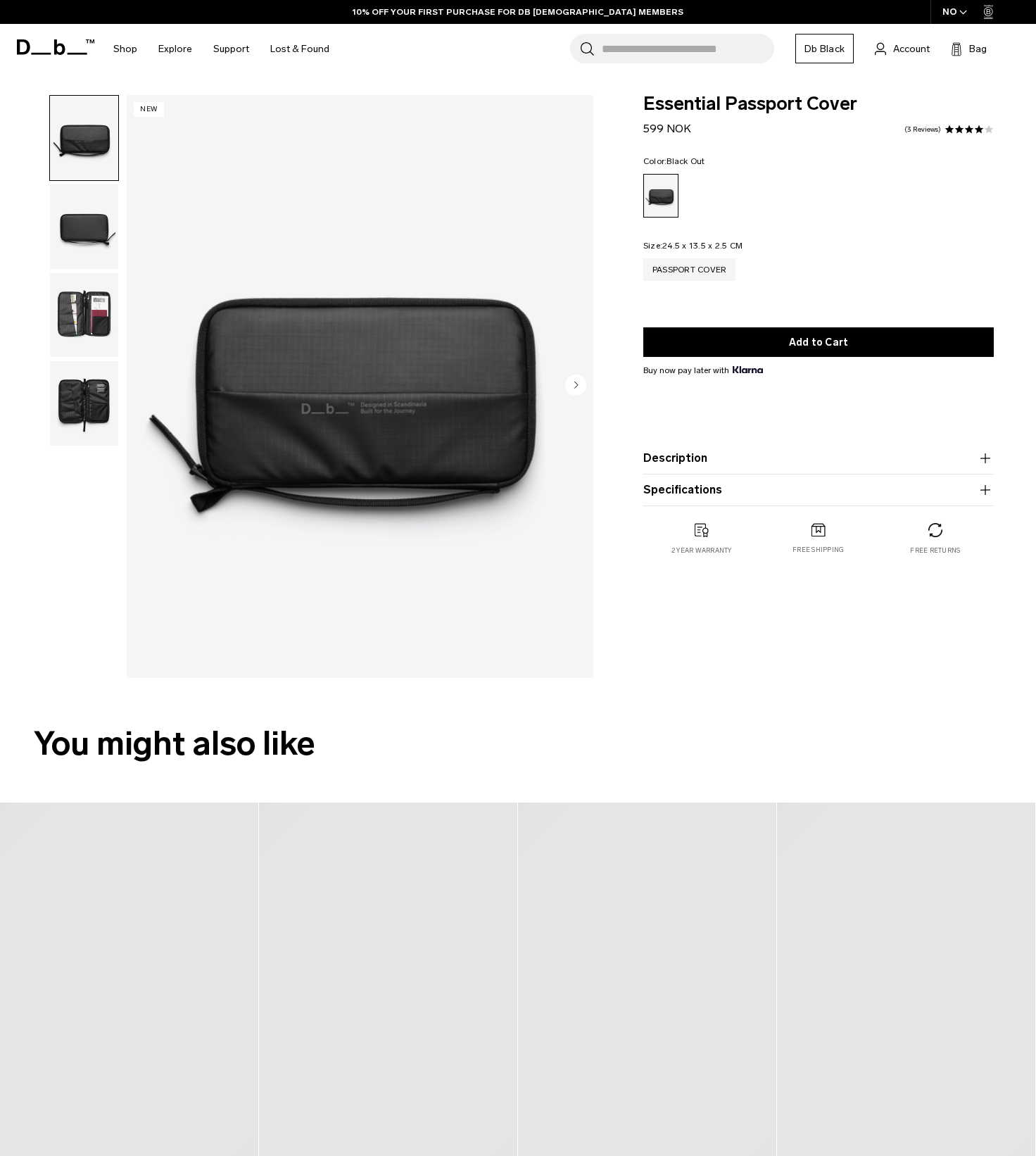
click at [101, 322] on img "button" at bounding box center [83, 315] width 68 height 85
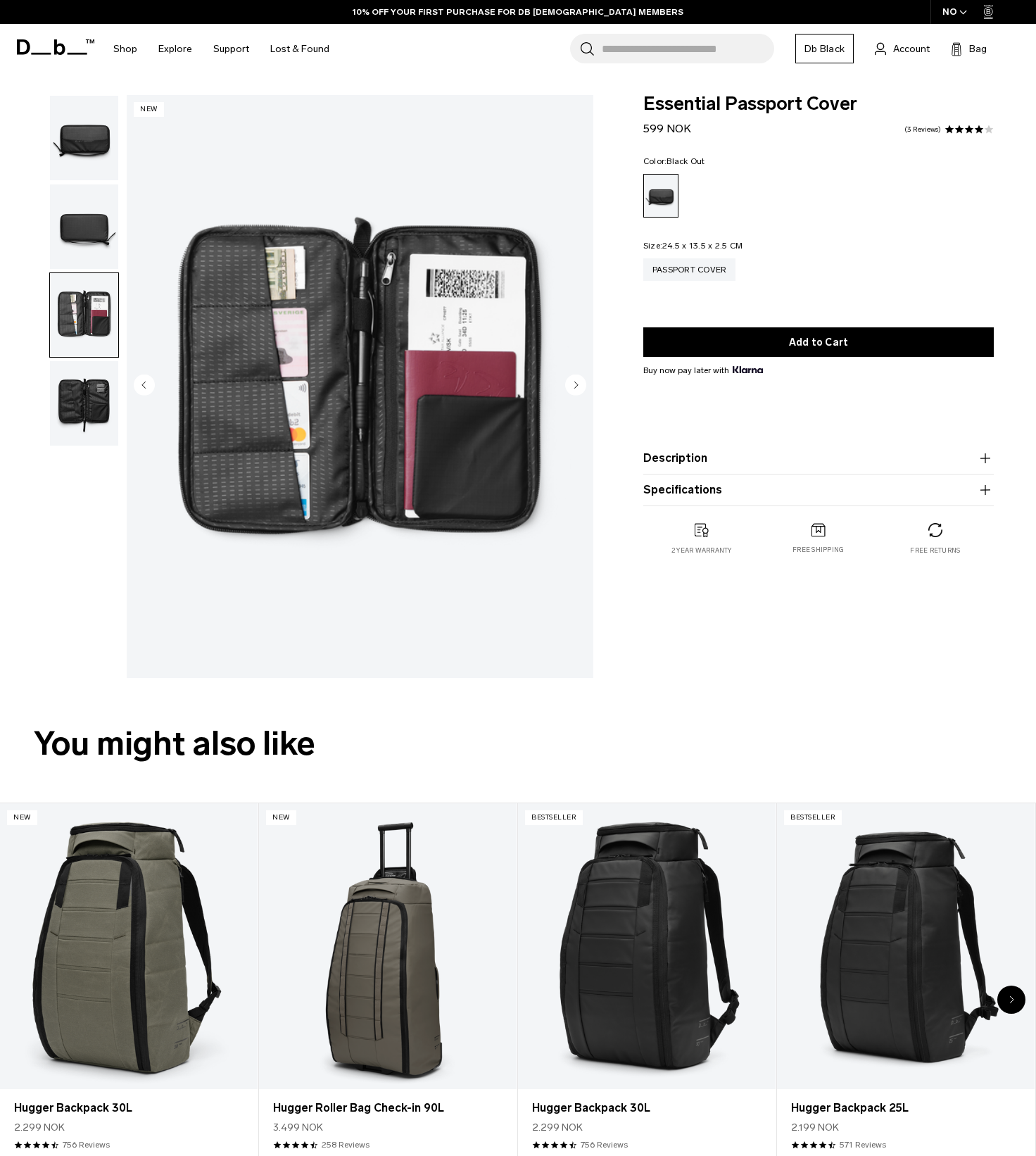
click at [88, 394] on img "button" at bounding box center [83, 404] width 68 height 85
